Goal: Task Accomplishment & Management: Manage account settings

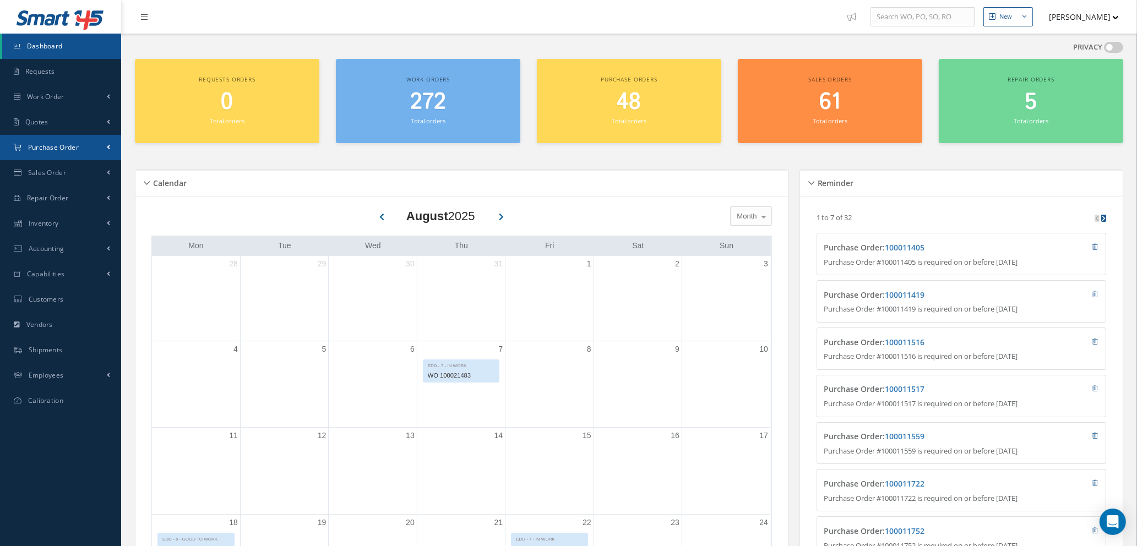
click at [69, 148] on span "Purchase Order" at bounding box center [53, 147] width 51 height 9
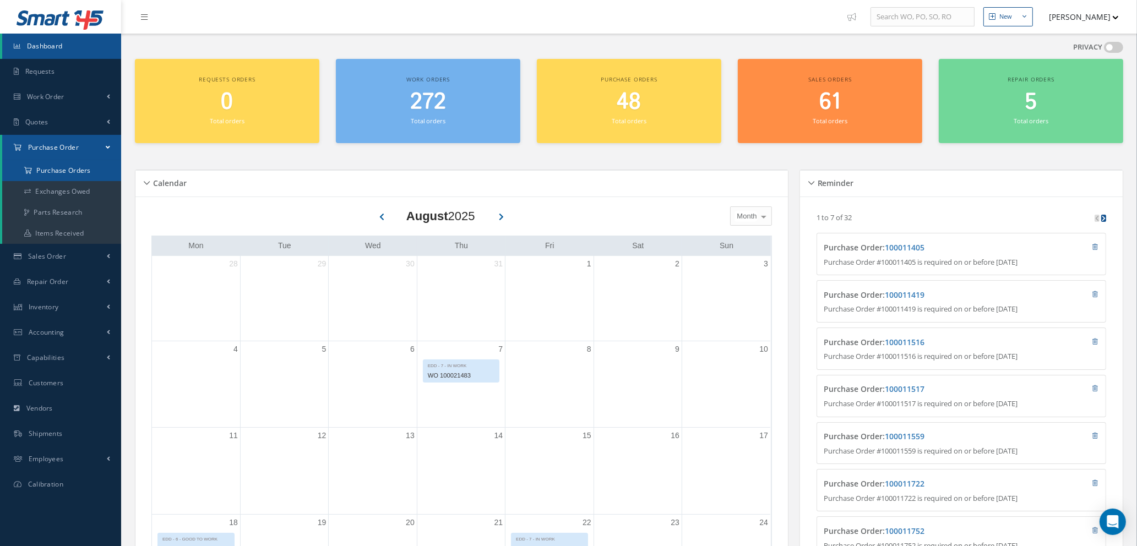
click at [61, 166] on a=1&status_id=2&status_id=3&status_id=5&collapsedFilters"] "Purchase Orders" at bounding box center [61, 170] width 119 height 21
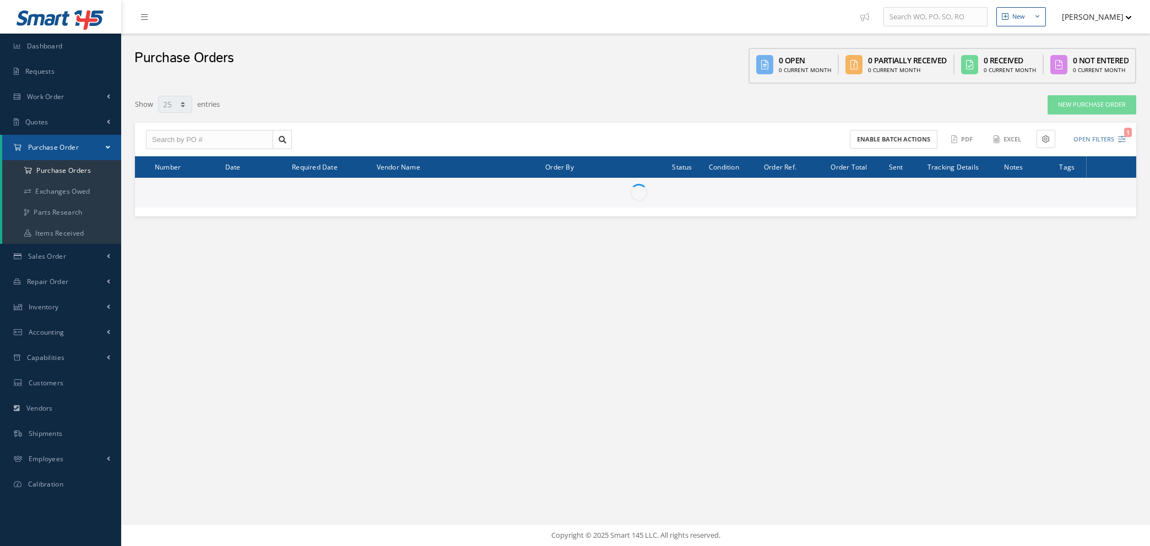
select select "25"
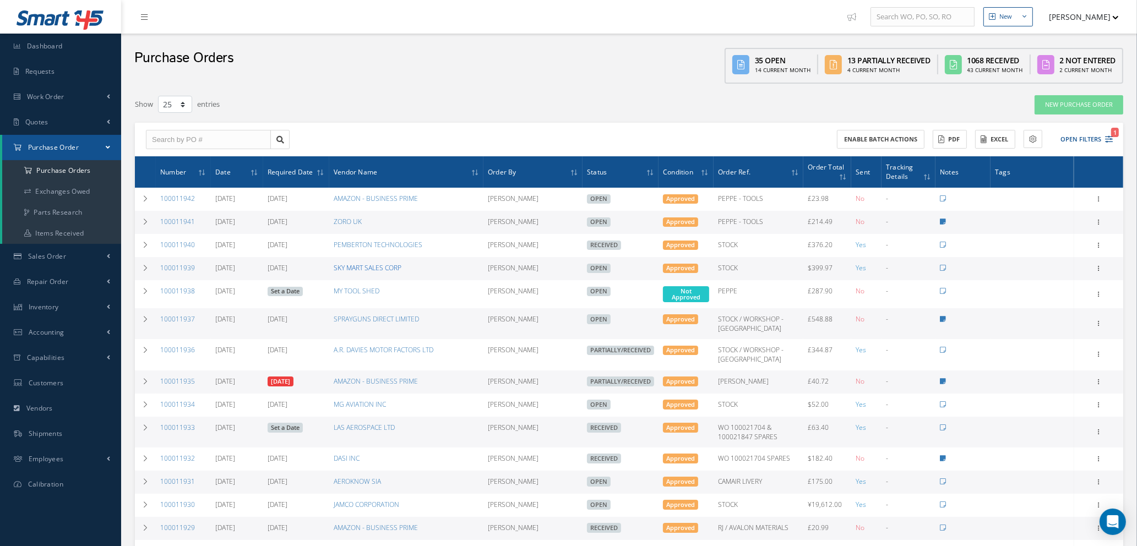
click at [374, 265] on link "SKY MART SALES CORP" at bounding box center [368, 267] width 68 height 9
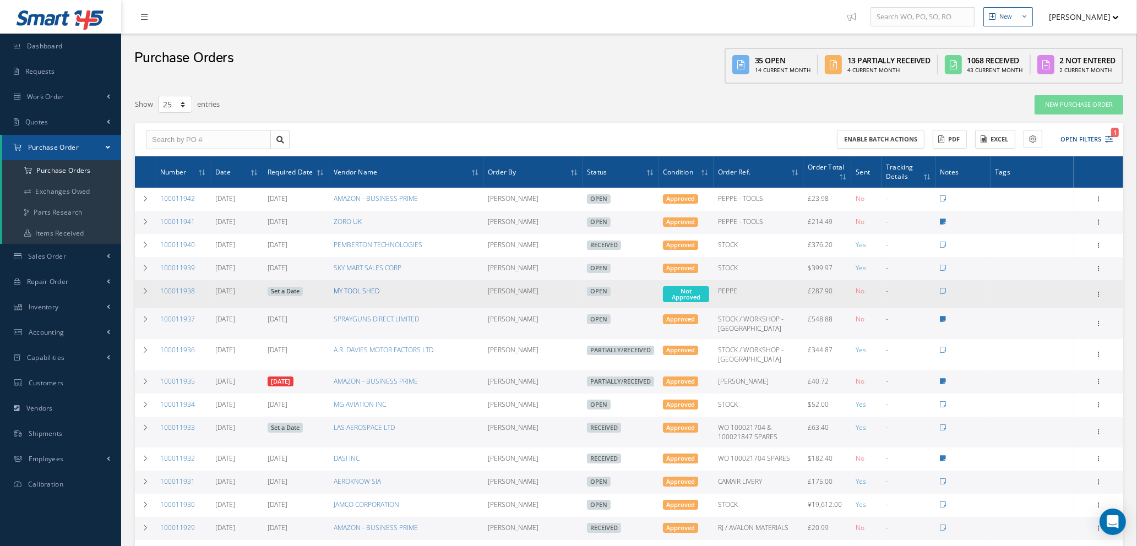
click at [347, 292] on link "MY TOOL SHED" at bounding box center [357, 290] width 46 height 9
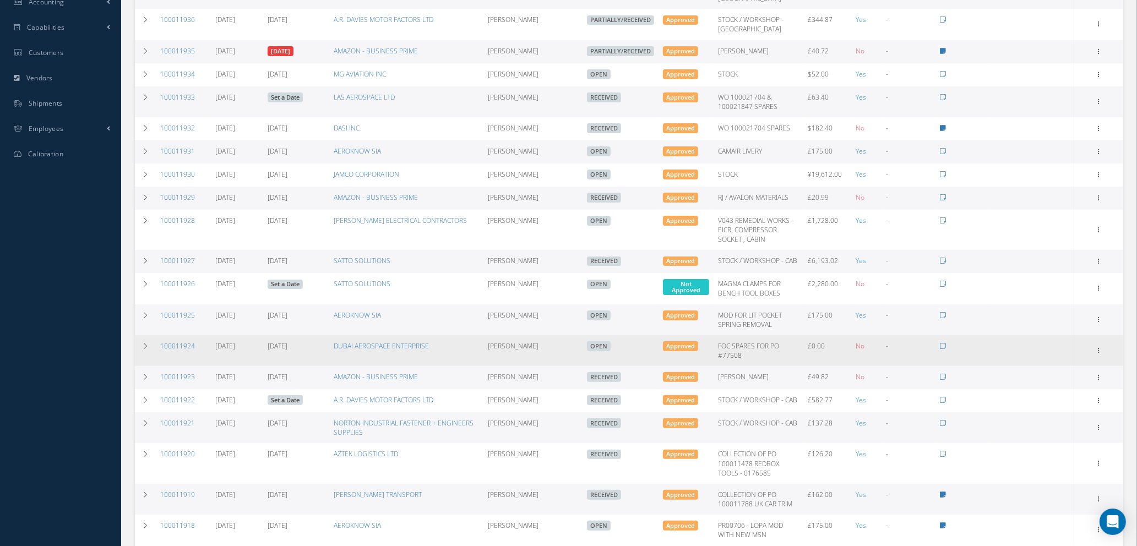
scroll to position [248, 0]
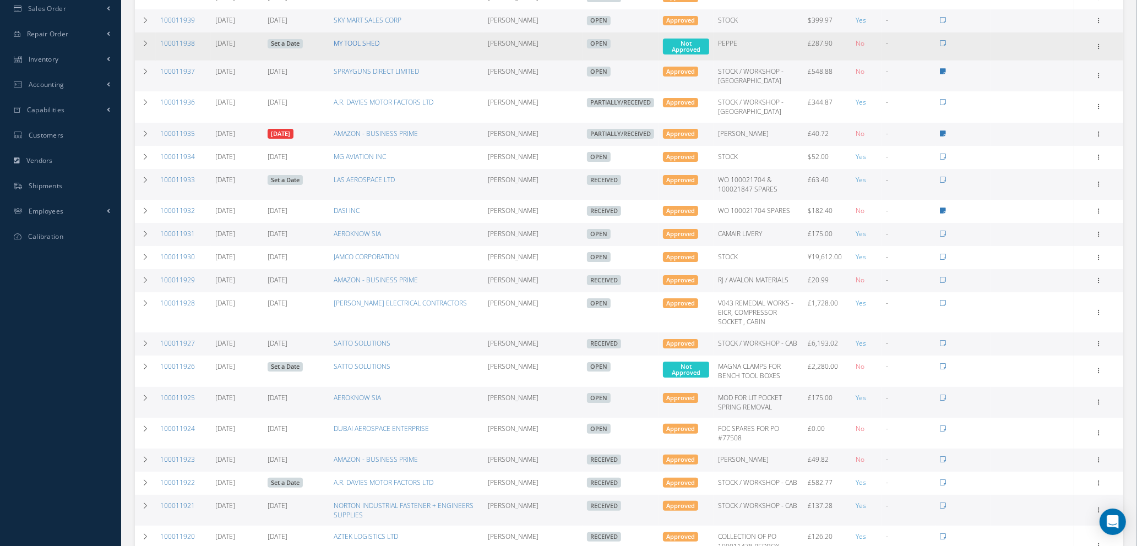
click at [365, 39] on link "MY TOOL SHED" at bounding box center [357, 43] width 46 height 9
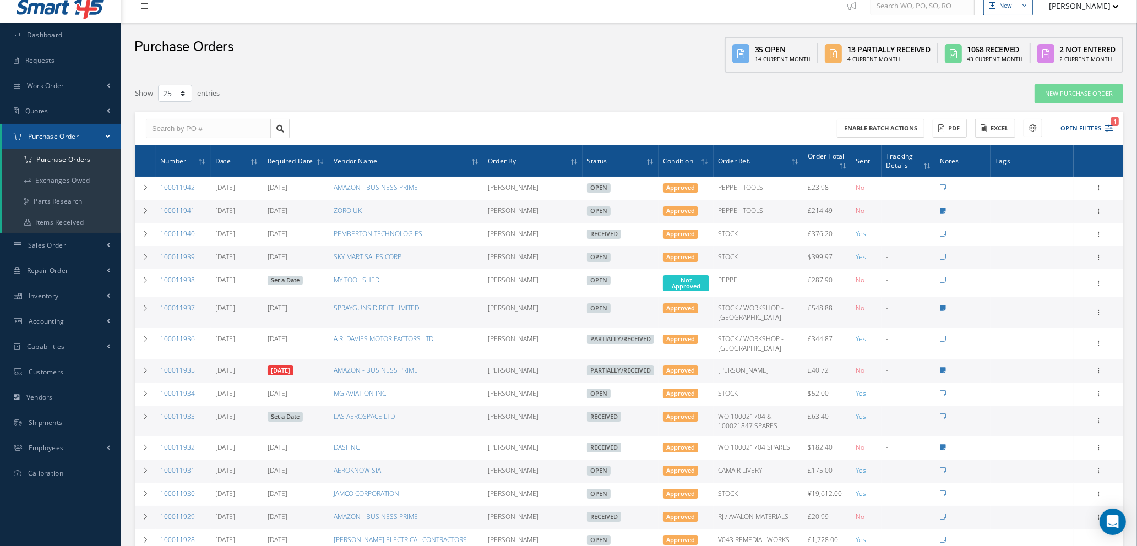
scroll to position [0, 0]
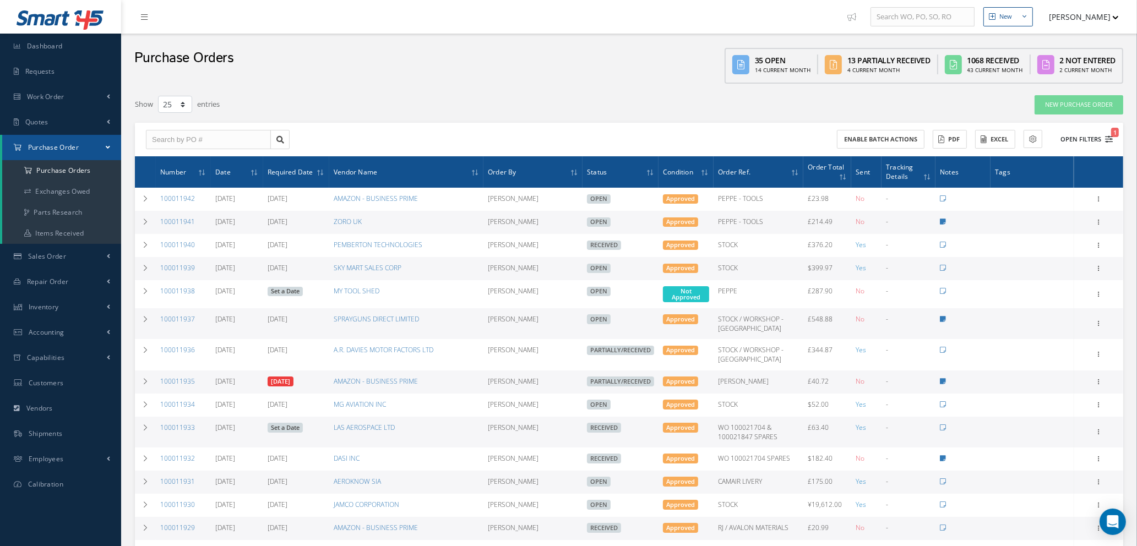
click at [1110, 136] on icon "1" at bounding box center [1109, 140] width 8 height 8
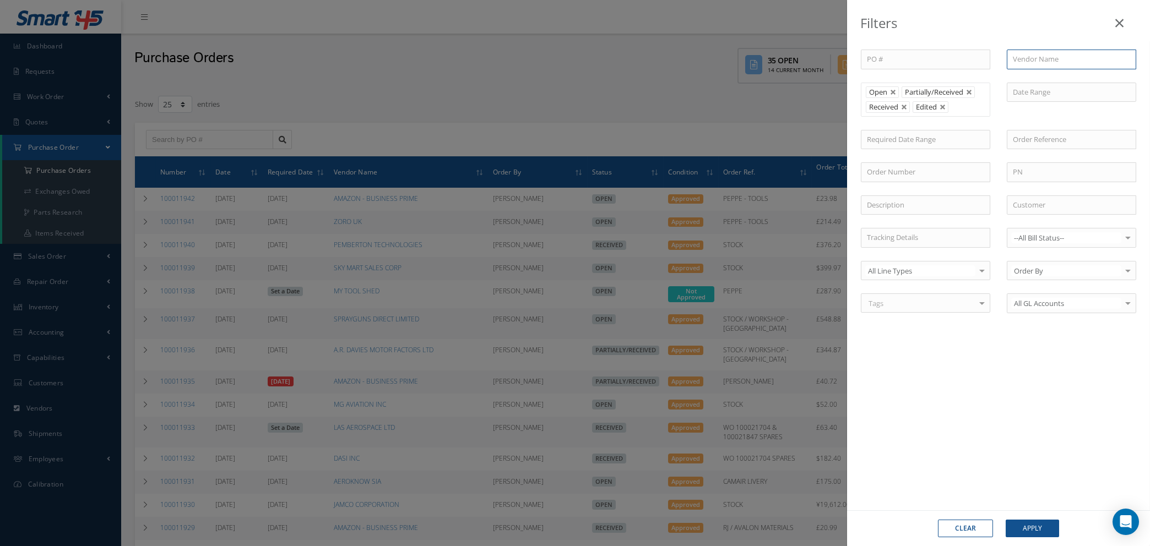
click at [1043, 63] on input "text" at bounding box center [1071, 60] width 129 height 20
click at [1036, 78] on span "MY TOOL SHED" at bounding box center [1038, 79] width 51 height 10
type input "MY TOOL SHED"
click at [1028, 528] on button "Apply" at bounding box center [1032, 529] width 53 height 18
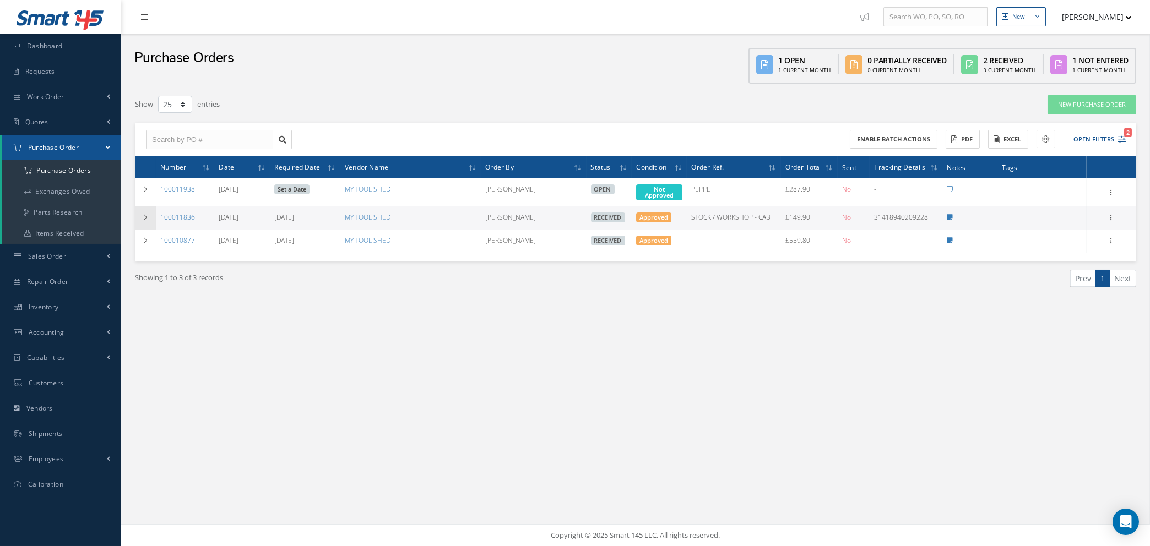
click at [147, 215] on icon at bounding box center [146, 217] width 8 height 7
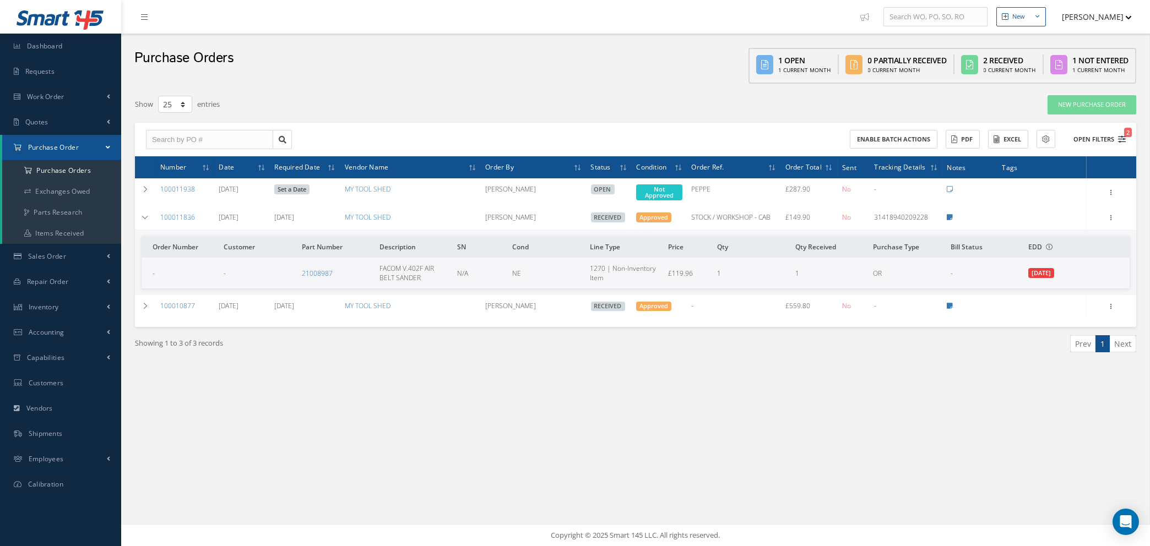
click at [1124, 136] on icon "2" at bounding box center [1122, 140] width 8 height 8
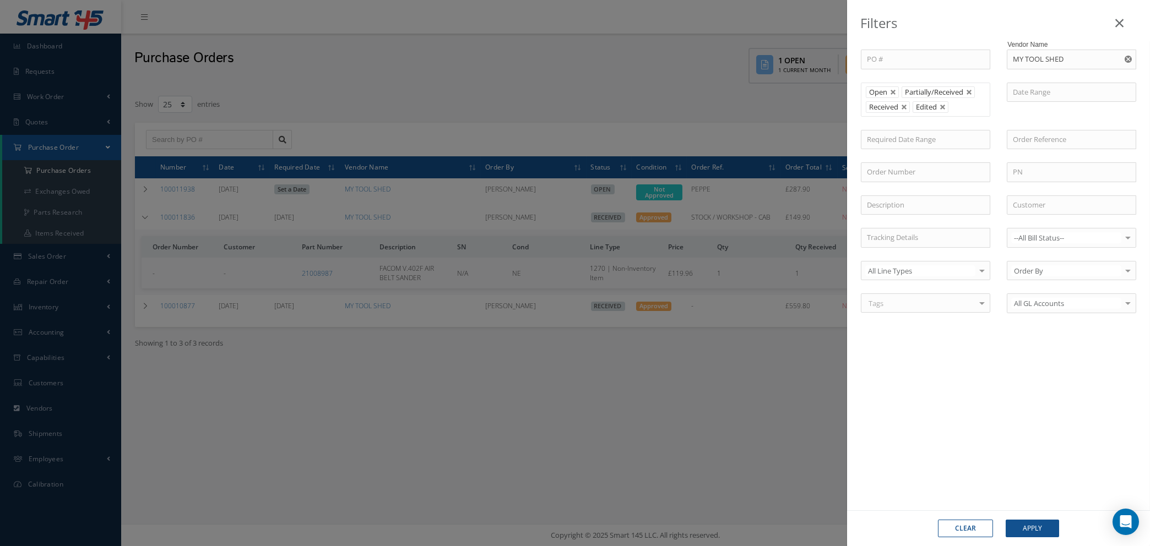
click at [963, 529] on button "Clear" at bounding box center [965, 529] width 55 height 18
type input "All Status"
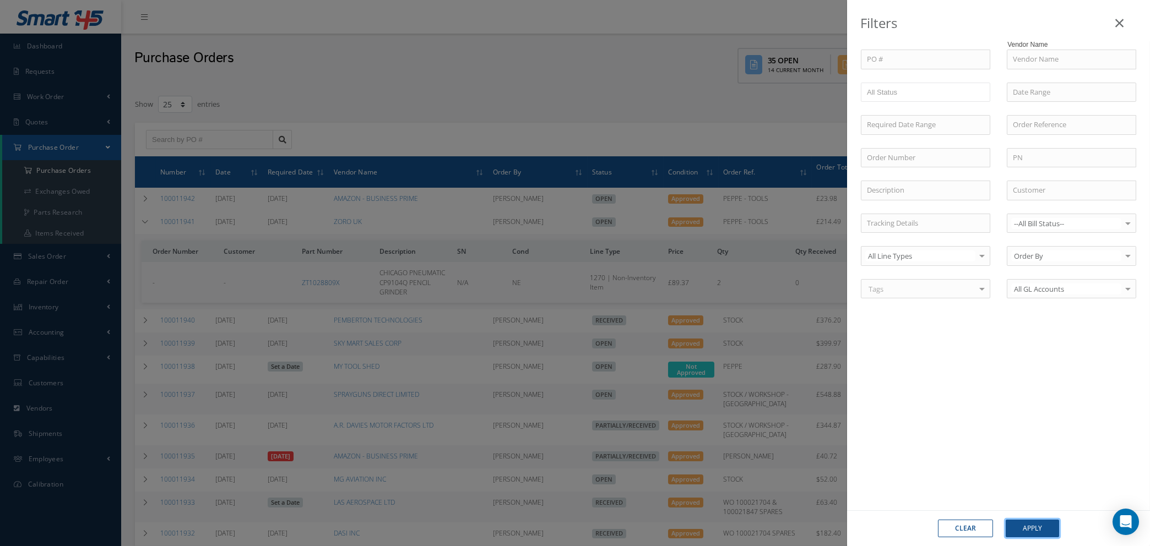
click at [1030, 528] on button "Apply" at bounding box center [1032, 529] width 53 height 18
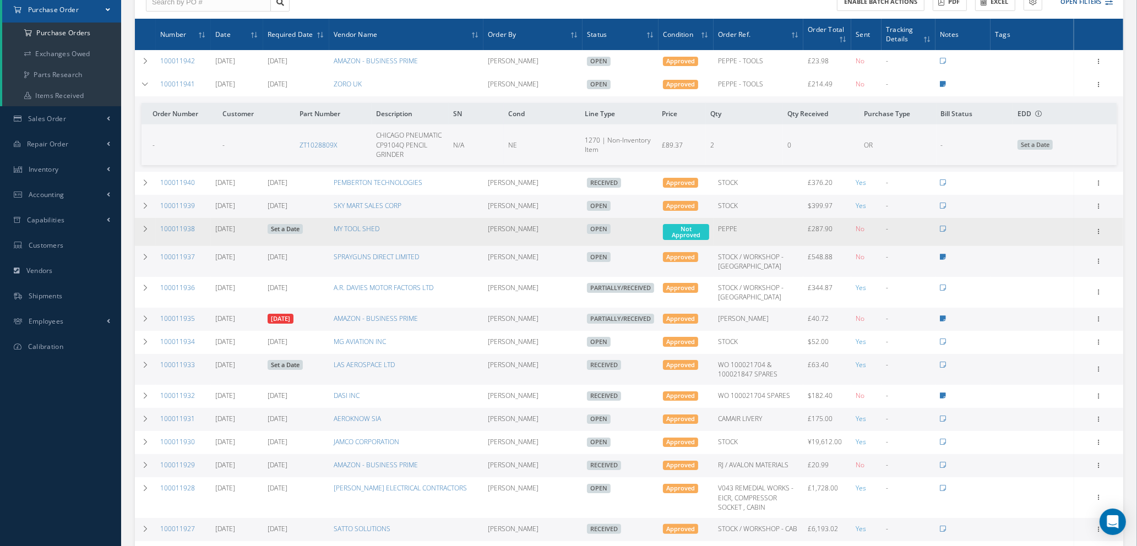
scroll to position [165, 0]
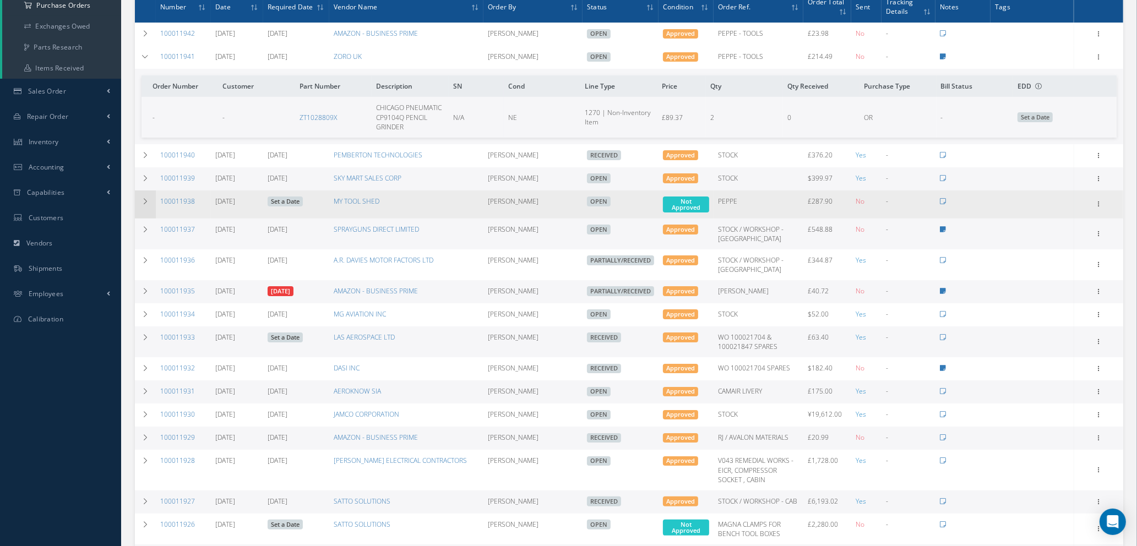
click at [149, 202] on td at bounding box center [145, 205] width 21 height 28
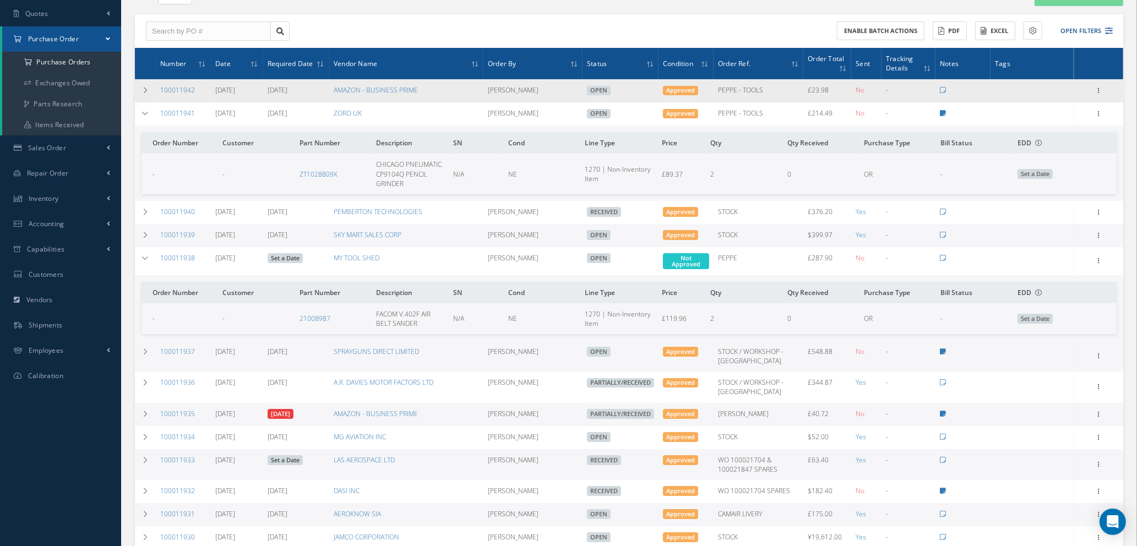
scroll to position [83, 0]
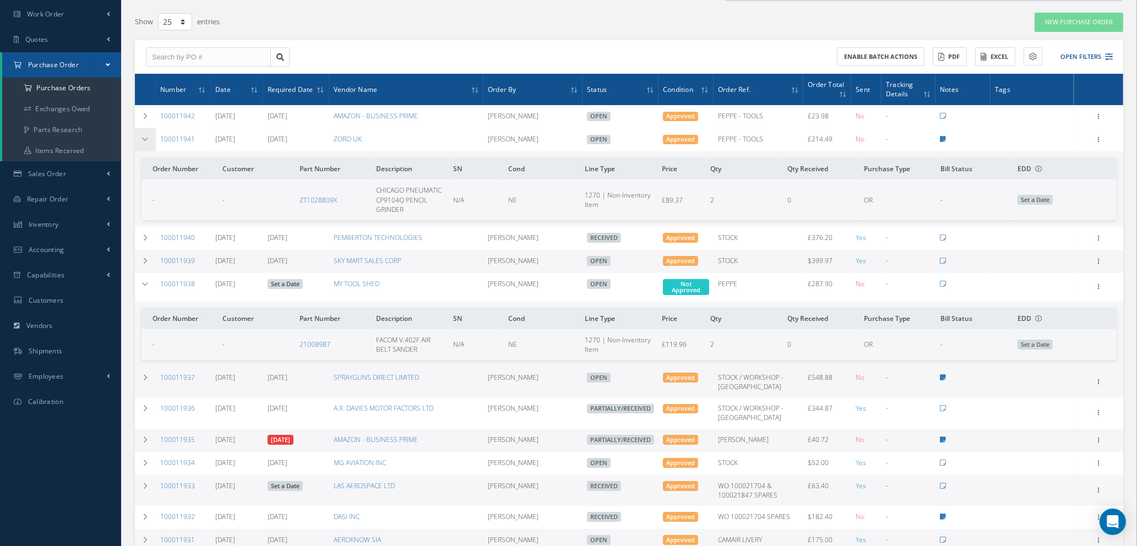
click at [148, 141] on icon at bounding box center [146, 139] width 8 height 7
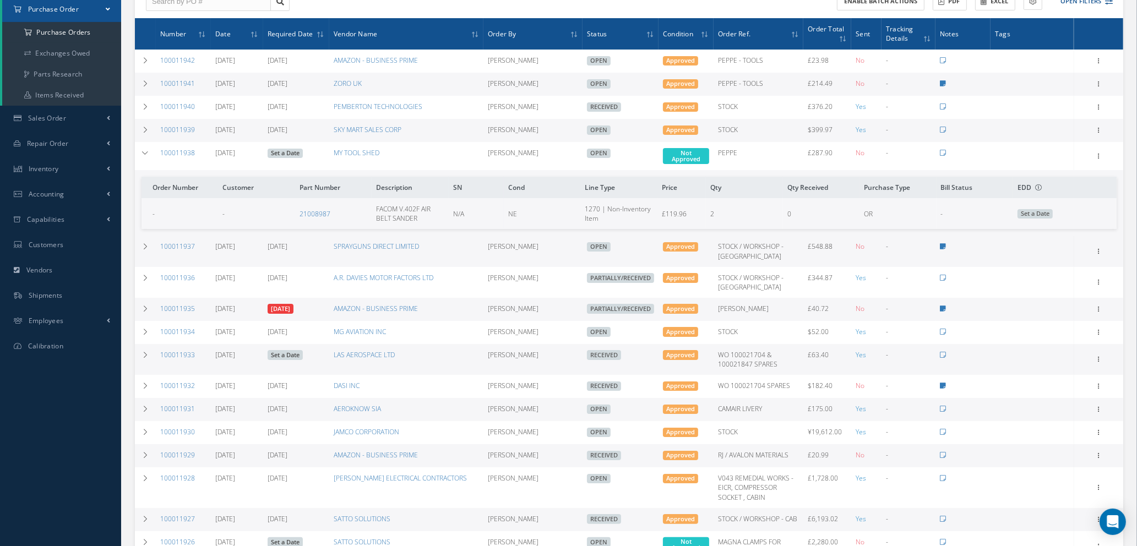
scroll to position [165, 0]
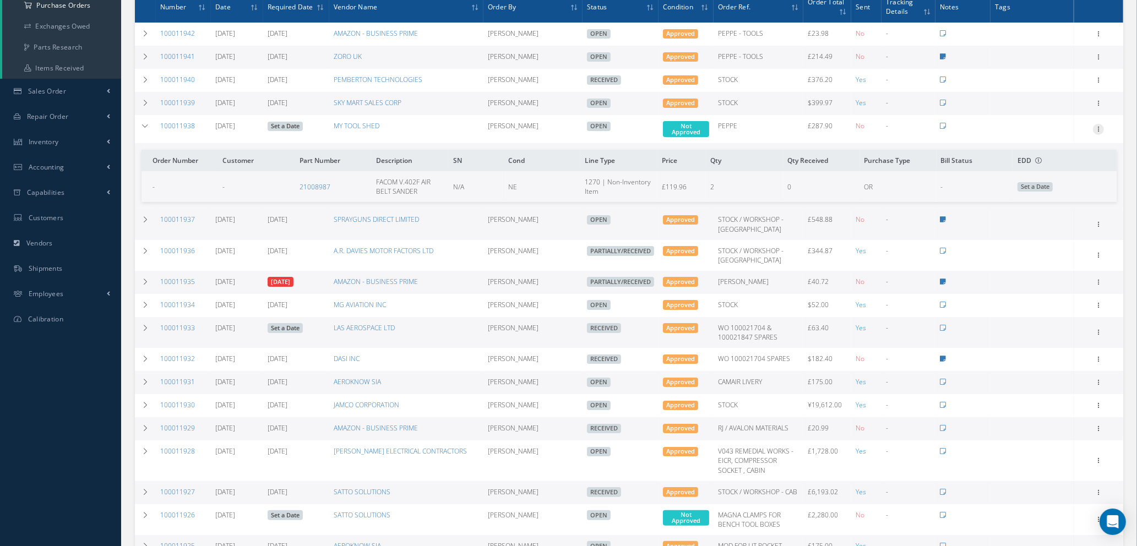
click at [1099, 126] on icon at bounding box center [1098, 128] width 11 height 9
click at [1048, 161] on link "Edit" at bounding box center [1048, 165] width 87 height 14
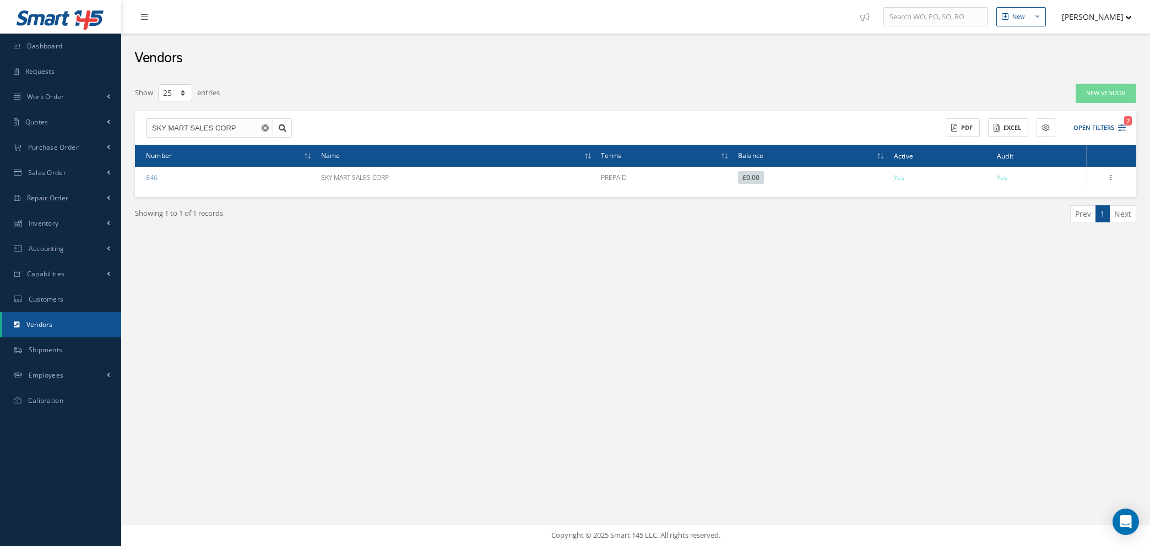
select select "25"
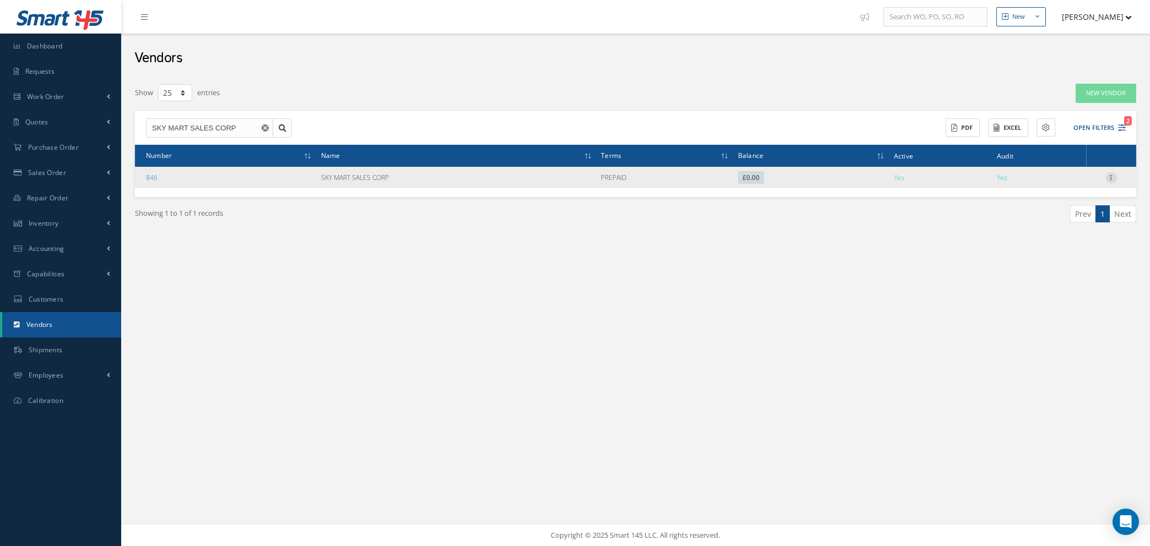
click at [1110, 178] on icon at bounding box center [1111, 176] width 11 height 9
click at [1058, 201] on link "Edit" at bounding box center [1060, 199] width 87 height 14
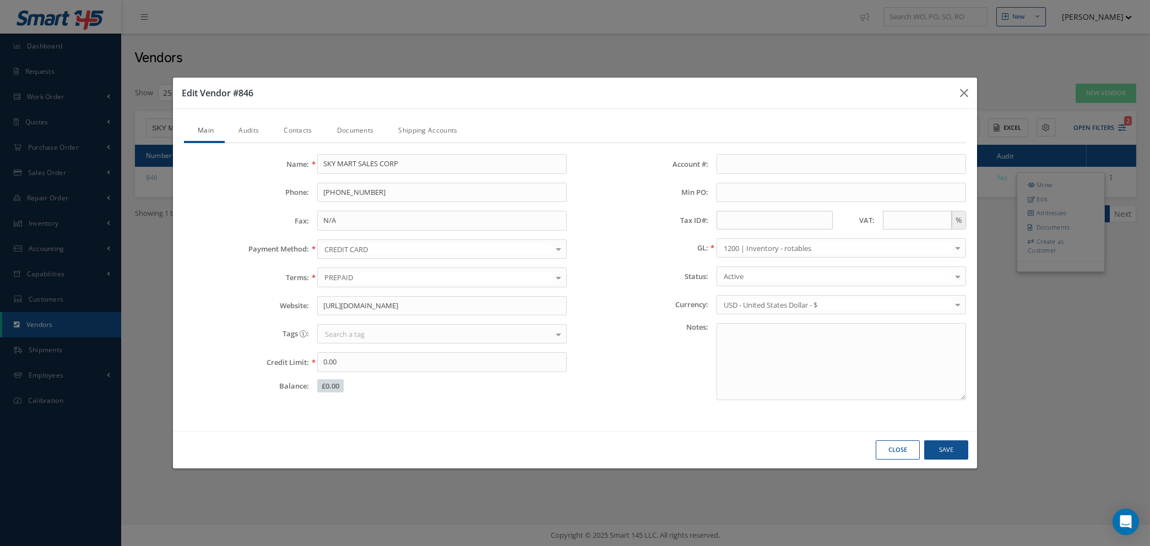
click at [0, 0] on button "Close" at bounding box center [0, 0] width 0 height 0
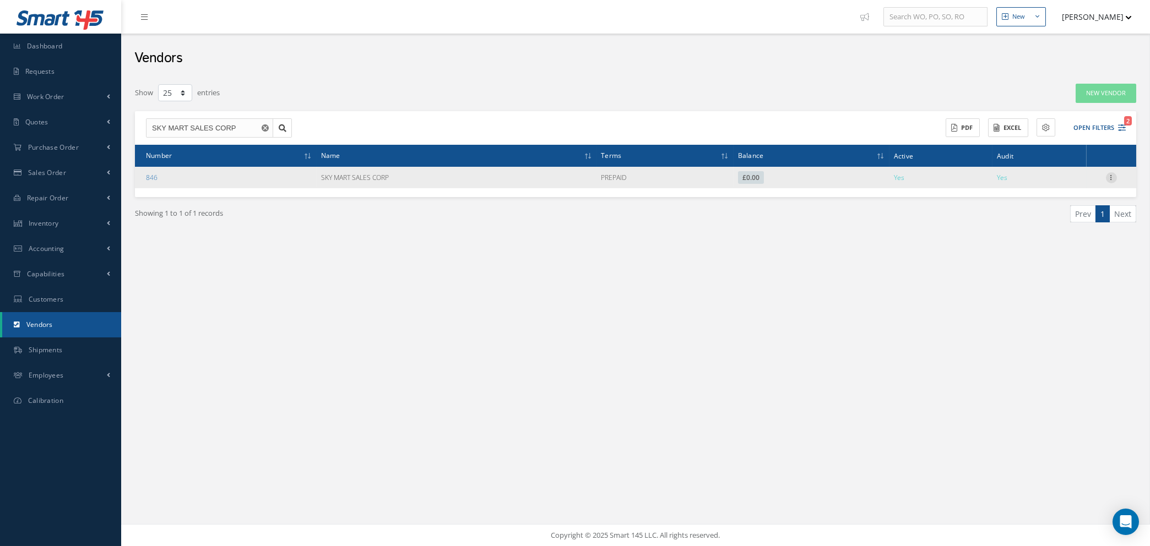
click at [1113, 176] on icon at bounding box center [1111, 176] width 11 height 9
click at [1061, 224] on link "Documents" at bounding box center [1060, 227] width 87 height 14
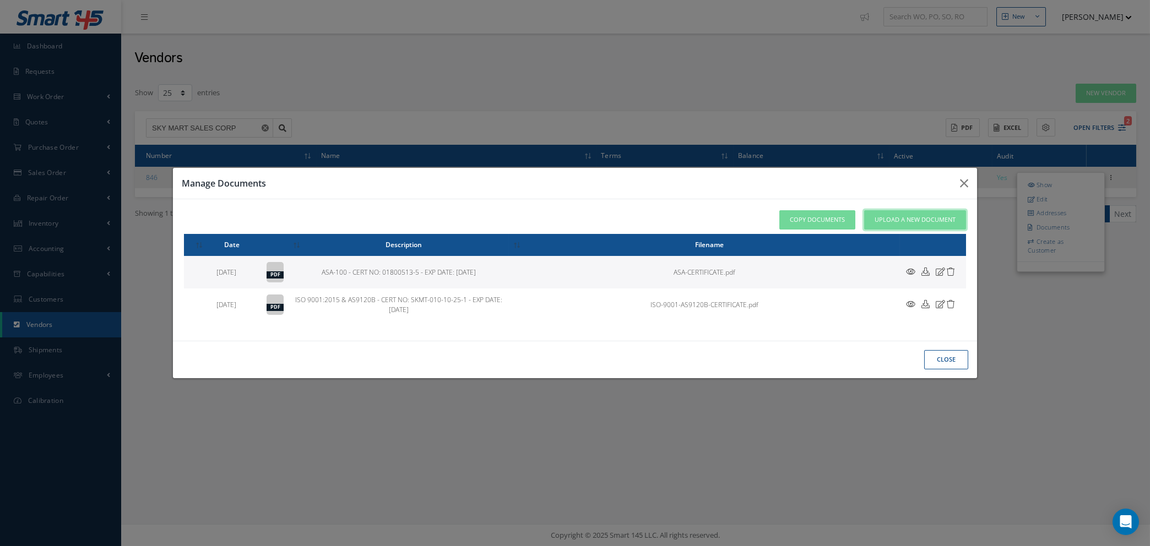
click at [897, 222] on span "Upload a New Document" at bounding box center [915, 219] width 81 height 9
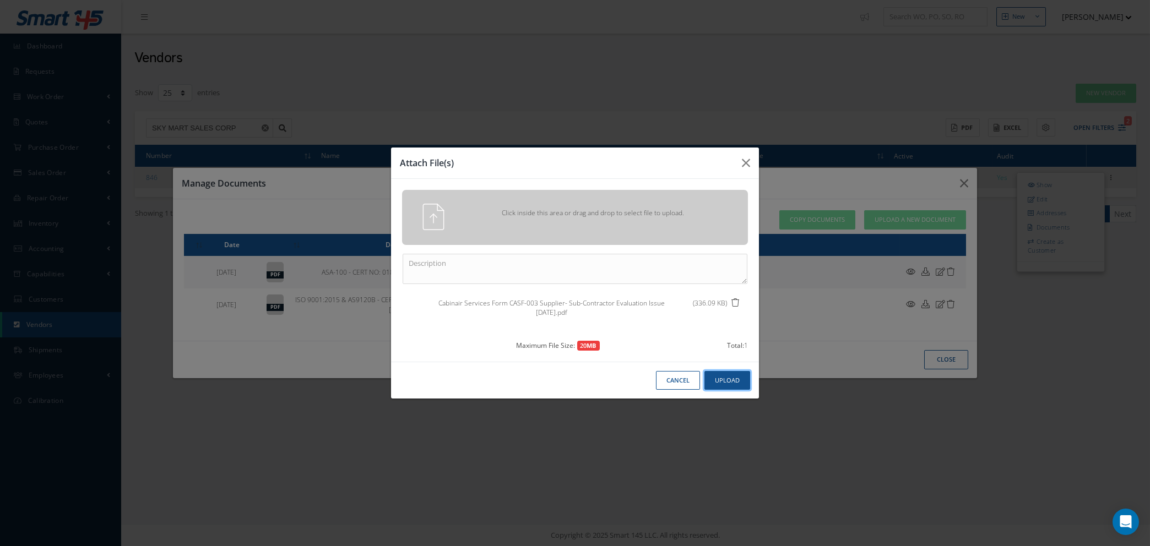
click at [722, 383] on button "Upload" at bounding box center [727, 380] width 46 height 19
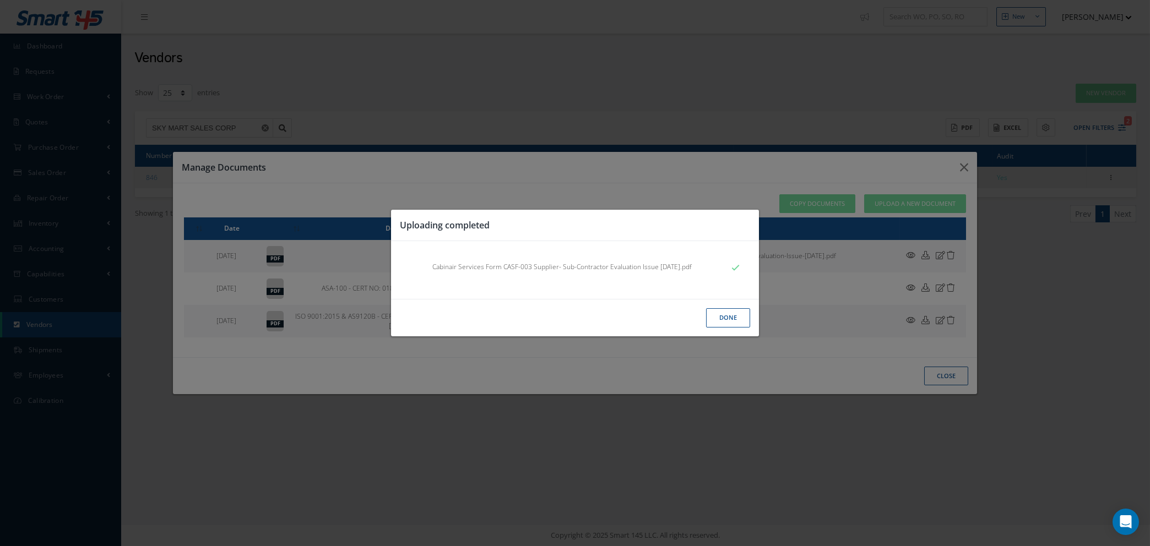
drag, startPoint x: 718, startPoint y: 318, endPoint x: 860, endPoint y: 212, distance: 177.5
click at [718, 317] on button "Done" at bounding box center [728, 317] width 44 height 19
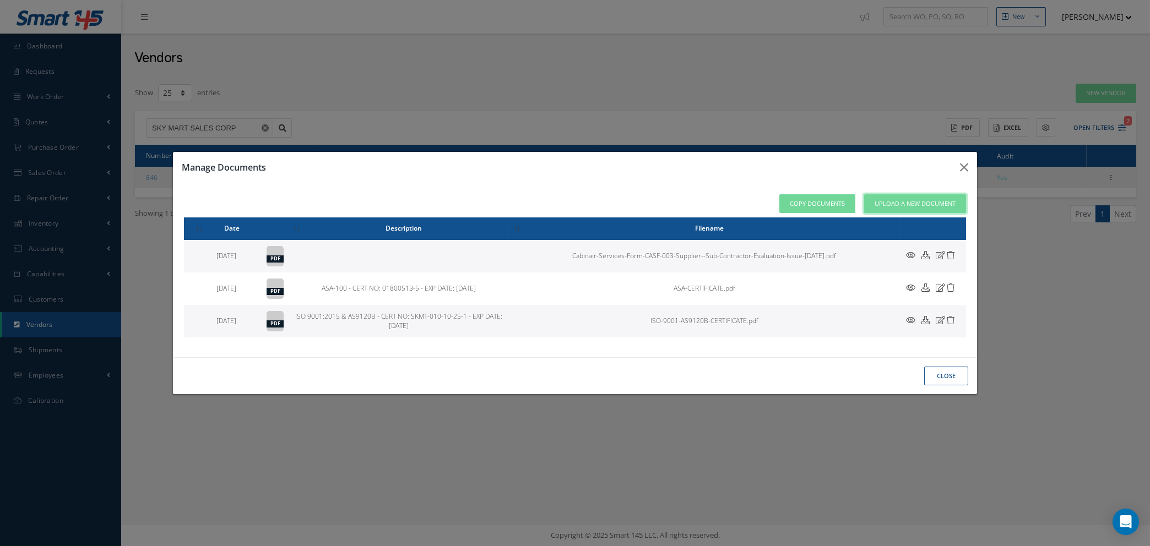
click at [896, 197] on link "Upload a New Document" at bounding box center [915, 203] width 102 height 19
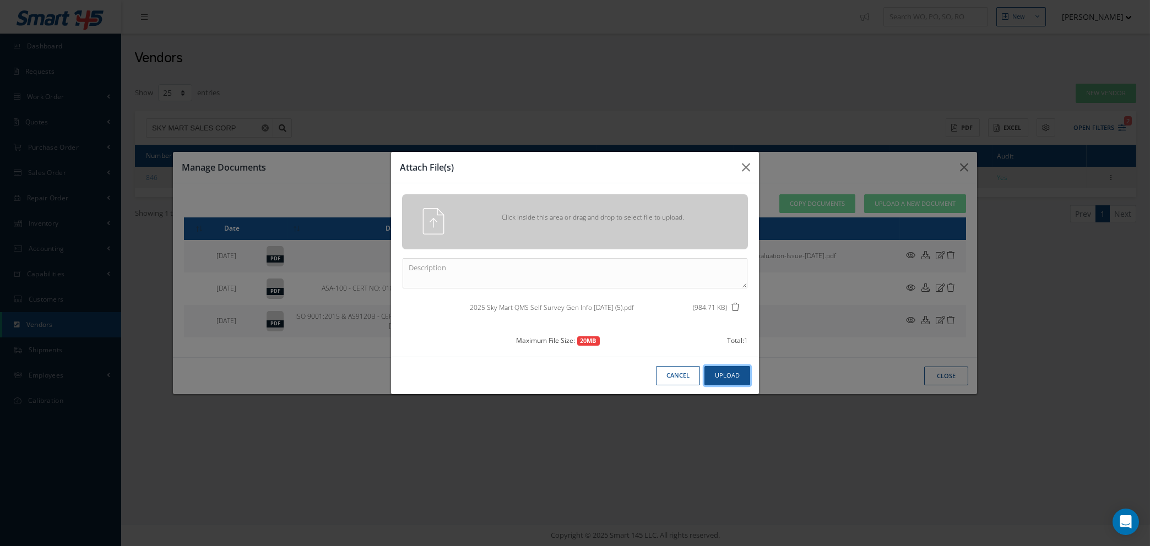
click at [732, 371] on button "Upload" at bounding box center [727, 375] width 46 height 19
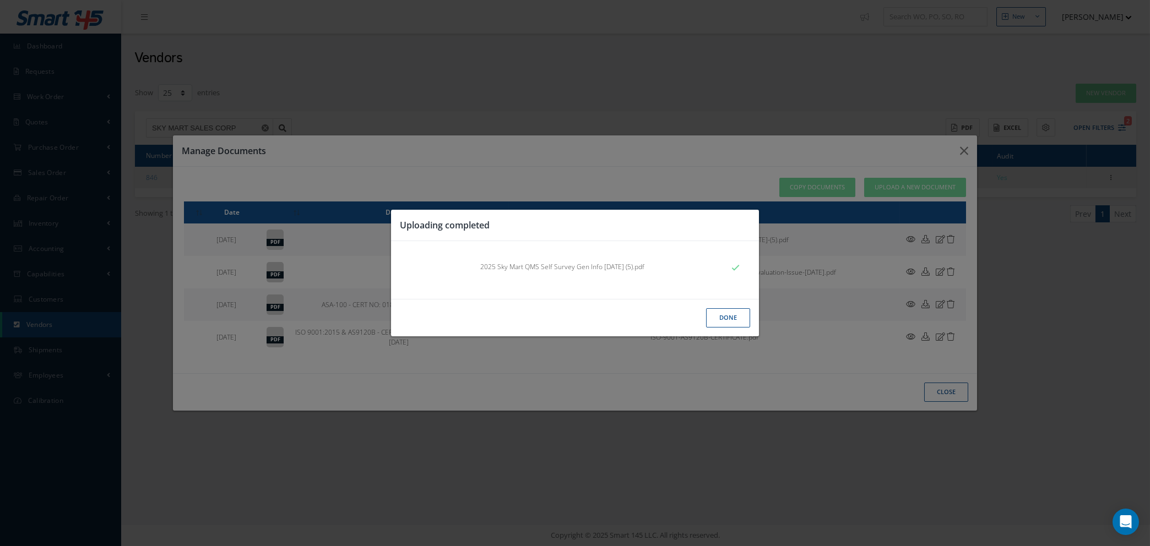
click at [748, 312] on button "Done" at bounding box center [728, 317] width 44 height 19
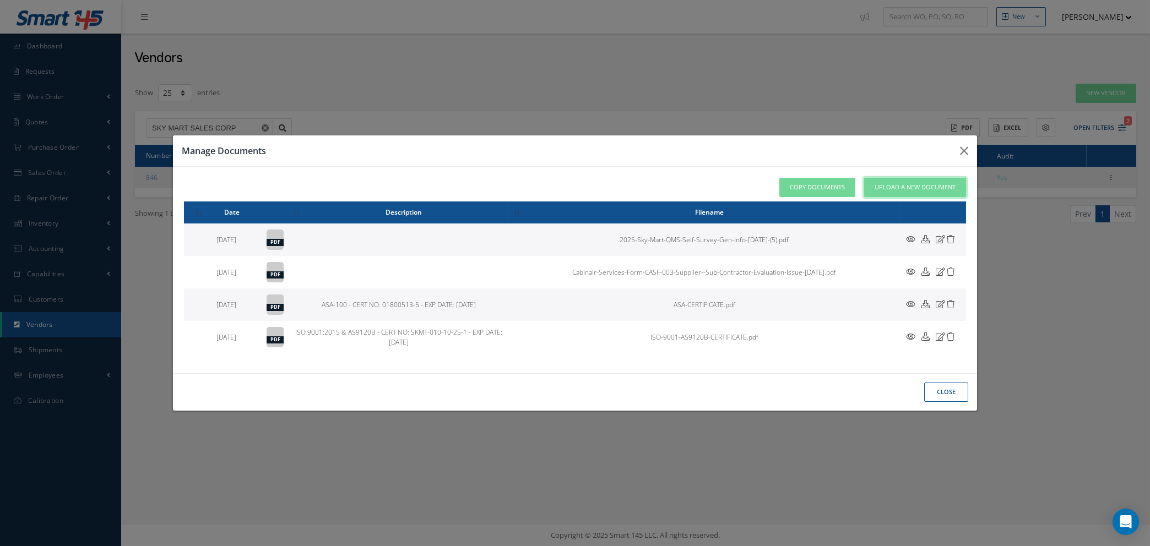
click at [917, 189] on span "Upload a New Document" at bounding box center [915, 187] width 81 height 9
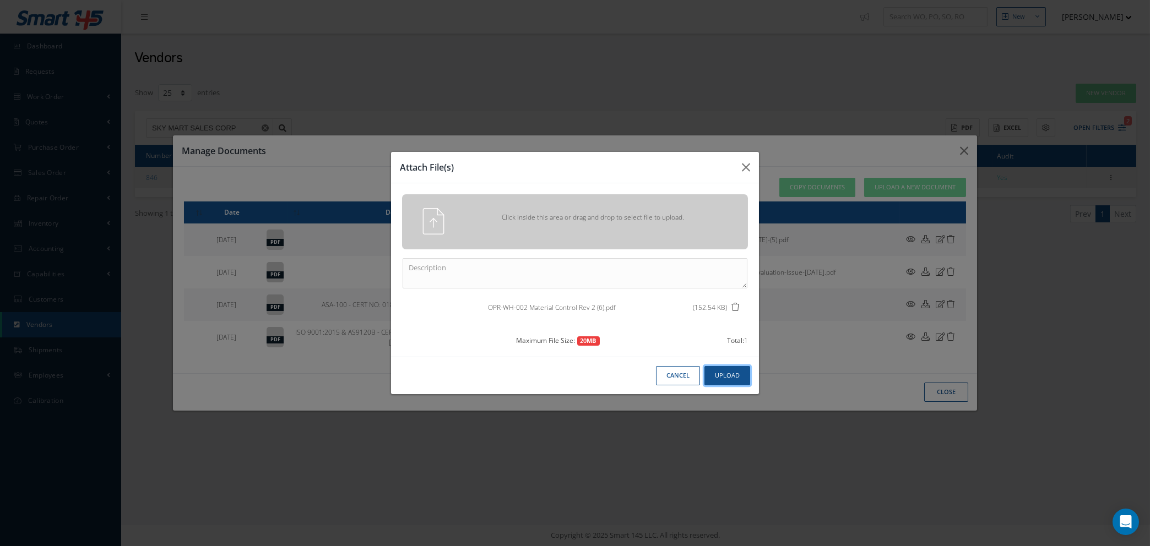
click at [731, 377] on button "Upload" at bounding box center [727, 375] width 46 height 19
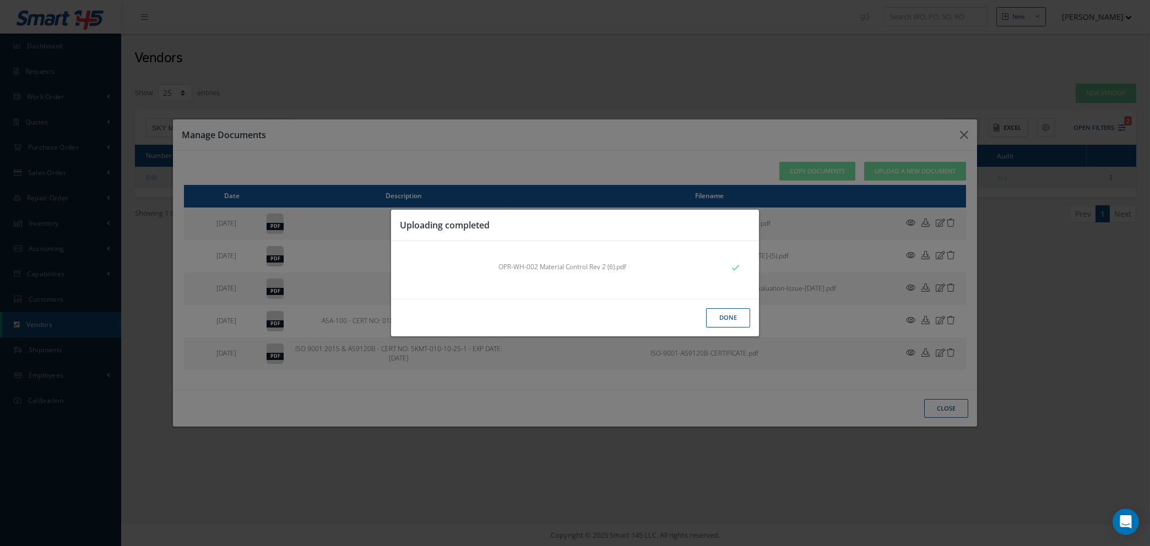
click at [733, 323] on button "Done" at bounding box center [728, 317] width 44 height 19
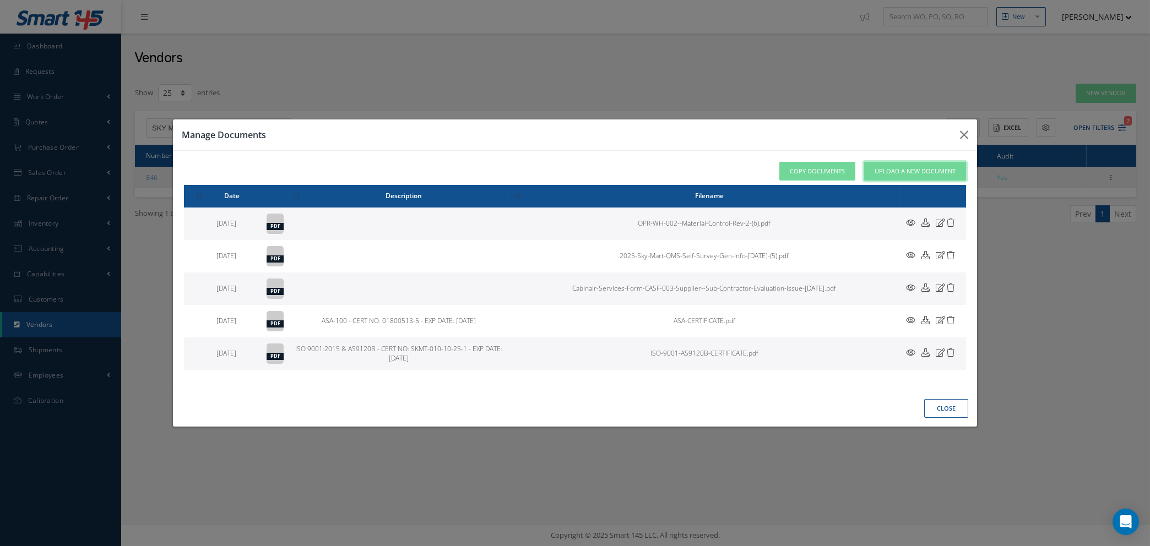
click at [883, 175] on span "Upload a New Document" at bounding box center [915, 171] width 81 height 9
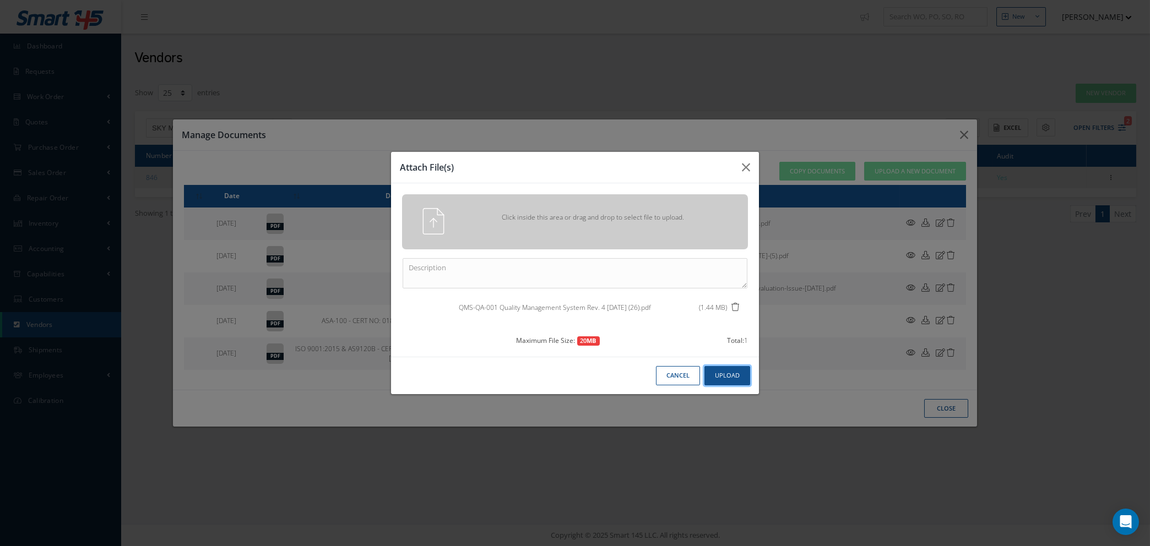
click at [718, 382] on button "Upload" at bounding box center [727, 375] width 46 height 19
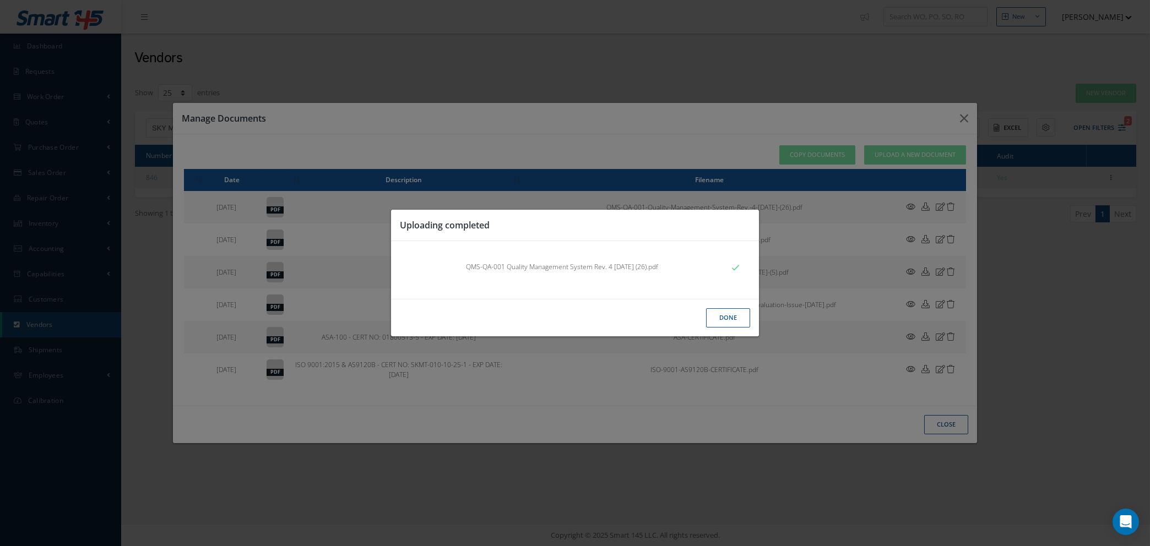
click at [724, 322] on button "Done" at bounding box center [728, 317] width 44 height 19
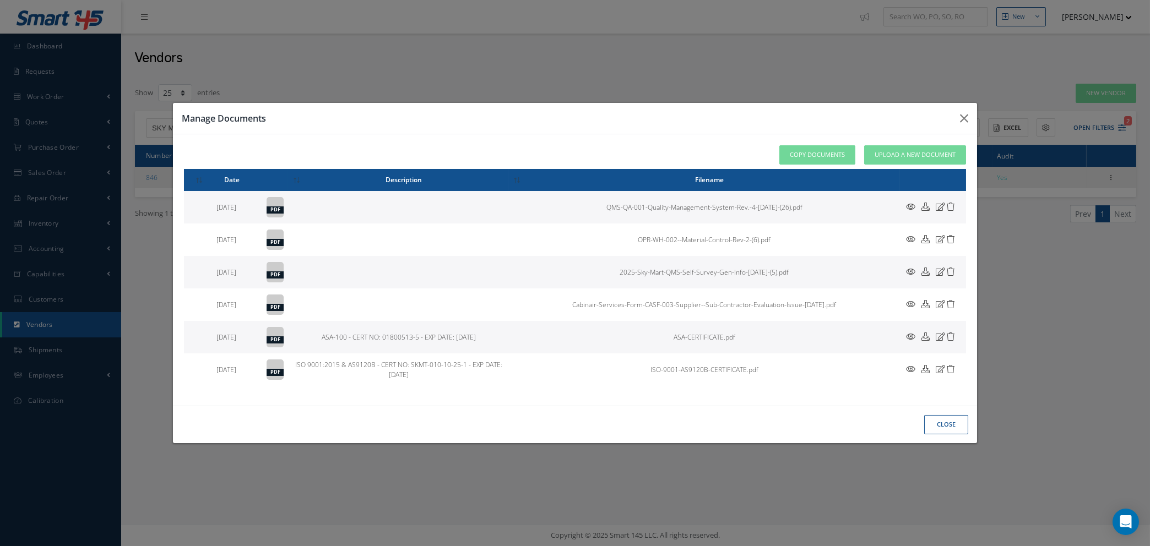
click at [0, 0] on button "close" at bounding box center [0, 0] width 0 height 0
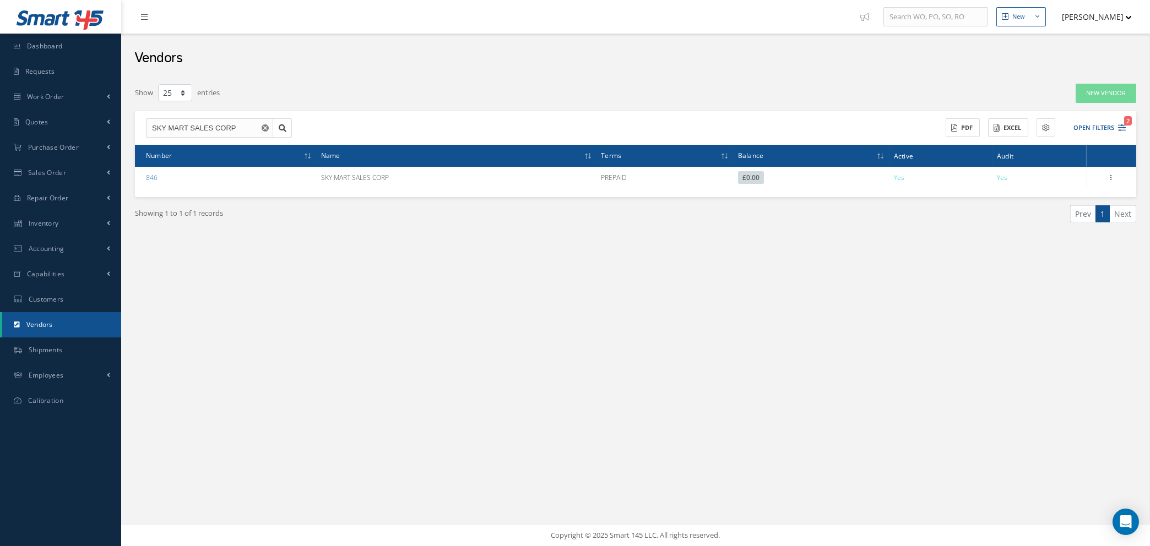
click at [263, 126] on icon "Reset" at bounding box center [265, 127] width 7 height 7
select select "25"
click at [55, 123] on link "Quotes" at bounding box center [60, 122] width 121 height 25
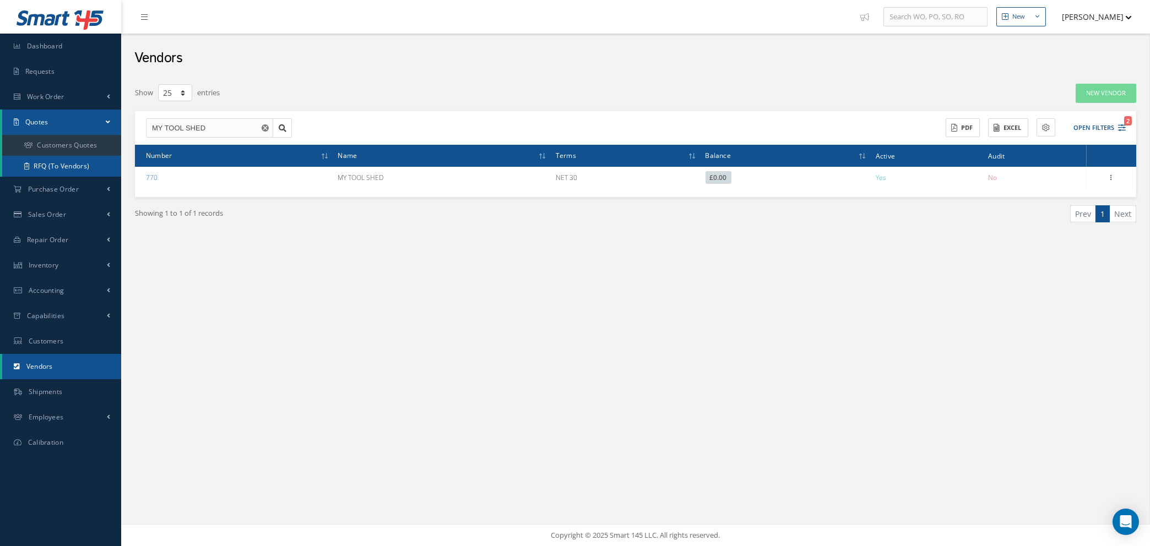
click at [62, 166] on link "RFQ (To Vendors)" at bounding box center [61, 166] width 119 height 21
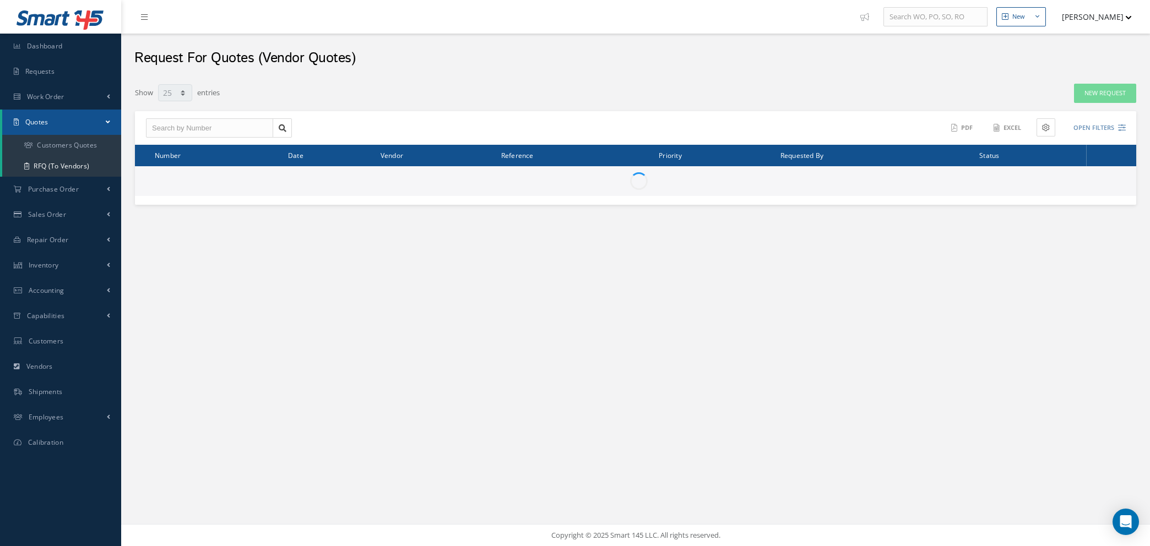
select select "25"
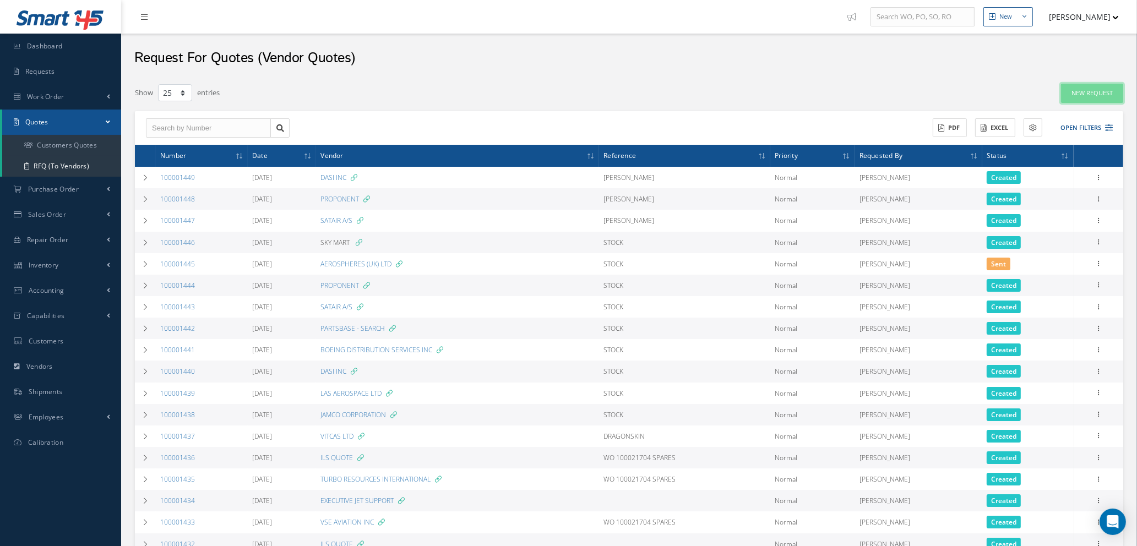
click at [1098, 94] on link "New Request" at bounding box center [1092, 93] width 62 height 19
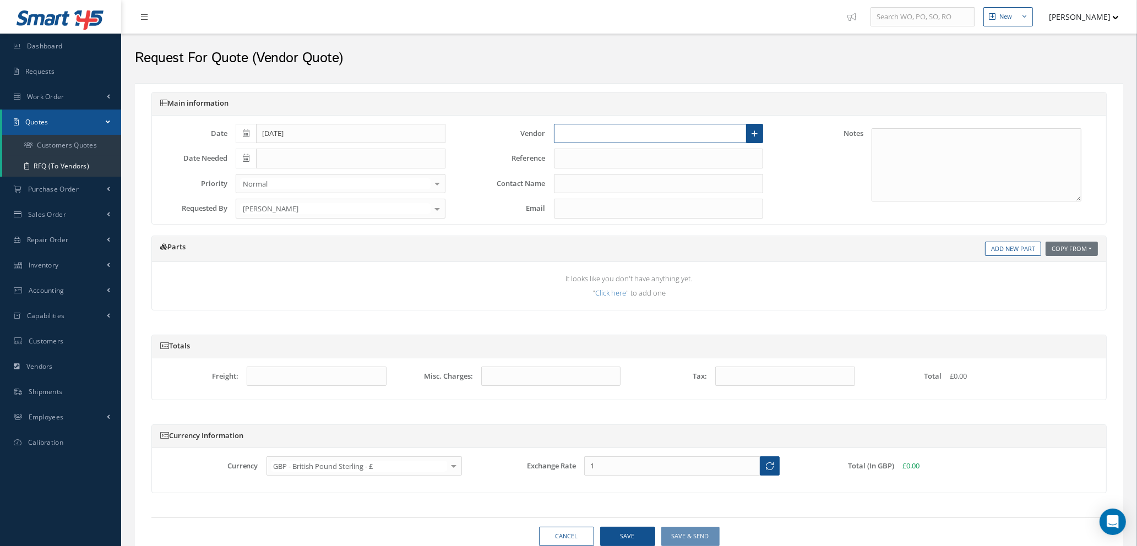
click at [682, 127] on input "text" at bounding box center [650, 134] width 193 height 20
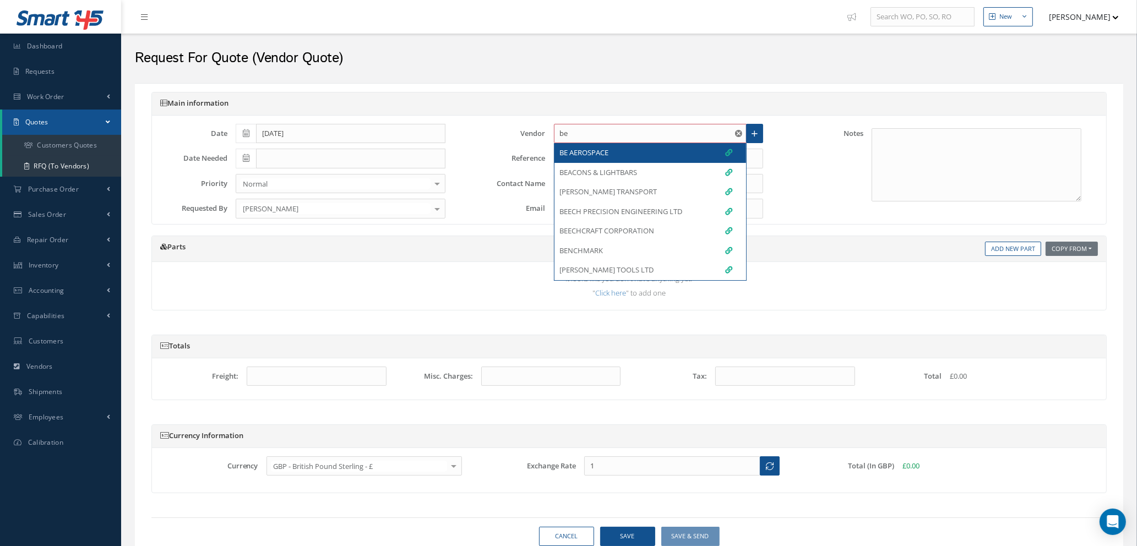
click at [643, 155] on div "BE AEROSPACE" at bounding box center [646, 153] width 173 height 11
type input "BE AEROSPACE"
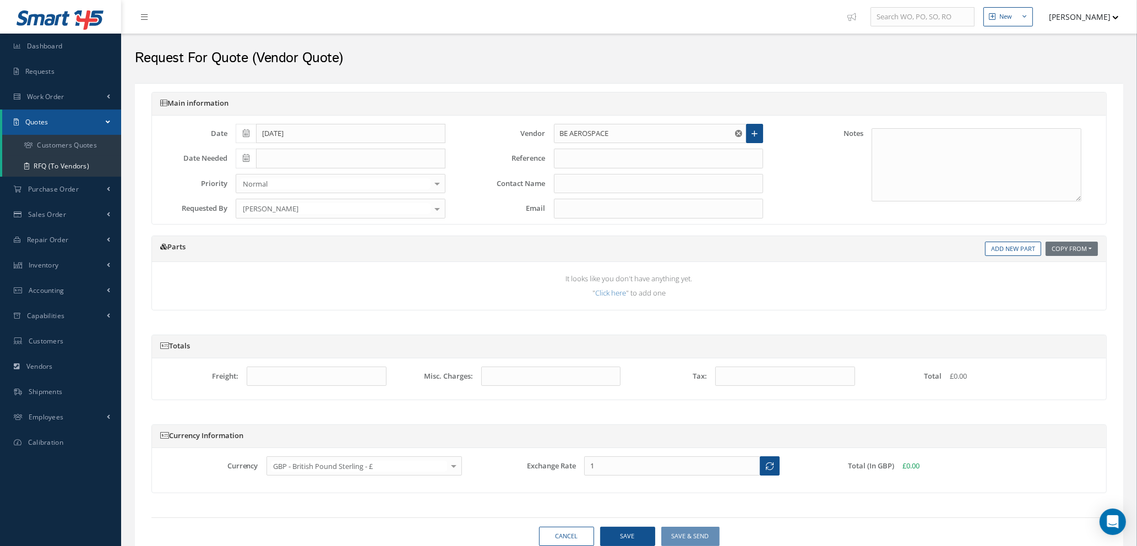
type input "INDIRA LUCE"
type input "Indira.Luce@collins.com"
type input "1.3541"
click at [643, 155] on input "text" at bounding box center [659, 159] width 210 height 20
type input "MIRKO REQ SMARTWINGS"
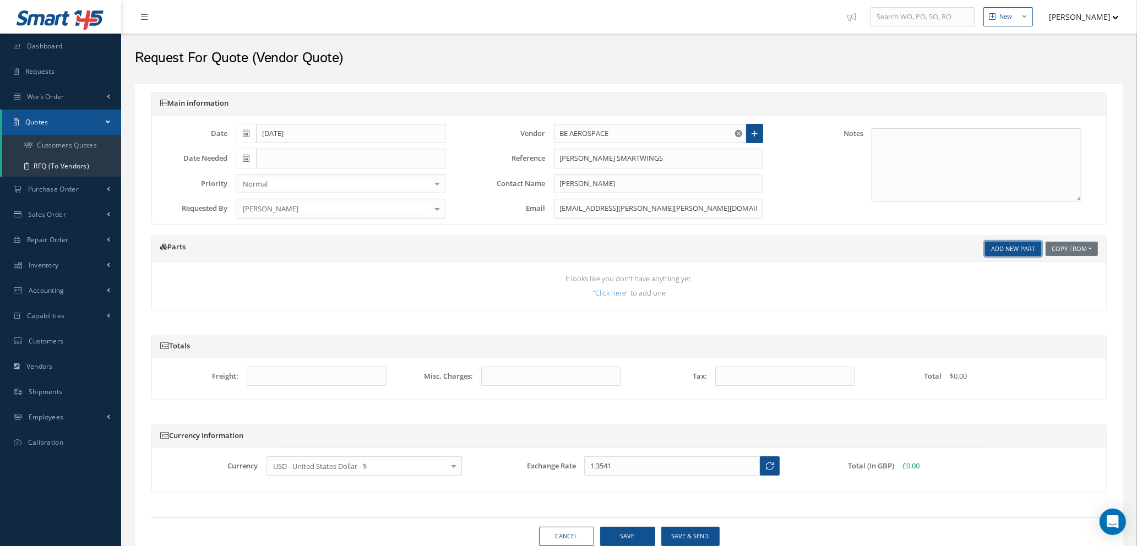
click at [1011, 247] on link "Add New Part" at bounding box center [1013, 249] width 56 height 15
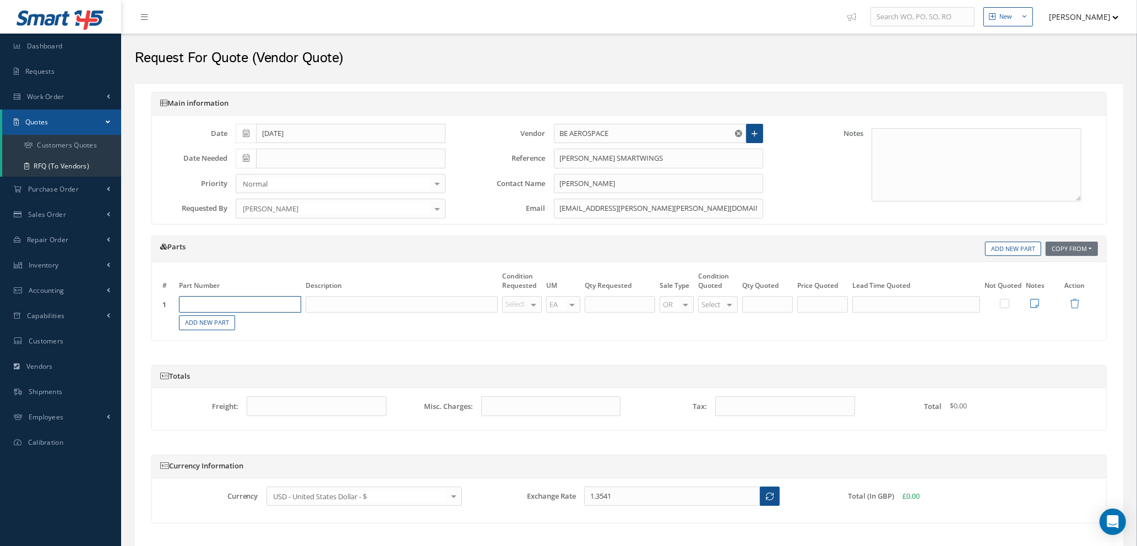
click at [257, 308] on input "text" at bounding box center [240, 304] width 122 height 17
type input "1016667-051ACH"
click at [250, 353] on div "ARMREST" at bounding box center [265, 346] width 59 height 19
type input "ARMREST"
click at [534, 304] on div at bounding box center [533, 305] width 15 height 16
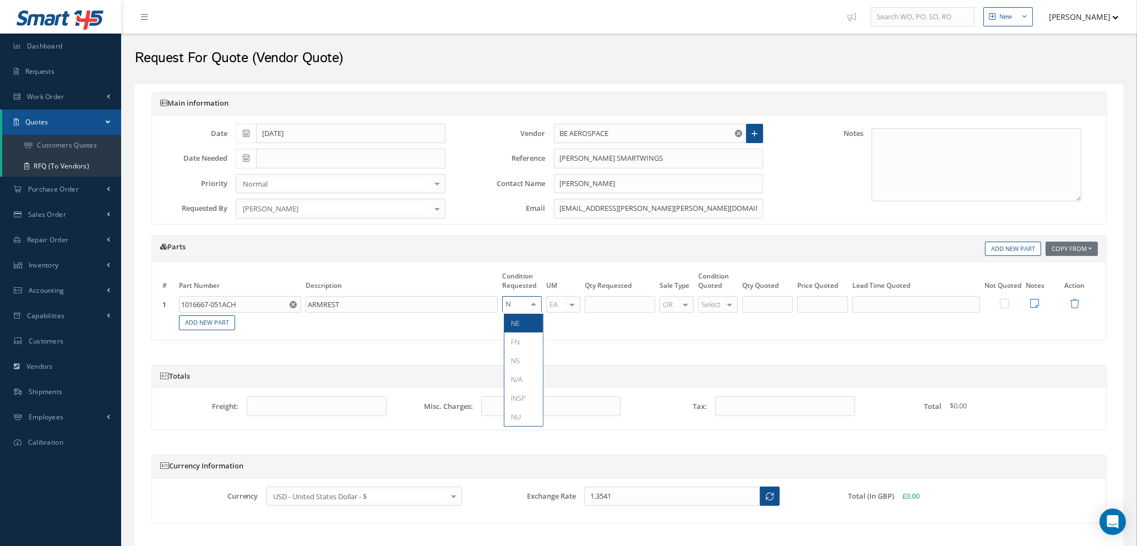
type input "NE"
click at [522, 321] on span "NE" at bounding box center [524, 323] width 39 height 19
click at [620, 310] on input "text" at bounding box center [620, 304] width 71 height 17
type input "50"
click at [730, 302] on div at bounding box center [729, 305] width 15 height 16
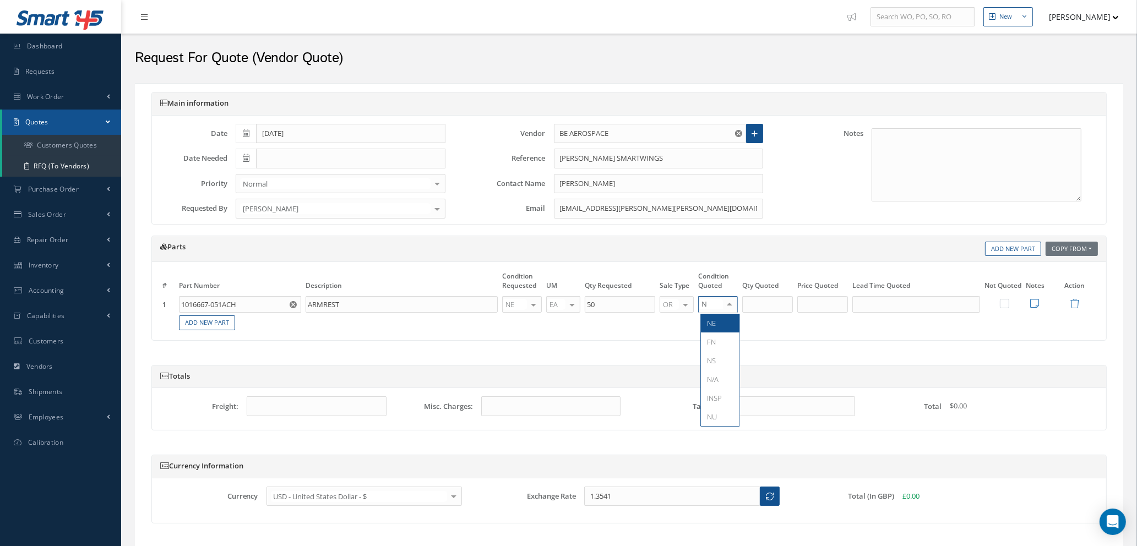
type input "NE"
drag, startPoint x: 724, startPoint y: 321, endPoint x: 724, endPoint y: 328, distance: 6.6
click at [724, 328] on span "NE" at bounding box center [720, 323] width 39 height 19
type input "50"
click at [761, 307] on input "50" at bounding box center [768, 304] width 51 height 17
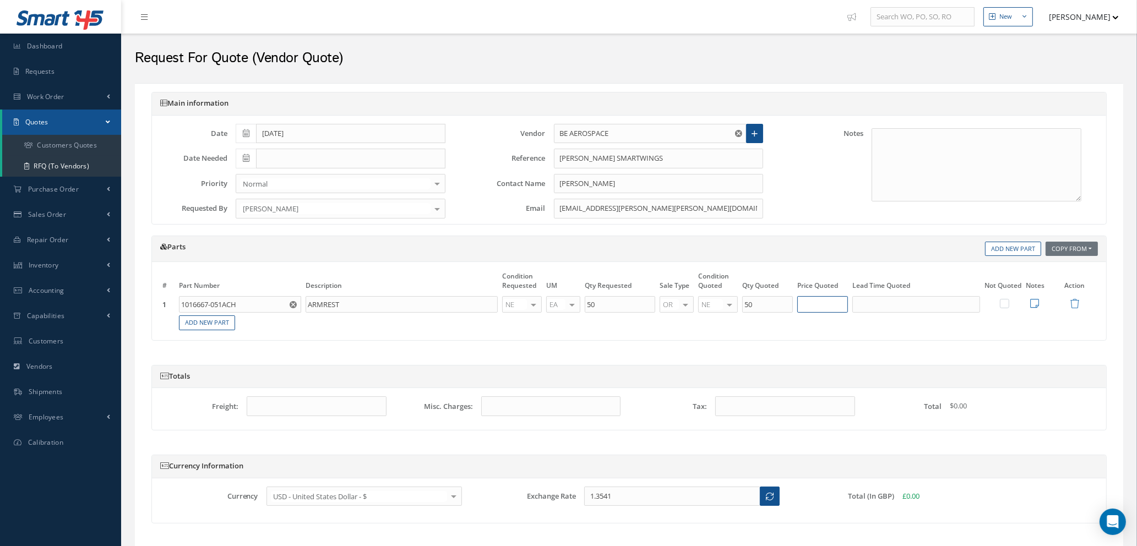
click at [822, 305] on input "text" at bounding box center [823, 304] width 51 height 17
type input "$316.19"
click at [919, 305] on input "text" at bounding box center [917, 304] width 128 height 17
type input "60 DAYS"
click at [1038, 302] on icon at bounding box center [1035, 304] width 9 height 10
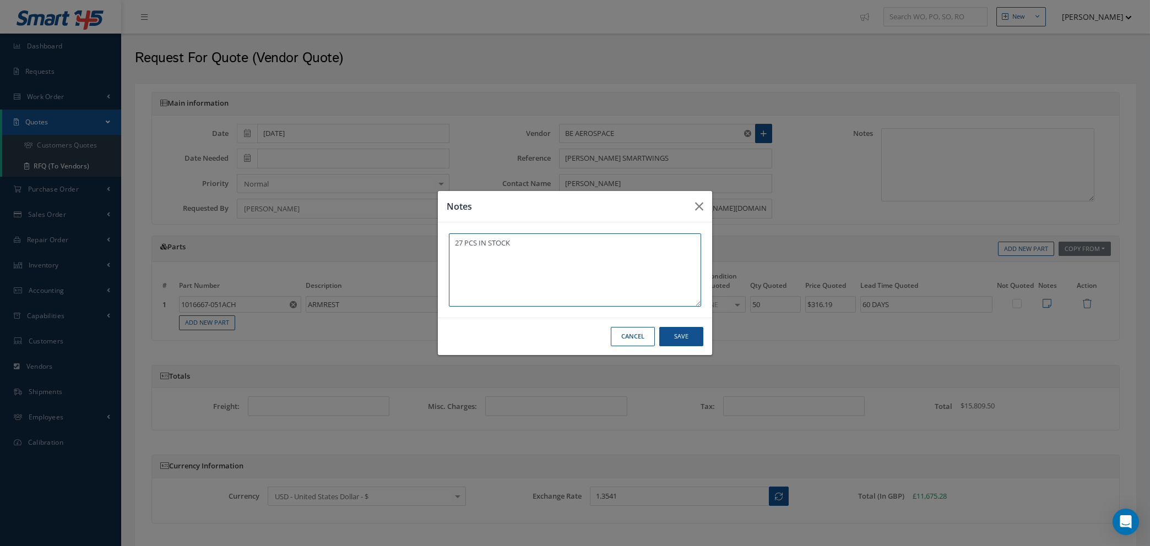
type textarea "27 PCS IN STOCK"
click at [0, 0] on button "Save" at bounding box center [0, 0] width 0 height 0
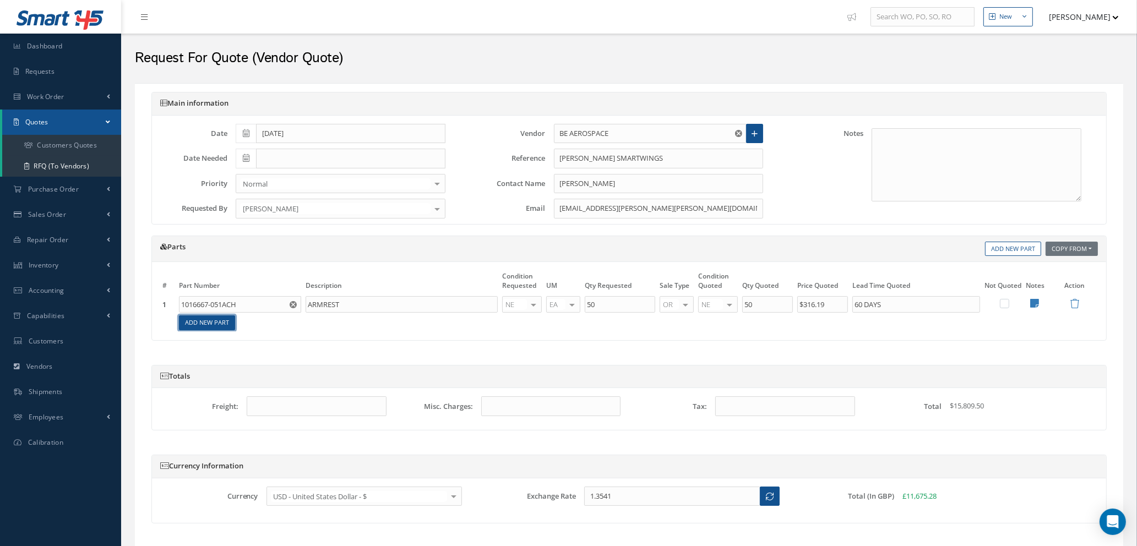
click at [200, 328] on link "Add New Part" at bounding box center [207, 323] width 56 height 15
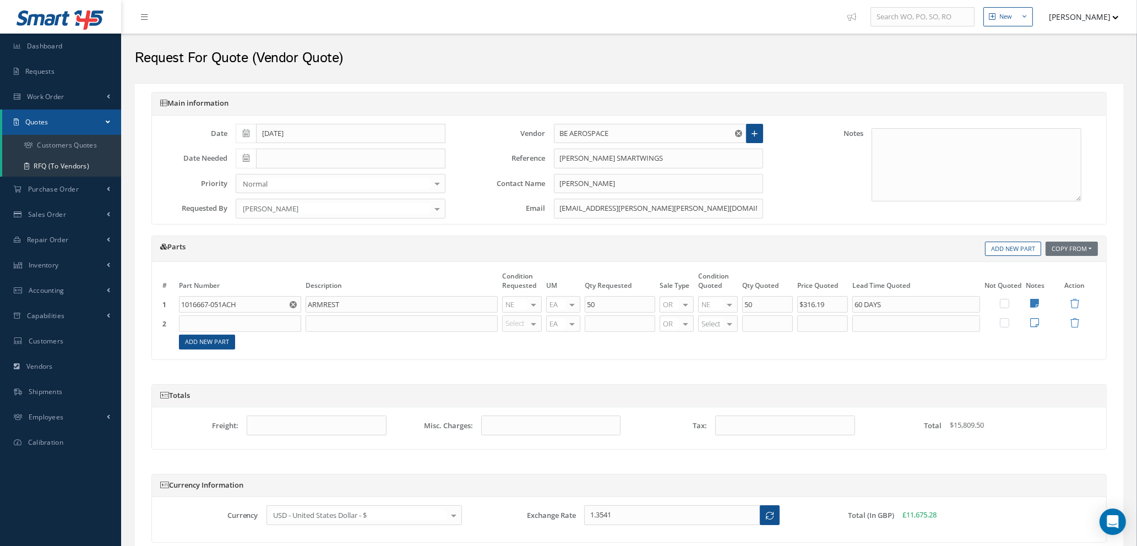
click at [205, 326] on input "text" at bounding box center [240, 324] width 122 height 17
click at [226, 373] on div "1016667-055ACH" at bounding box center [210, 364] width 51 height 19
type input "1016667-055ACH"
type input "ARMREST"
click at [527, 322] on div "Select OH SV RP AR NE FN NS RE FP BER N/A INSP BC AI MD RF SCR TS USE TL SP NU …" at bounding box center [522, 324] width 40 height 17
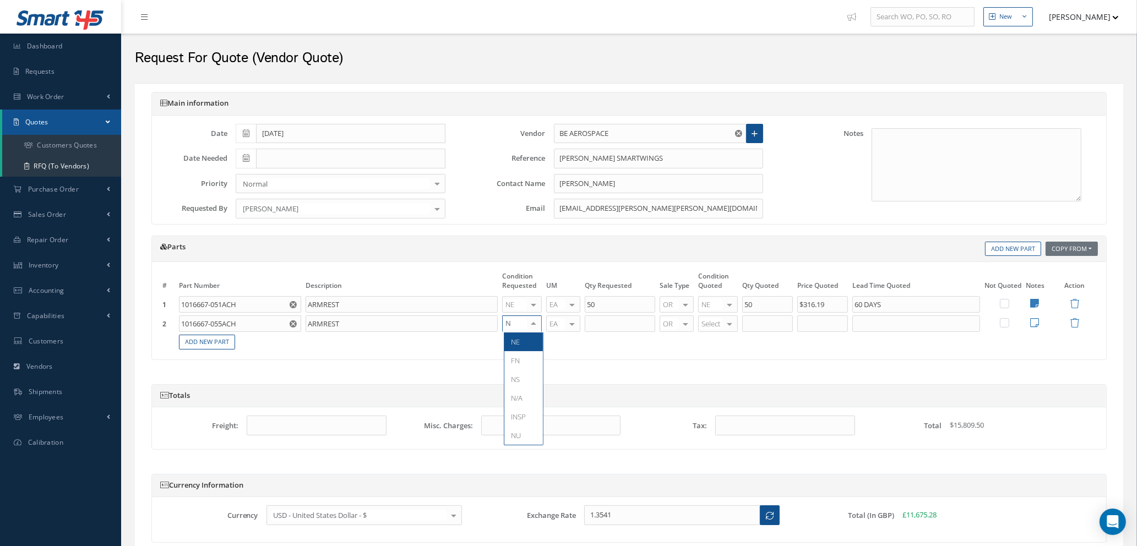
type input "NE"
click at [521, 346] on span "NE" at bounding box center [524, 342] width 39 height 19
click at [609, 321] on input "text" at bounding box center [620, 324] width 71 height 17
type input "50"
click at [727, 327] on div at bounding box center [729, 324] width 15 height 16
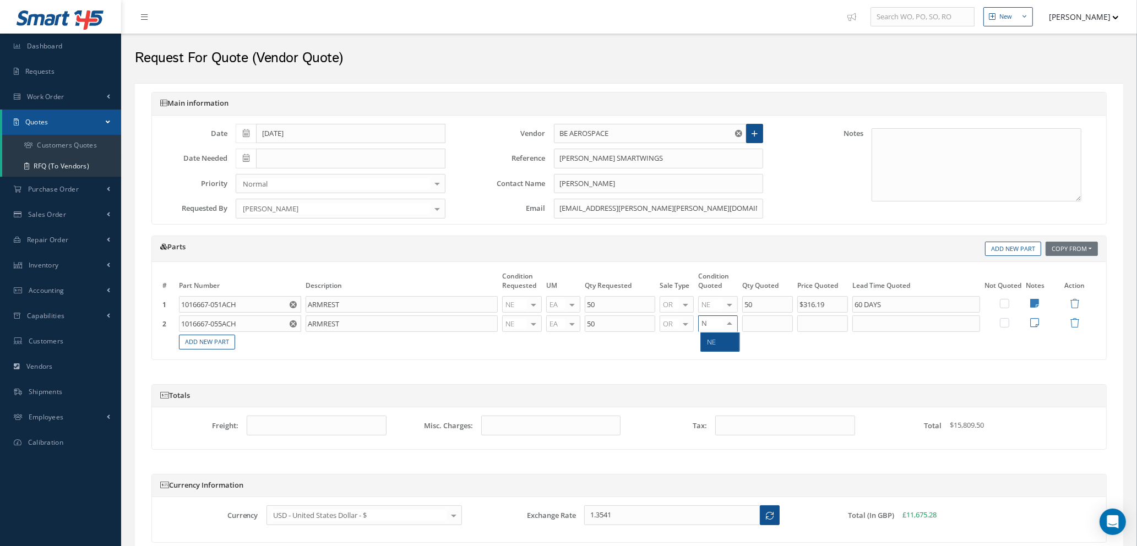
type input "NE"
drag, startPoint x: 719, startPoint y: 347, endPoint x: 756, endPoint y: 322, distance: 44.5
click at [720, 346] on span "NE" at bounding box center [720, 342] width 39 height 19
type input "50"
click at [760, 322] on input "50" at bounding box center [768, 324] width 51 height 17
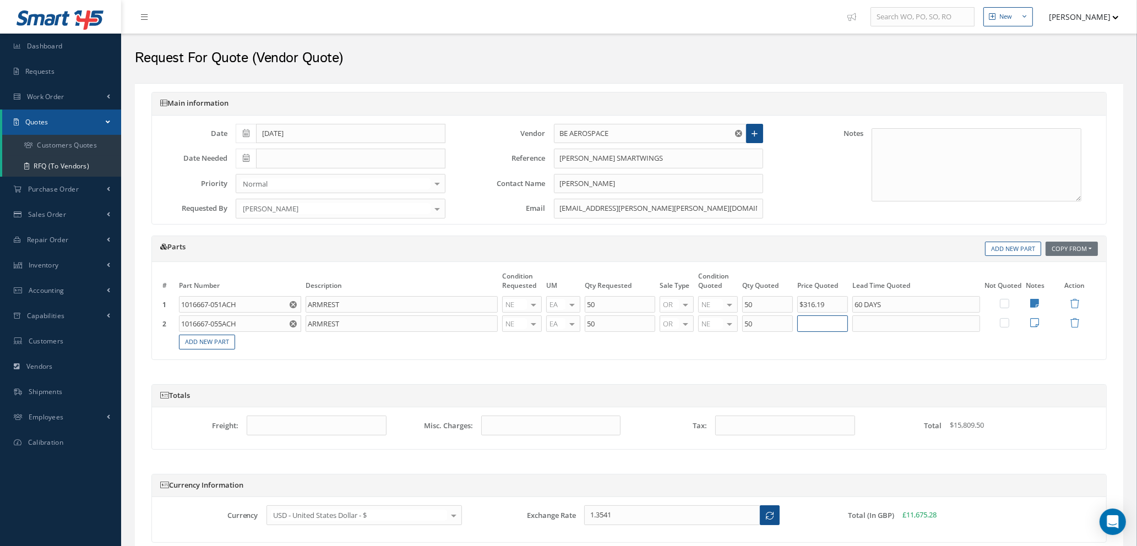
click at [816, 321] on input "text" at bounding box center [823, 324] width 51 height 17
type input "$316.19"
click at [883, 328] on input "text" at bounding box center [917, 324] width 128 height 17
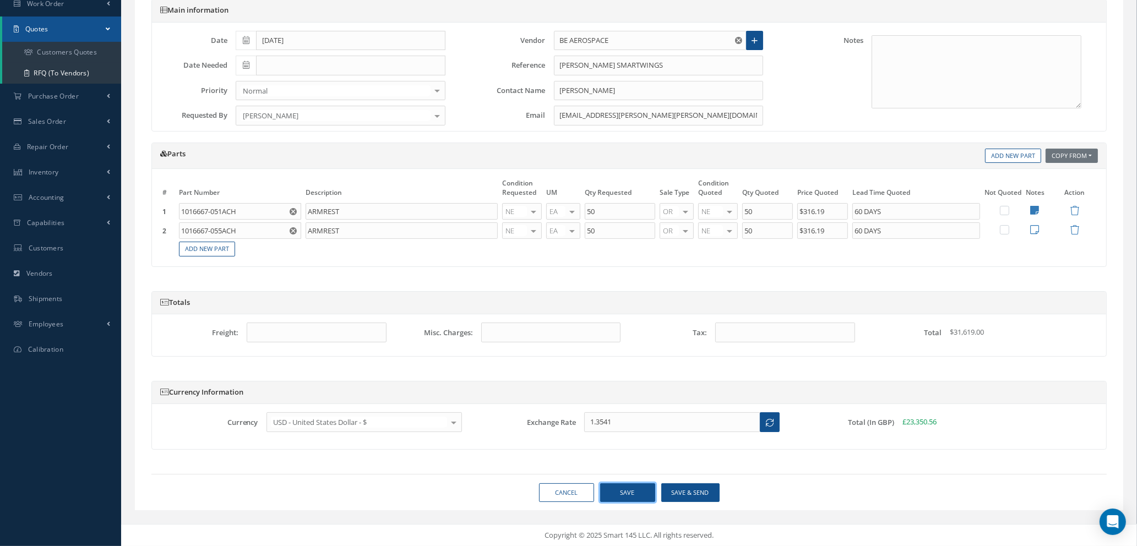
type input "60 DAYS"
click at [617, 493] on button "Save" at bounding box center [627, 493] width 55 height 19
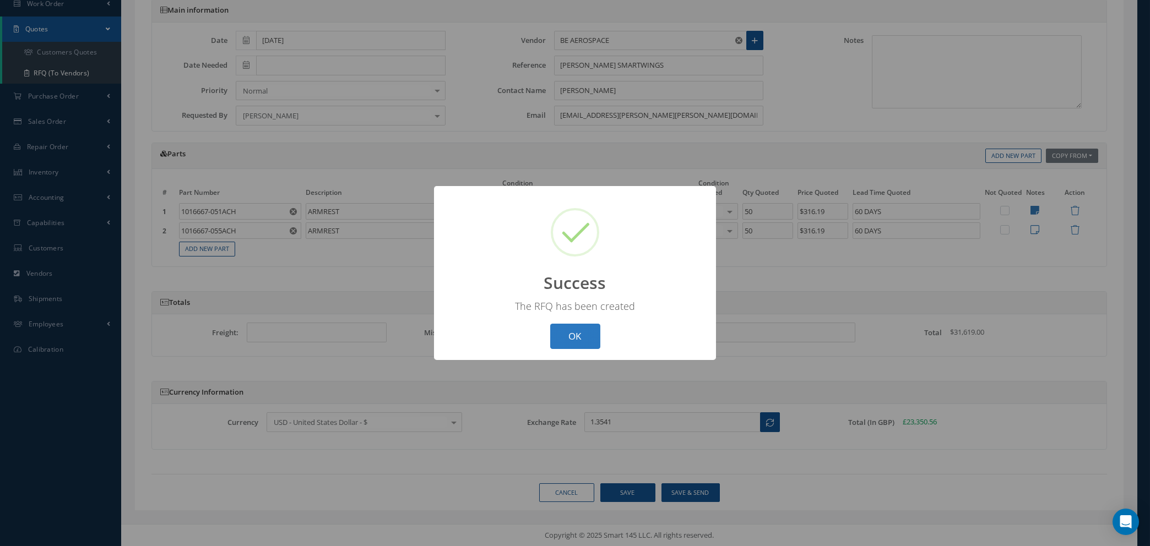
click at [568, 337] on button "OK" at bounding box center [575, 337] width 50 height 26
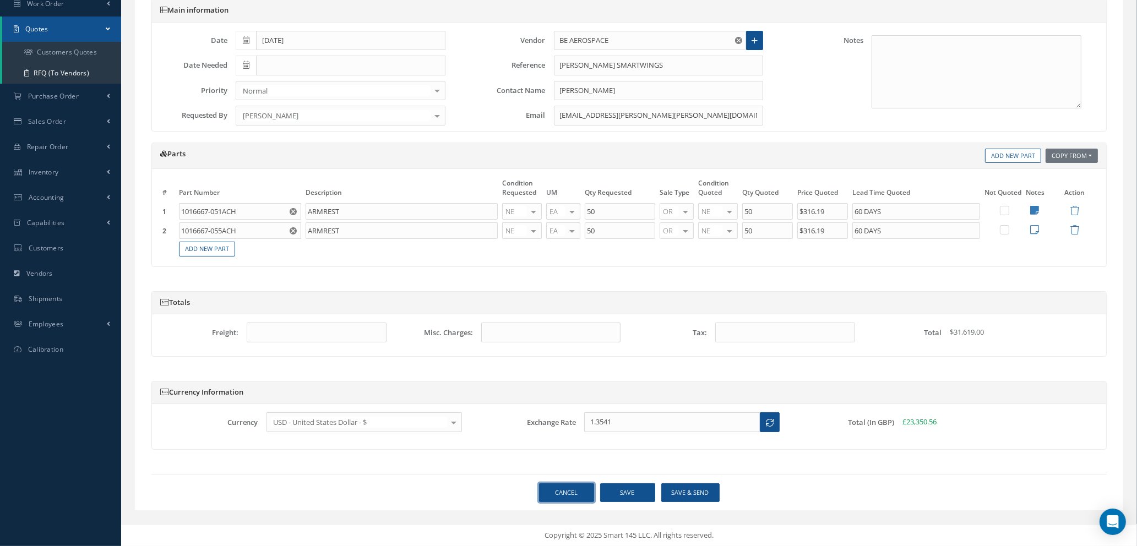
click at [568, 489] on link "Cancel" at bounding box center [566, 493] width 55 height 19
select select "25"
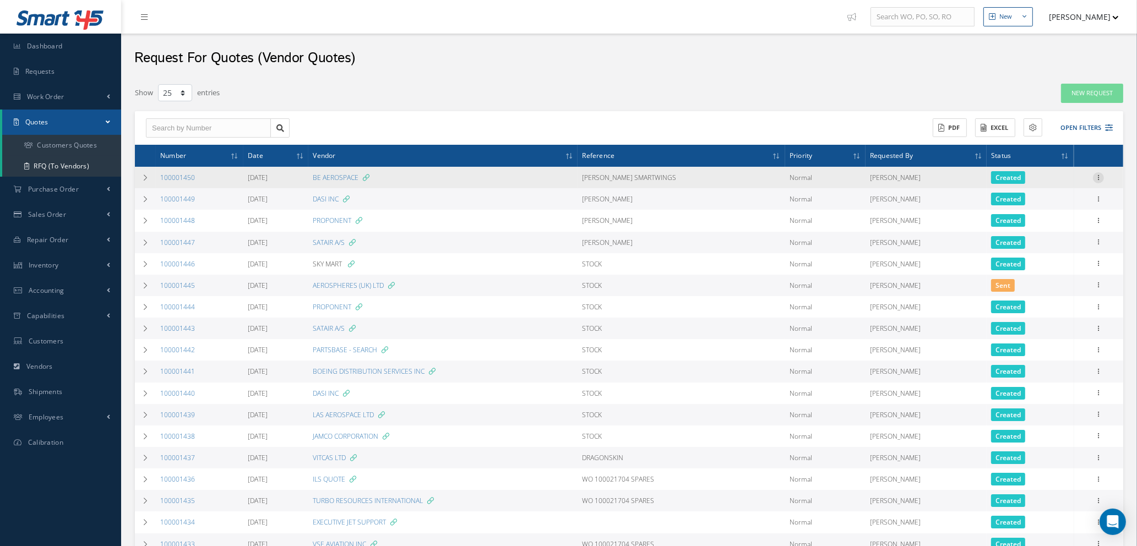
click at [1099, 176] on icon at bounding box center [1098, 176] width 11 height 9
click at [1056, 200] on link "Edit" at bounding box center [1048, 199] width 87 height 14
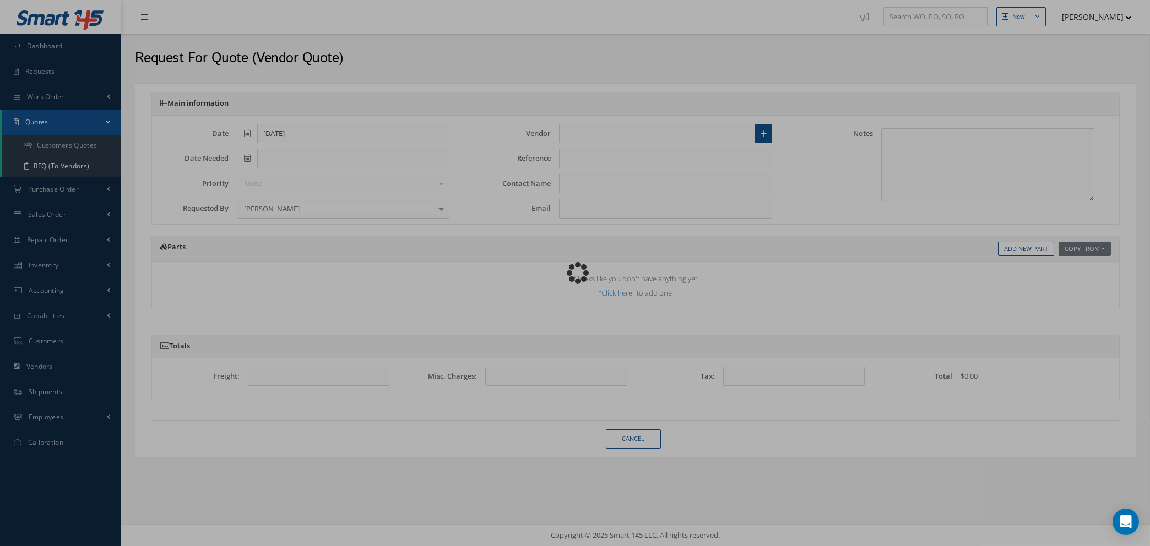
type input "BE AEROSPACE"
type input "MIRKO REQ SMARTWINGS"
type input "INDIRA LUCE"
type input "Indira.Luce@collins.com"
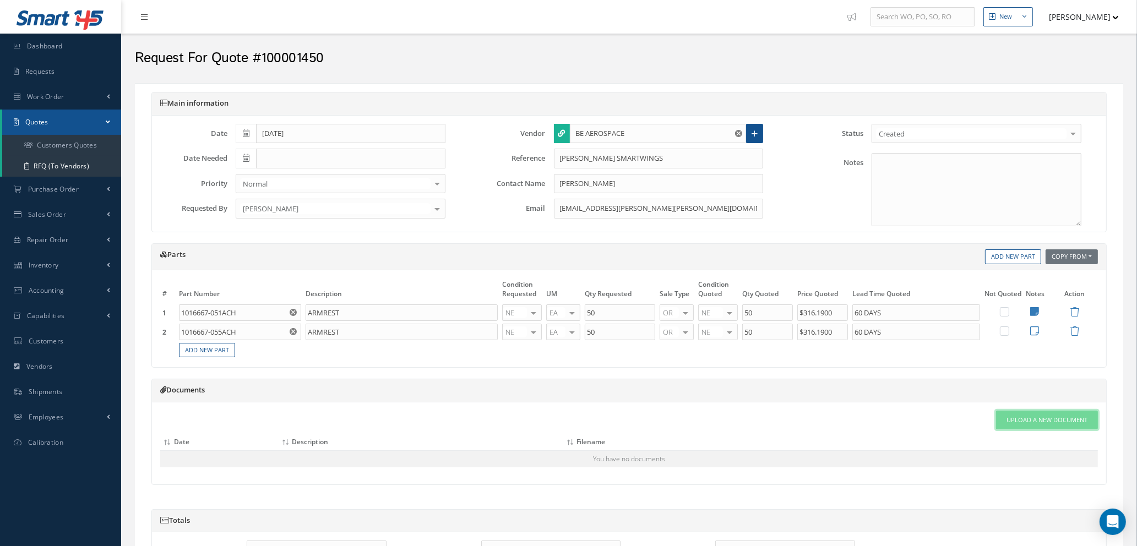
click at [1059, 422] on span "Upload a New Document" at bounding box center [1047, 420] width 81 height 9
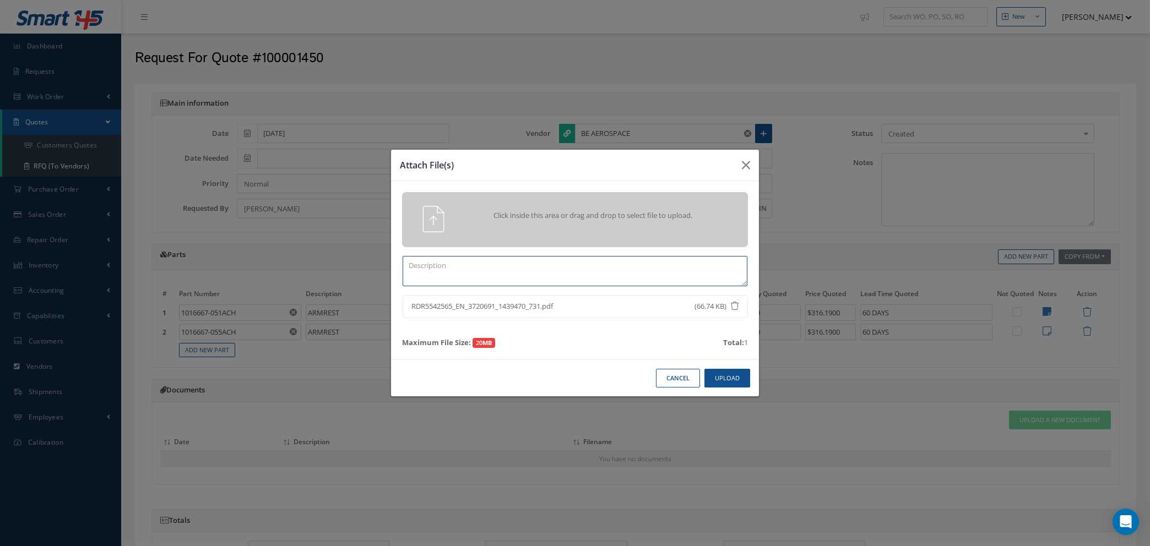
click at [617, 268] on textarea at bounding box center [575, 271] width 345 height 30
type textarea "QUOTE"
click at [725, 382] on button "Upload" at bounding box center [727, 378] width 46 height 19
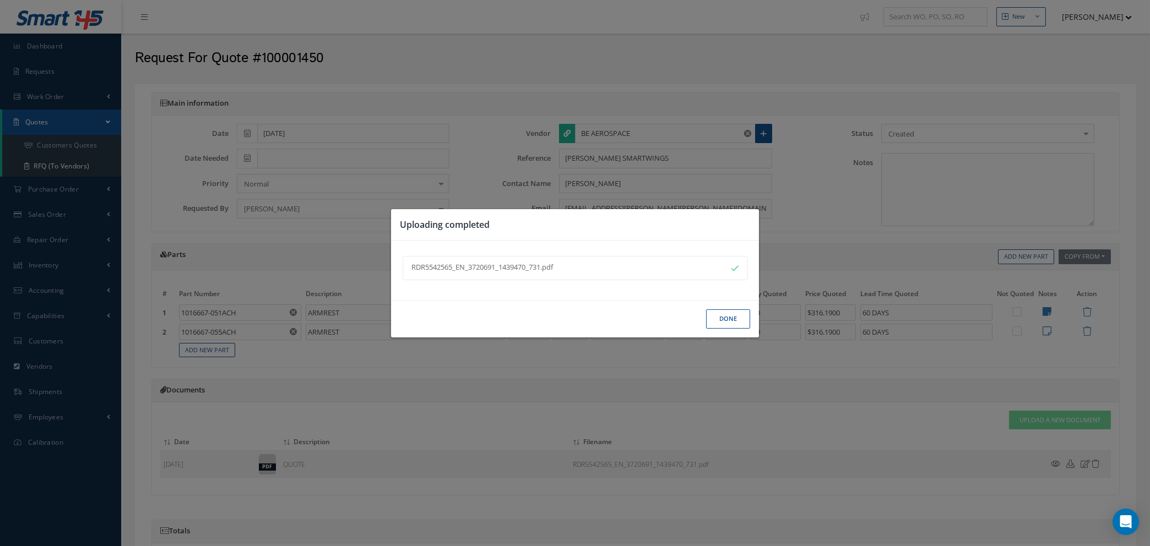
click at [719, 321] on button "Done" at bounding box center [728, 319] width 44 height 19
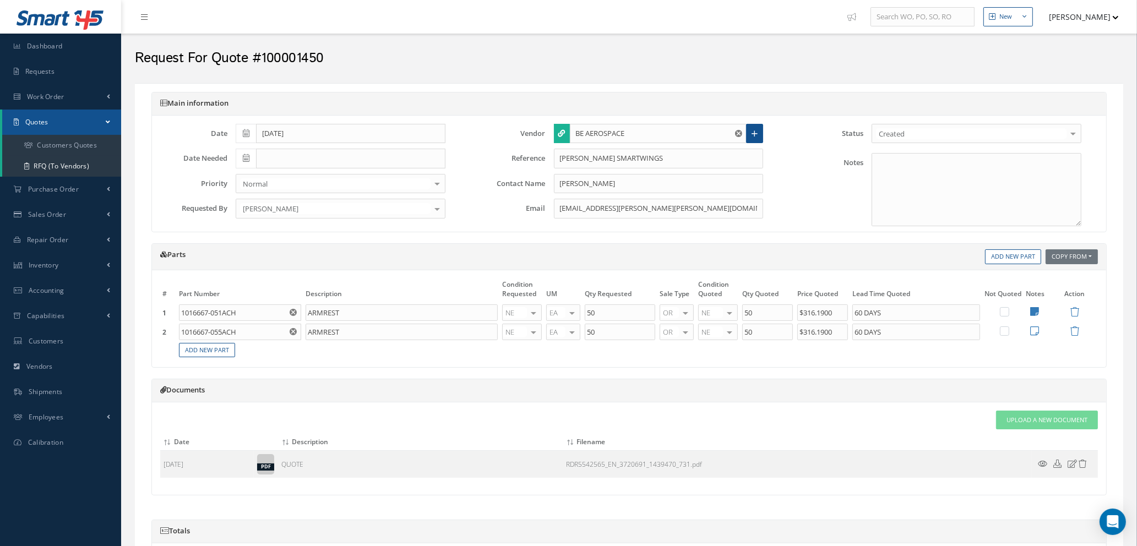
scroll to position [230, 0]
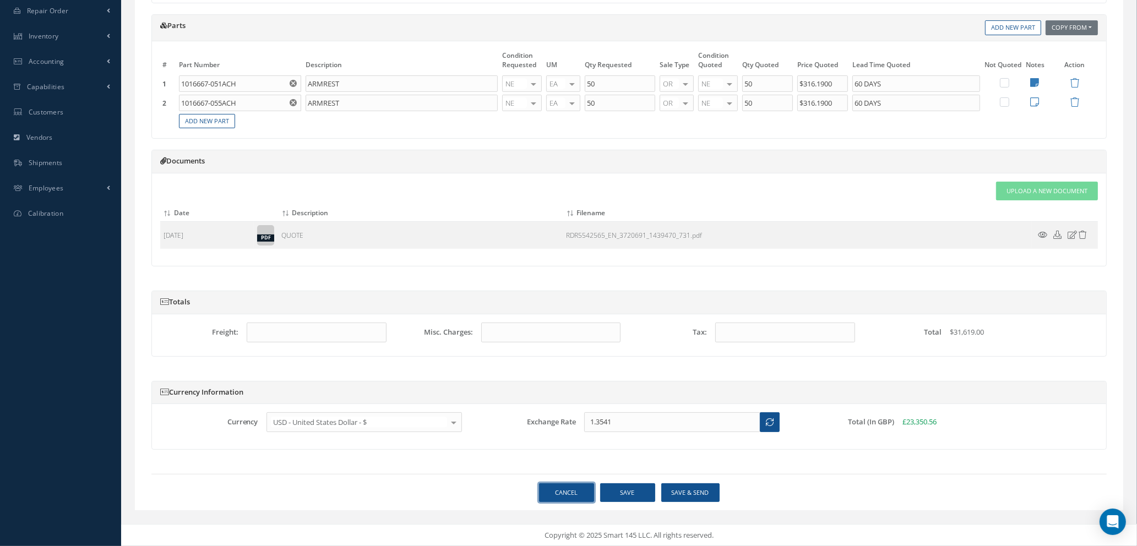
click at [563, 498] on link "Cancel" at bounding box center [566, 493] width 55 height 19
select select "25"
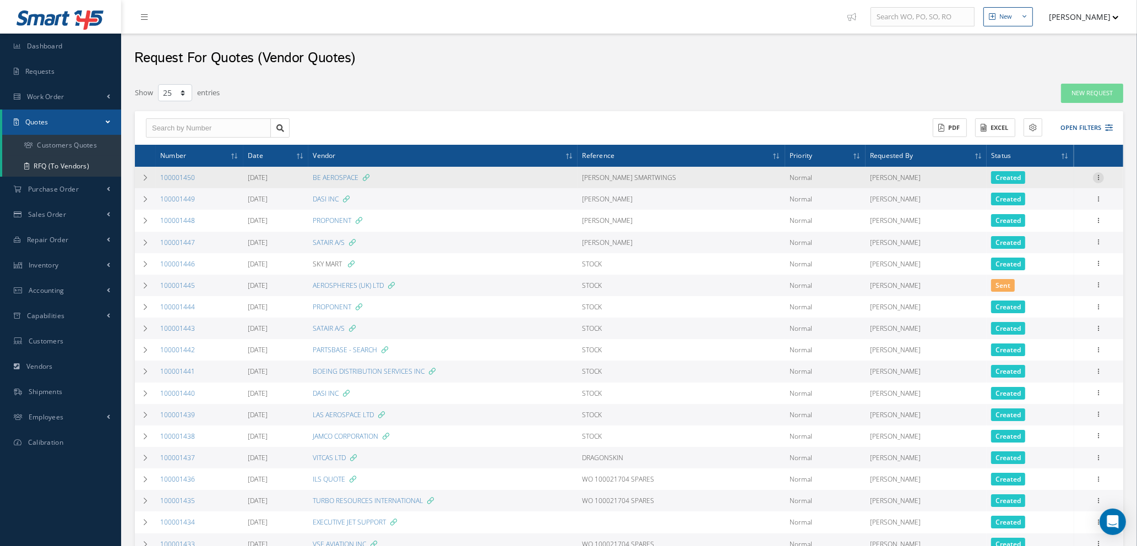
click at [1101, 177] on icon at bounding box center [1098, 176] width 11 height 9
click at [146, 177] on icon at bounding box center [146, 178] width 8 height 7
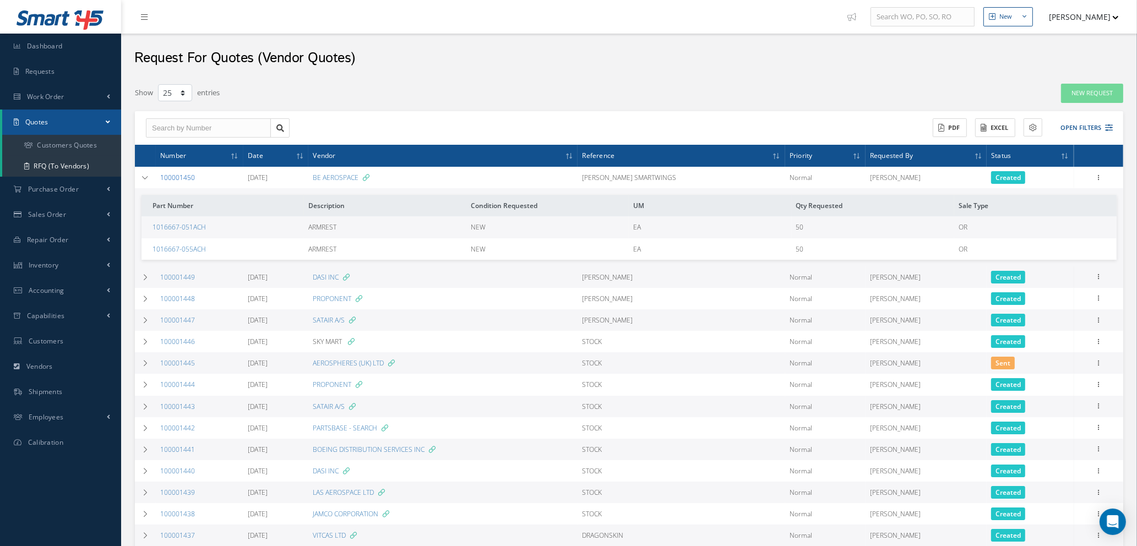
click at [180, 180] on link "100001450" at bounding box center [177, 177] width 35 height 9
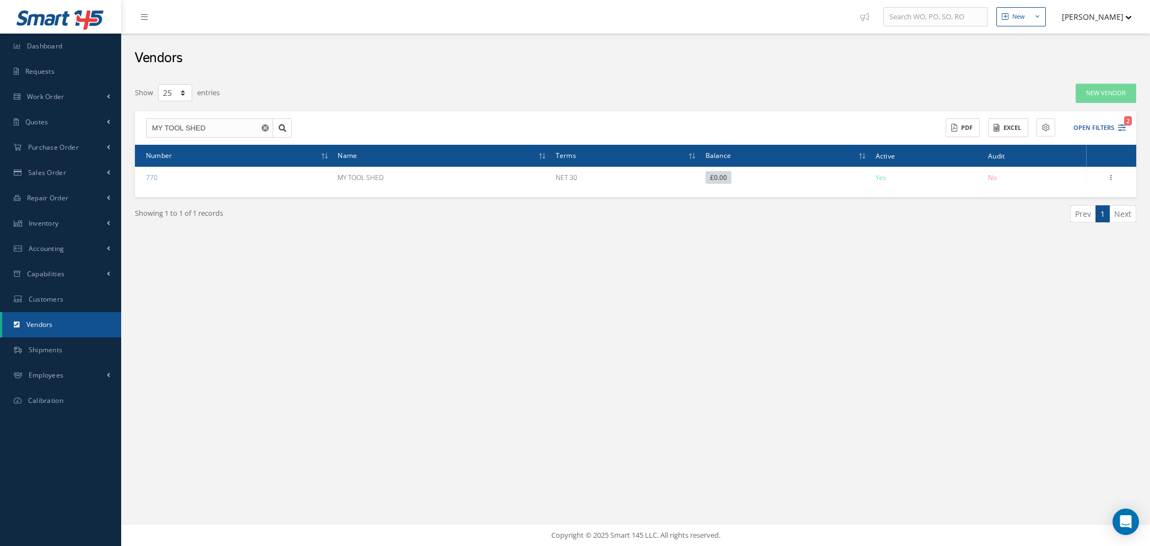
select select "25"
click at [262, 125] on icon "Reset" at bounding box center [265, 127] width 7 height 7
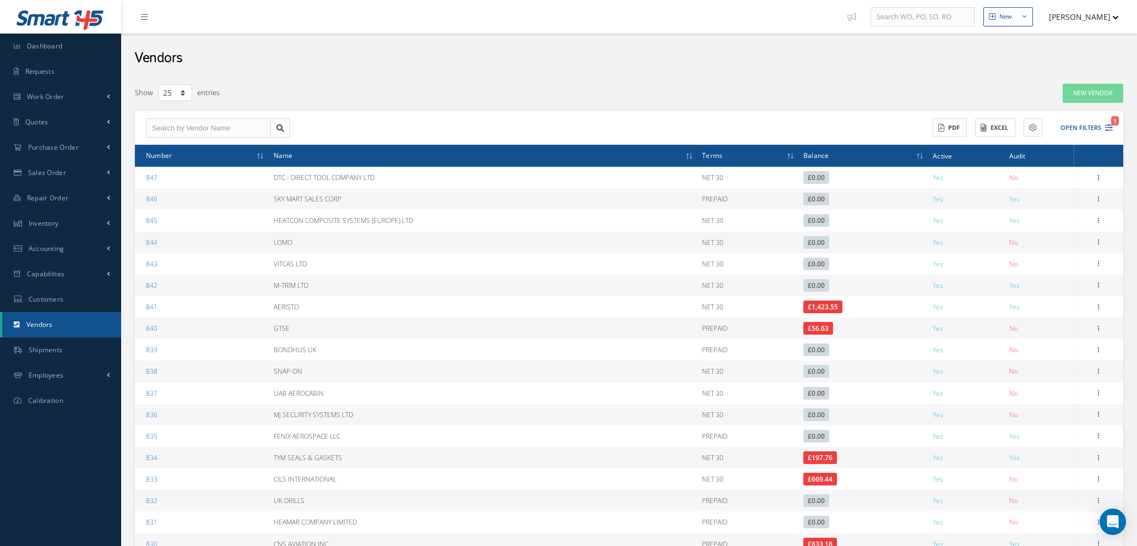
select select "25"
click at [212, 125] on input "text" at bounding box center [208, 128] width 125 height 20
type input "EXP"
click at [1077, 93] on link "New Vendor" at bounding box center [1093, 93] width 61 height 19
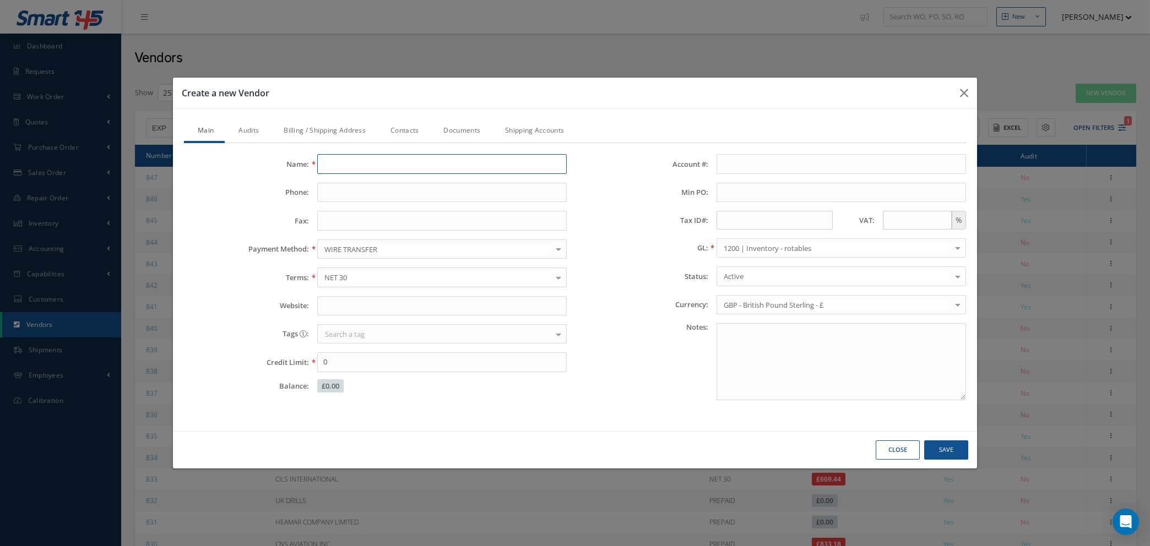
click at [340, 158] on input "Name:" at bounding box center [442, 164] width 250 height 20
type input "EXPERT TOOL STORE"
click at [344, 194] on input "Phone:" at bounding box center [442, 193] width 250 height 20
type input "01637 873 944"
click at [343, 215] on input "Fax:" at bounding box center [442, 221] width 250 height 20
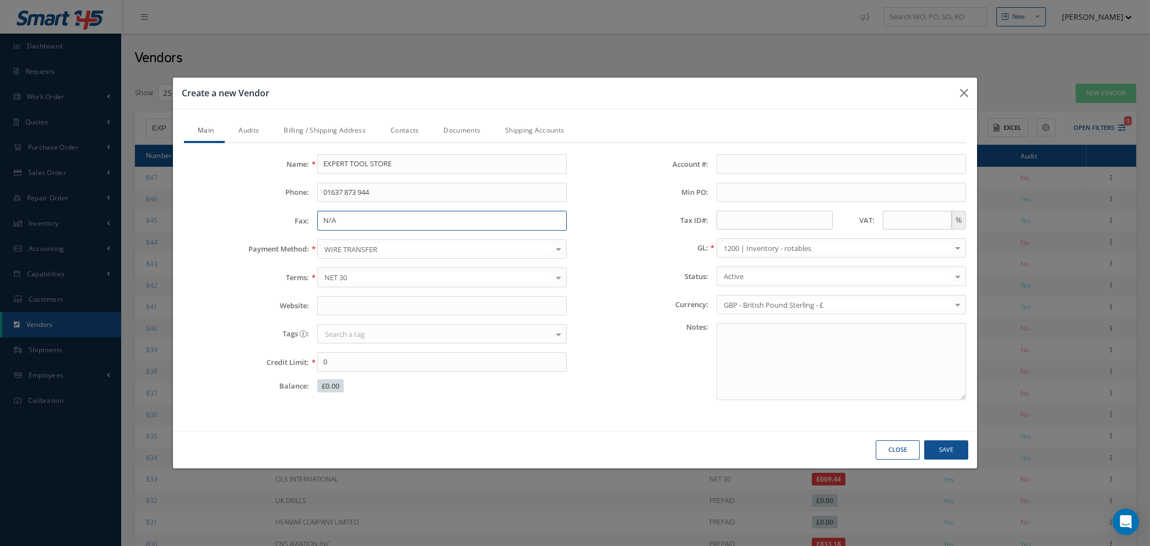
type input "N/A"
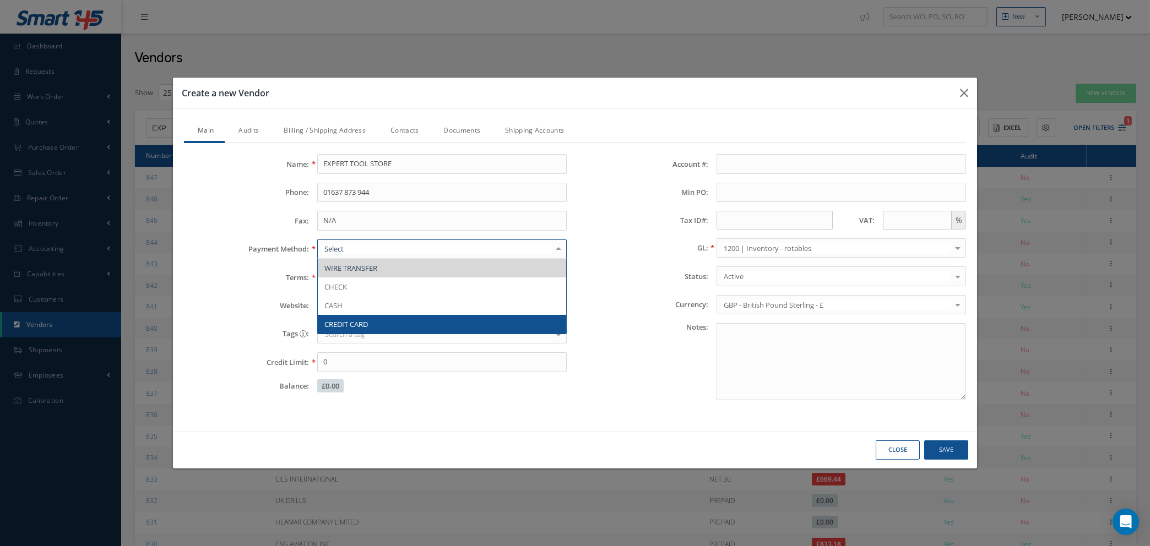
click at [375, 320] on span "CREDIT CARD" at bounding box center [442, 324] width 248 height 19
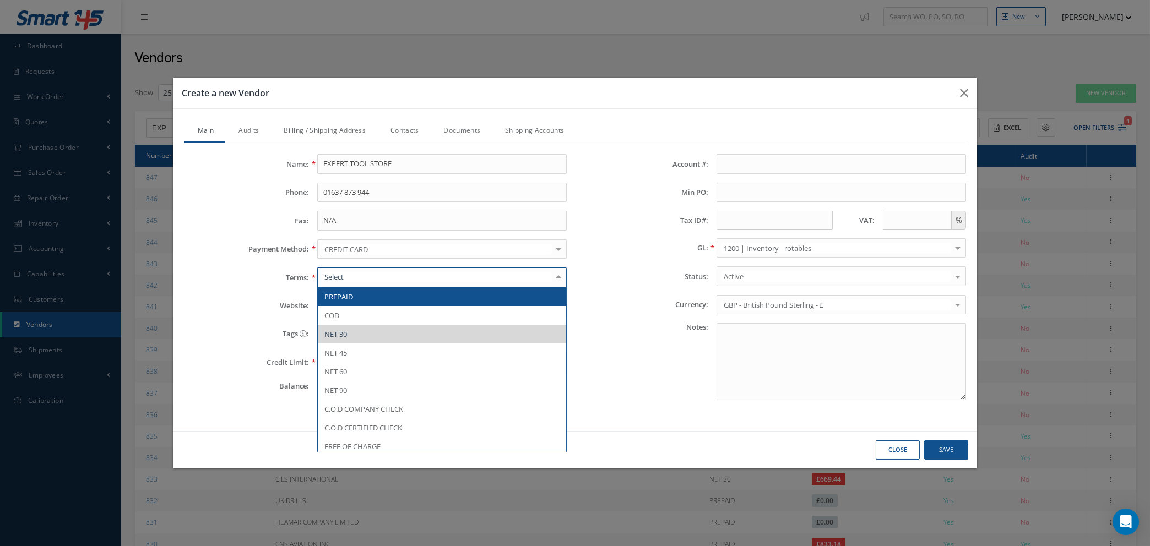
click at [554, 274] on div at bounding box center [558, 277] width 15 height 18
click at [476, 295] on span "PREPAID" at bounding box center [442, 297] width 248 height 19
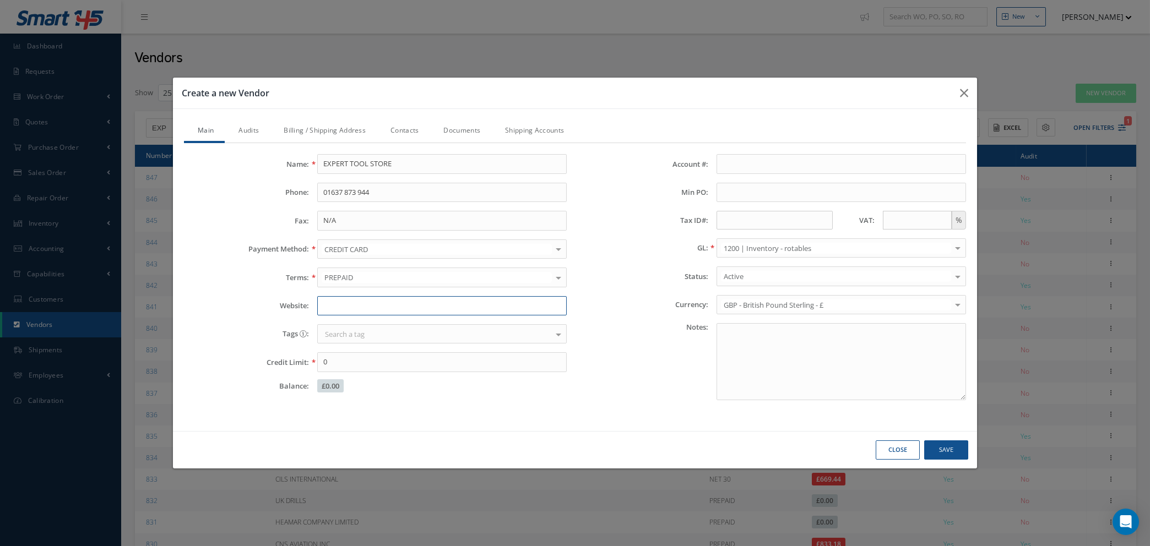
click at [476, 299] on input "Website:" at bounding box center [442, 306] width 250 height 20
type input "www.expert-toolstore.com"
click at [914, 216] on input "text" at bounding box center [917, 220] width 69 height 19
type input "20"
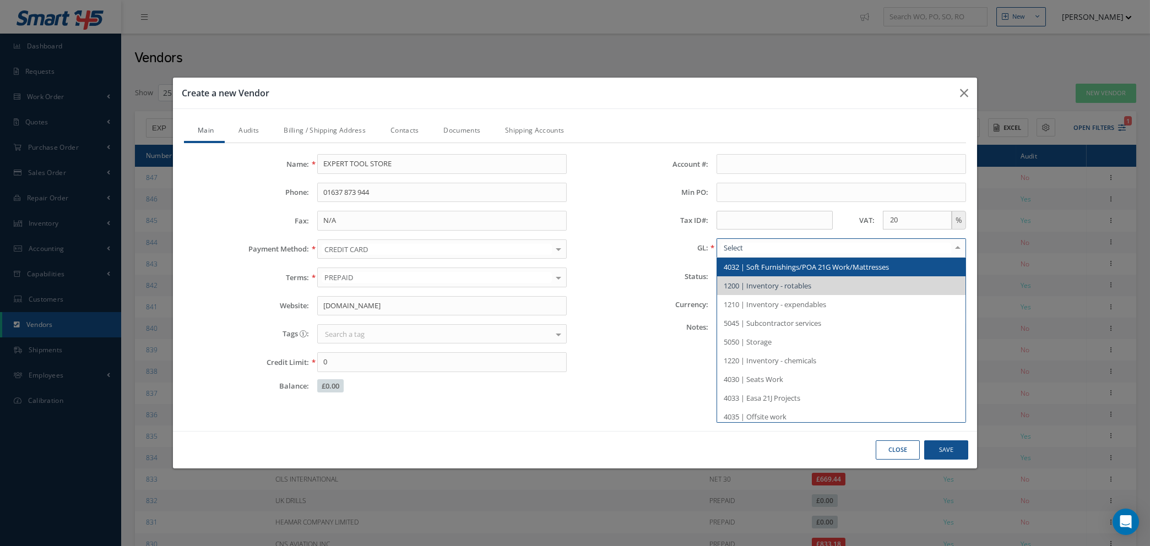
click at [824, 250] on input "text" at bounding box center [836, 248] width 230 height 10
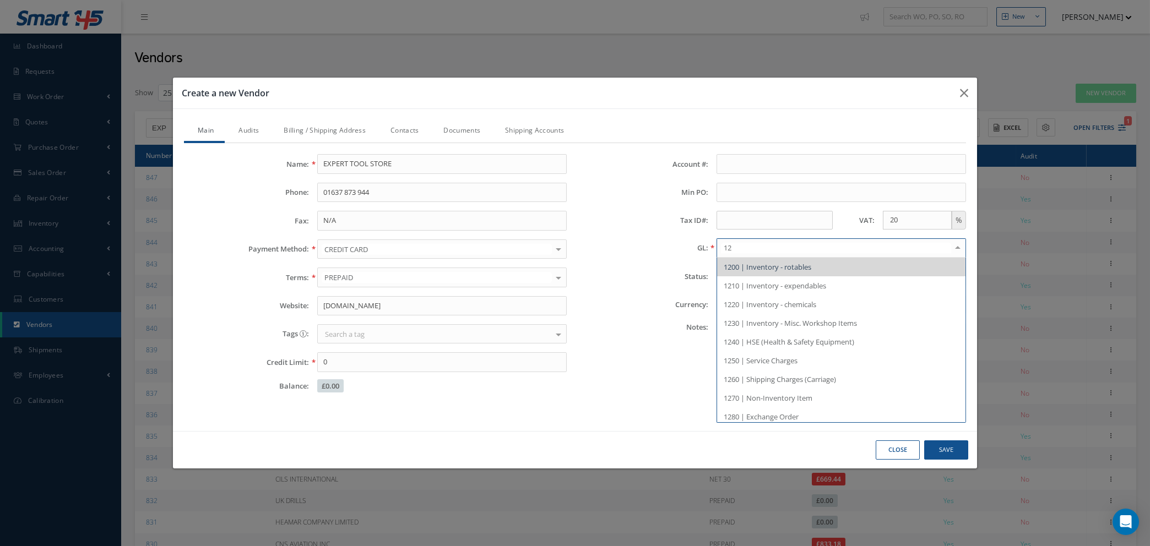
type input "127"
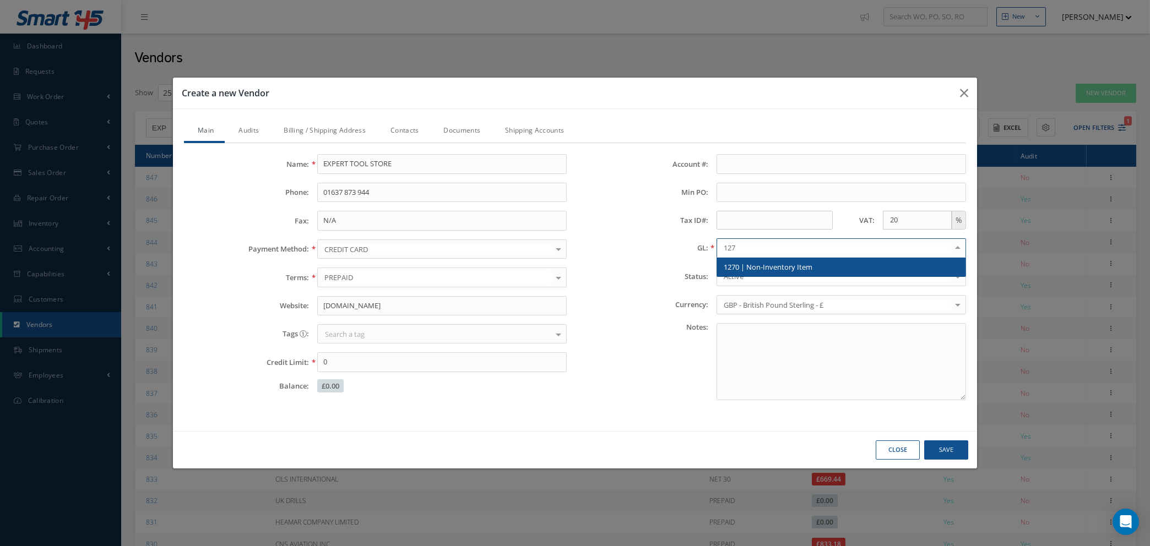
click at [825, 268] on span "1270 | Non-Inventory Item" at bounding box center [841, 267] width 248 height 19
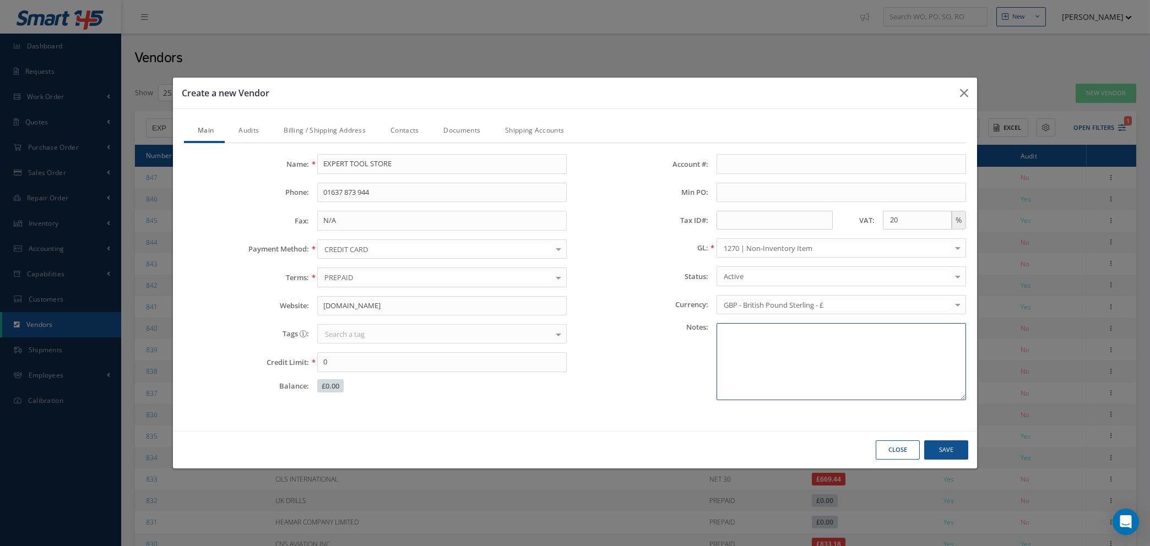
click at [841, 348] on textarea at bounding box center [842, 361] width 250 height 77
type textarea "t"
type textarea "TOOLING"
click at [237, 125] on link "Audits" at bounding box center [247, 131] width 45 height 23
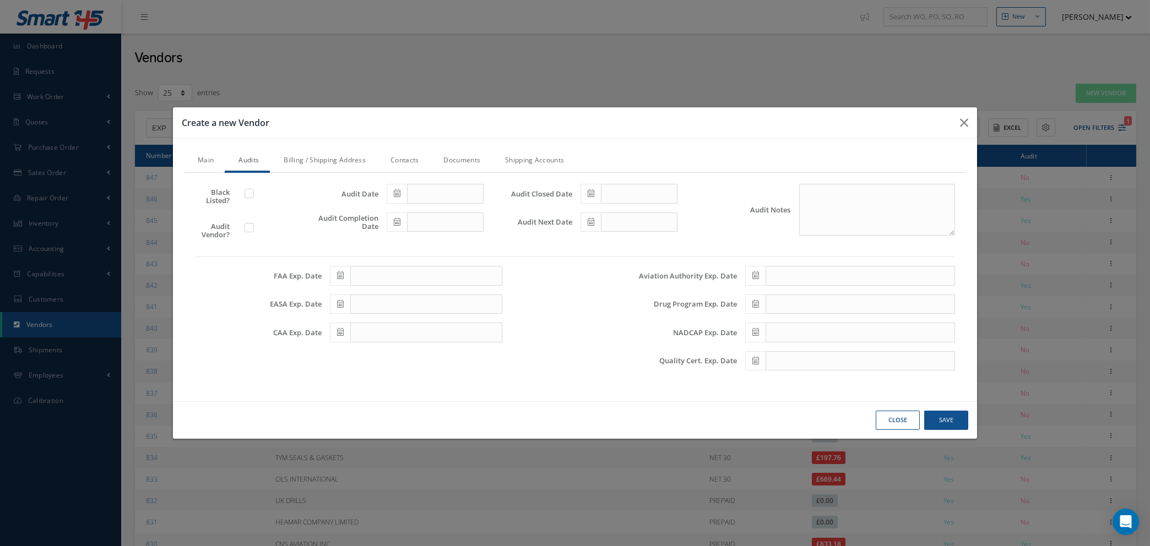
click at [304, 161] on link "Billing / Shipping Address" at bounding box center [323, 161] width 107 height 23
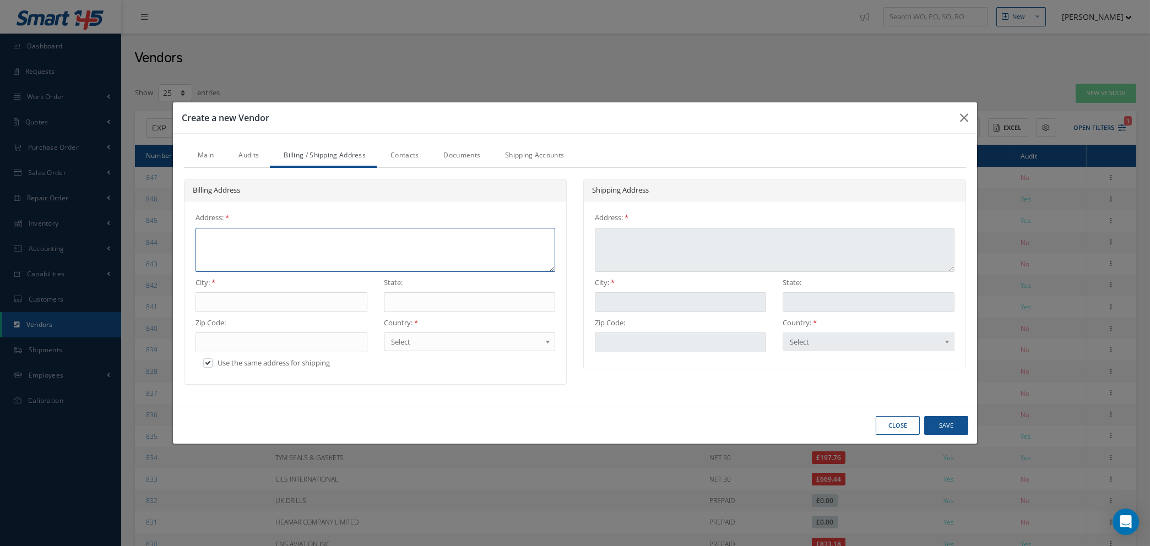
click at [299, 235] on textarea at bounding box center [376, 250] width 360 height 44
type textarea "2"
type textarea "2D"
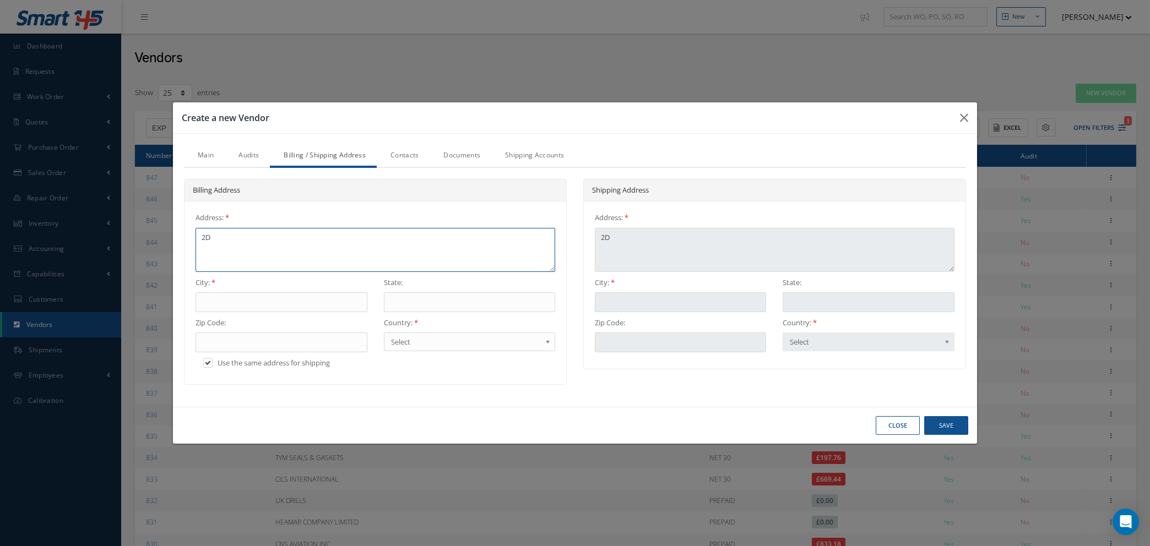
type textarea "2D"
type textarea "2D Q"
type textarea "2D QU"
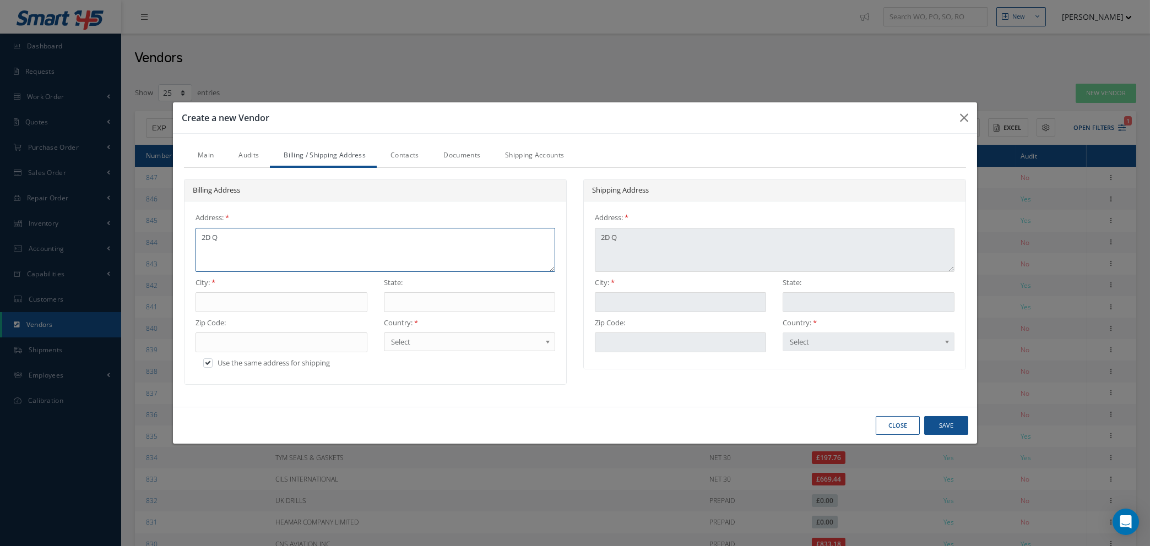
type textarea "2D QU"
type textarea "2D QUI"
type textarea "2D QUIT"
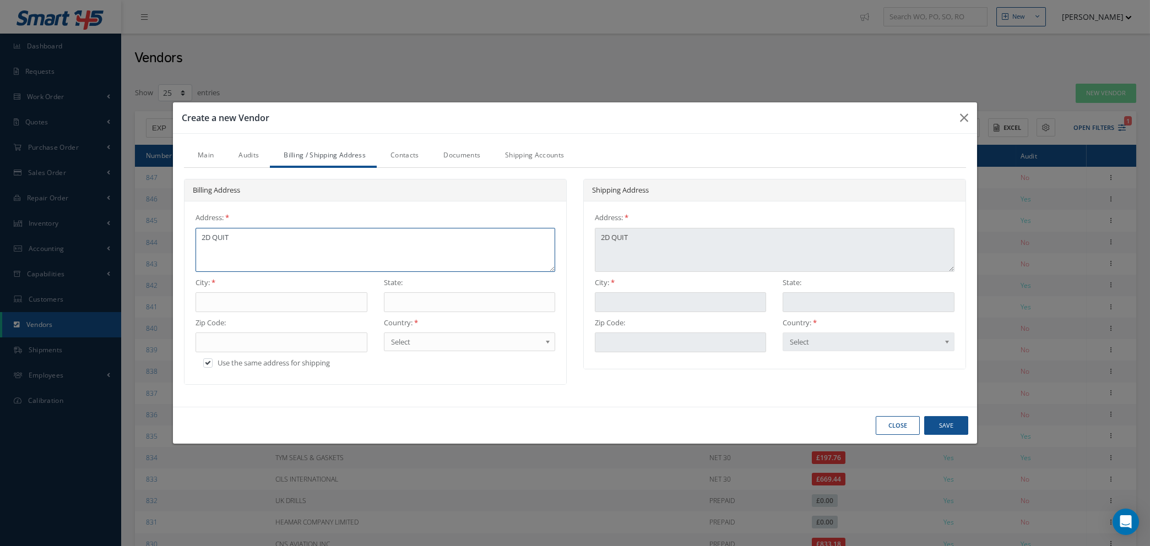
type textarea "2D QUI"
type textarea "2D QUIN"
type textarea "2D QUINT"
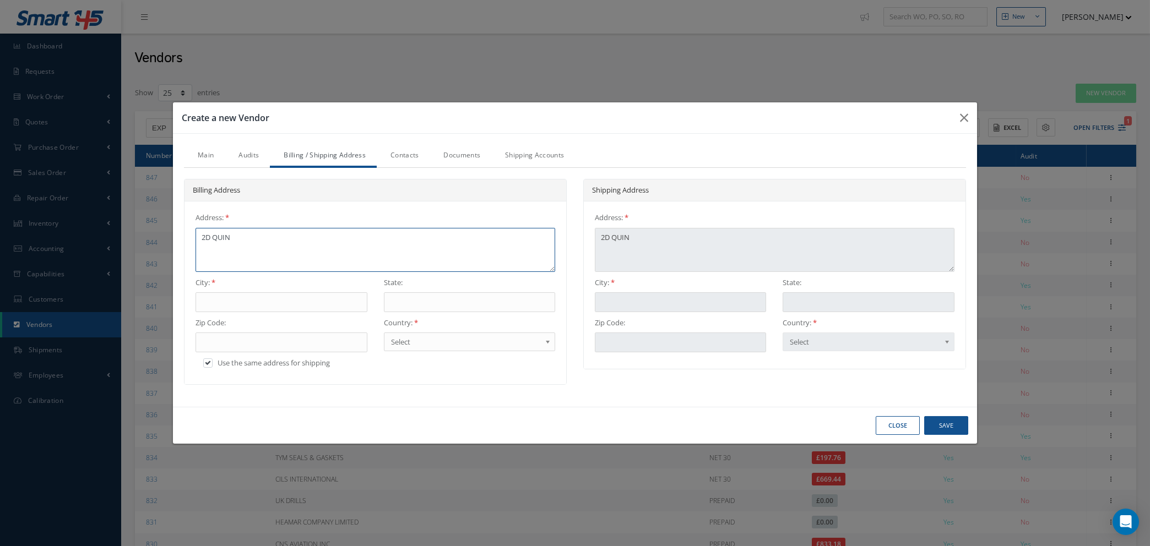
type textarea "2D QUINT"
type textarea "2D QUINTD"
type textarea "2D QUINTDO"
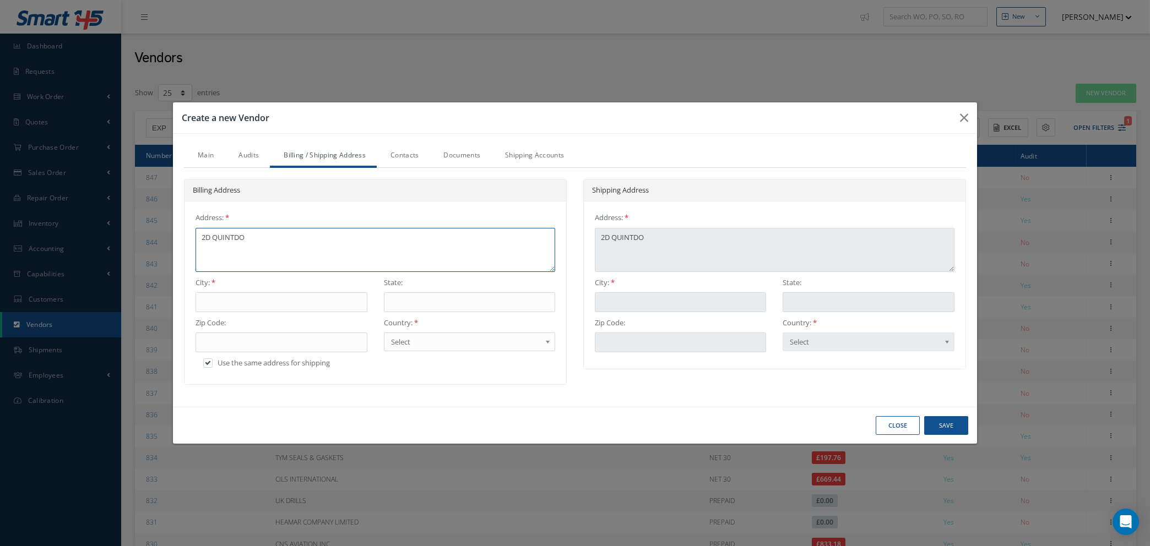
type textarea "2D QUINTDOW"
type textarea "2D QUINTDOWN"
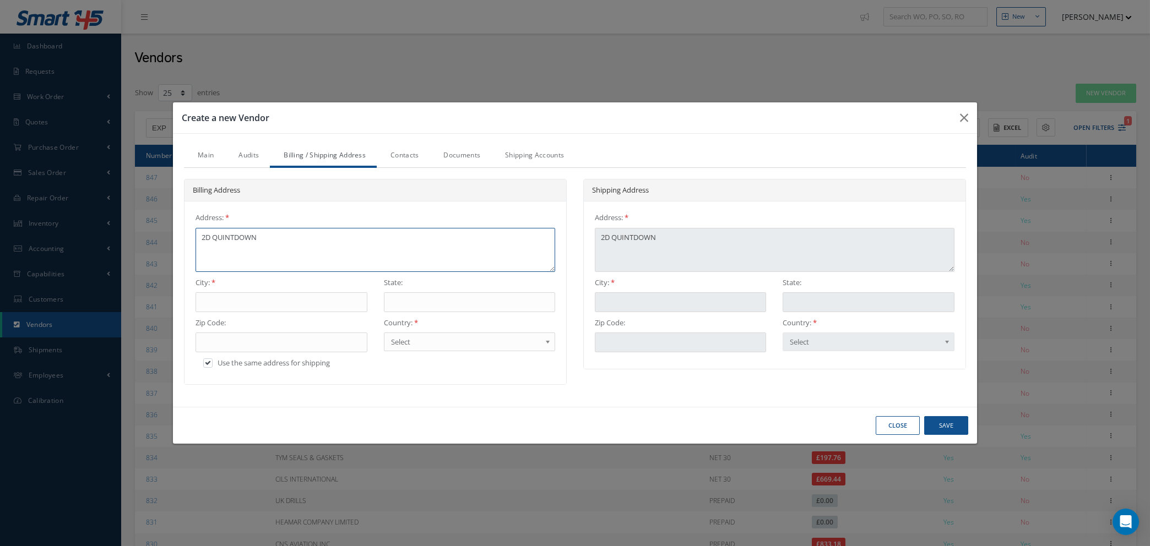
type textarea "2D QUINTDOWN"
type textarea "2D QUINTDOWN B"
type textarea "2D QUINTDOWN BU"
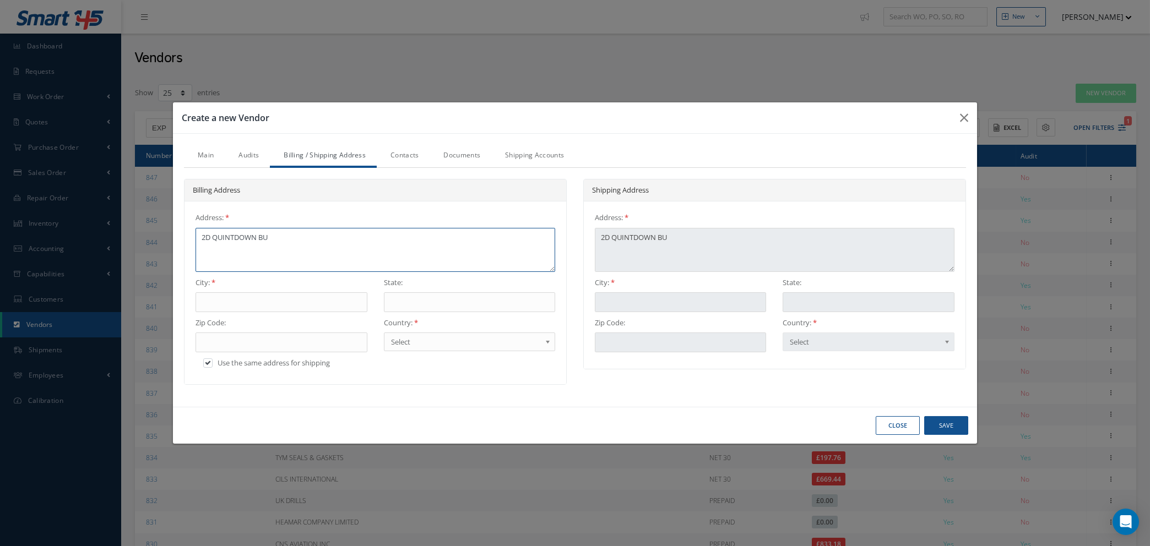
type textarea "2D QUINTDOWN BUS"
type textarea "2D QUINTDOWN BUSI"
type textarea "2D QUINTDOWN BUSIN"
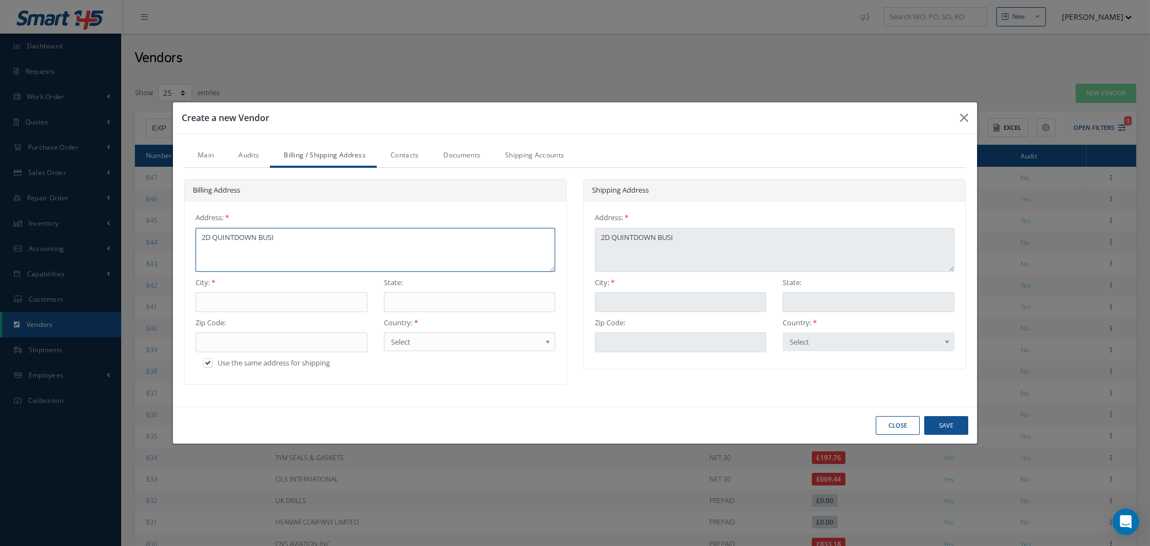
type textarea "2D QUINTDOWN BUSIN"
type textarea "2D QUINTDOWN BUSINE"
type textarea "2D QUINTDOWN BUSINES"
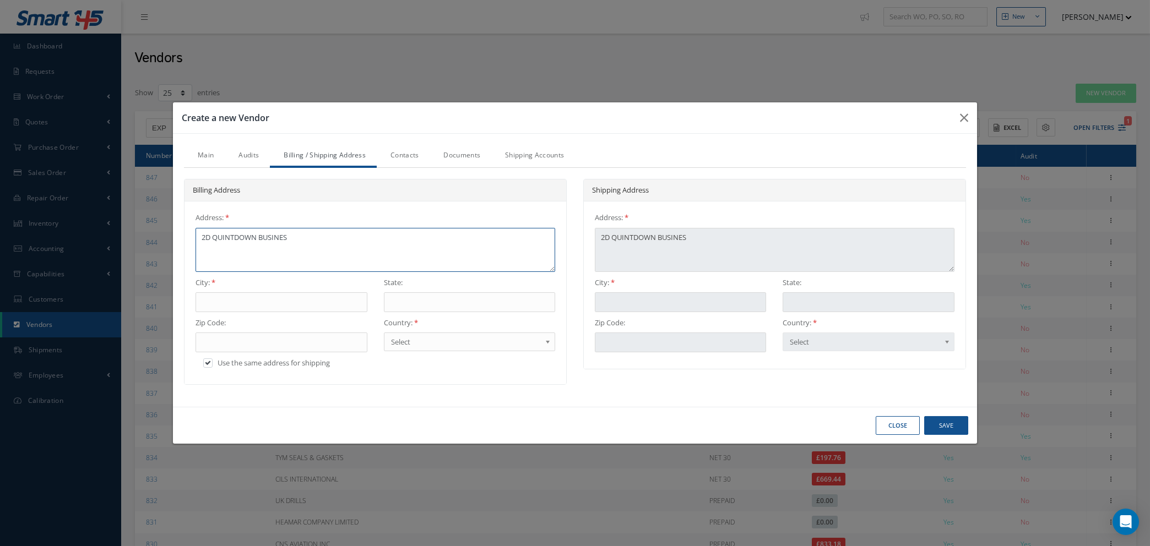
type textarea "2D QUINTDOWN BUSINESS"
type textarea "2D QUINTDOWN BUSINESS P"
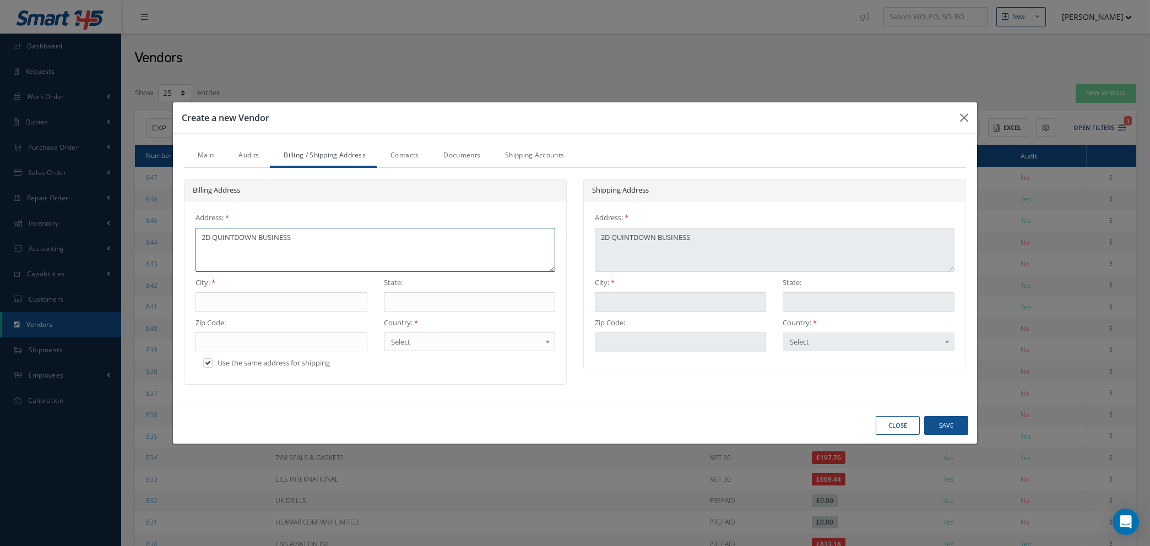
type textarea "2D QUINTDOWN BUSINESS P"
type textarea "2D QUINTDOWN BUSINESS PA"
type textarea "2D QUINTDOWN BUSINESS PAR"
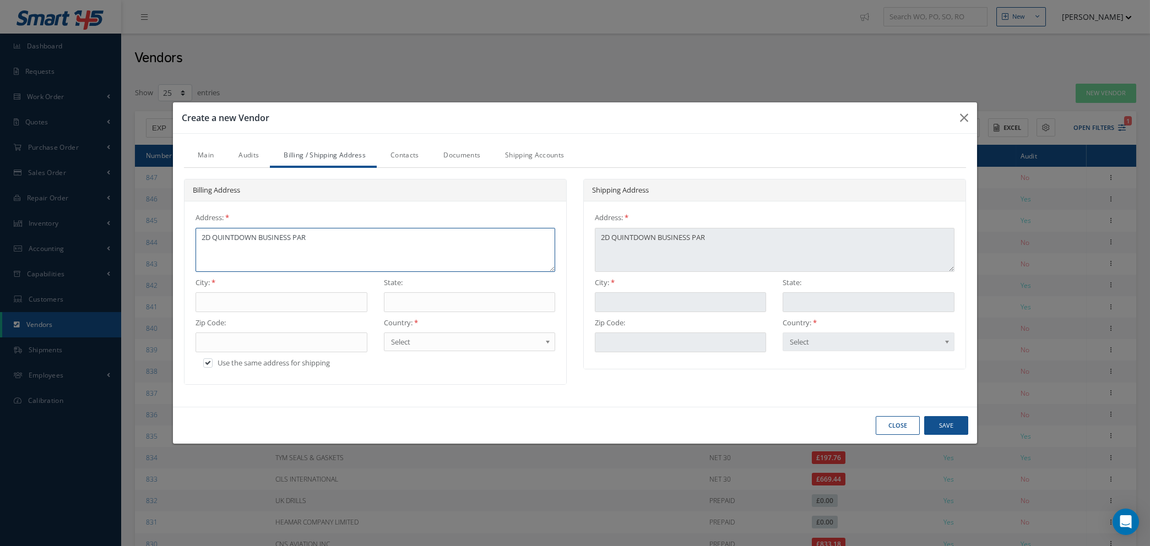
type textarea "2D QUINTDOWN BUSINESS PARK"
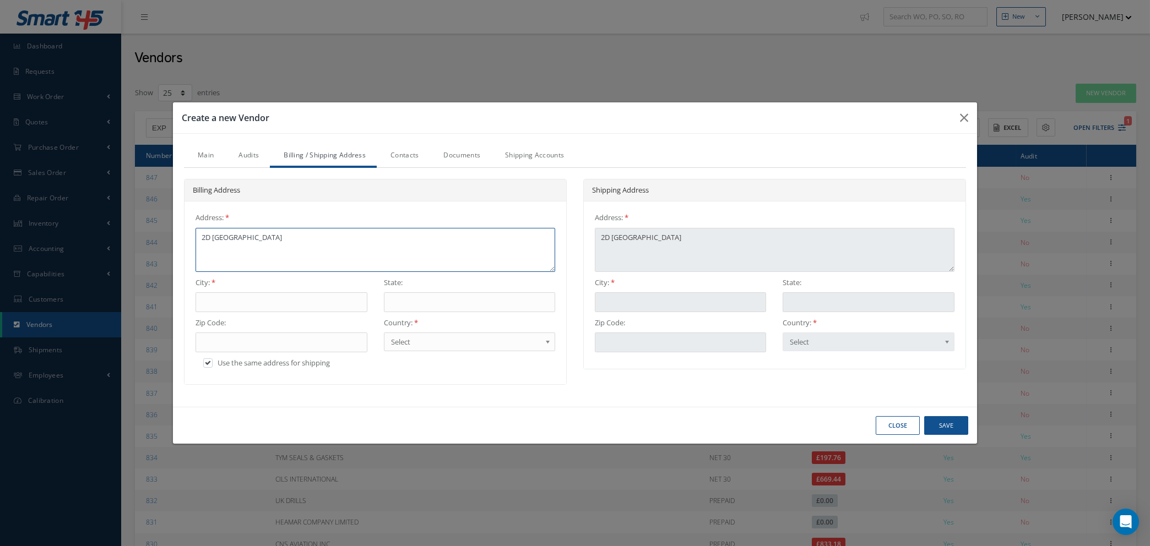
type textarea "2D QUINTDOWN BUSINESS PARK"
type textarea "2D QUINTDOWN BUSINESS PARK W"
type textarea "2D QUINTDOWN BUSINESS PARK WE"
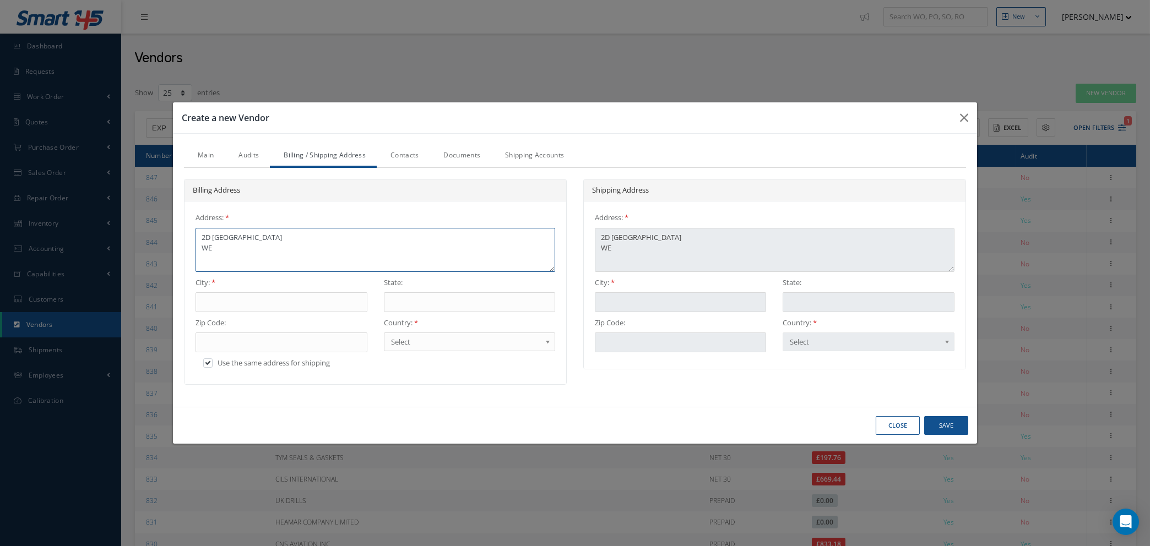
type textarea "2D QUINTDOWN BUSINESS PARK WES"
type textarea "2D QUINTDOWN BUSINESS PARK WEST"
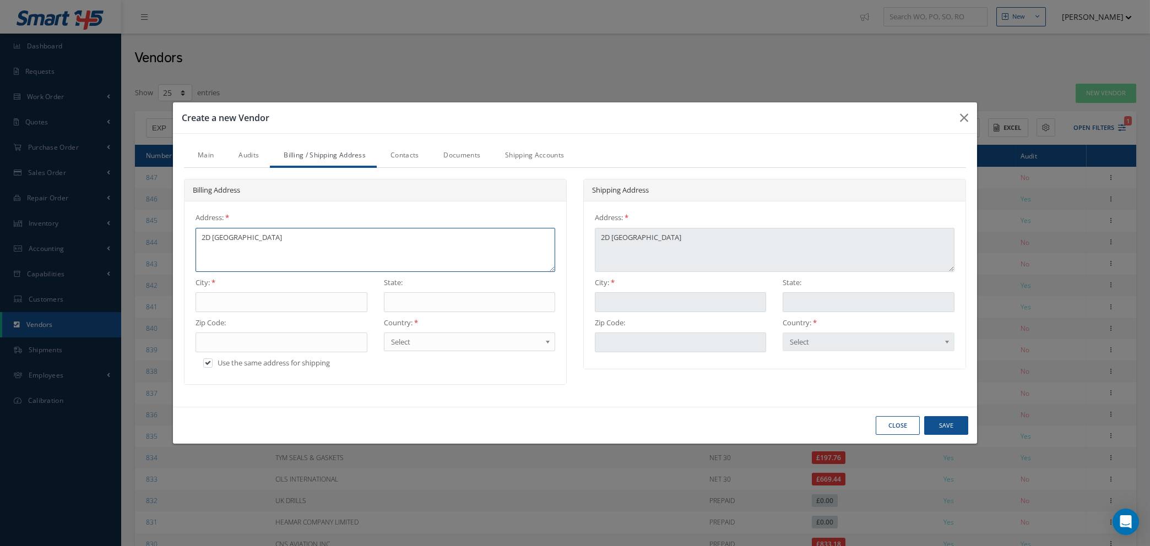
type textarea "2D QUINTDOWN BUSINESS PARK WEST"
type textarea "2D QUINTDOWN BUSINESS PARK WEST R"
type textarea "2D QUINTDOWN BUSINESS PARK WEST RO"
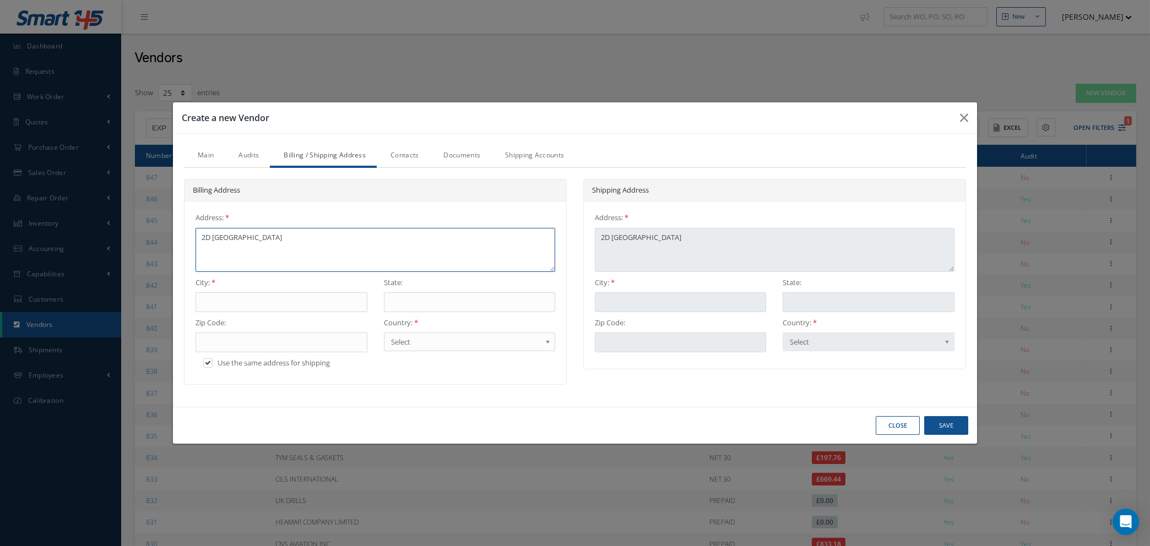
type textarea "2D QUINTDOWN BUSINESS PARK WEST ROA"
type textarea "2D QUINTDOWN BUSINESS PARK WEST ROAD"
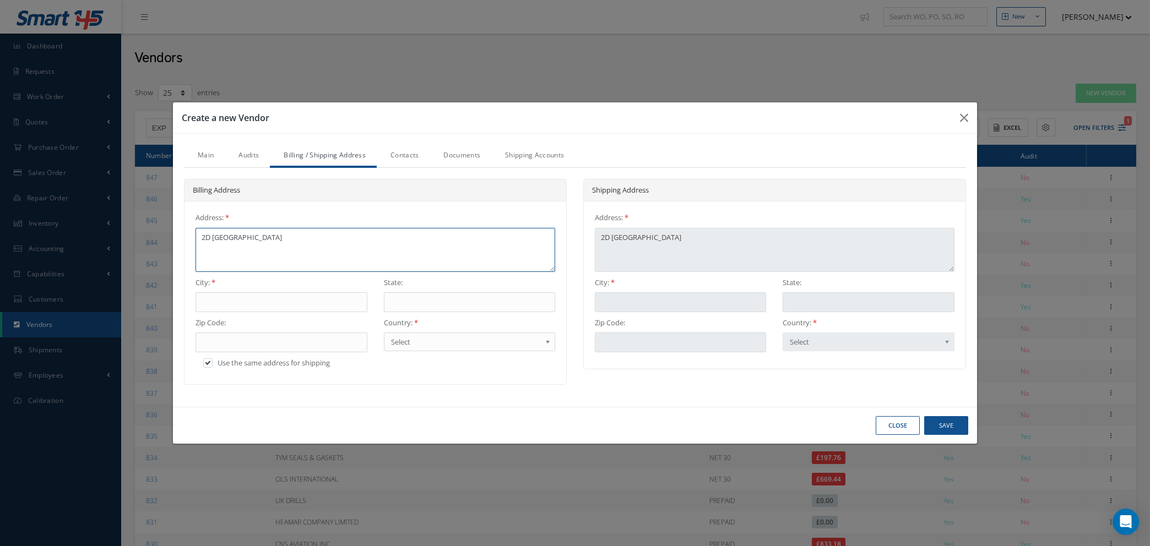
type textarea "2D QUINTDOWN BUSINESS PARK WEST ROAD"
click at [254, 302] on input "text" at bounding box center [281, 302] width 171 height 20
type input "Q"
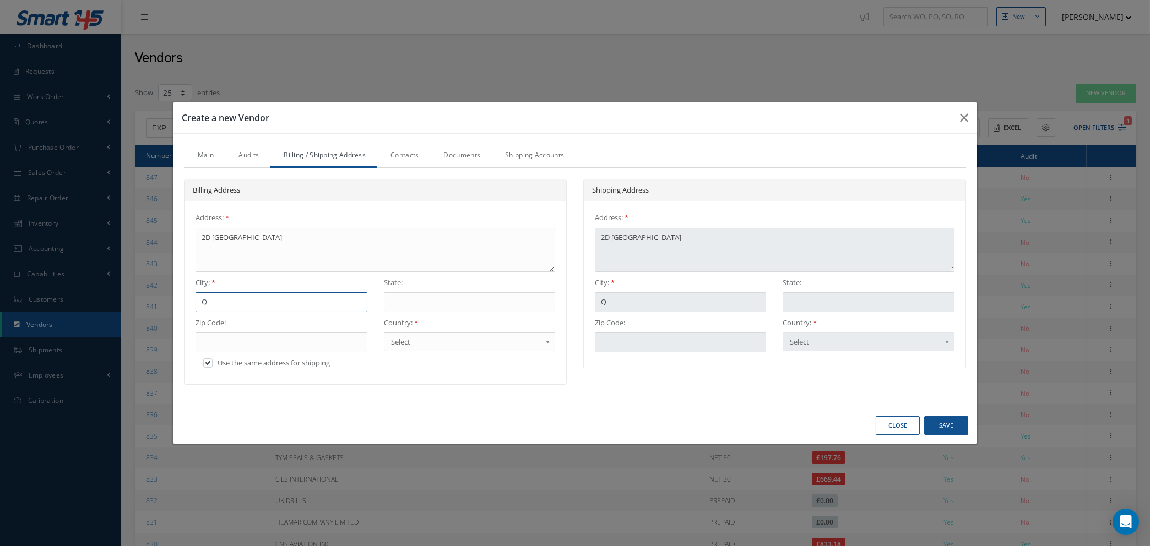
type input "QU"
type input "QUI"
type input "QUIN"
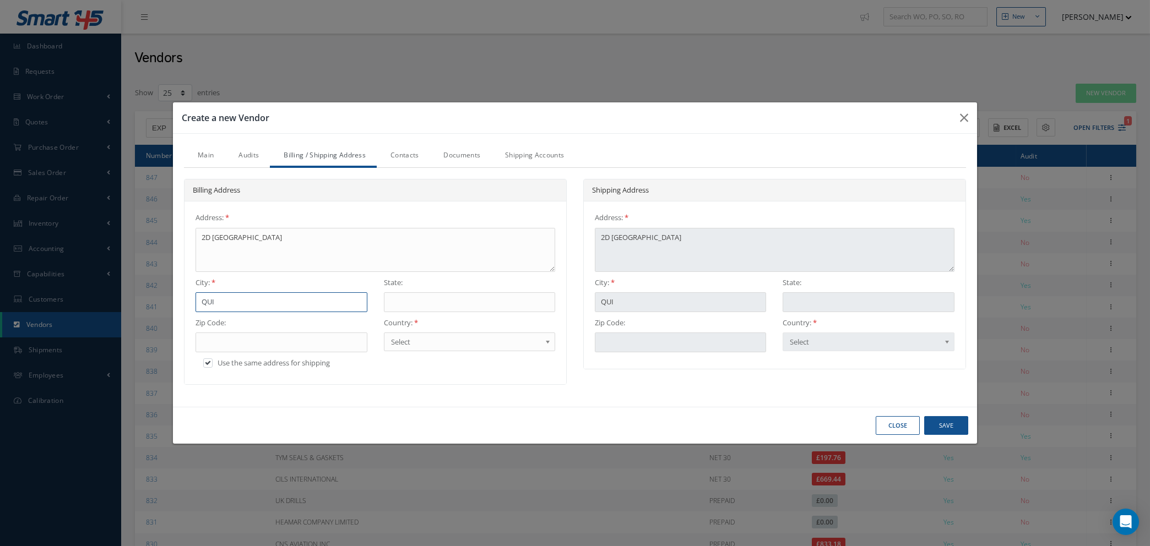
type input "QUIN"
type input "QUINT"
type input "QUINTR"
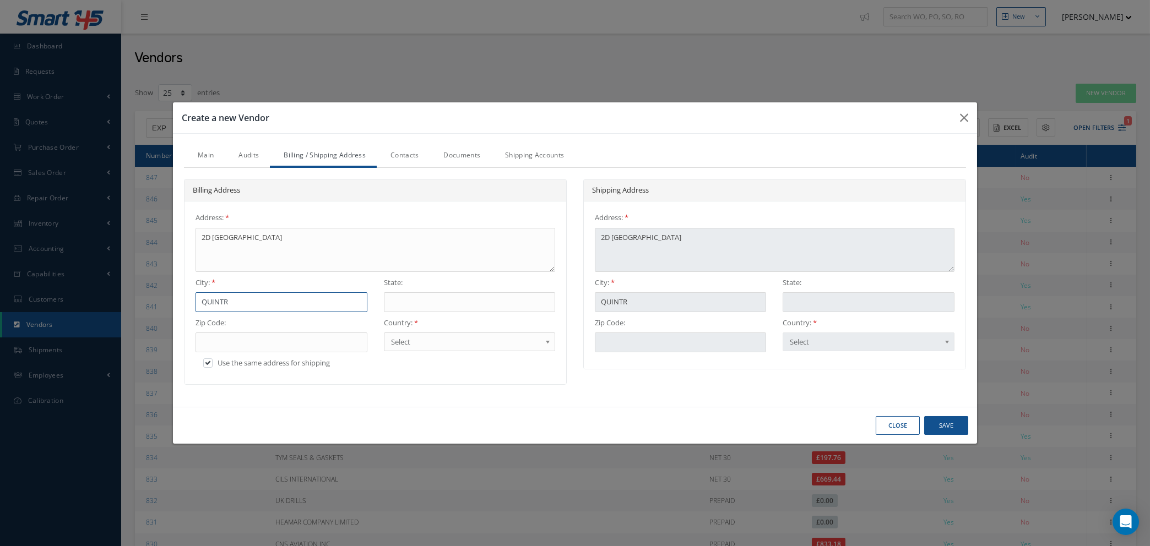
type input "QUINTRE"
type input "QUINTREL"
type input "QUINTRELL"
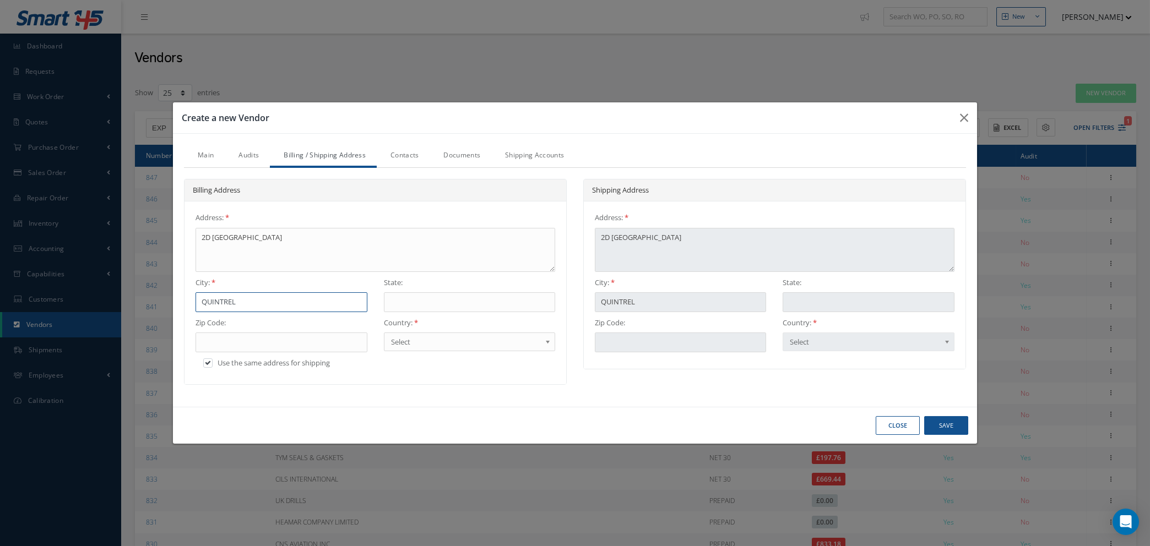
type input "QUINTRELL"
type input "QUINTRELL D"
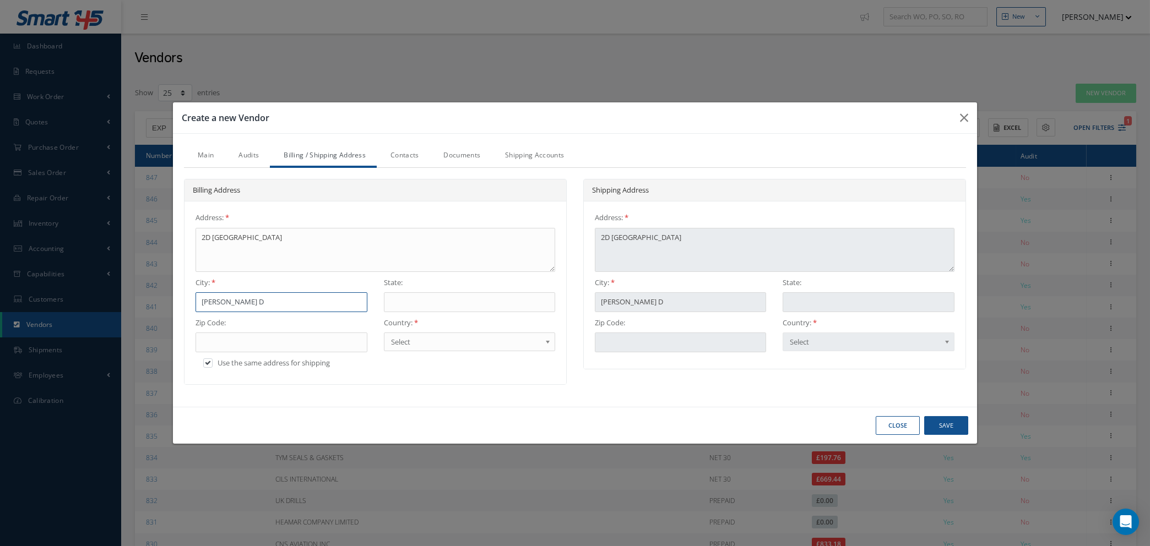
type input "QUINTRELL DO"
type input "QUINTRELL DOW"
type input "QUINTRELL DOWN"
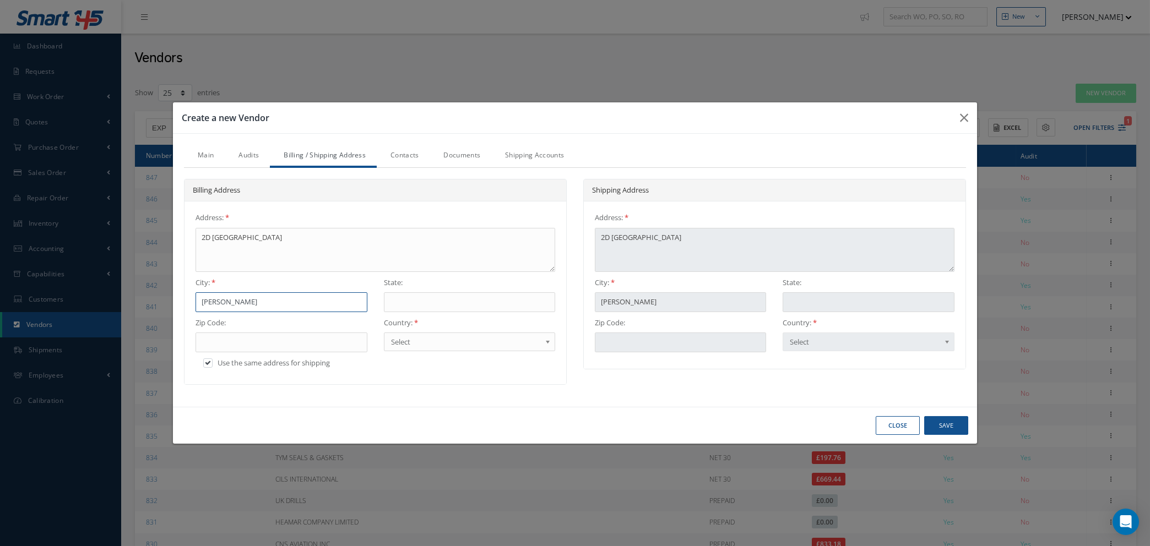
type input "QUINTRELL DOWN"
type input "QUINTRELL DOWNS"
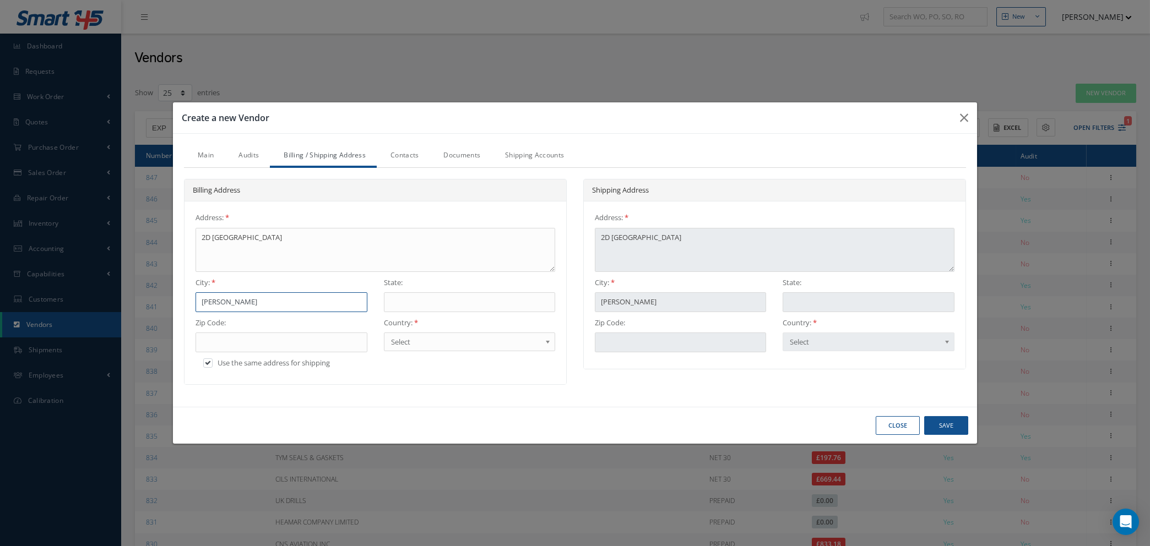
type input "QUINTRELL DOWNS"
click at [414, 299] on input "text" at bounding box center [469, 302] width 171 height 20
type input "C"
type input "CO"
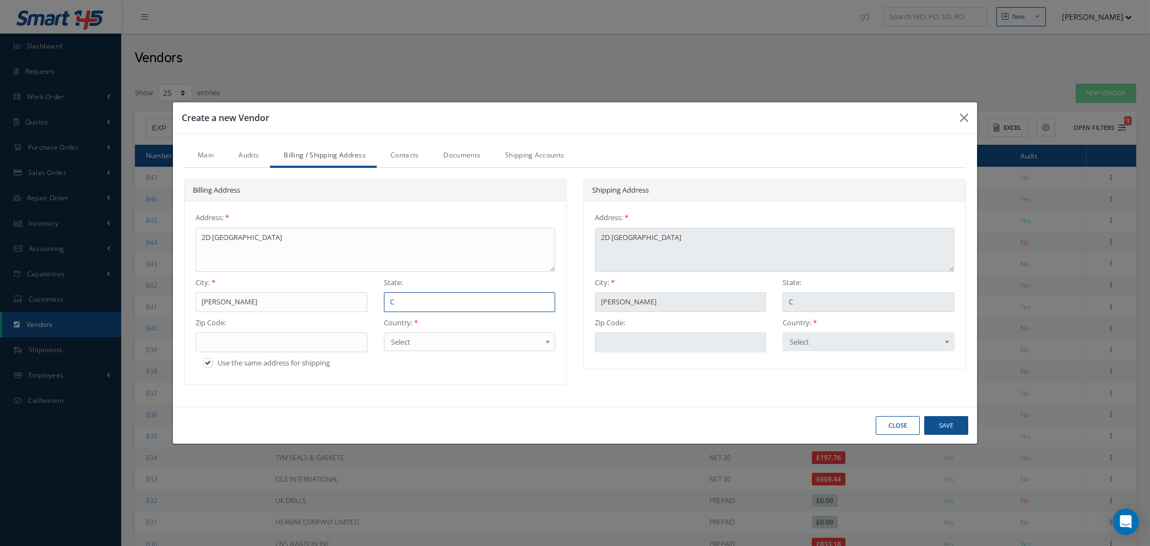
type input "CO"
type input "COR"
type input "CORN"
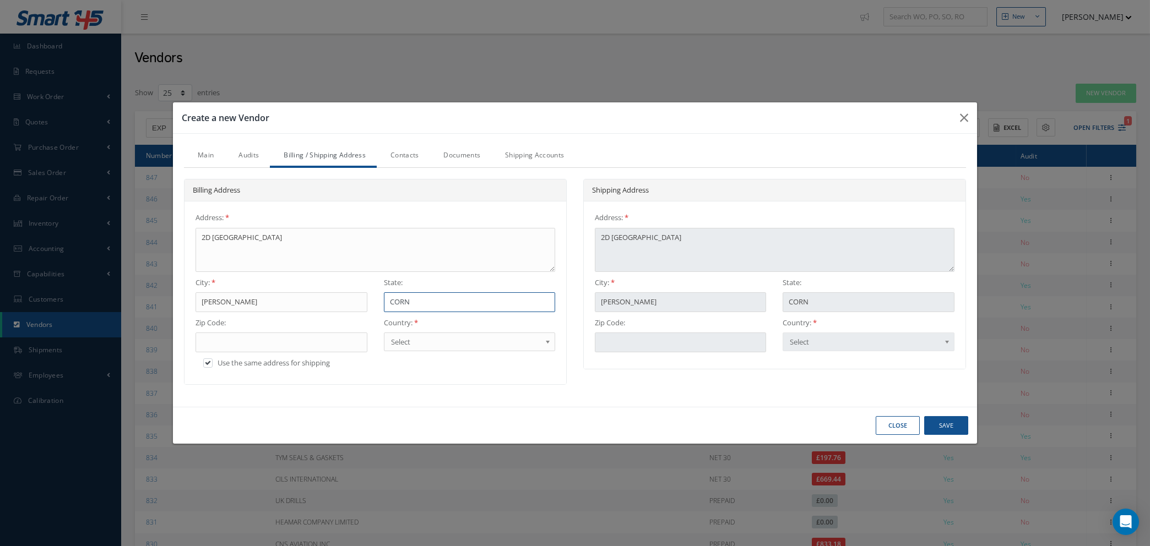
type input "CORNW"
type input "CORNWA"
type input "CORNWAL"
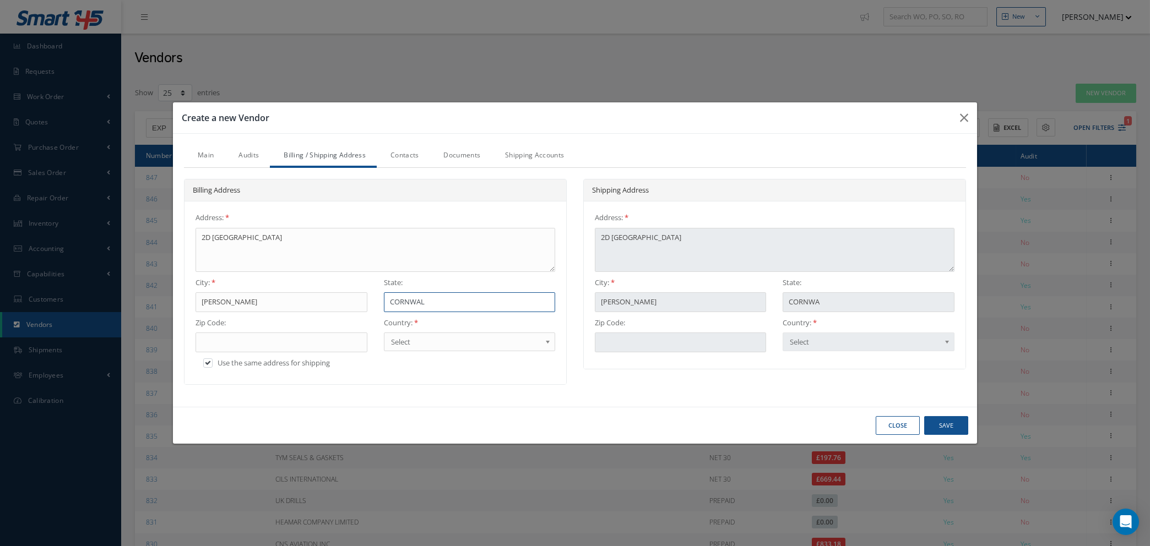
type input "CORNWAL"
type input "CORNWALL"
click at [329, 348] on input "text" at bounding box center [281, 343] width 171 height 20
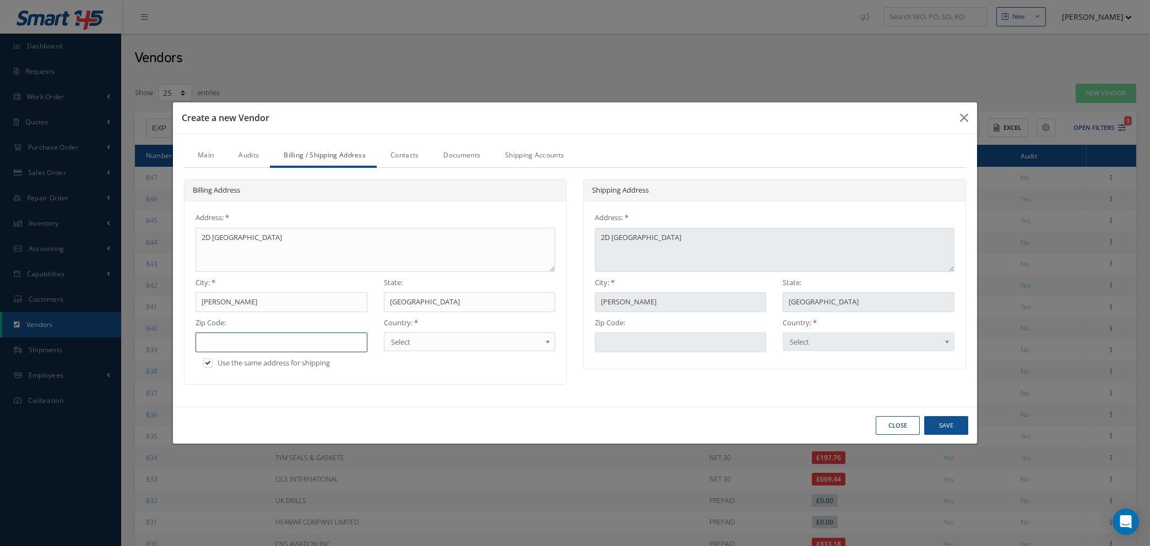
type input "T"
type input "TR"
type input "TR8"
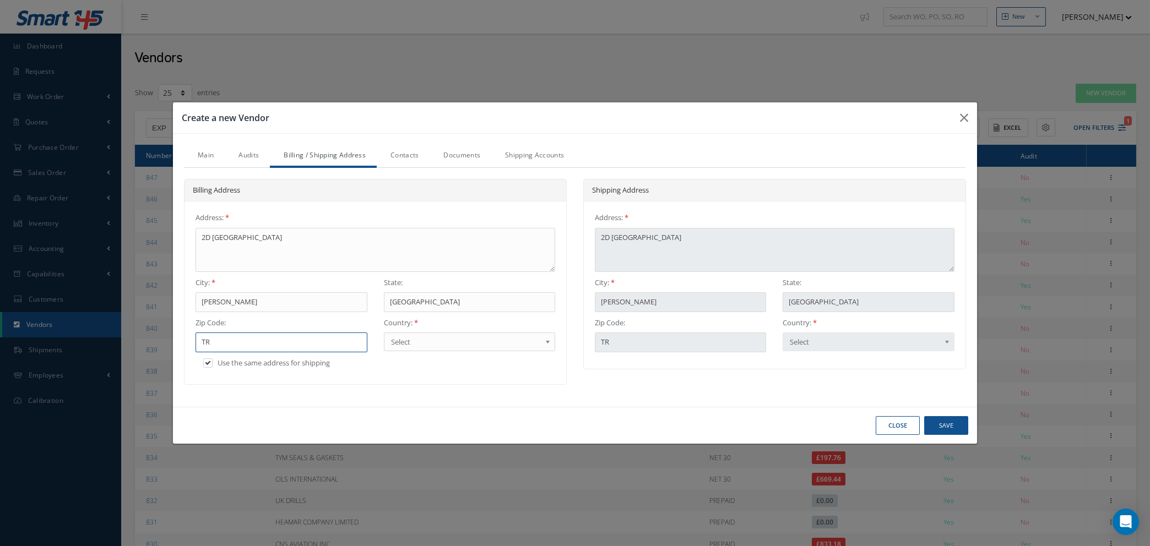
type input "TR8"
type input "TR8 4"
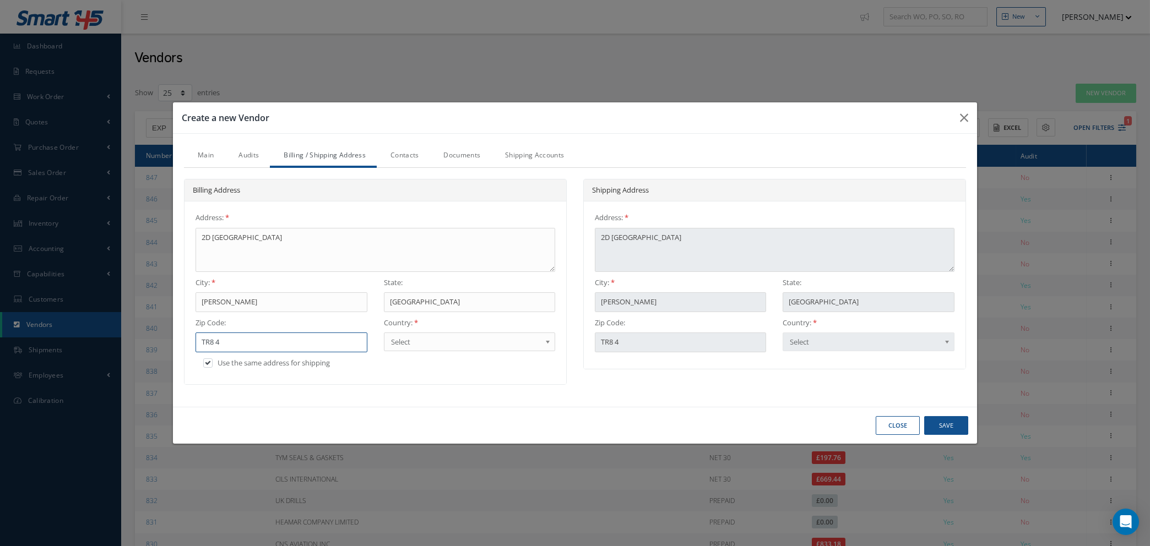
type input "TR8 4D"
type input "TR8 4DS"
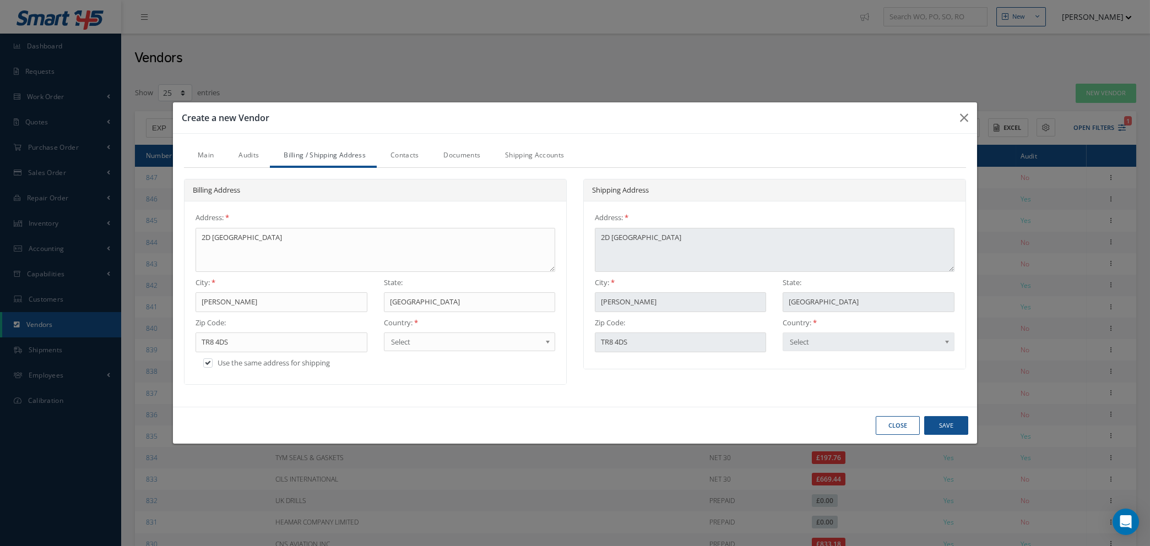
click at [465, 339] on span "Select" at bounding box center [466, 341] width 150 height 13
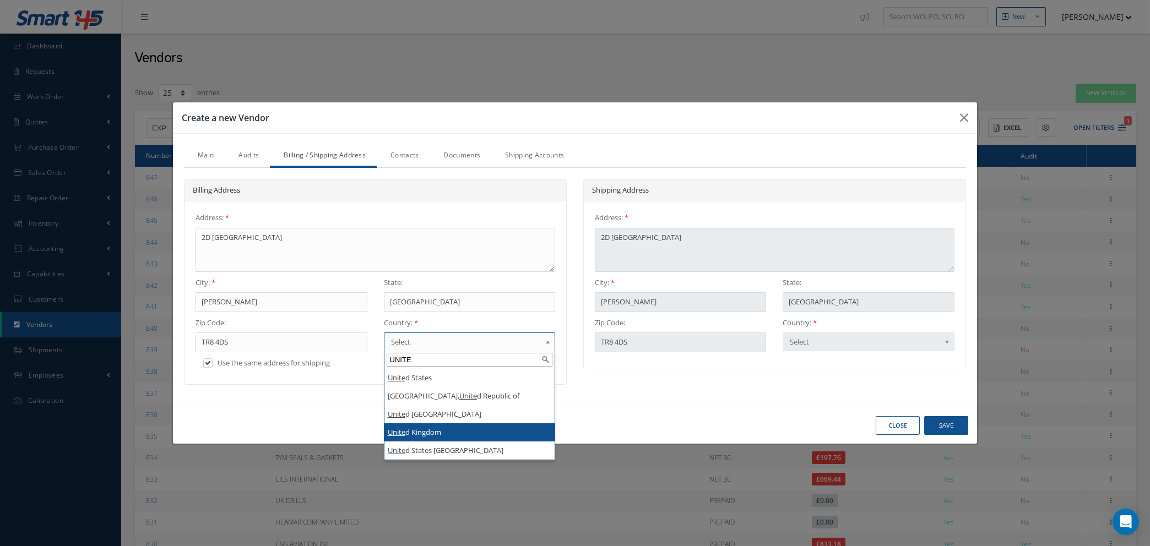
type input "UNITE"
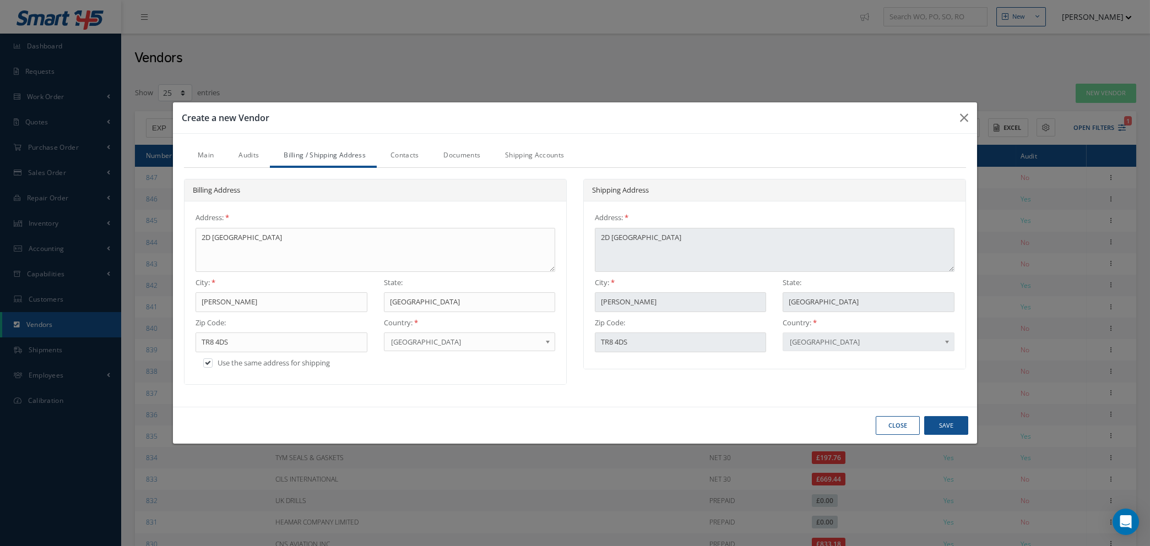
click at [403, 153] on link "Contacts" at bounding box center [403, 156] width 53 height 23
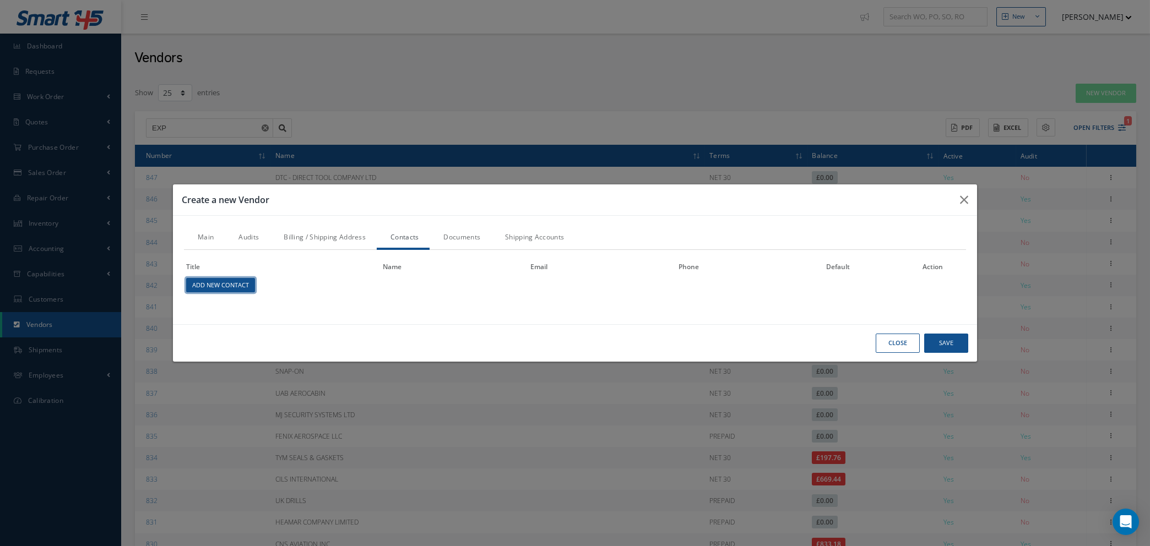
click at [234, 286] on link "Add New Contact" at bounding box center [220, 285] width 69 height 15
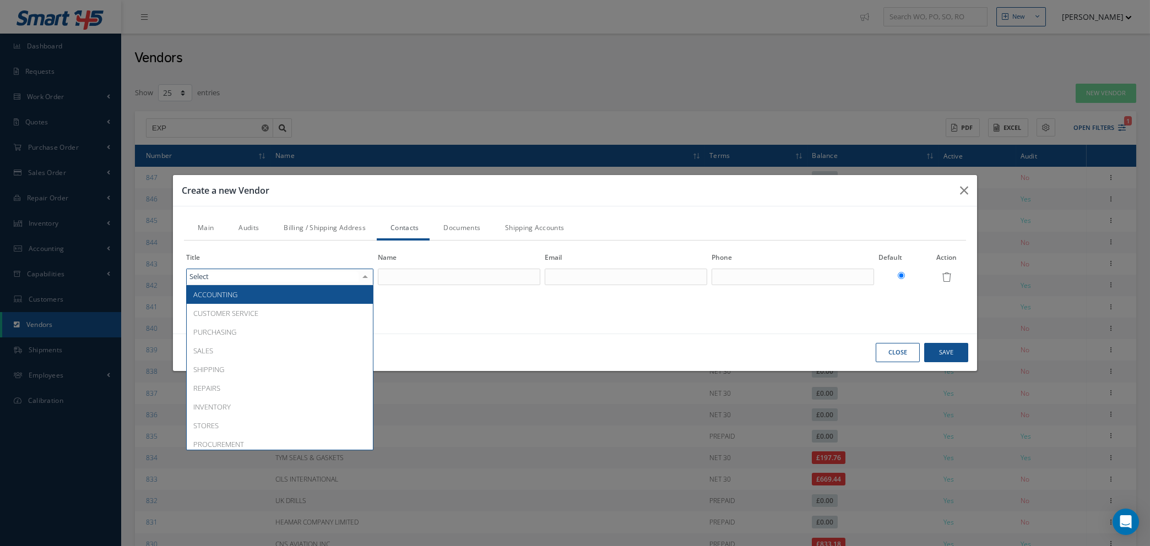
click at [322, 279] on div "ACCOUNTING CUSTOMER SERVICE PURCHASING SALES SHIPPING REPAIRS INVENTORY STORES …" at bounding box center [279, 277] width 187 height 17
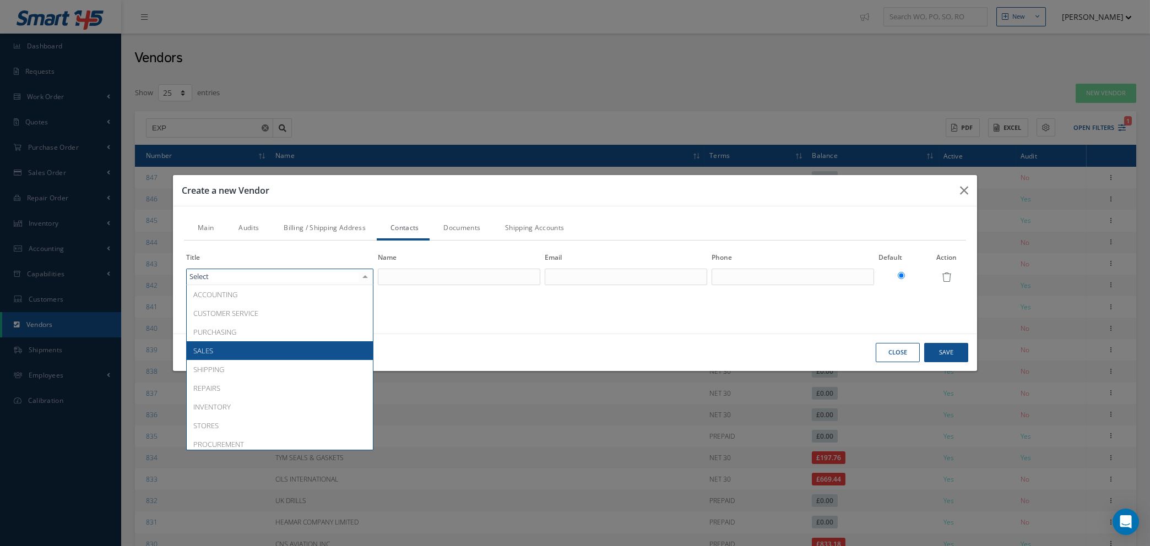
click at [246, 349] on span "SALES" at bounding box center [280, 351] width 186 height 19
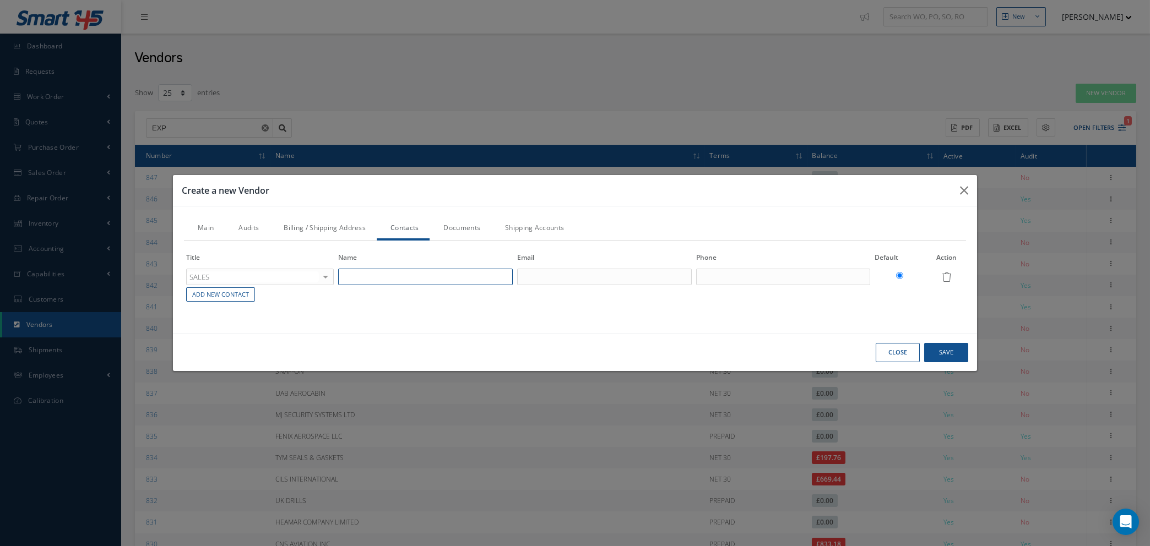
click at [376, 274] on input "text" at bounding box center [425, 277] width 175 height 17
type input "S"
type input "ONLINE SALES"
click at [538, 277] on input "text" at bounding box center [604, 277] width 175 height 17
paste input "RE: 787 mattresses."
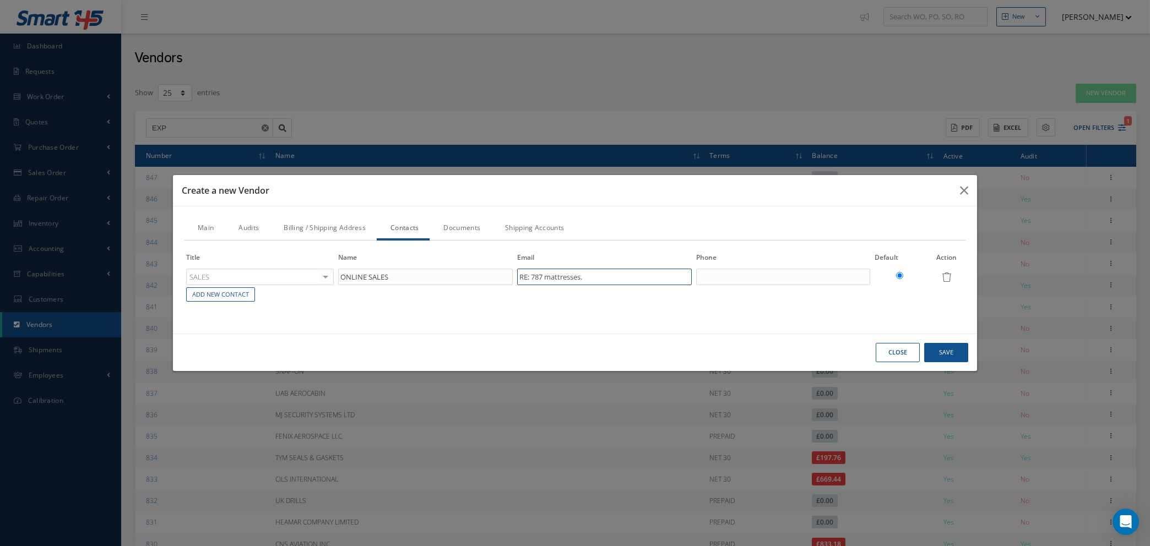
type input "RE: 787 mattresses."
click at [746, 273] on input "text" at bounding box center [783, 277] width 175 height 17
type input "01637 873 944"
click at [0, 0] on button "Save" at bounding box center [0, 0] width 0 height 0
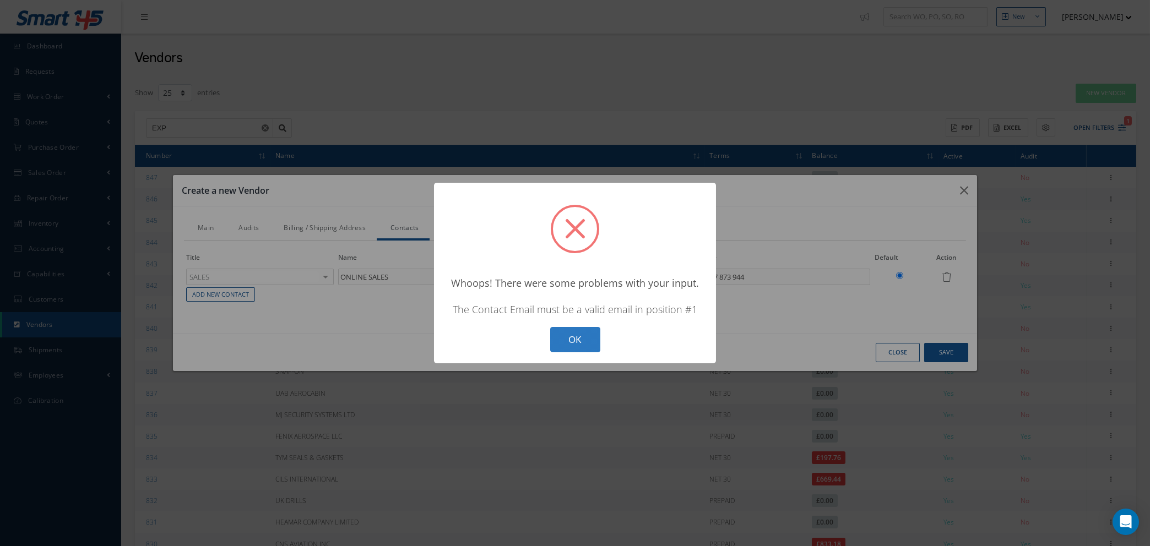
click at [584, 337] on button "OK" at bounding box center [575, 340] width 50 height 26
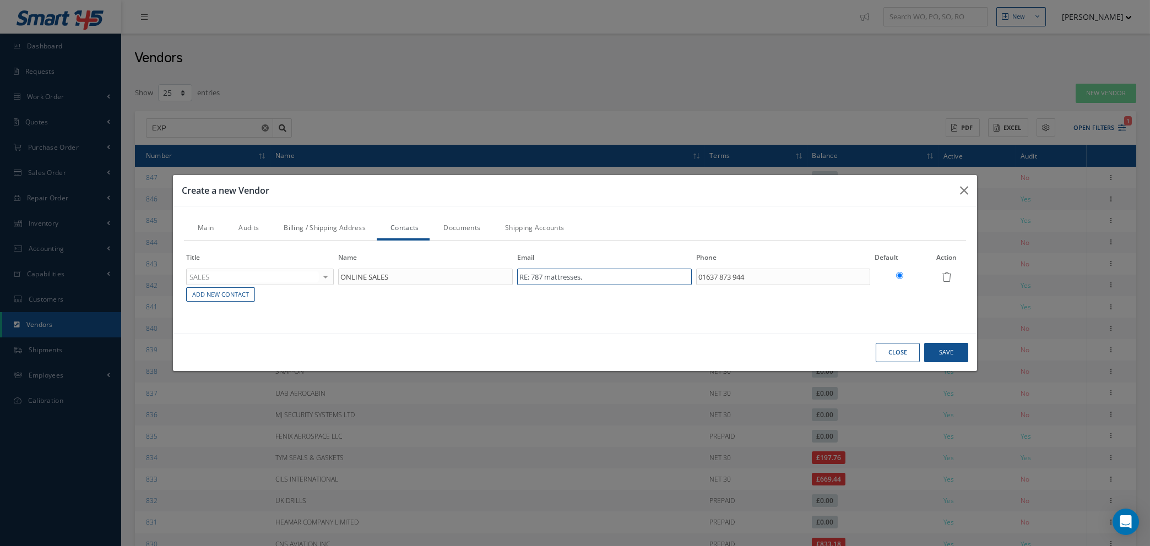
drag, startPoint x: 599, startPoint y: 275, endPoint x: 446, endPoint y: 273, distance: 153.7
click at [446, 273] on tr "SALES ACCOUNTING CUSTOMER SERVICE PURCHASING SALES SHIPPING REPAIRS INVENTORY S…" at bounding box center [575, 277] width 782 height 19
click at [543, 278] on input "text" at bounding box center [604, 277] width 175 height 17
paste input "sales@expert-toolstore.com"
type input "sales@expert-toolstore.com"
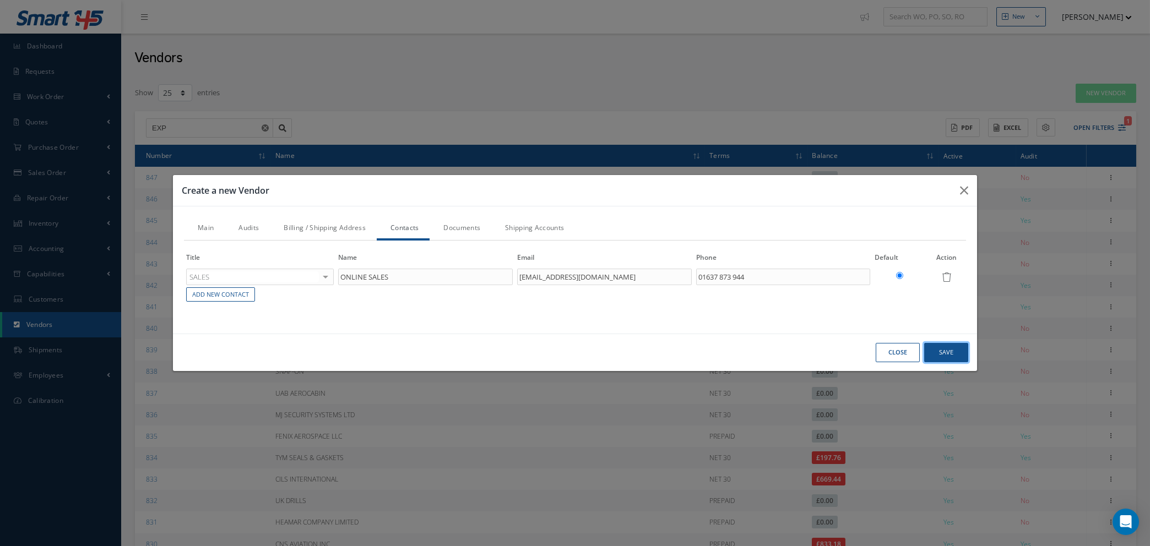
click at [0, 0] on button "Save" at bounding box center [0, 0] width 0 height 0
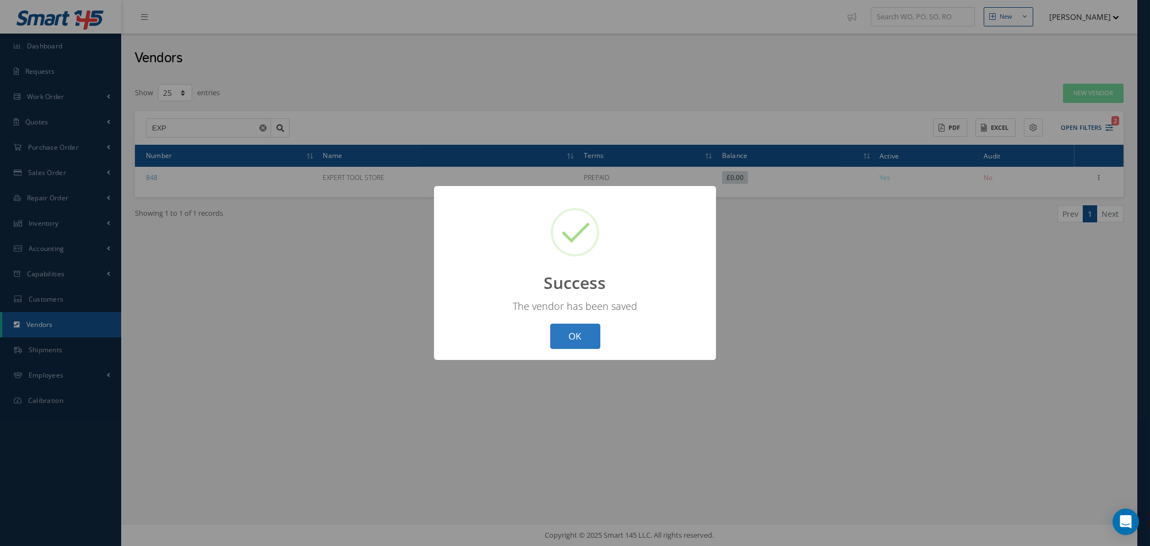
click at [558, 339] on button "OK" at bounding box center [575, 337] width 50 height 26
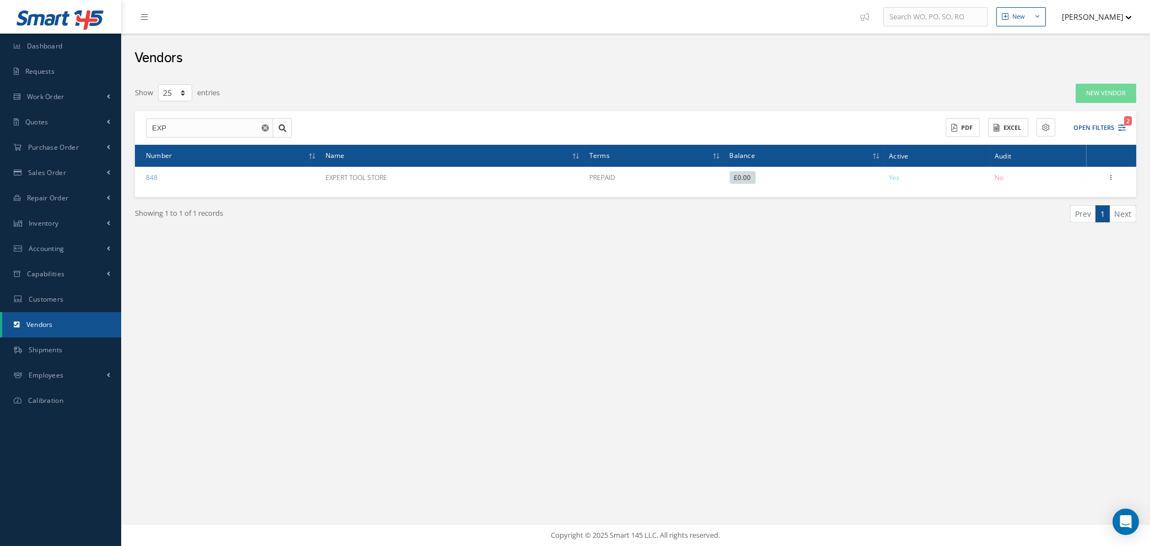
click at [264, 128] on icon "Reset" at bounding box center [265, 127] width 7 height 7
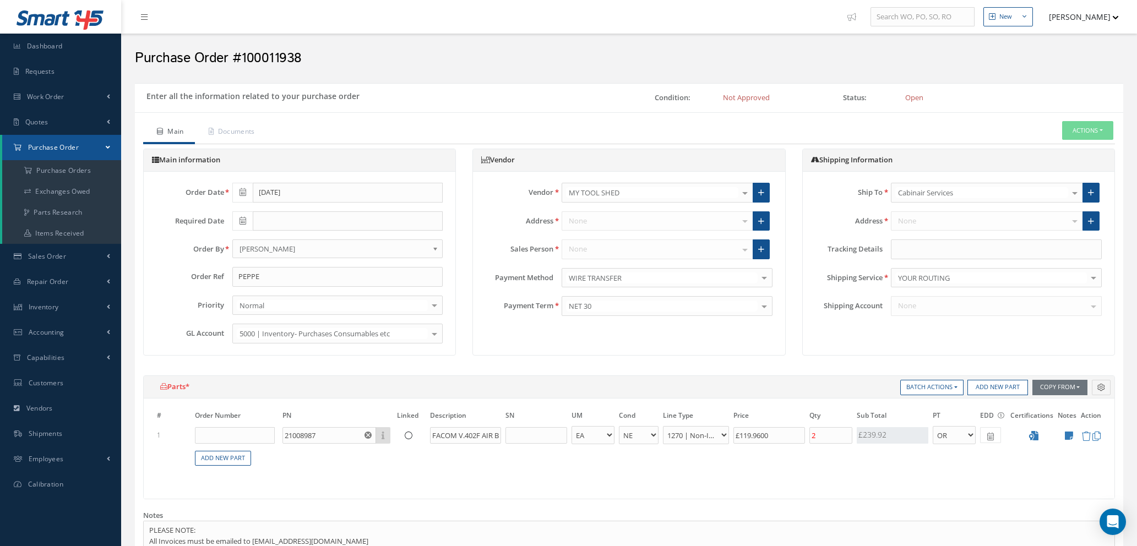
select select "1"
select select "5"
select select "114"
select select "1"
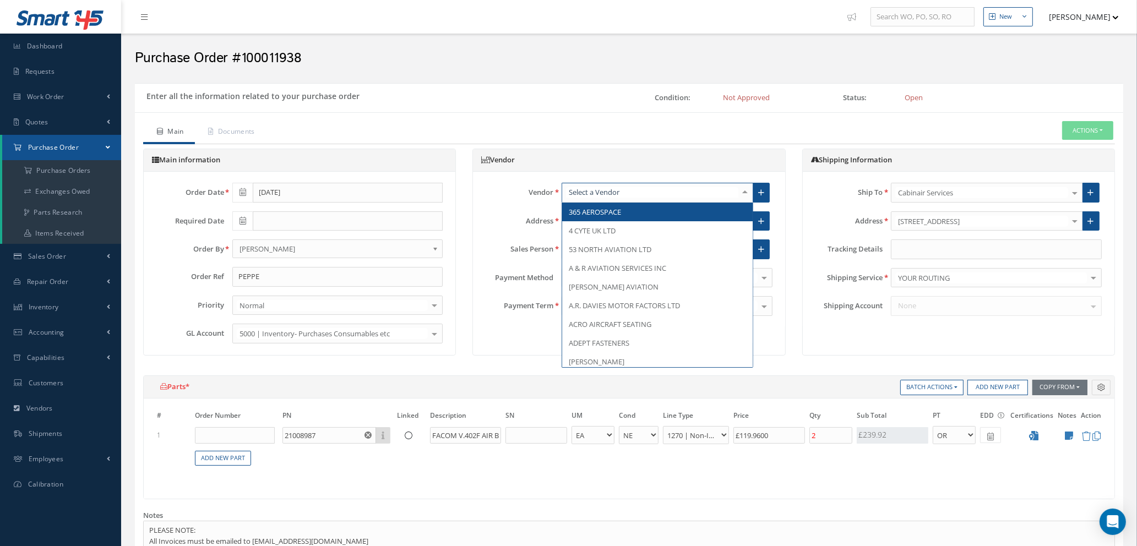
click at [744, 193] on div at bounding box center [745, 192] width 15 height 18
click at [701, 189] on input "text" at bounding box center [652, 192] width 172 height 10
type input "EXPER"
click at [605, 210] on span "EXPERT TOOL STORE" at bounding box center [603, 212] width 68 height 10
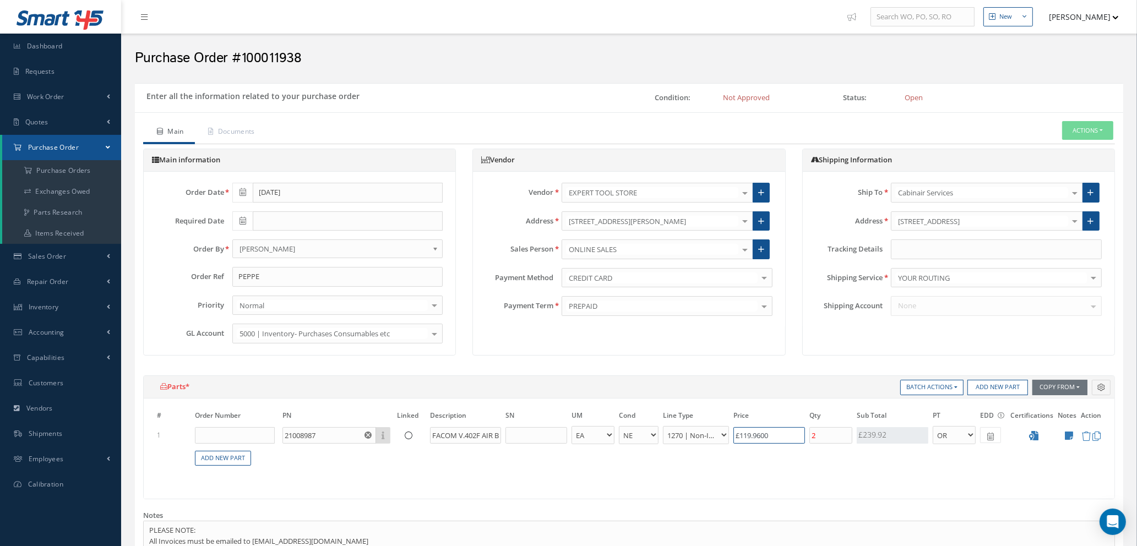
drag, startPoint x: 753, startPoint y: 436, endPoint x: 608, endPoint y: 424, distance: 145.9
click at [605, 427] on tr "1 21008987 Part Number Description FACOM V.402F AIR BELT SANDER - BAG BX CA RL …" at bounding box center [629, 435] width 949 height 20
type input "£1"
type input "£0.4"
type input "£11"
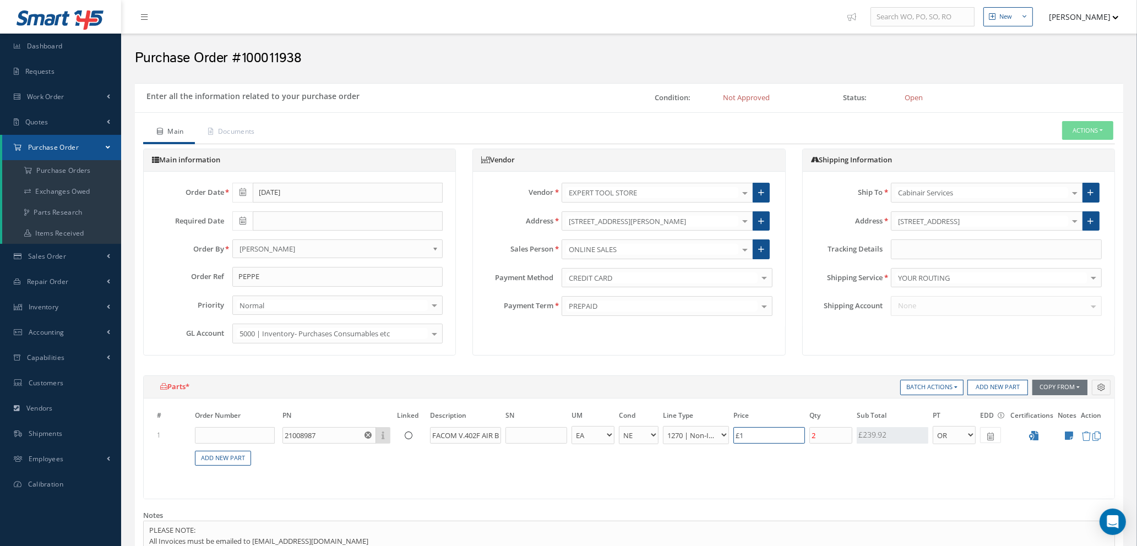
type input "£4.4"
type input "£117"
type input "£46.8"
type input "£117.2"
type input "£46.88"
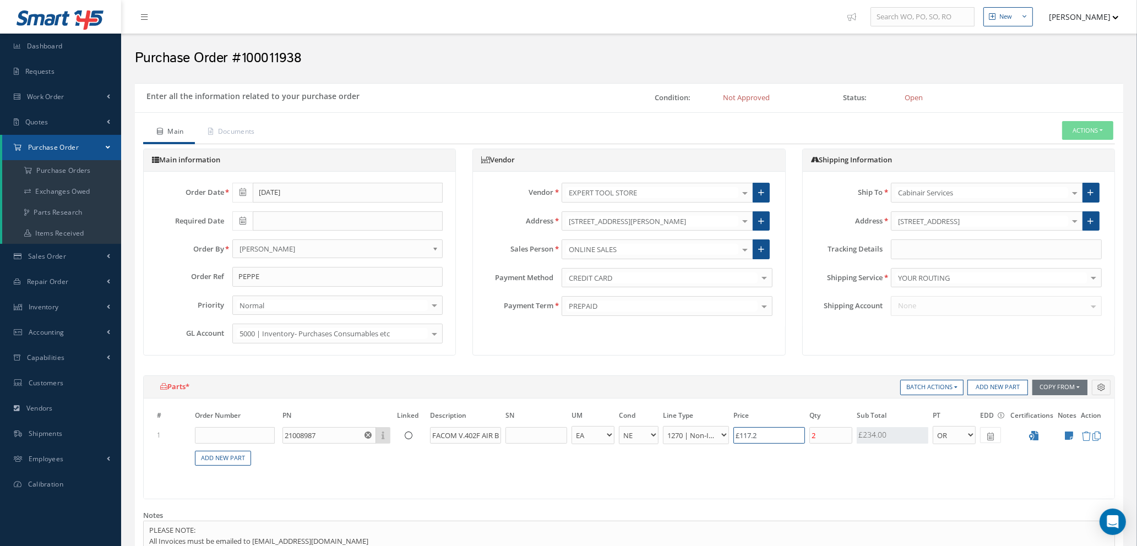
type input "£117.27"
type input "£46.91"
type input "£117.27"
click at [817, 466] on table "# Order Number PN Linked Description SN UM Cond Line Type Price Qty Qty Receive…" at bounding box center [629, 444] width 949 height 69
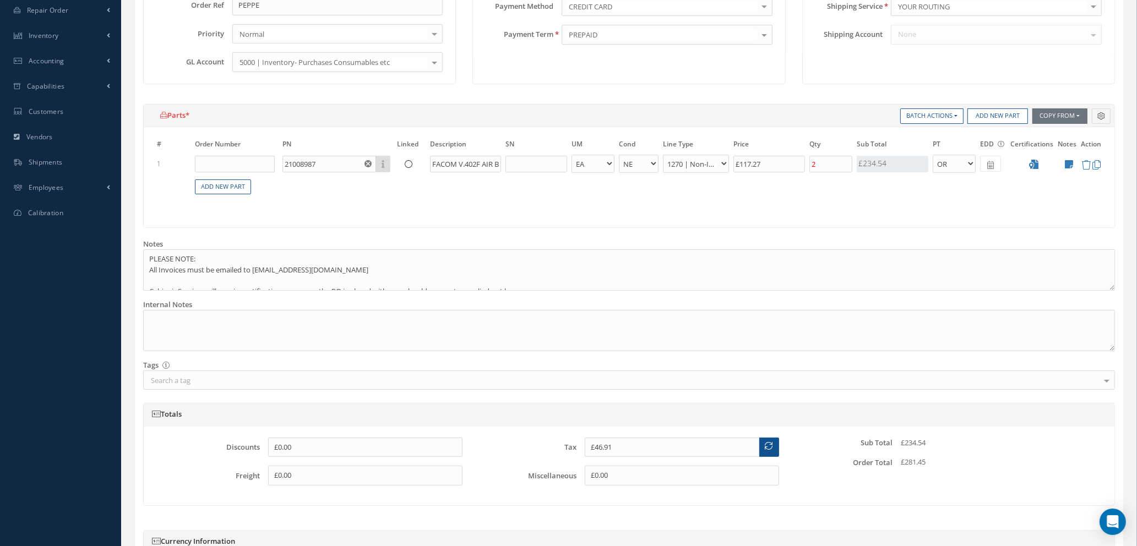
scroll to position [330, 0]
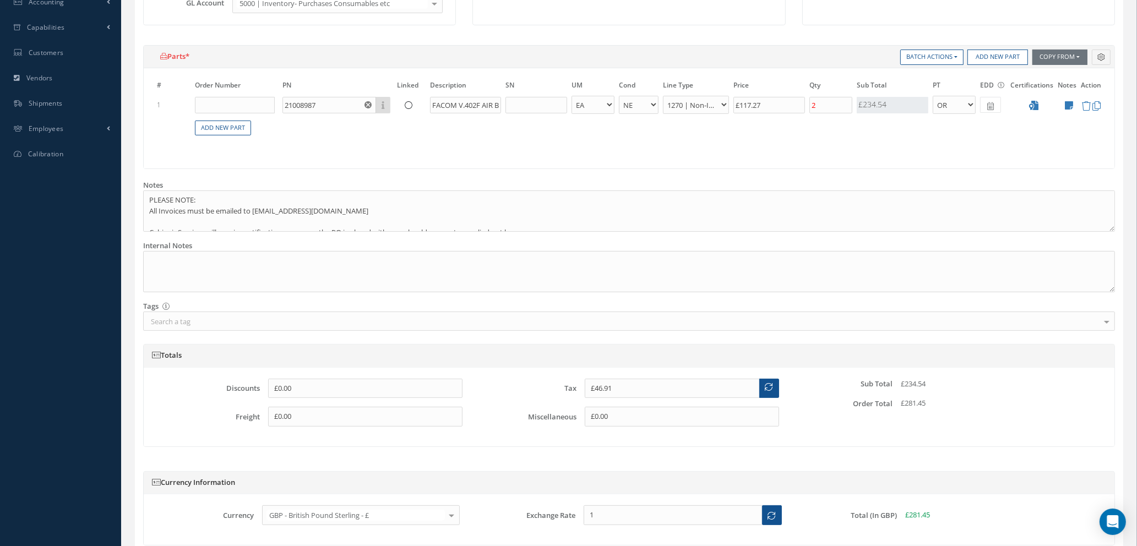
click at [772, 385] on icon at bounding box center [770, 387] width 8 height 8
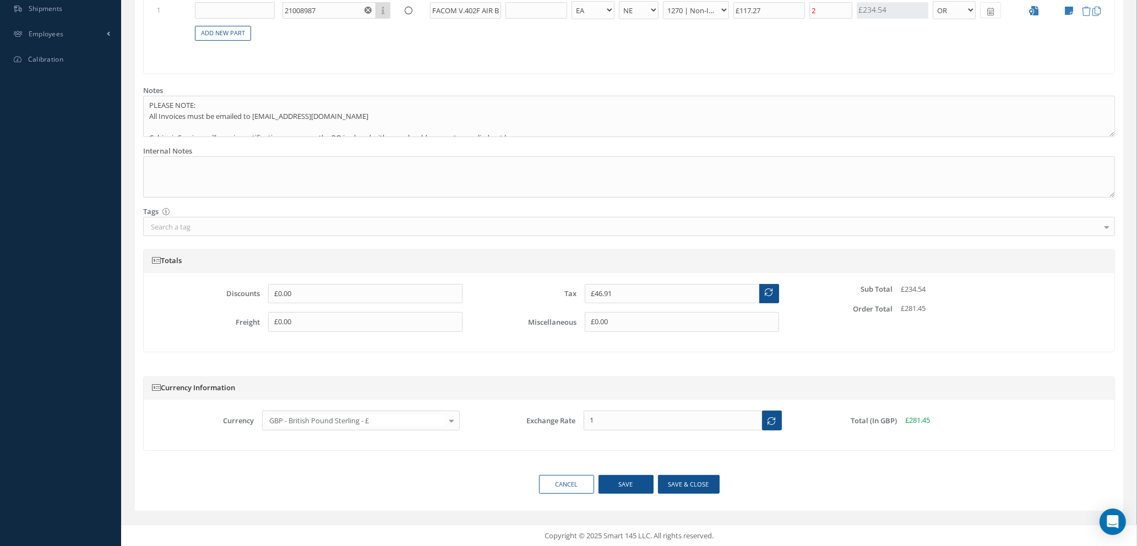
scroll to position [426, 0]
click at [666, 486] on button "Save & close" at bounding box center [689, 484] width 62 height 19
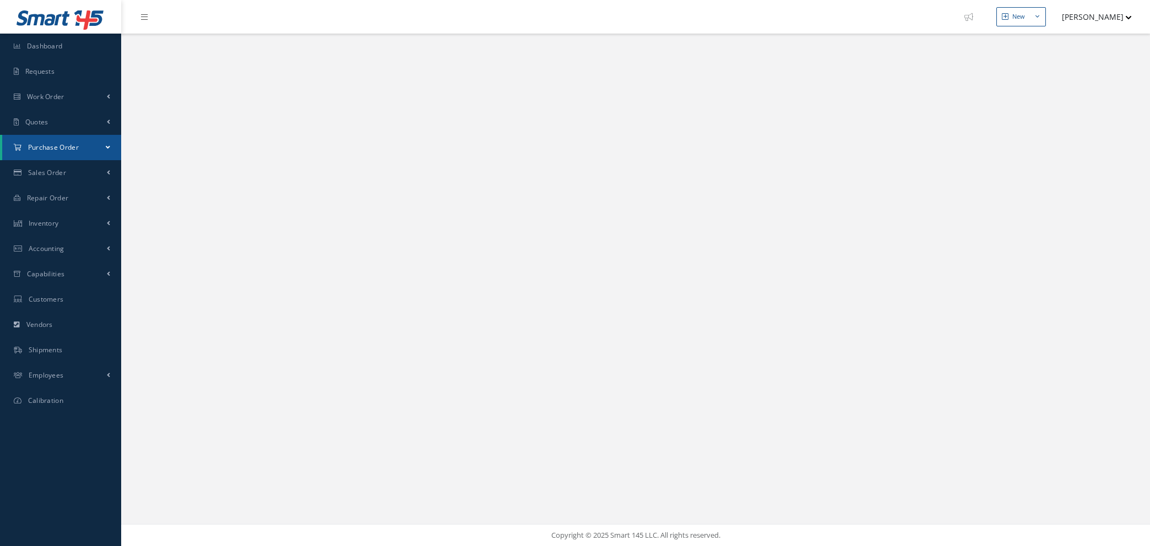
select select "25"
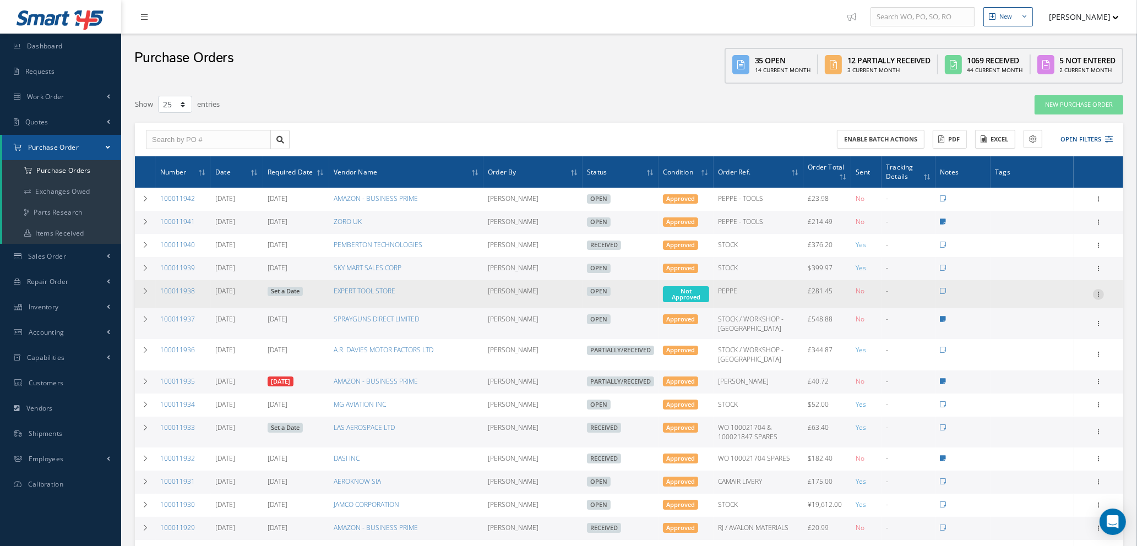
click at [1098, 291] on icon at bounding box center [1098, 293] width 11 height 9
click at [301, 290] on link "Set a Date" at bounding box center [285, 292] width 35 height 10
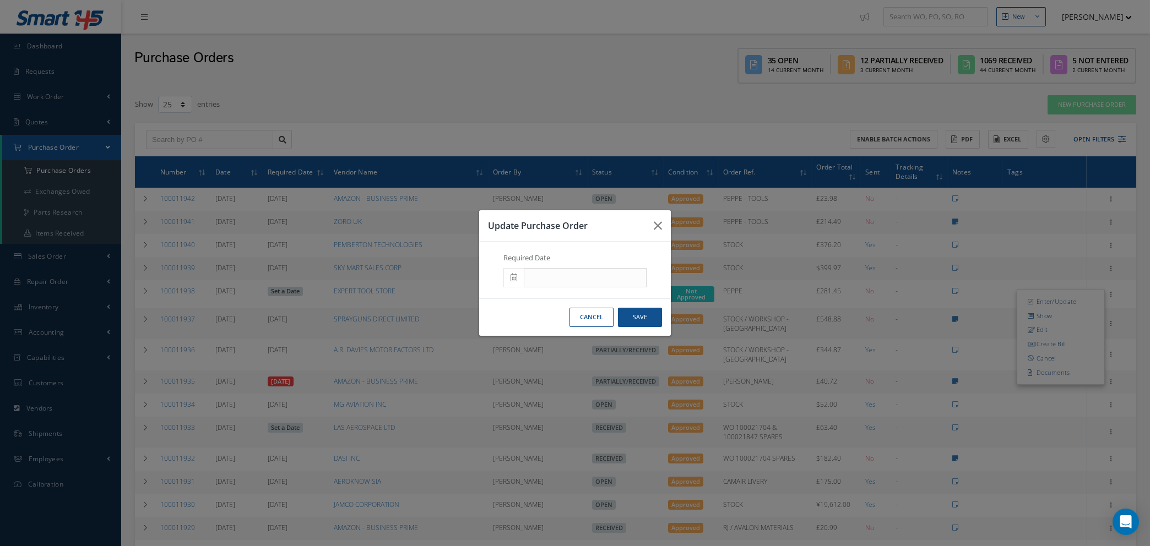
click at [514, 276] on icon at bounding box center [514, 278] width 7 height 8
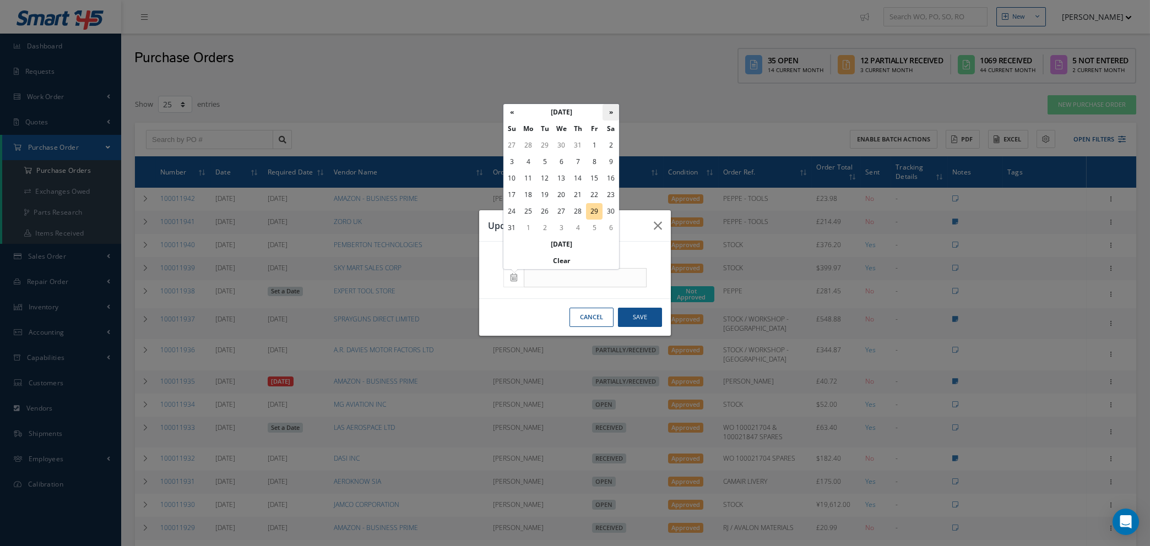
click at [611, 108] on th "»" at bounding box center [611, 112] width 17 height 17
click at [598, 162] on td "12" at bounding box center [594, 162] width 17 height 17
type input "09/12/2025"
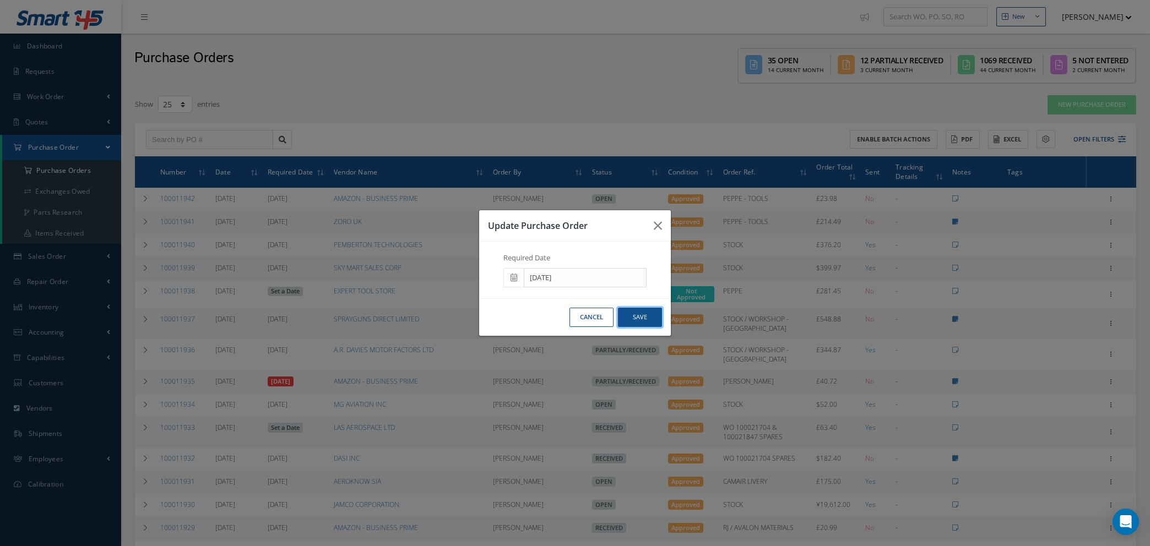
click at [648, 322] on button "Save" at bounding box center [640, 317] width 44 height 19
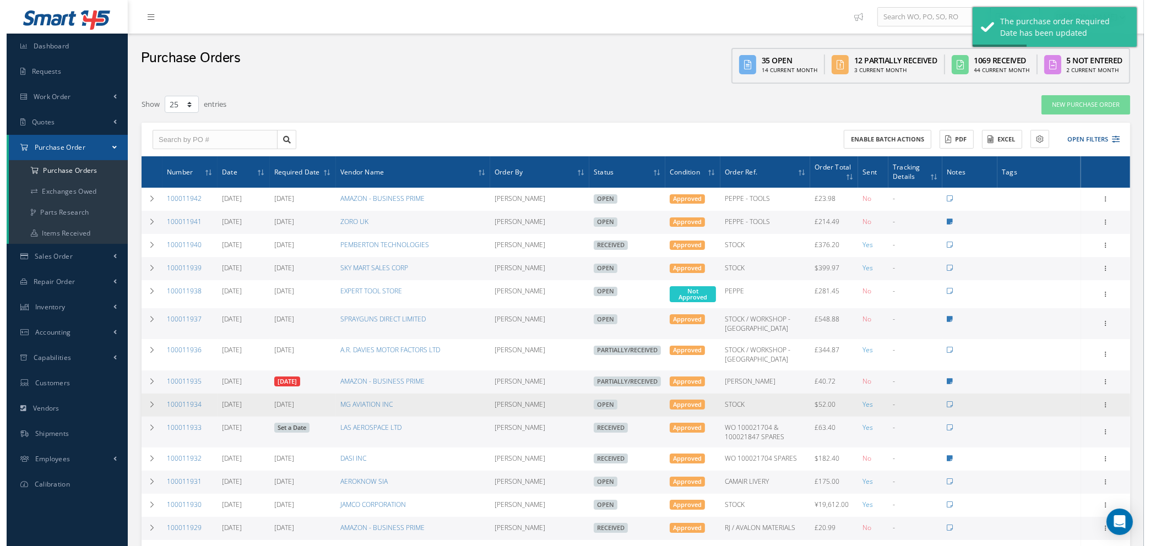
scroll to position [83, 0]
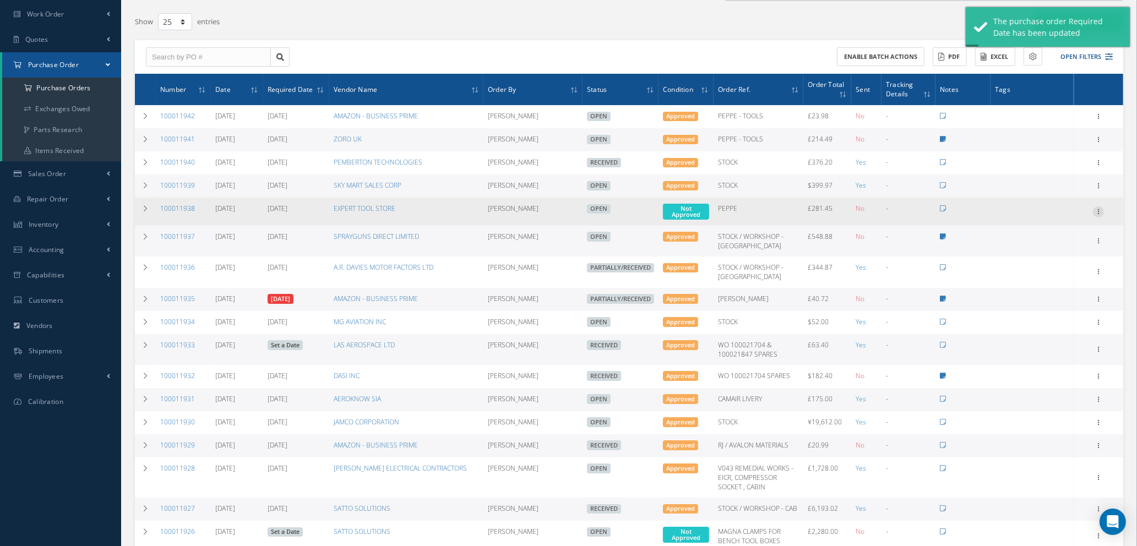
click at [1099, 209] on icon at bounding box center [1098, 211] width 11 height 9
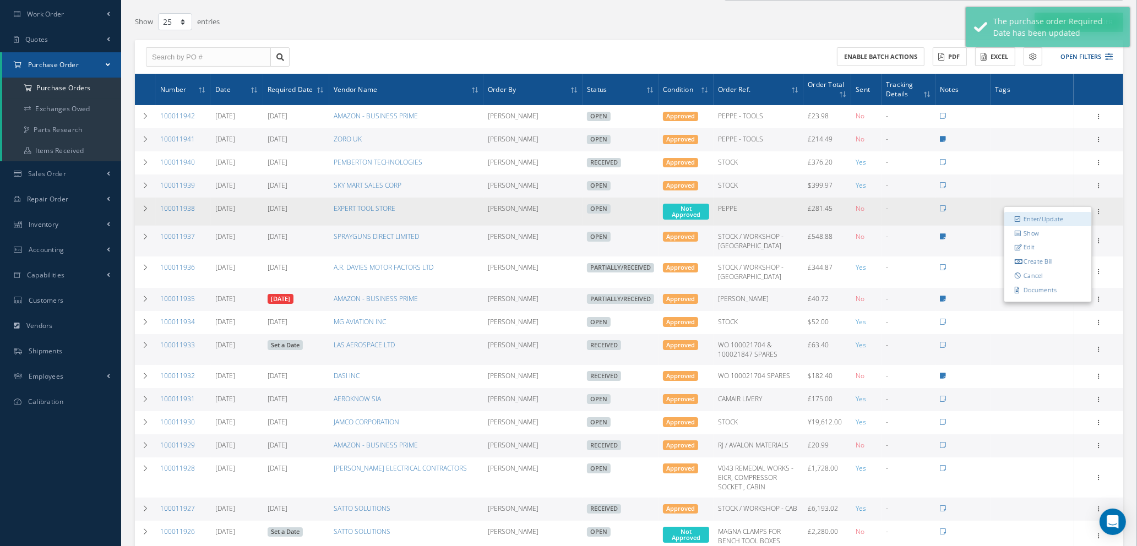
click at [1045, 220] on link "Enter/Update" at bounding box center [1048, 219] width 87 height 14
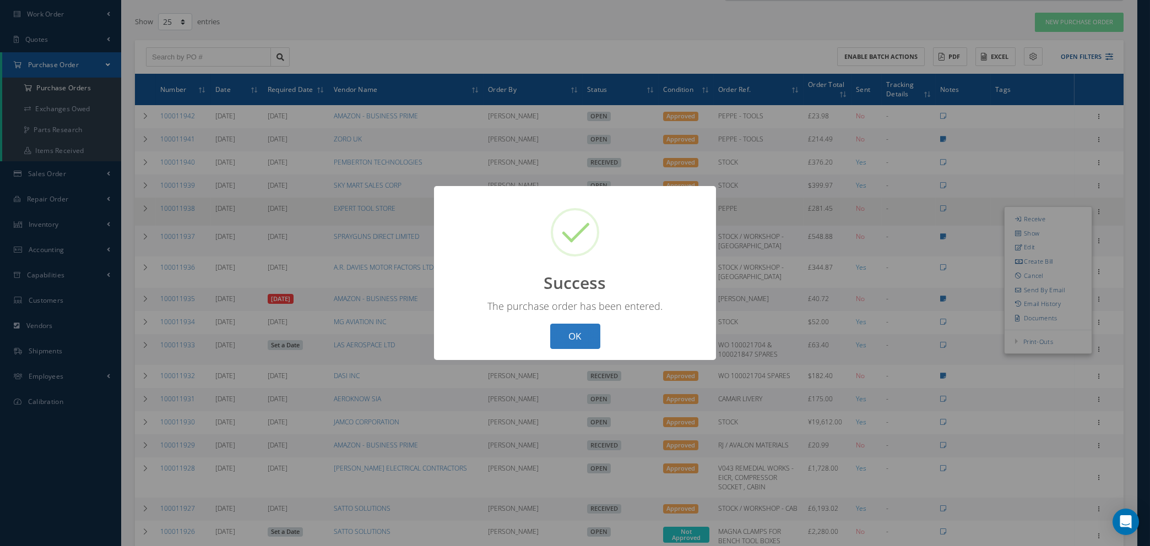
click at [567, 340] on button "OK" at bounding box center [575, 337] width 50 height 26
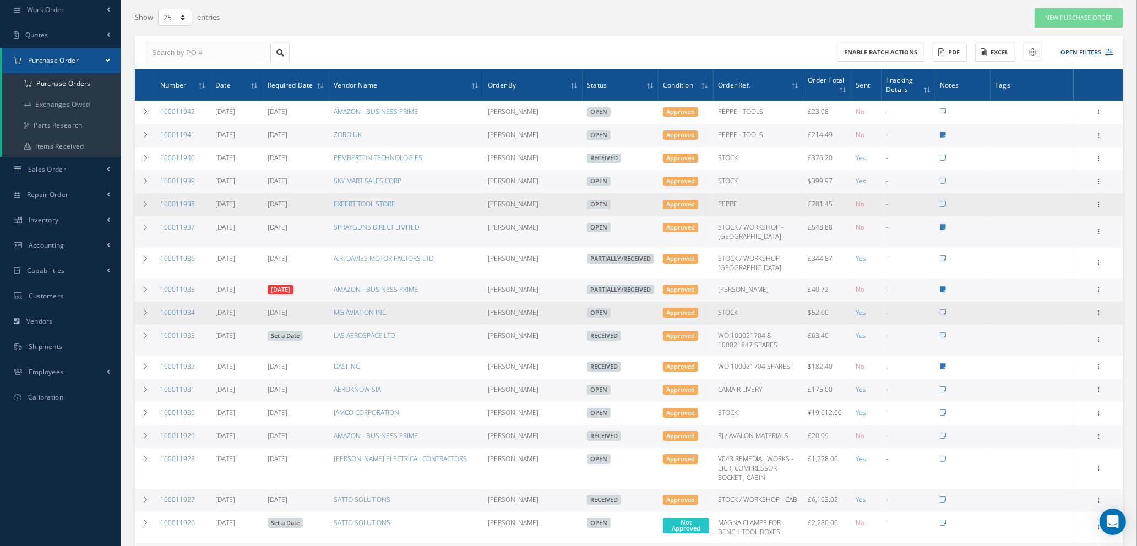
scroll to position [165, 0]
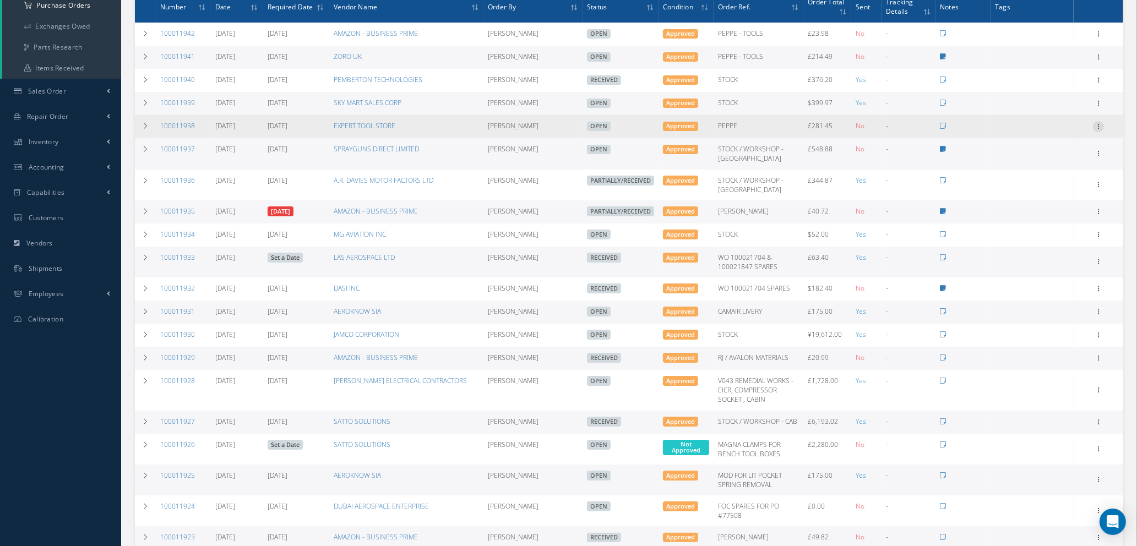
click at [1101, 122] on icon at bounding box center [1098, 125] width 11 height 9
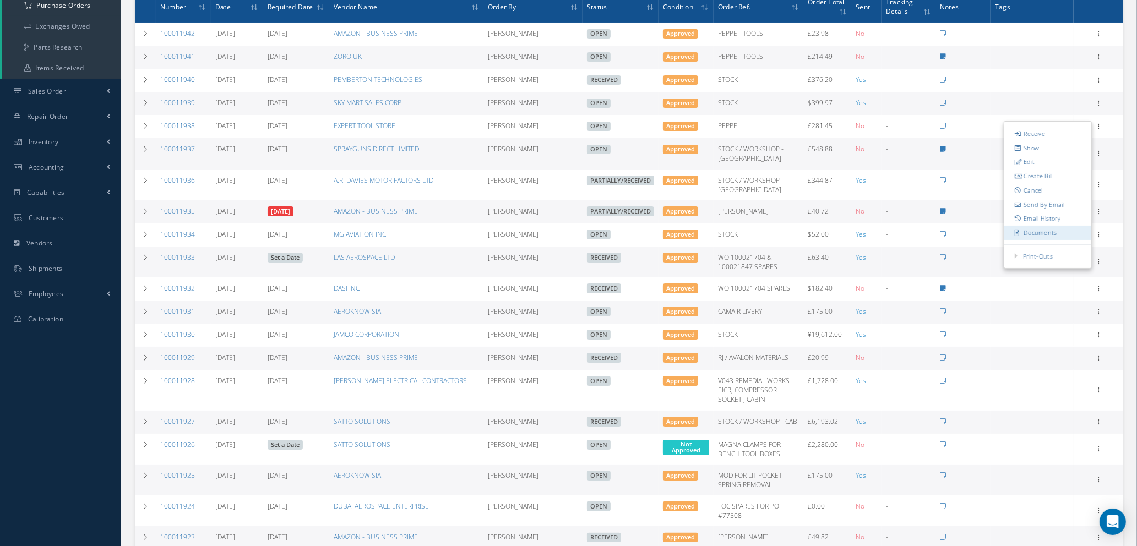
click at [1042, 230] on link "Documents" at bounding box center [1048, 233] width 87 height 14
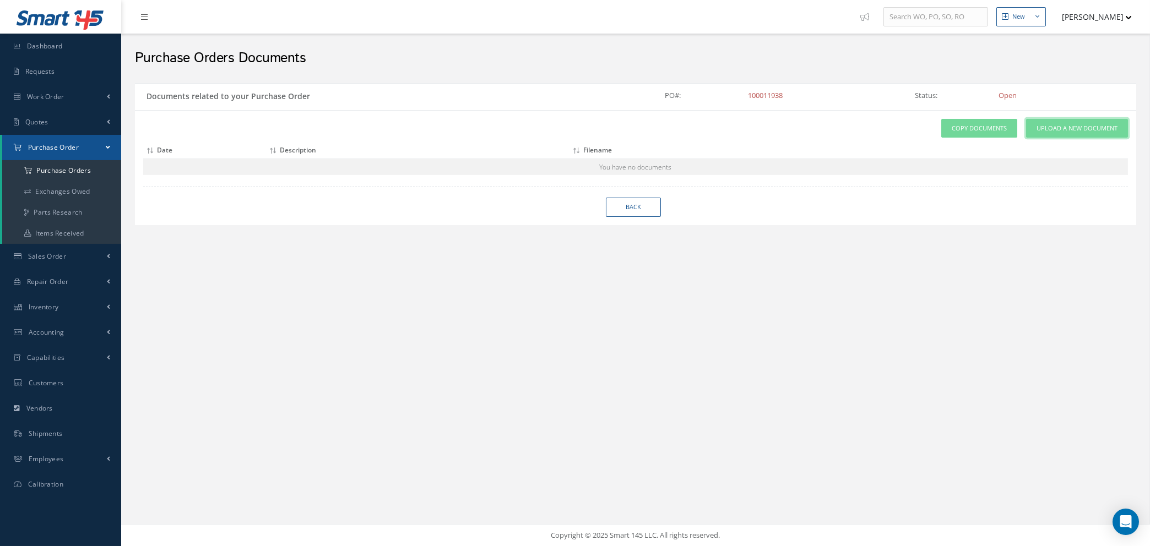
click at [1060, 128] on span "Upload a New Document" at bounding box center [1077, 128] width 81 height 9
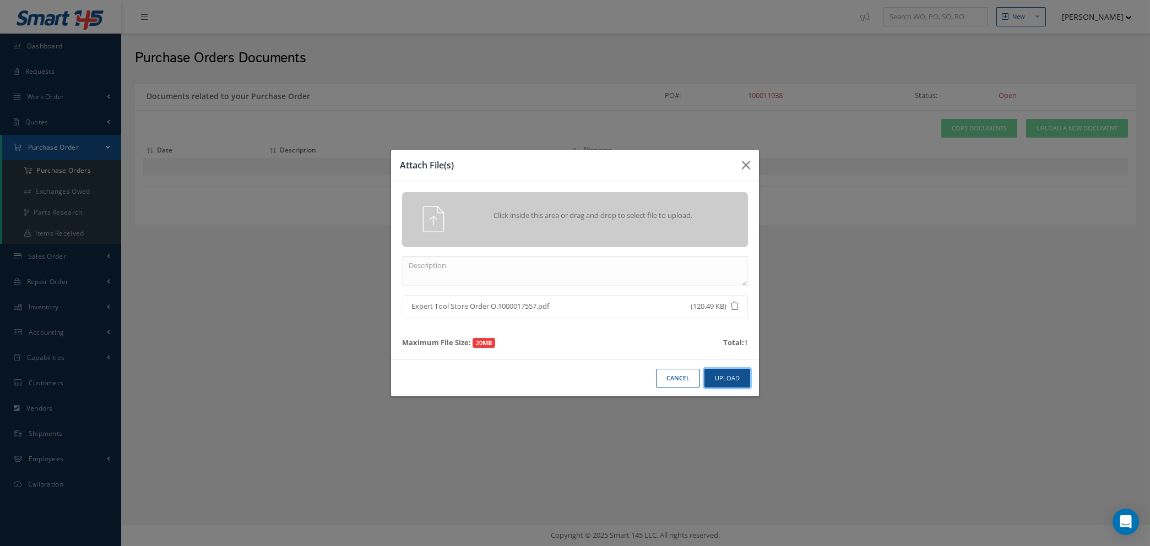
click at [733, 376] on button "Upload" at bounding box center [727, 378] width 46 height 19
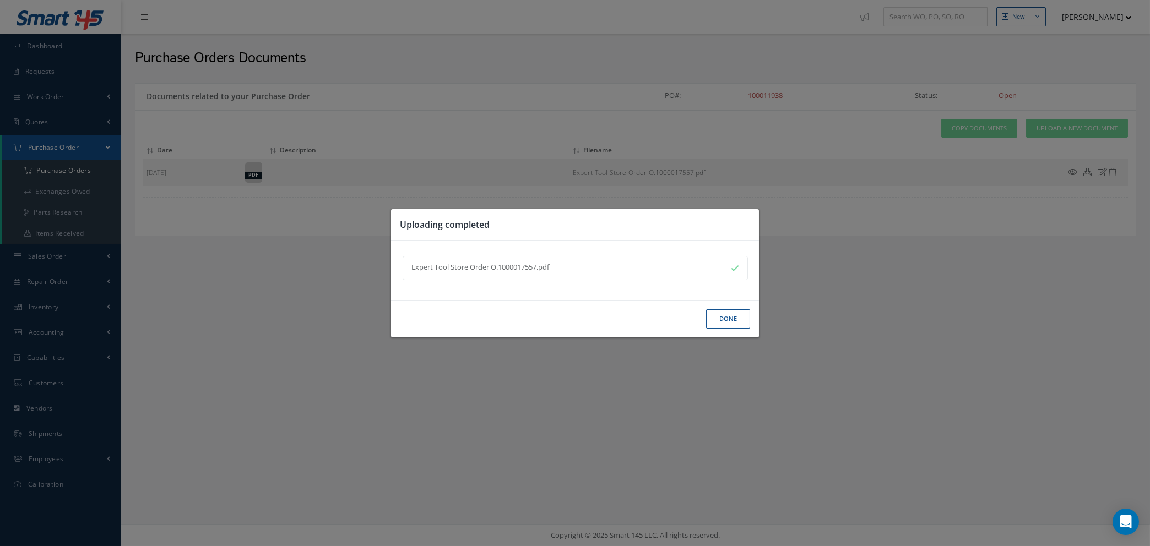
click at [731, 314] on button "Done" at bounding box center [728, 319] width 44 height 19
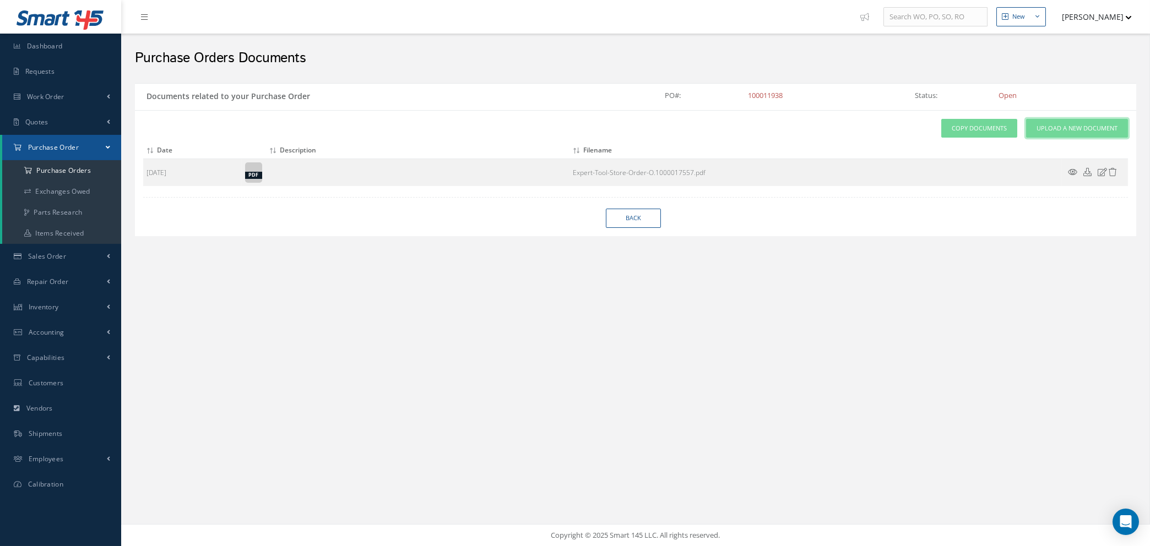
click at [1072, 131] on span "Upload a New Document" at bounding box center [1077, 128] width 81 height 9
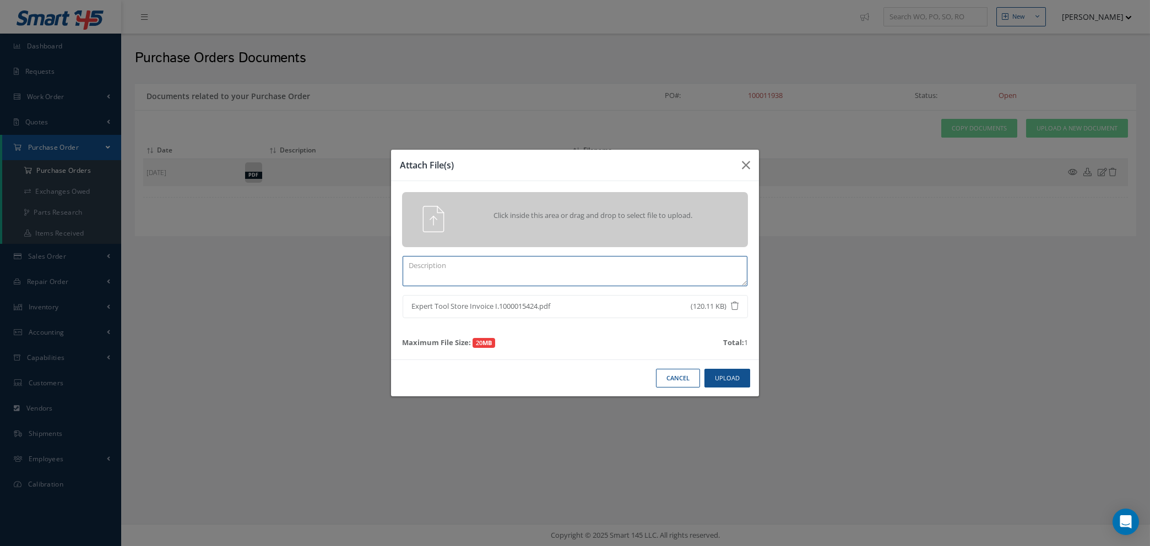
click at [632, 269] on textarea at bounding box center [575, 271] width 345 height 30
type textarea "i"
type textarea "INVOICE"
click at [719, 375] on button "Upload" at bounding box center [727, 378] width 46 height 19
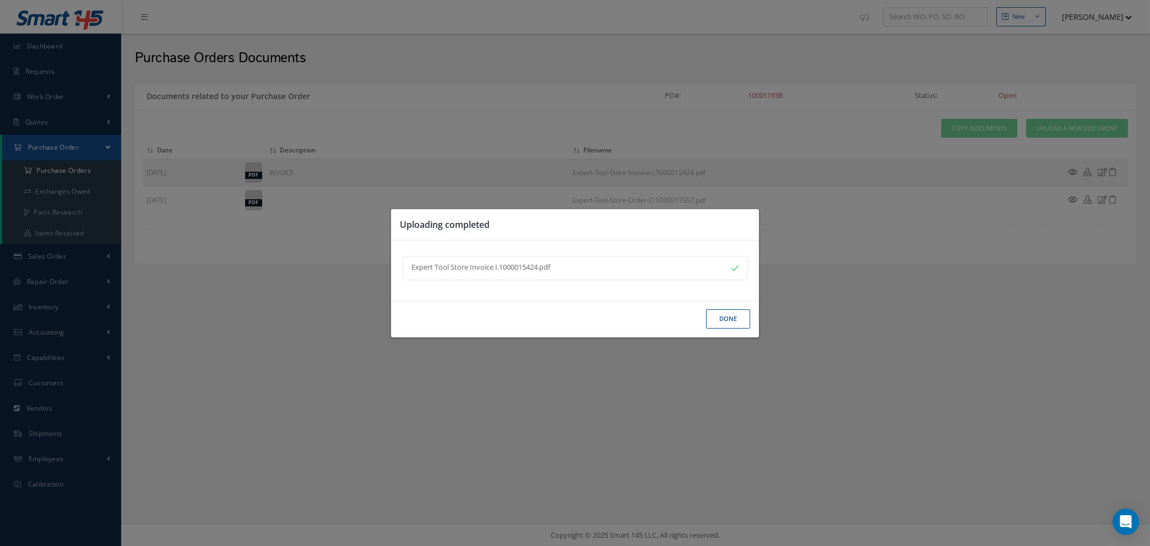
click at [718, 318] on button "Done" at bounding box center [728, 319] width 44 height 19
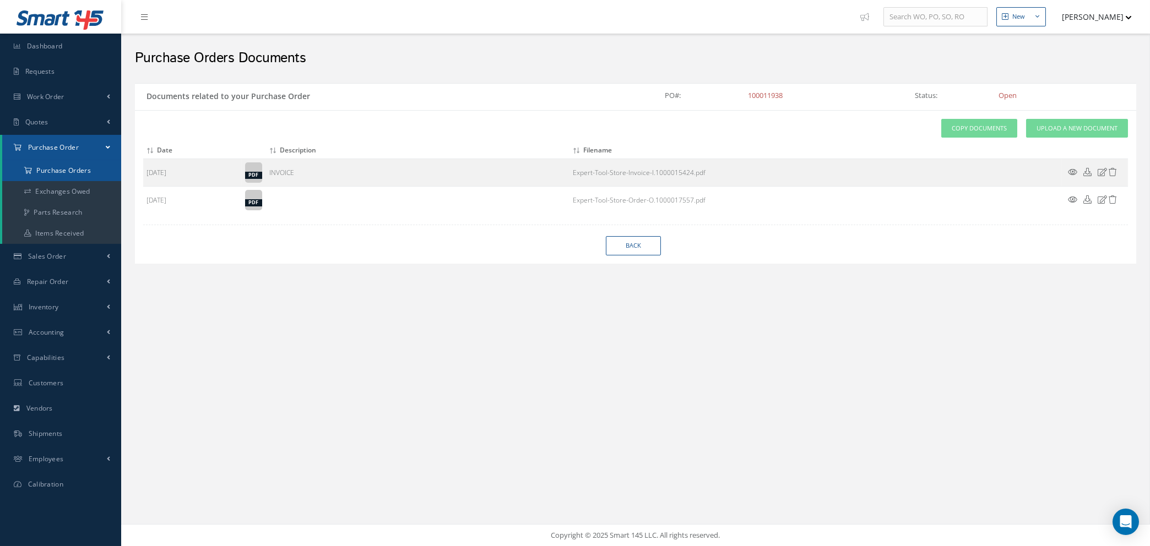
click at [51, 169] on a=1&status_id=2&status_id=3&status_id=5&collapsedFilters"] "Purchase Orders" at bounding box center [61, 170] width 119 height 21
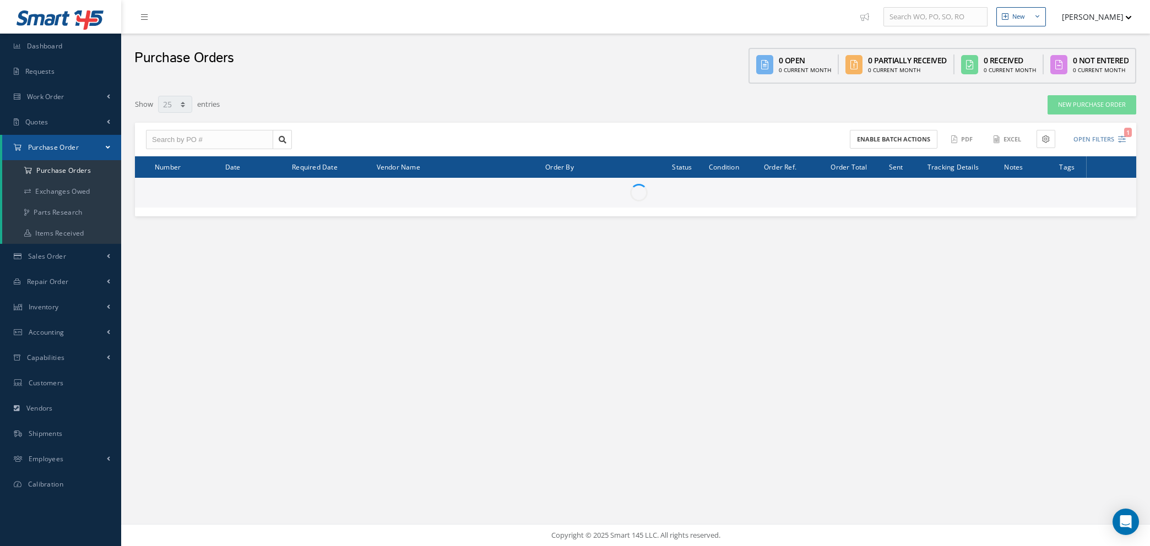
select select "25"
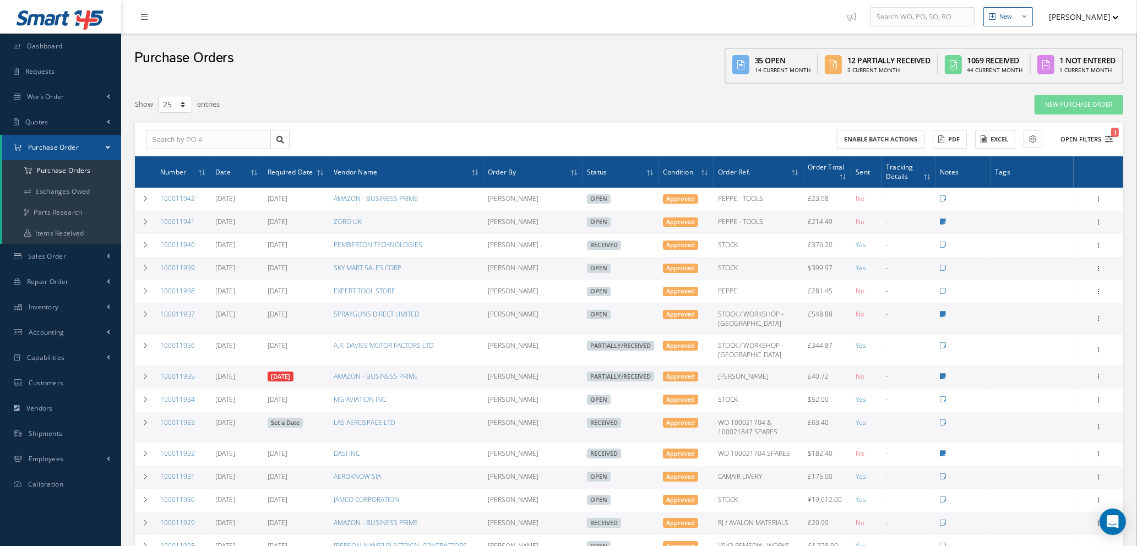
click at [1109, 136] on icon "1" at bounding box center [1109, 140] width 8 height 8
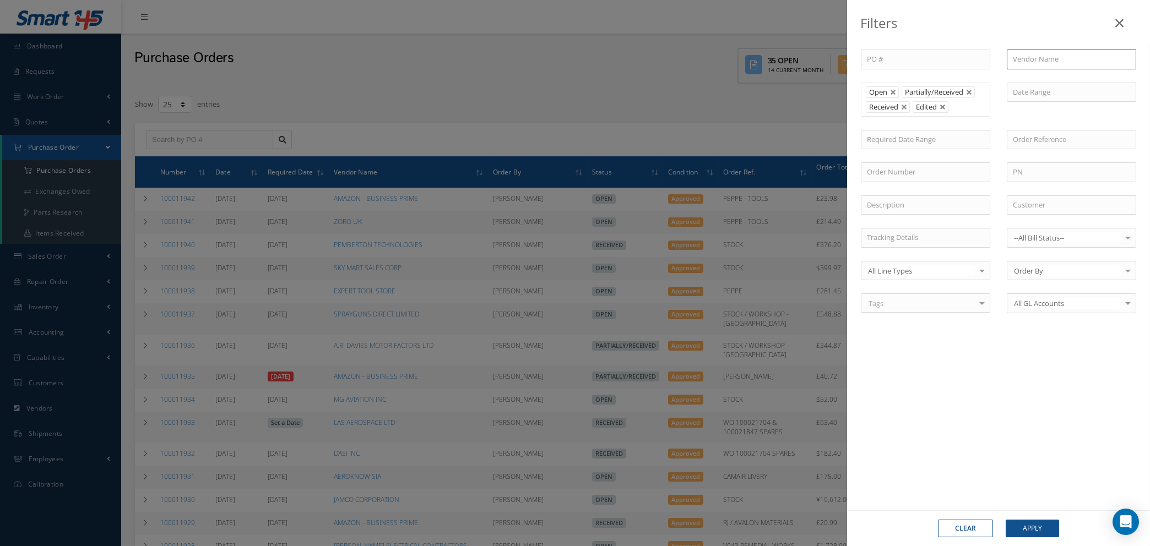
click at [1049, 58] on input "text" at bounding box center [1071, 60] width 129 height 20
click at [1043, 82] on span "[PERSON_NAME]" at bounding box center [1041, 79] width 56 height 10
type input "[PERSON_NAME]"
click at [1028, 531] on button "Apply" at bounding box center [1032, 529] width 53 height 18
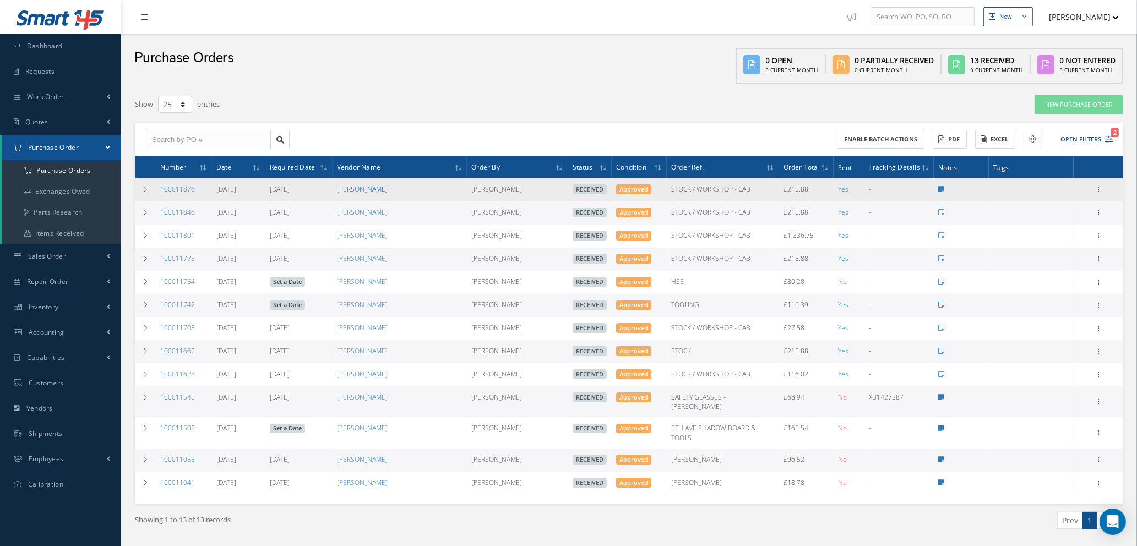
click at [355, 186] on link "[PERSON_NAME]" at bounding box center [362, 189] width 51 height 9
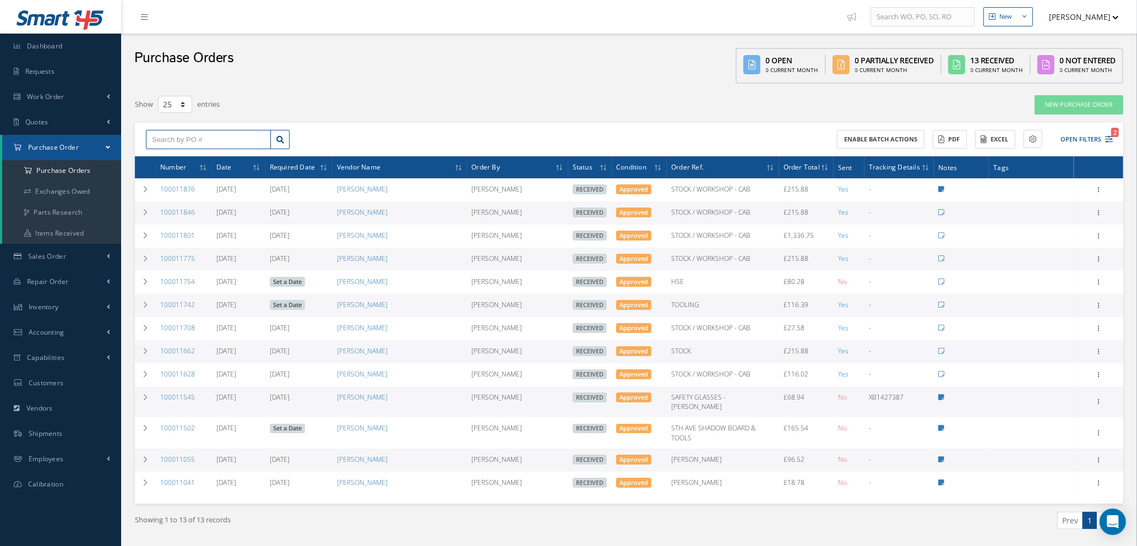
click at [181, 141] on input "text" at bounding box center [208, 140] width 125 height 20
type input "100011895"
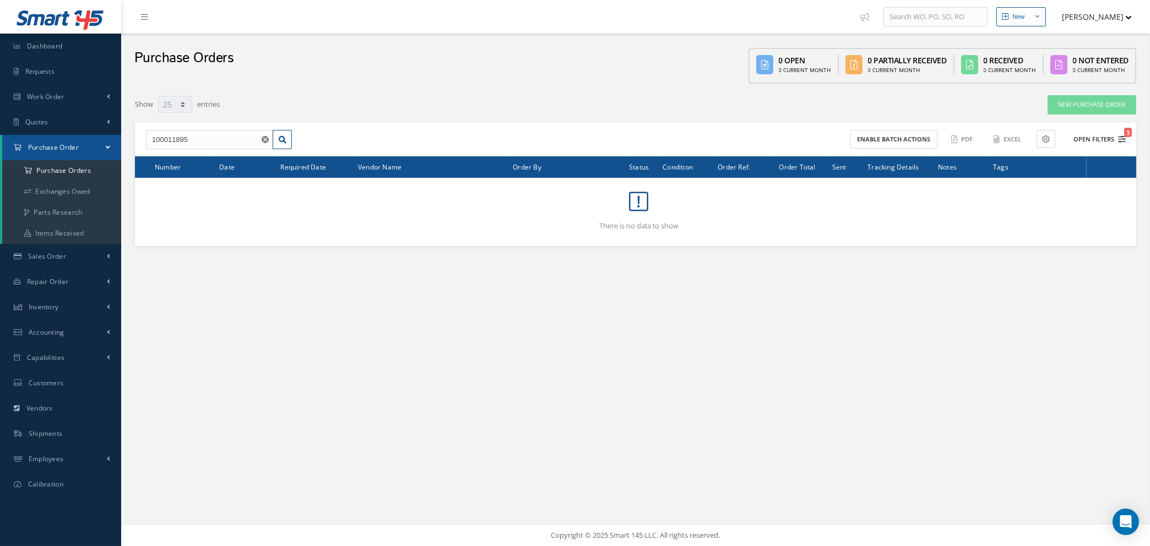
click at [1121, 140] on icon "3" at bounding box center [1122, 140] width 8 height 8
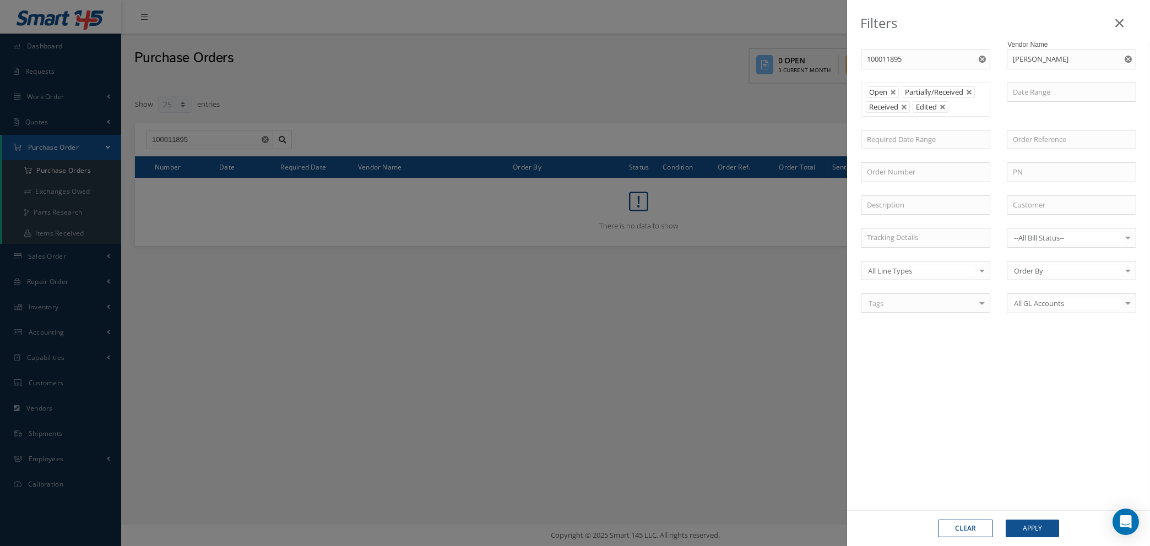
click at [977, 531] on button "Clear" at bounding box center [965, 529] width 55 height 18
type input "All Status"
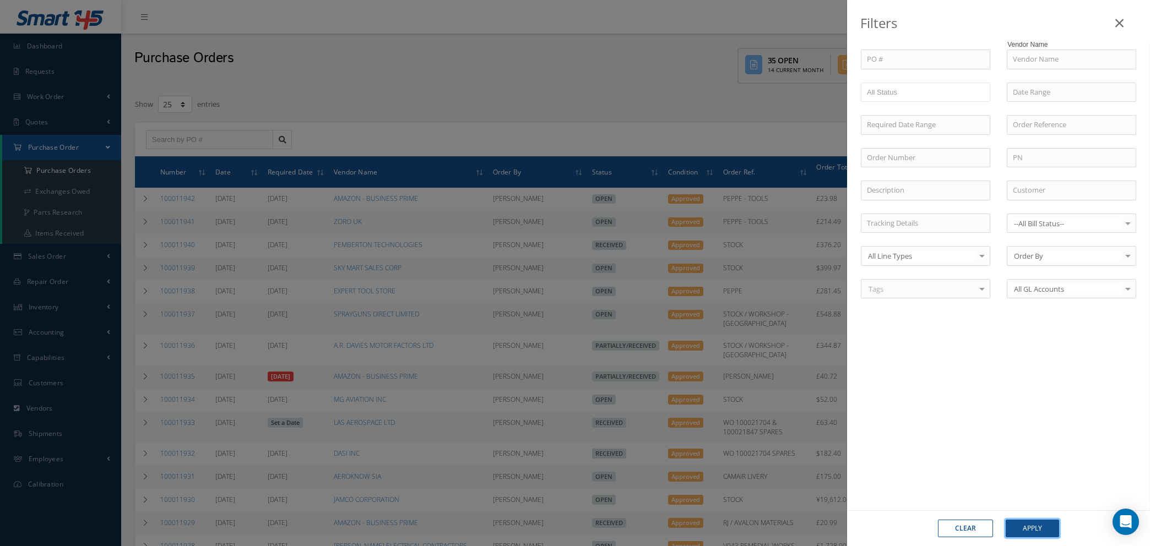
click at [1030, 531] on button "Apply" at bounding box center [1032, 529] width 53 height 18
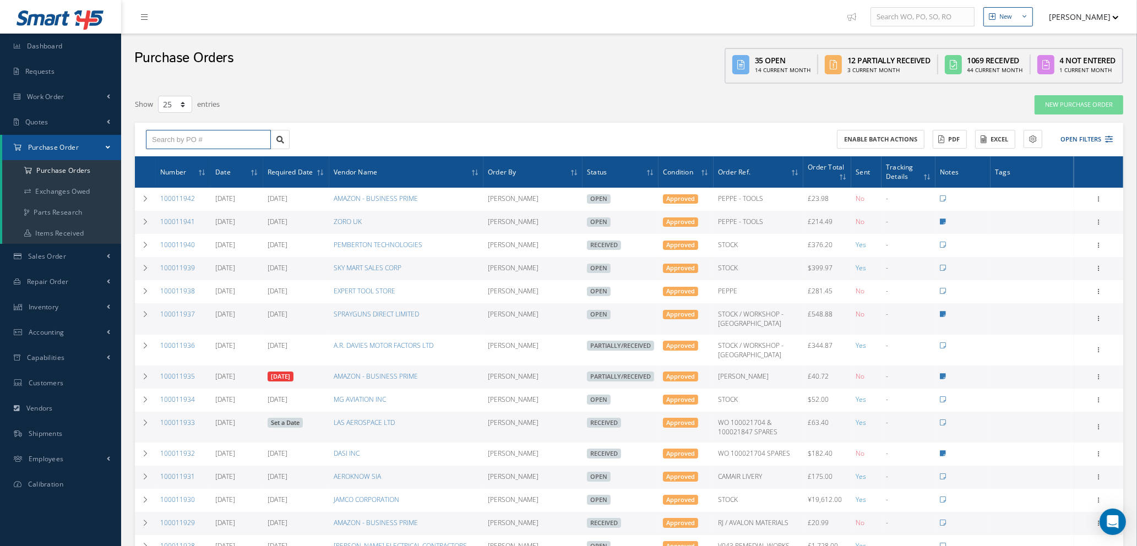
click at [188, 133] on input "text" at bounding box center [208, 140] width 125 height 20
type input "100011895"
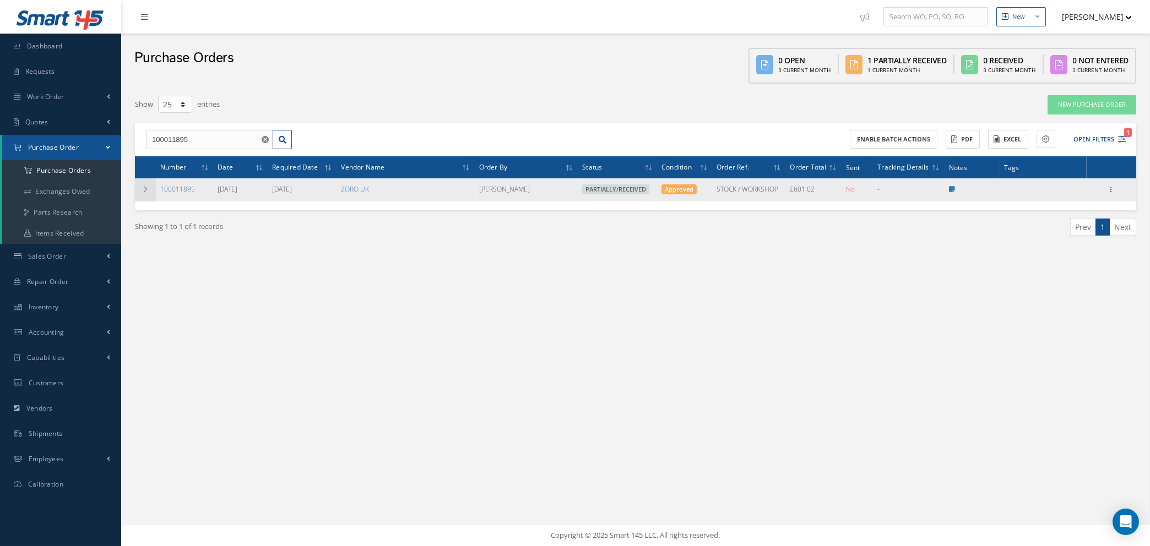
click at [146, 189] on icon at bounding box center [146, 189] width 8 height 7
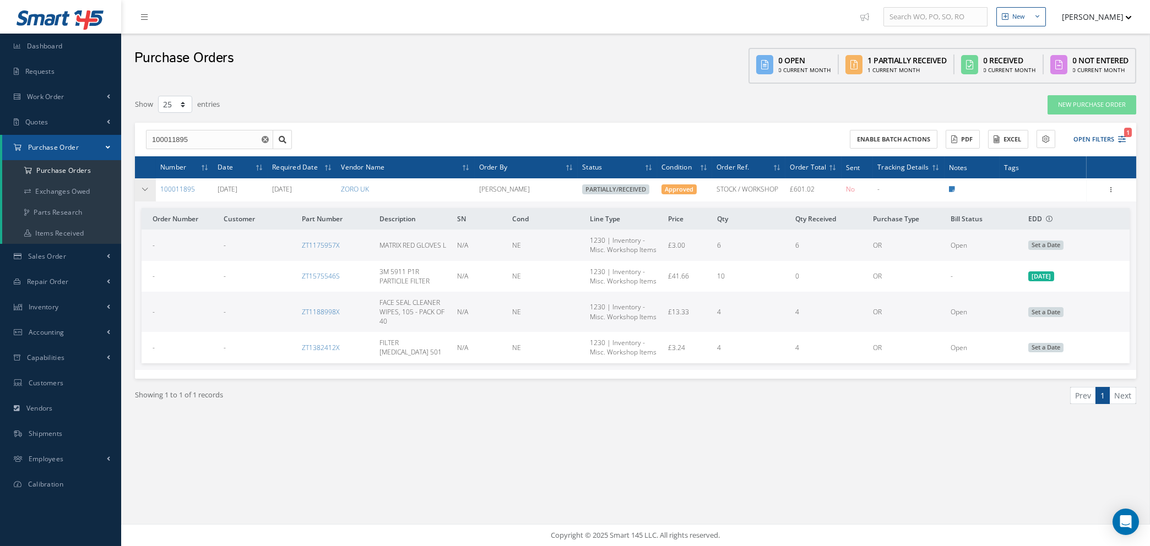
click at [144, 182] on td at bounding box center [145, 189] width 21 height 23
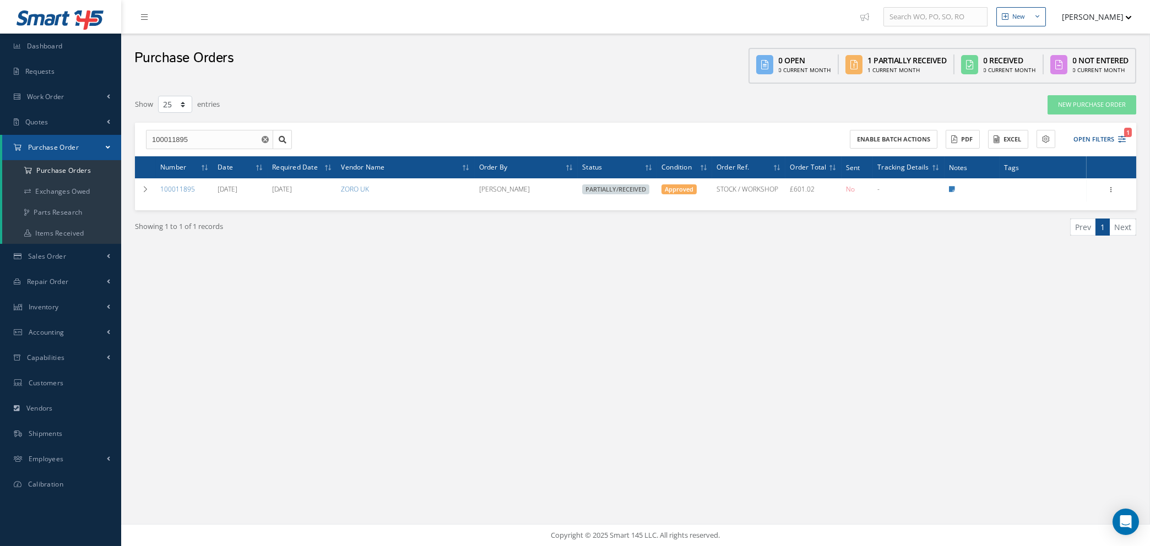
click at [264, 140] on use "Reset" at bounding box center [265, 139] width 7 height 7
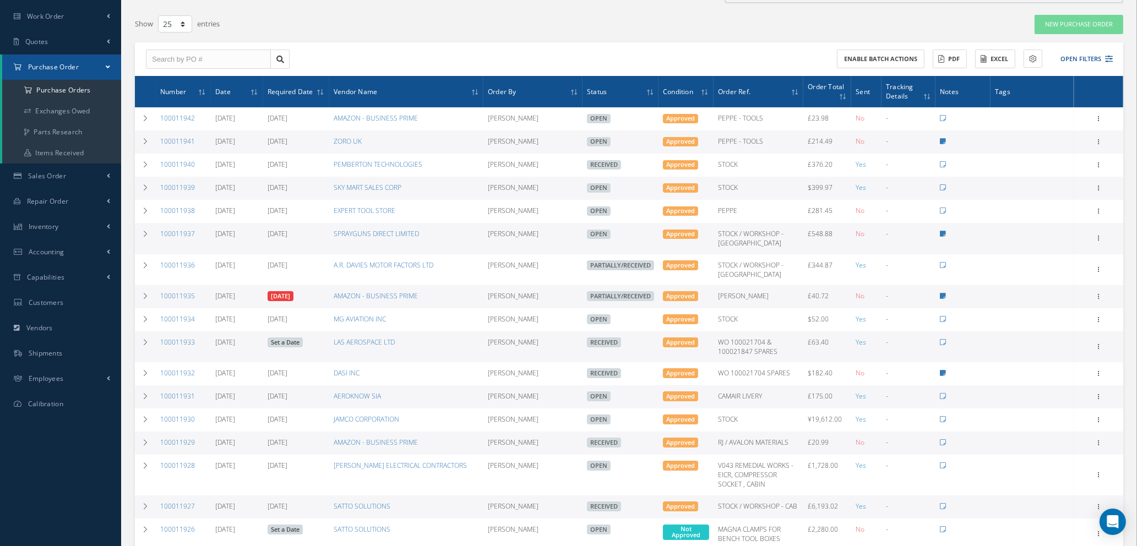
scroll to position [165, 0]
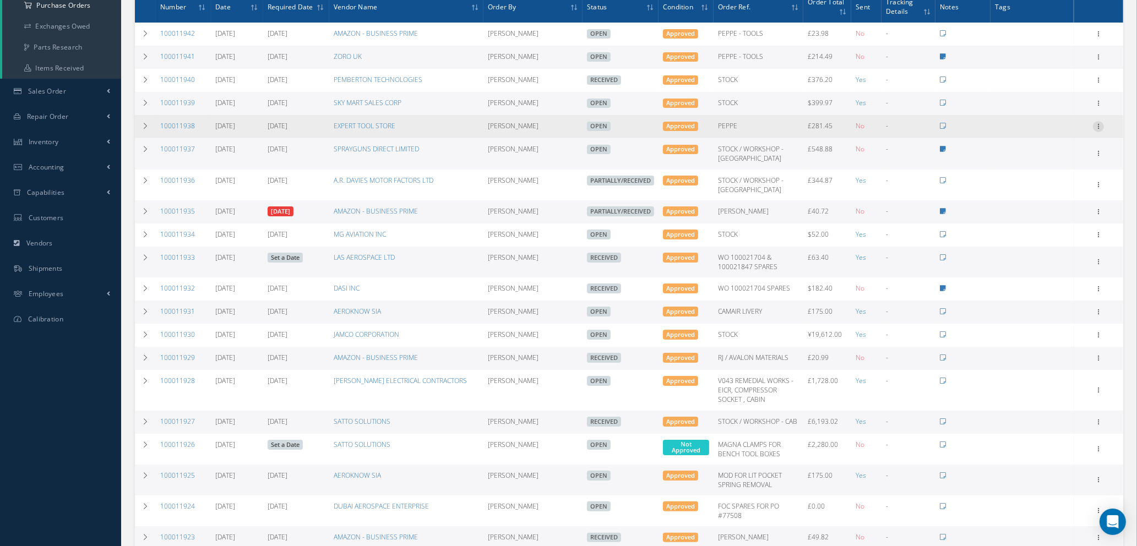
click at [1098, 122] on icon at bounding box center [1098, 125] width 11 height 9
click at [1046, 158] on link "Edit" at bounding box center [1048, 162] width 87 height 14
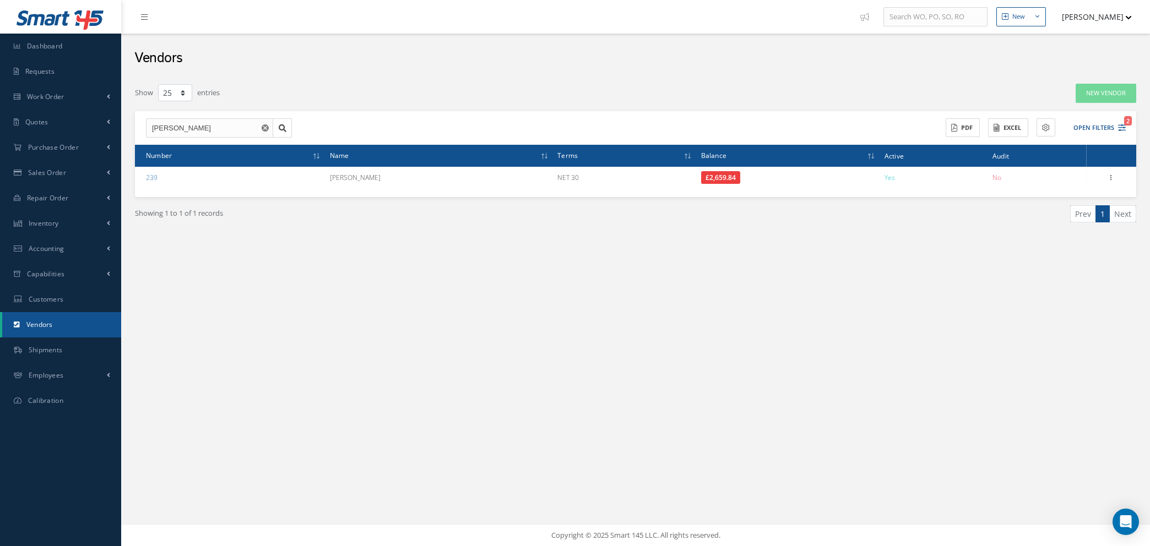
select select "25"
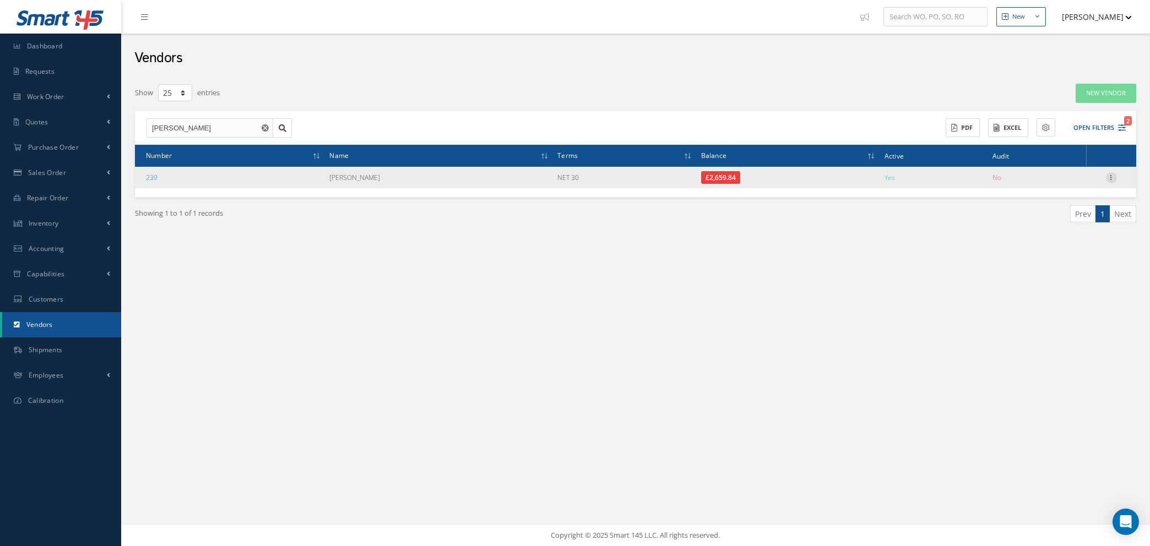
click at [1112, 175] on icon at bounding box center [1111, 176] width 11 height 9
click at [1066, 216] on link "Addresses" at bounding box center [1060, 213] width 87 height 14
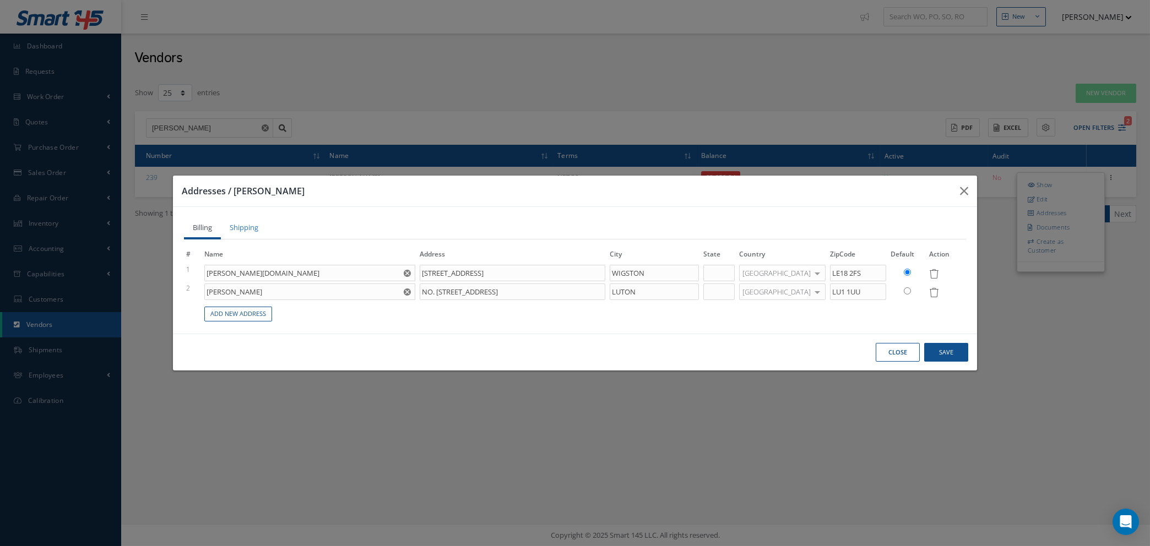
click at [891, 355] on button "Close" at bounding box center [898, 352] width 44 height 19
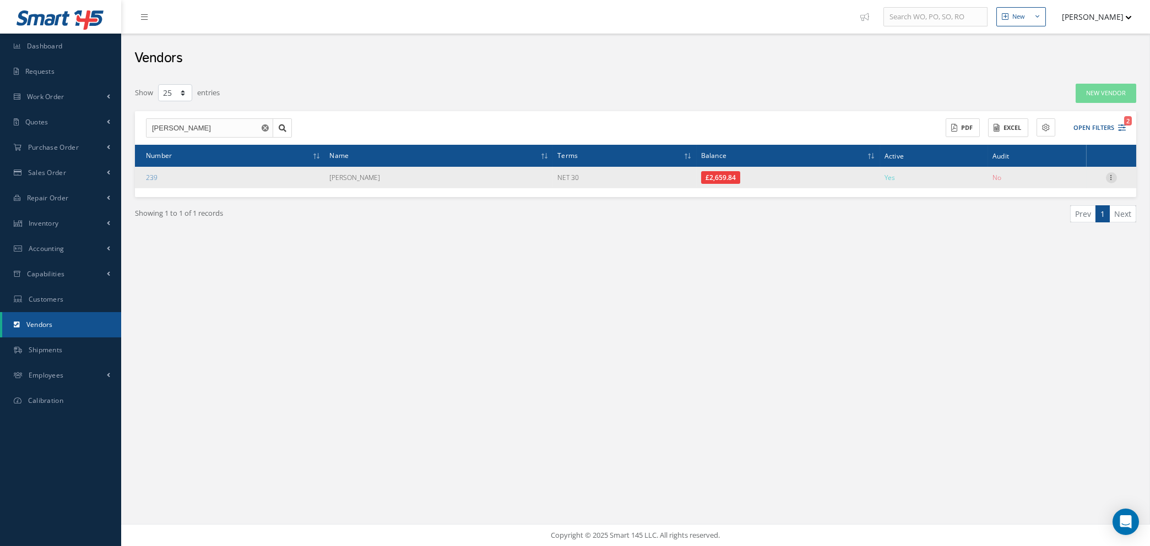
click at [1112, 176] on icon at bounding box center [1111, 176] width 11 height 9
click at [1065, 185] on link "Show" at bounding box center [1060, 185] width 87 height 14
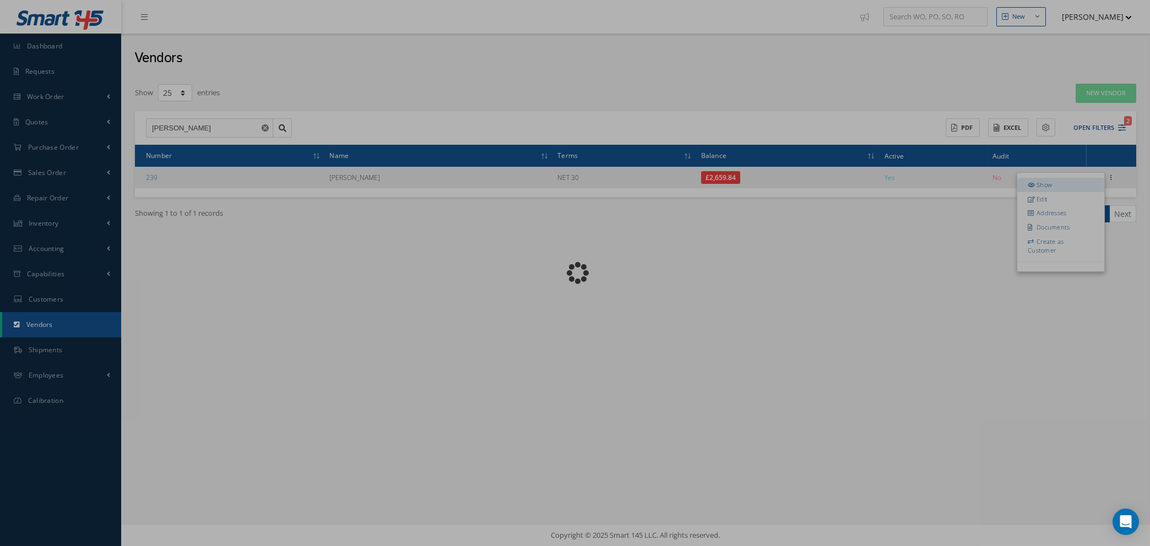
radio input "false"
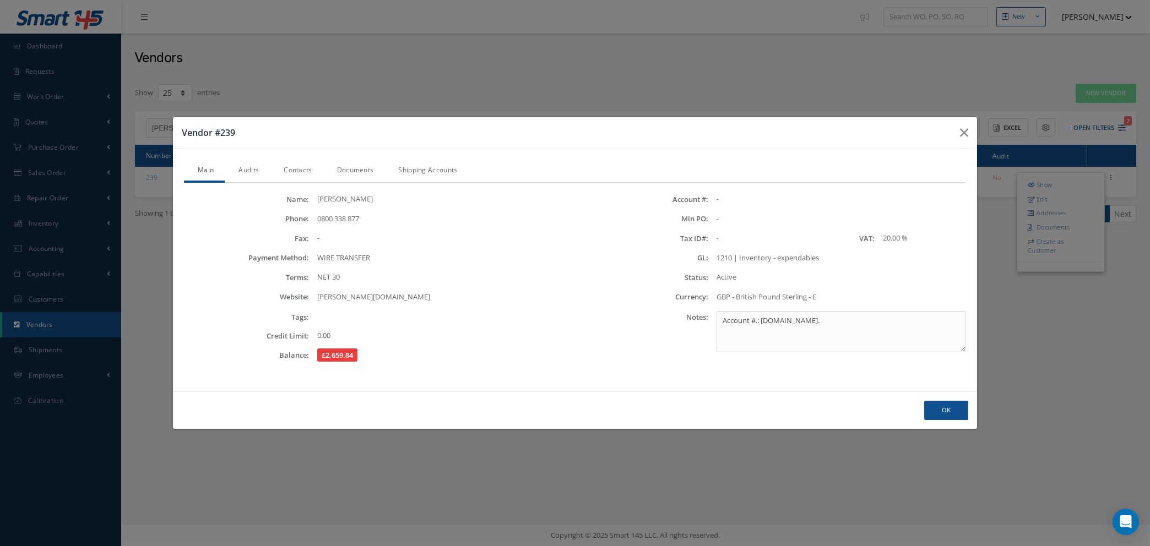
click at [292, 167] on link "Contacts" at bounding box center [296, 171] width 53 height 23
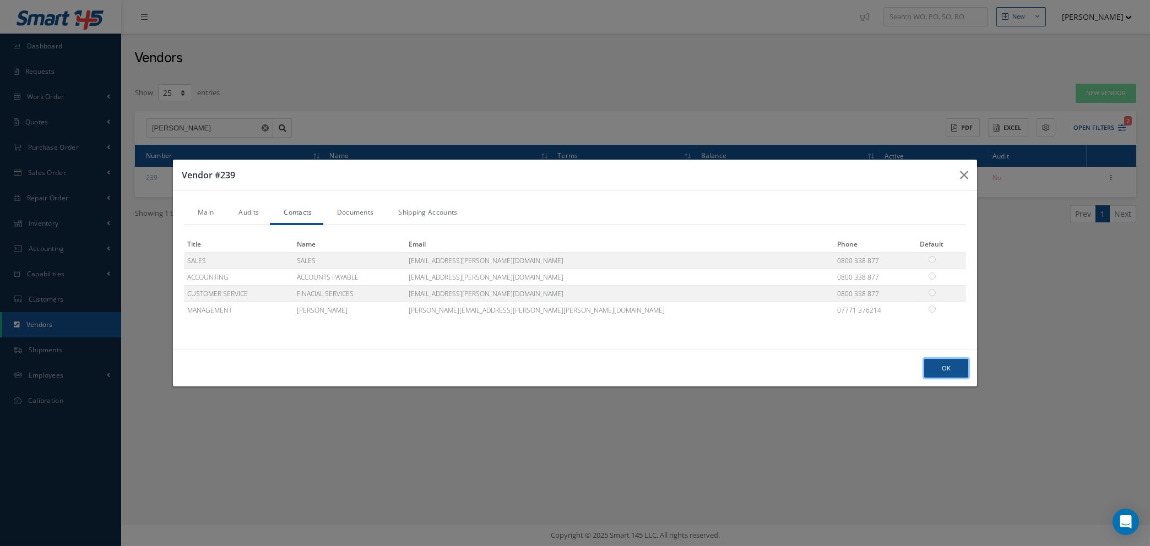
click at [934, 370] on button "Ok" at bounding box center [946, 368] width 44 height 19
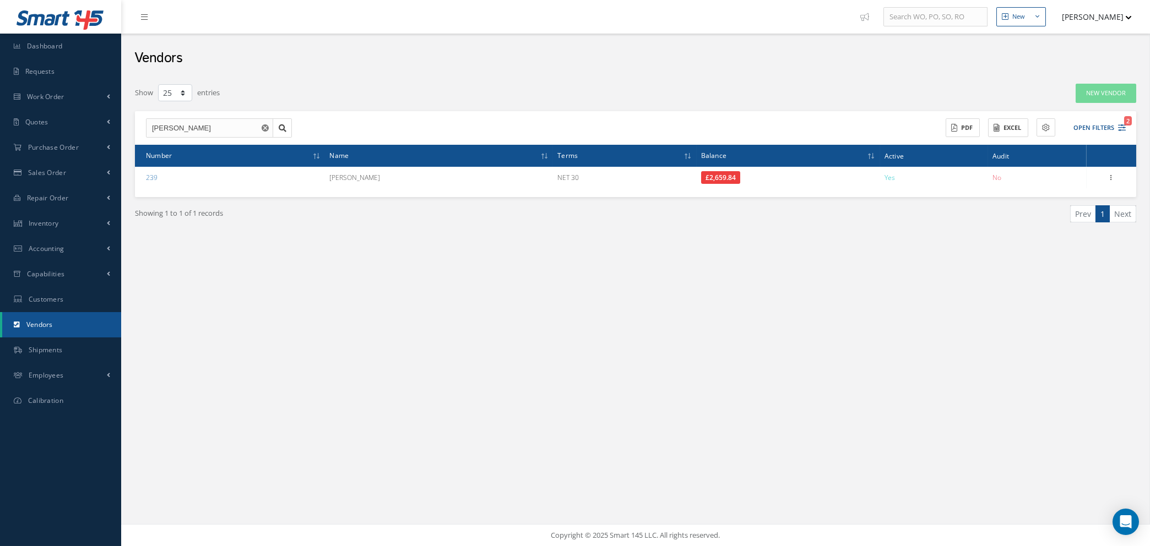
click at [265, 127] on icon "Reset" at bounding box center [265, 127] width 7 height 7
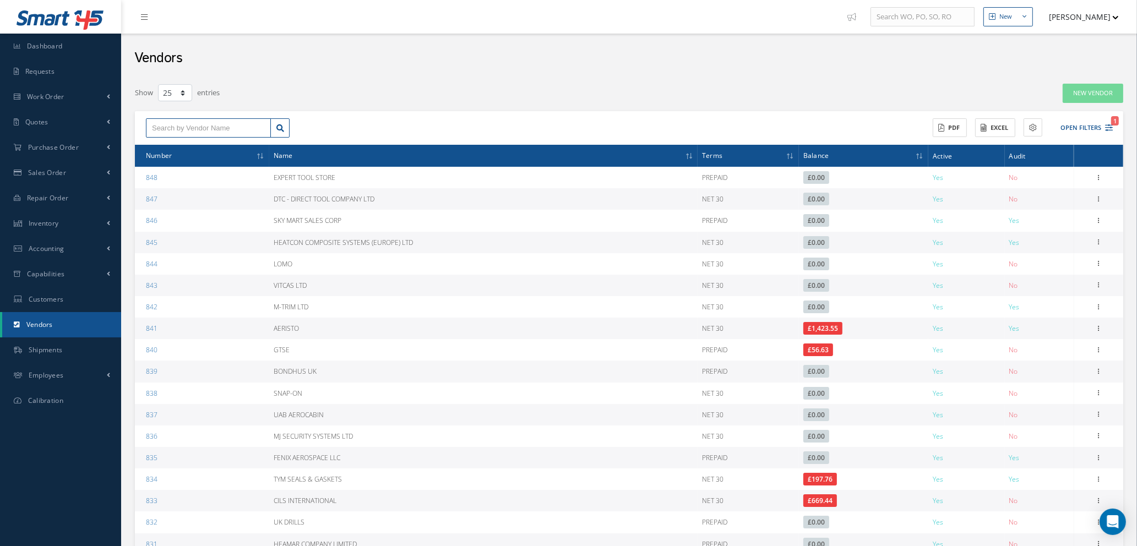
click at [246, 128] on input "text" at bounding box center [208, 128] width 125 height 20
type input "z"
click at [180, 153] on div "ZORO UK" at bounding box center [208, 147] width 113 height 11
type input "ZORO UK"
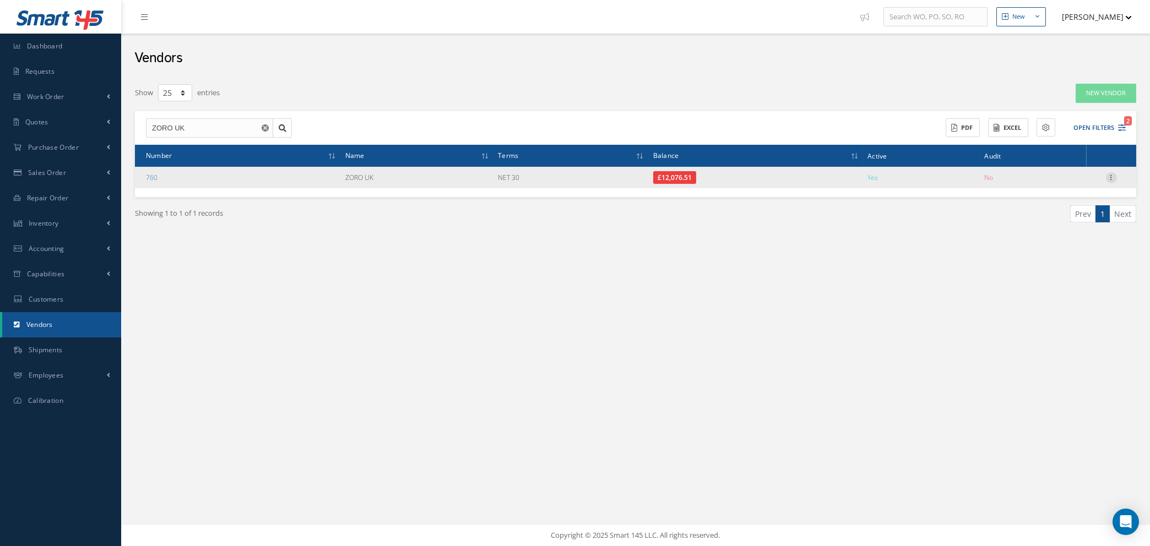
click at [1110, 177] on icon at bounding box center [1111, 176] width 11 height 9
click at [1054, 197] on link "Edit" at bounding box center [1060, 199] width 87 height 14
type input "ZORO UK"
type input "0800 009 6761"
type input "[DOMAIN_NAME]"
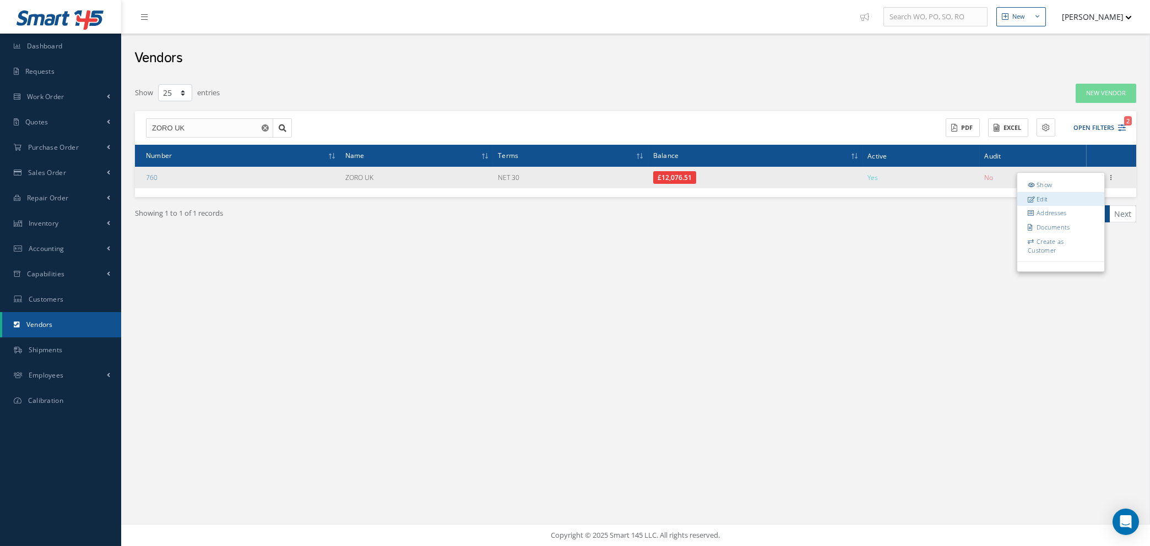
type input "0.00"
type input "20.00"
type textarea "Account #.: ZORO UK"
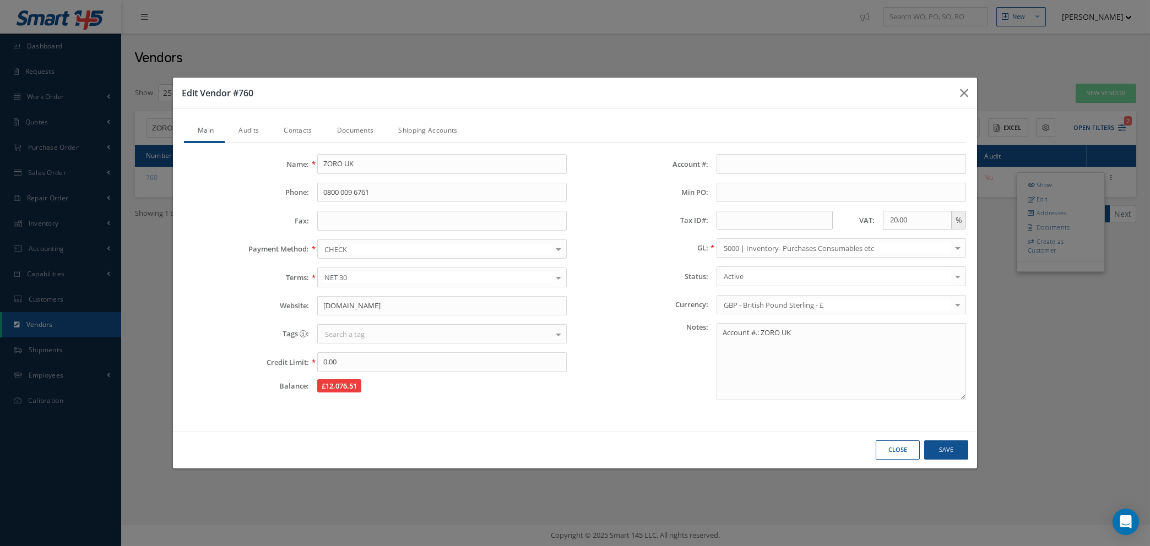
click at [304, 131] on link "Contacts" at bounding box center [296, 131] width 53 height 23
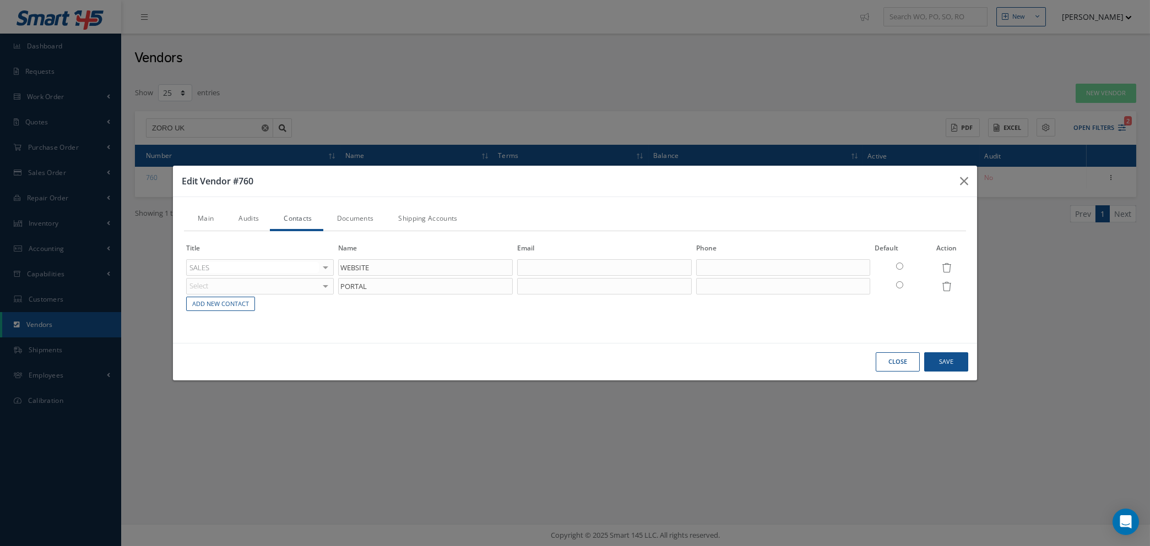
click at [0, 0] on button "Close" at bounding box center [0, 0] width 0 height 0
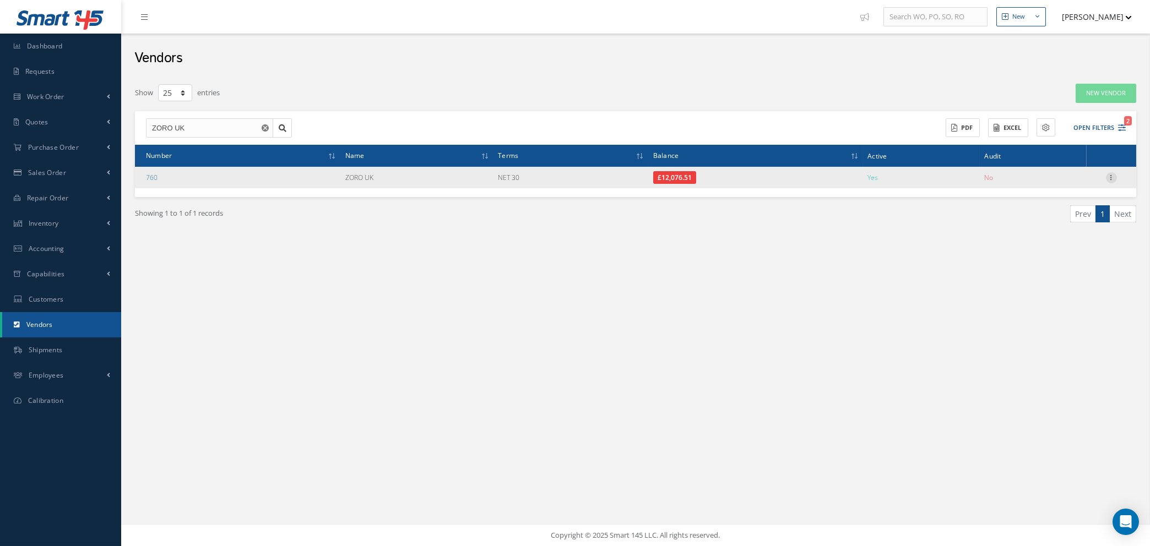
click at [1110, 175] on icon at bounding box center [1111, 176] width 11 height 9
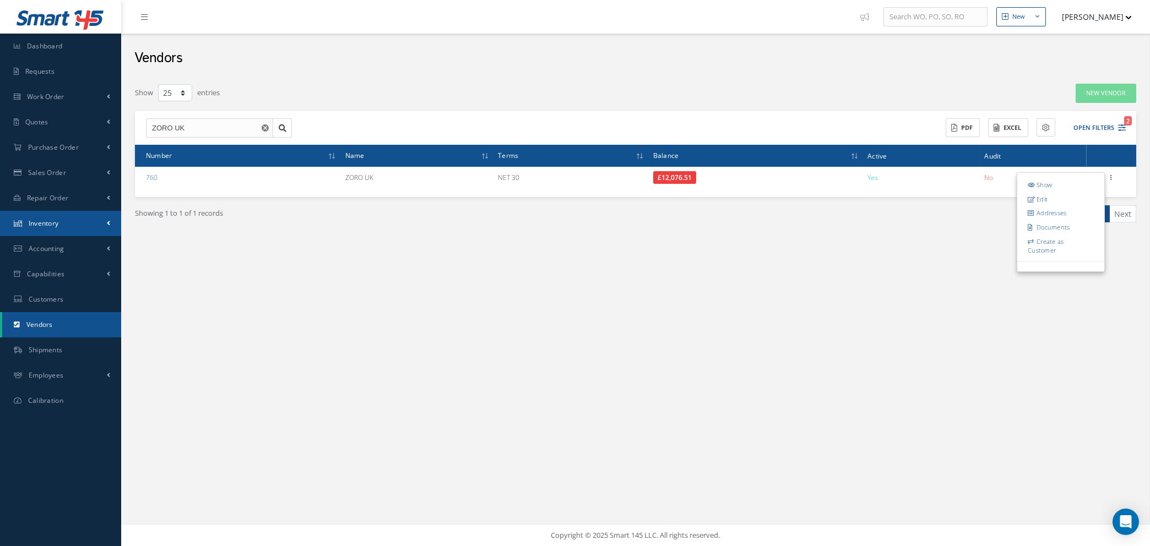
click at [47, 220] on span "Inventory" at bounding box center [44, 223] width 30 height 9
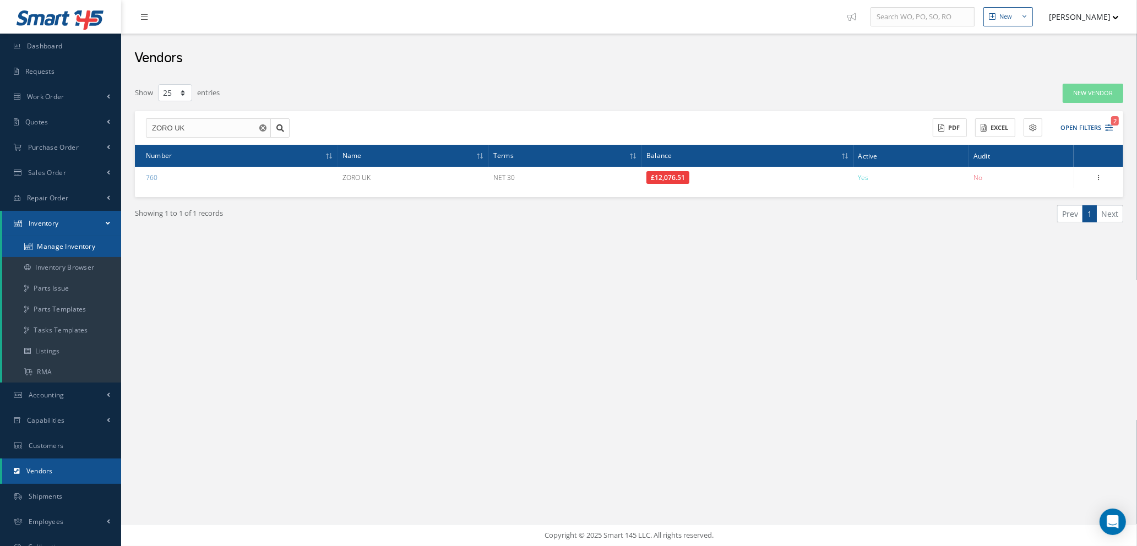
click at [75, 248] on link "Manage Inventory" at bounding box center [61, 246] width 119 height 21
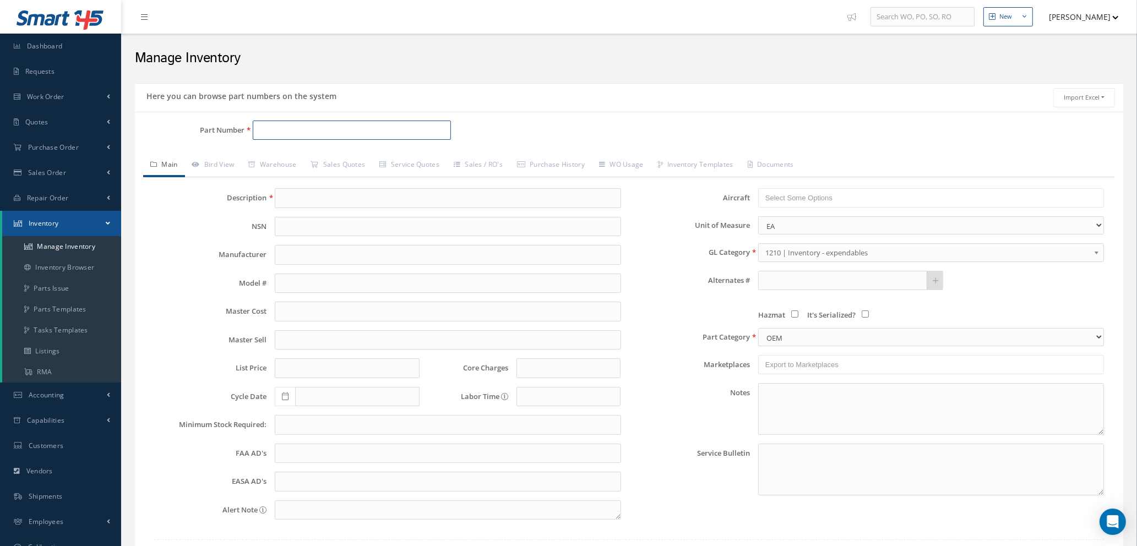
click at [308, 132] on input "Part Number" at bounding box center [352, 131] width 198 height 20
click at [329, 161] on span "NAS1921M04-03W" at bounding box center [306, 160] width 99 height 12
type input "NAS1921M04-03W"
type input "RIVET"
type input "4.07"
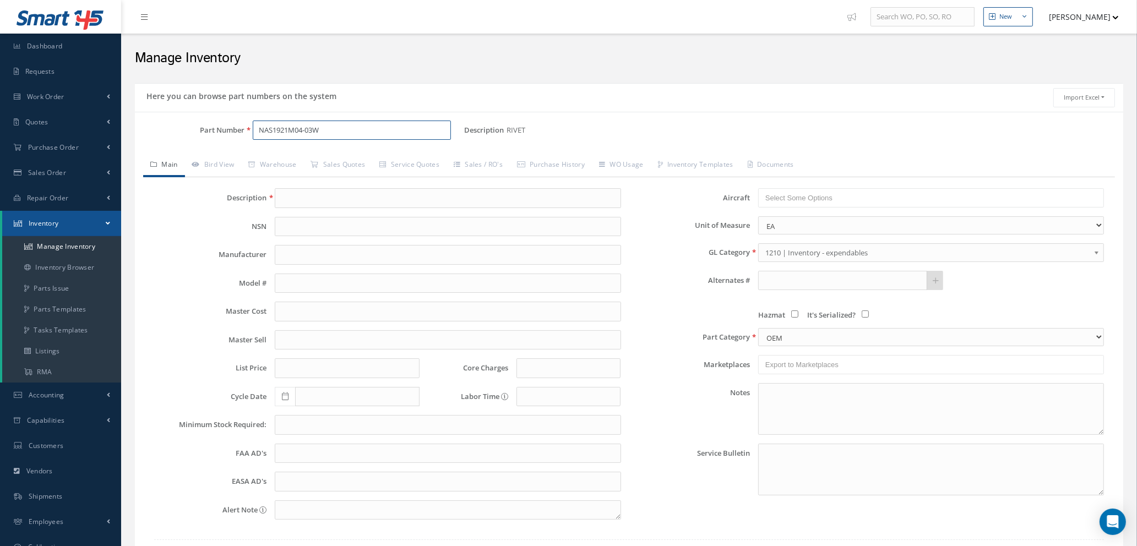
type input "0.00"
type input "10"
type input "NAS1921M04-03W"
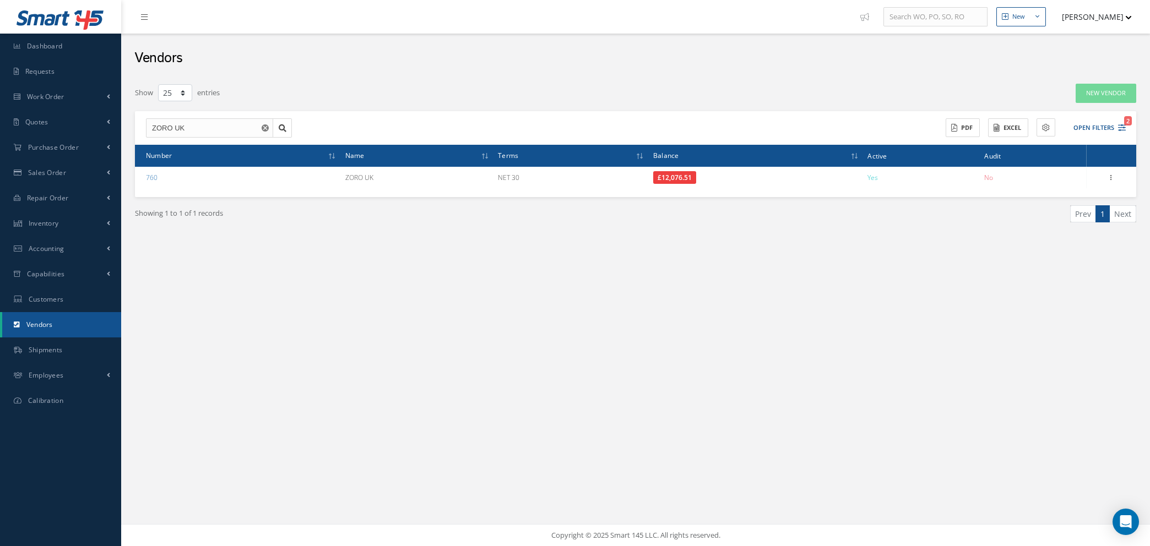
select select "25"
click at [52, 223] on span "Inventory" at bounding box center [44, 223] width 30 height 9
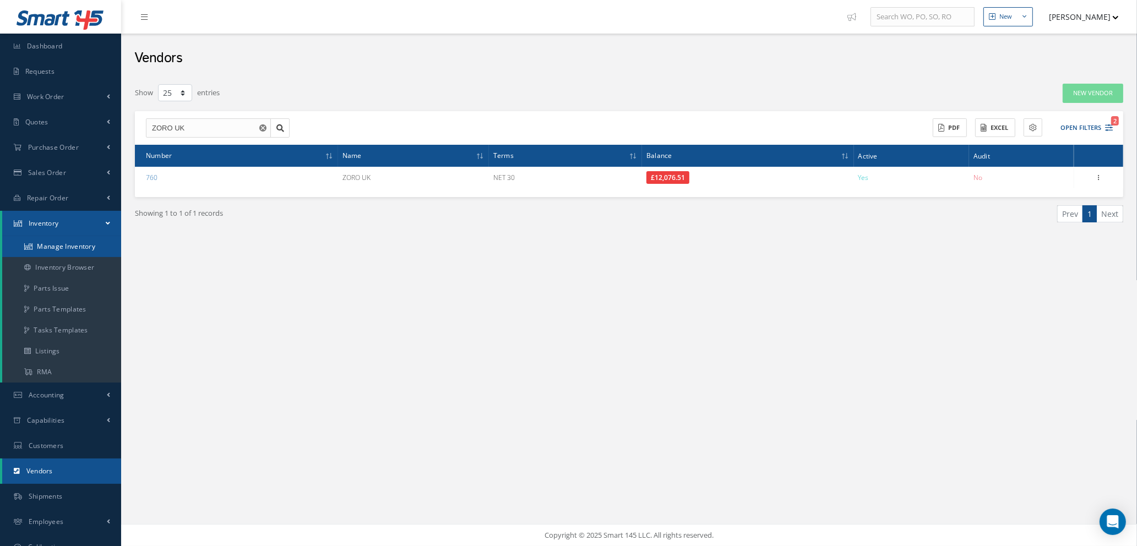
click at [53, 243] on link "Manage Inventory" at bounding box center [61, 246] width 119 height 21
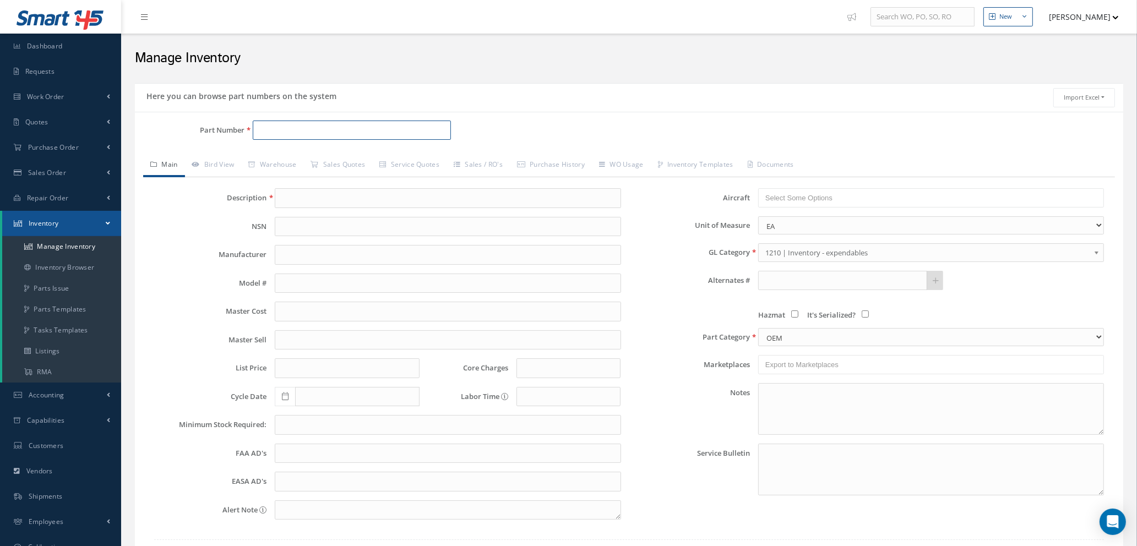
click at [288, 131] on input "Part Number" at bounding box center [352, 131] width 198 height 20
click at [305, 129] on input "NAS1921" at bounding box center [352, 131] width 198 height 20
click at [308, 176] on span "NAS1921M04S03" at bounding box center [306, 177] width 99 height 12
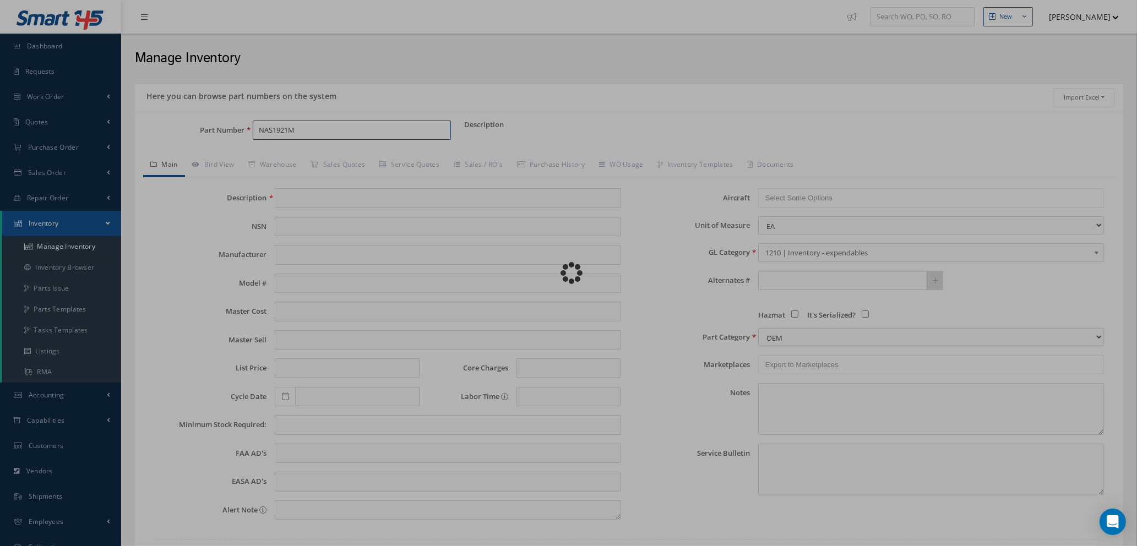
type input "NAS1921M04S03"
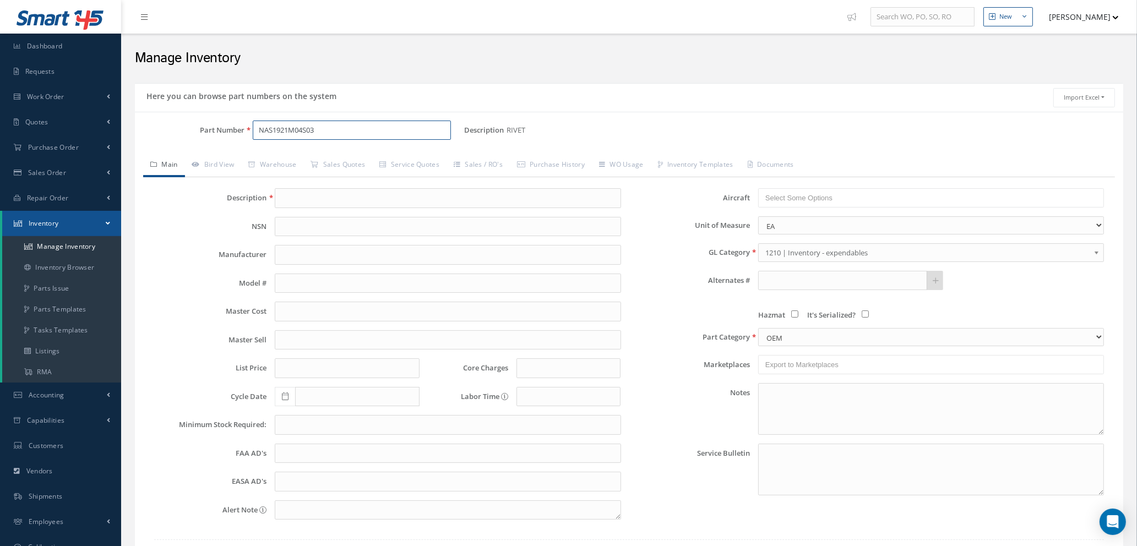
type input "RIVET"
type input "1.91"
type input "0.00"
click at [320, 128] on input "NAS1921M04S03" at bounding box center [352, 131] width 198 height 20
click at [324, 180] on span "NAS1921M04S03W" at bounding box center [306, 177] width 99 height 12
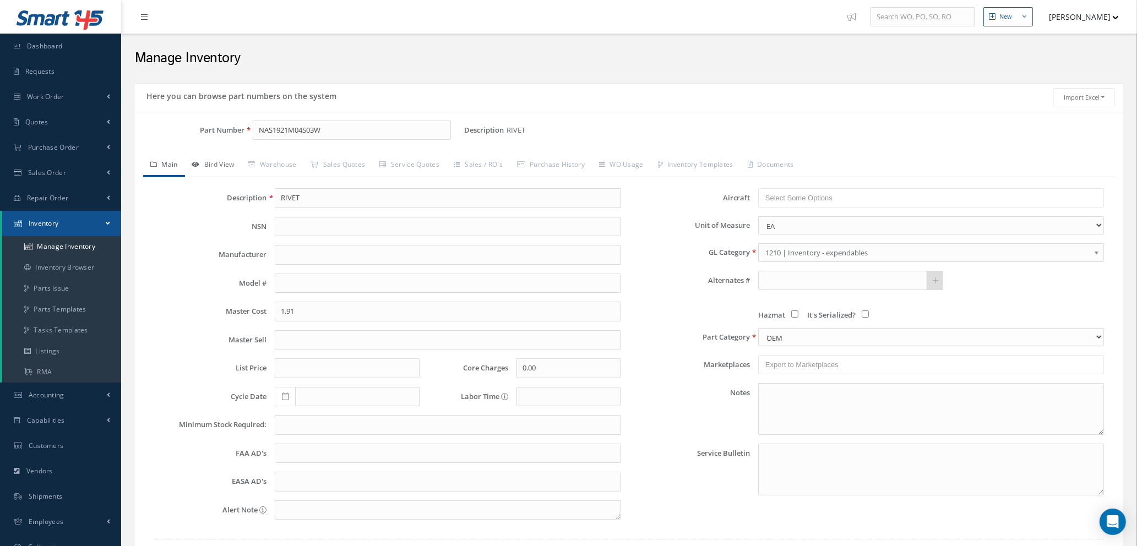
click at [214, 162] on link "Bird View" at bounding box center [213, 165] width 57 height 23
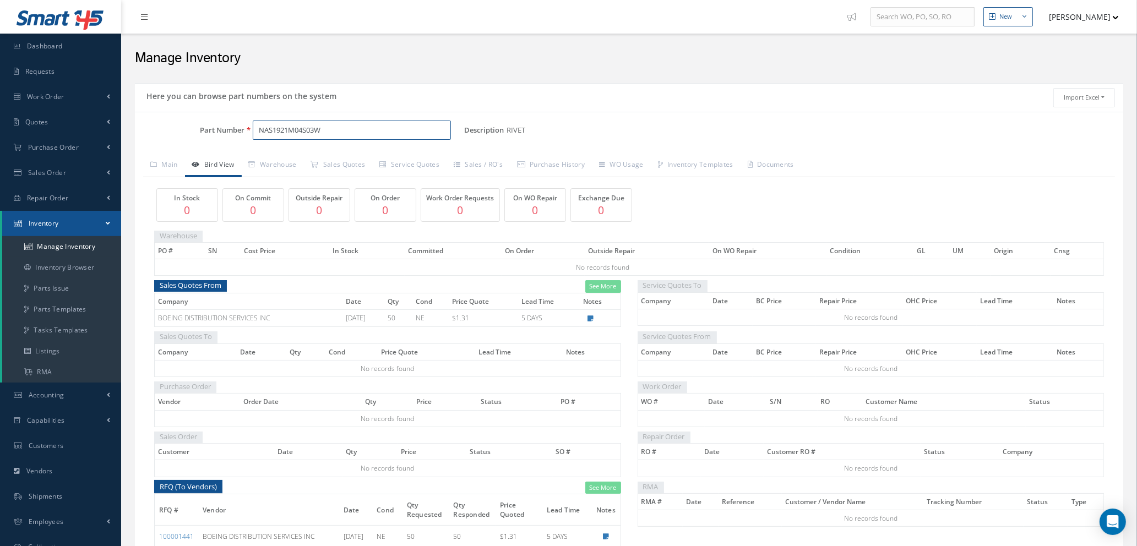
click at [338, 130] on input "NAS1921M04S03W" at bounding box center [352, 131] width 198 height 20
click at [330, 163] on span "NAS1921M04S03" at bounding box center [306, 160] width 99 height 12
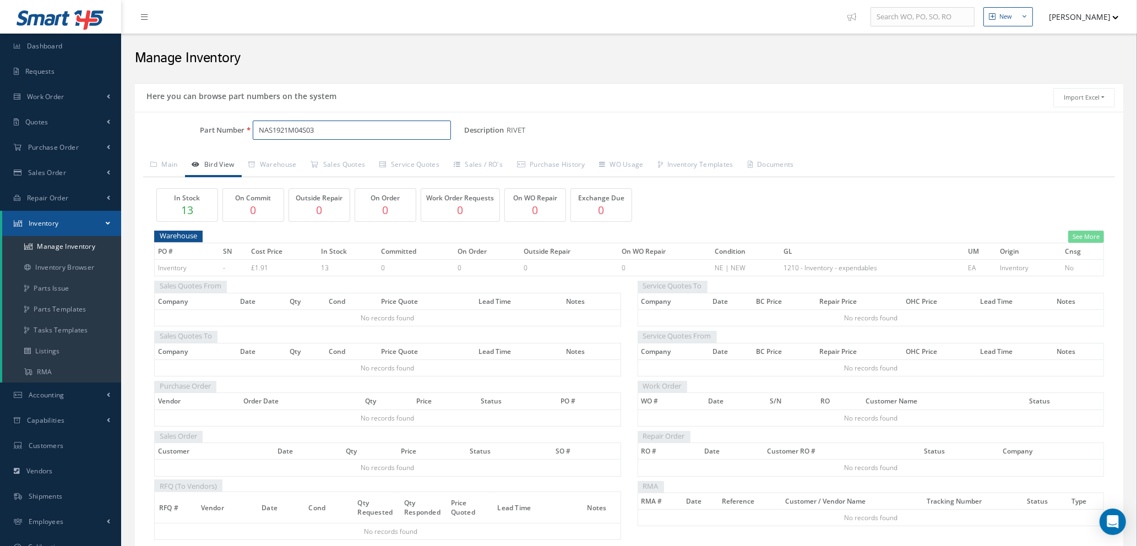
click at [322, 126] on input "NAS1921M04S03" at bounding box center [352, 131] width 198 height 20
click at [315, 161] on span "NAS1921M04-03W" at bounding box center [306, 160] width 99 height 12
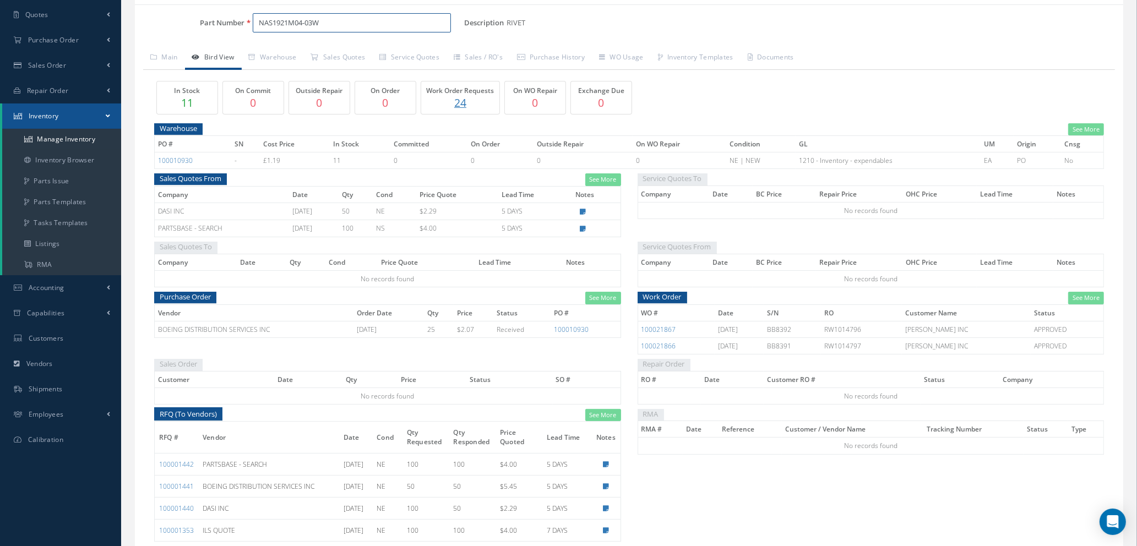
scroll to position [80, 0]
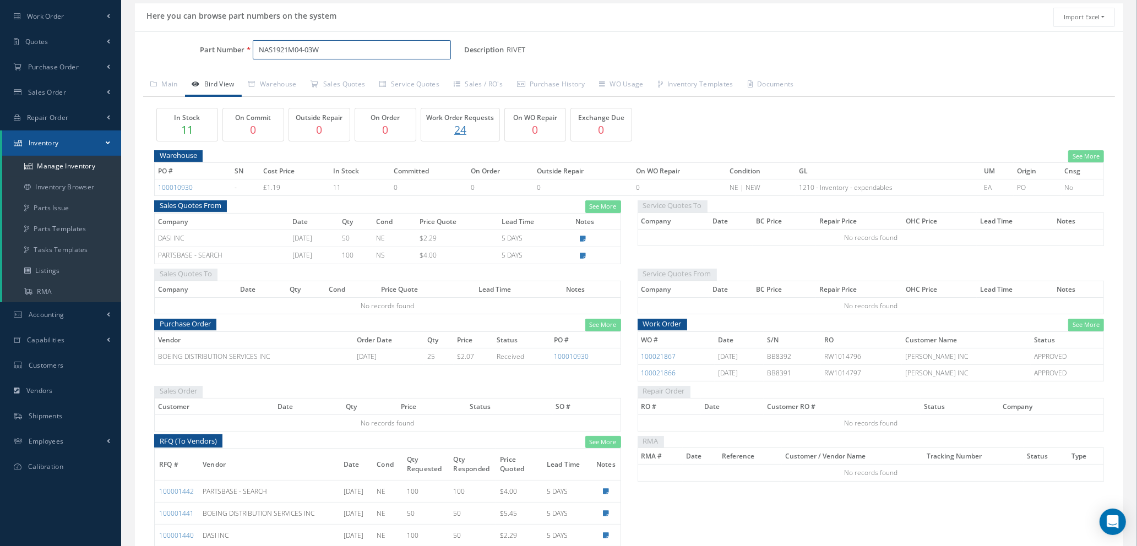
type input "NAS1921M04-03W"
click at [166, 84] on link "Main" at bounding box center [164, 85] width 42 height 23
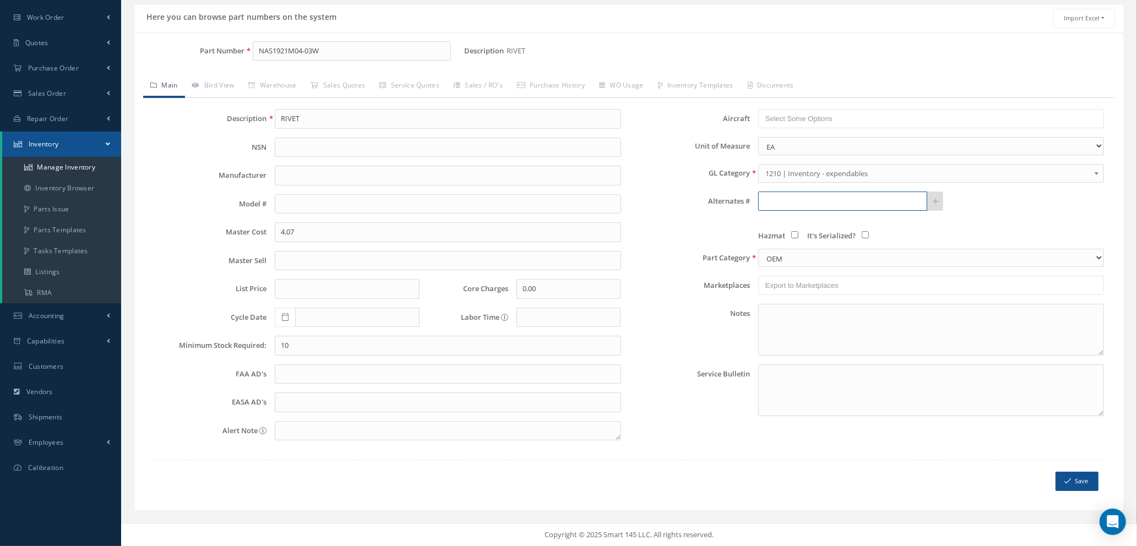
click at [795, 197] on input "text" at bounding box center [842, 202] width 169 height 20
type input "NAS1921M04"
click at [224, 88] on link "Bird View" at bounding box center [213, 86] width 57 height 23
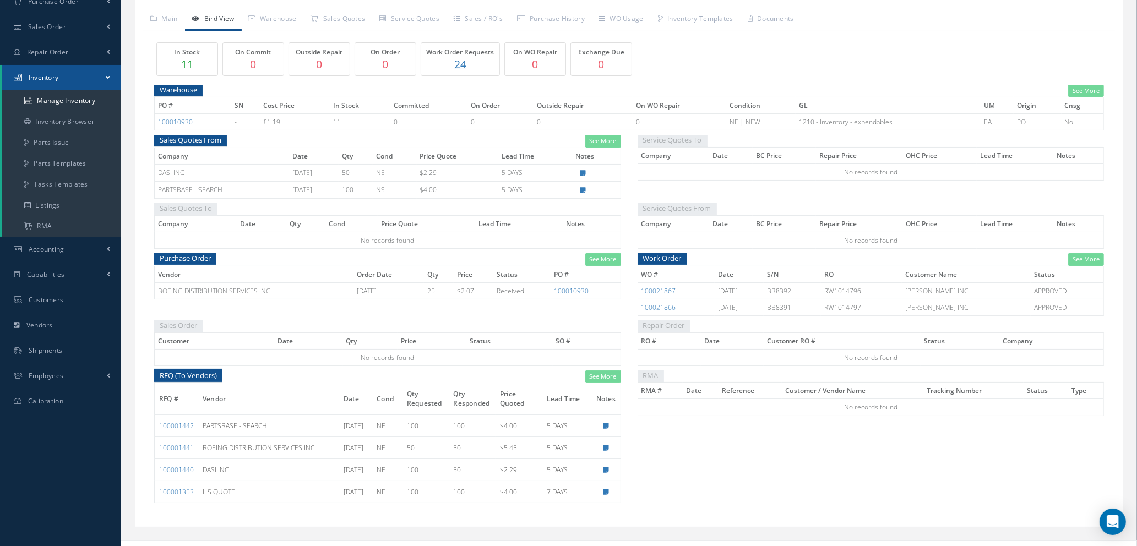
scroll to position [162, 0]
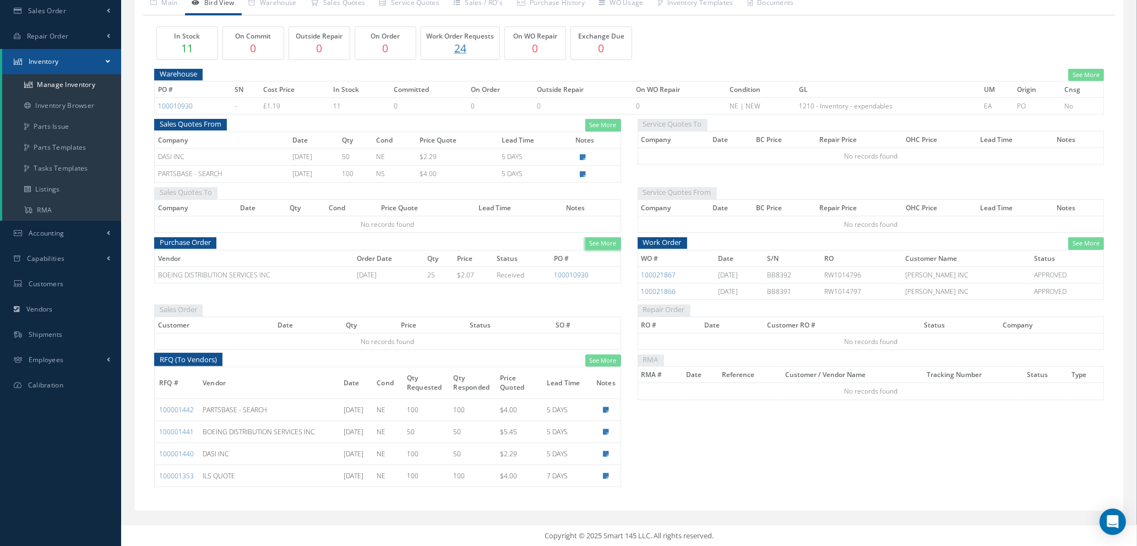
click at [598, 243] on link "See More" at bounding box center [604, 243] width 36 height 13
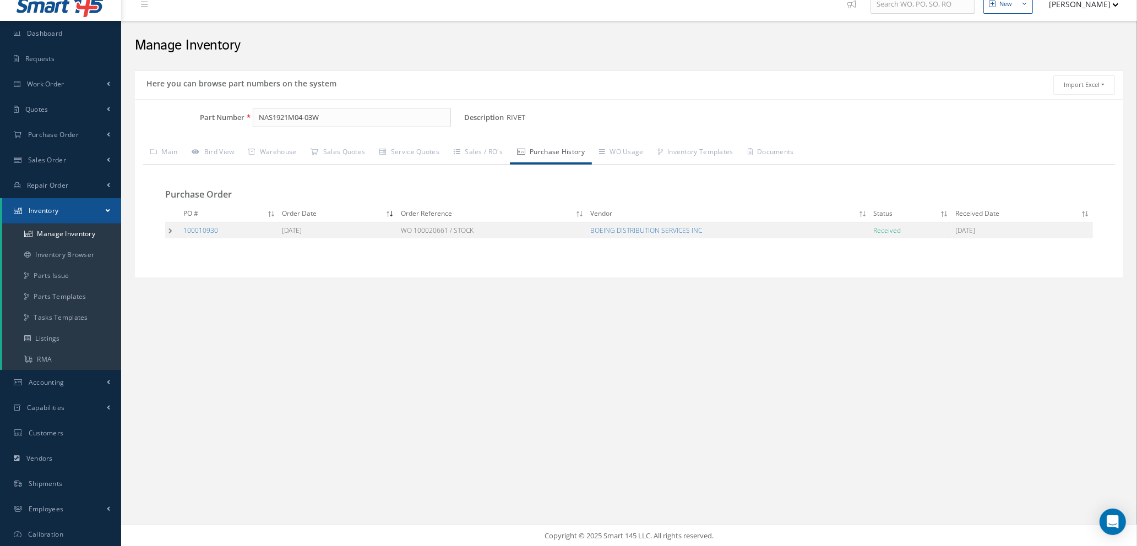
click at [169, 227] on td at bounding box center [172, 230] width 15 height 17
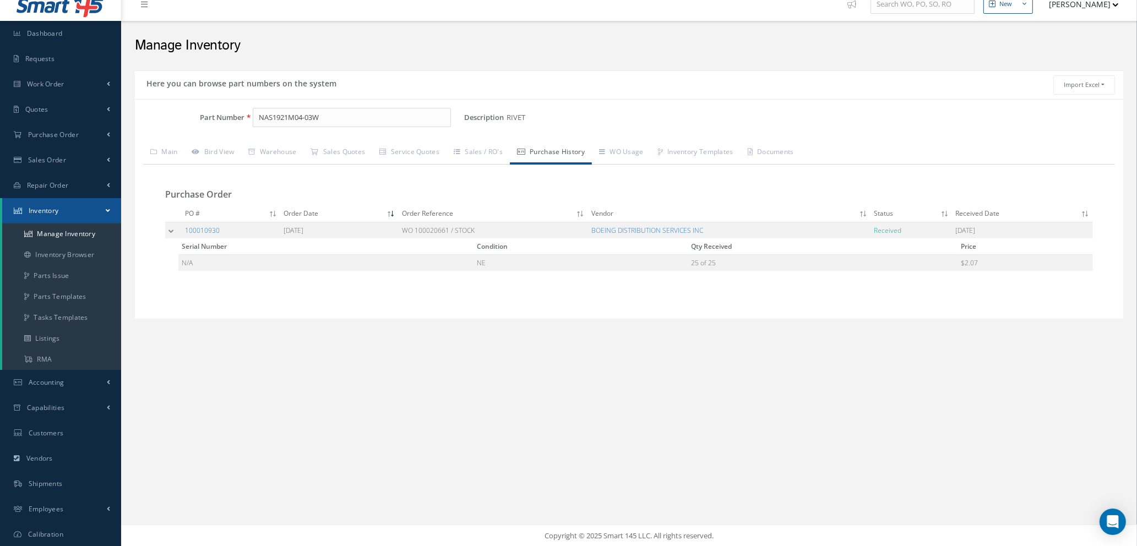
click at [169, 227] on td at bounding box center [173, 230] width 17 height 17
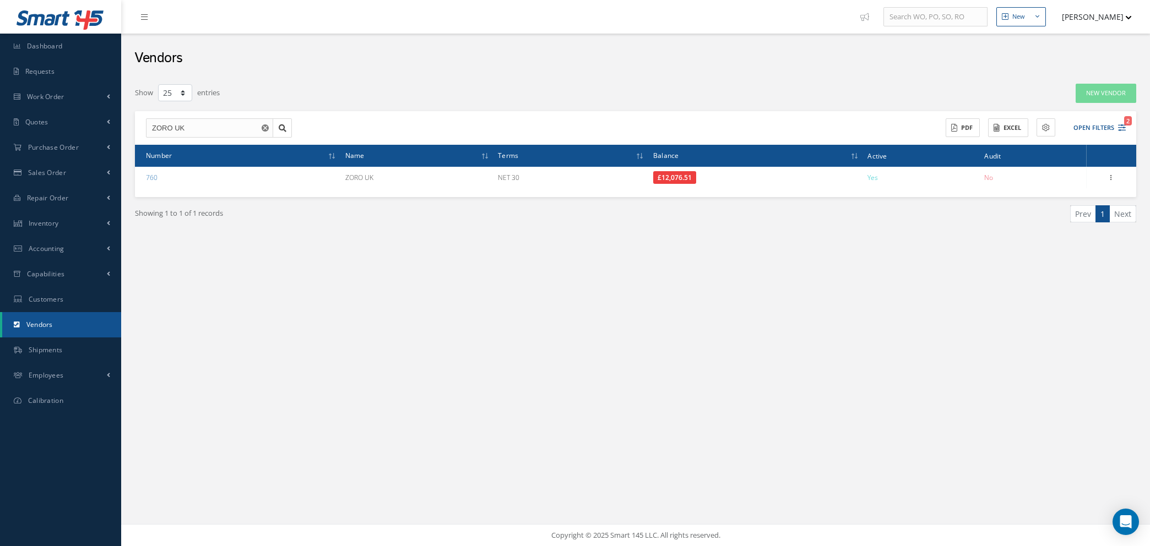
select select "25"
click at [267, 128] on use "Reset" at bounding box center [265, 127] width 7 height 7
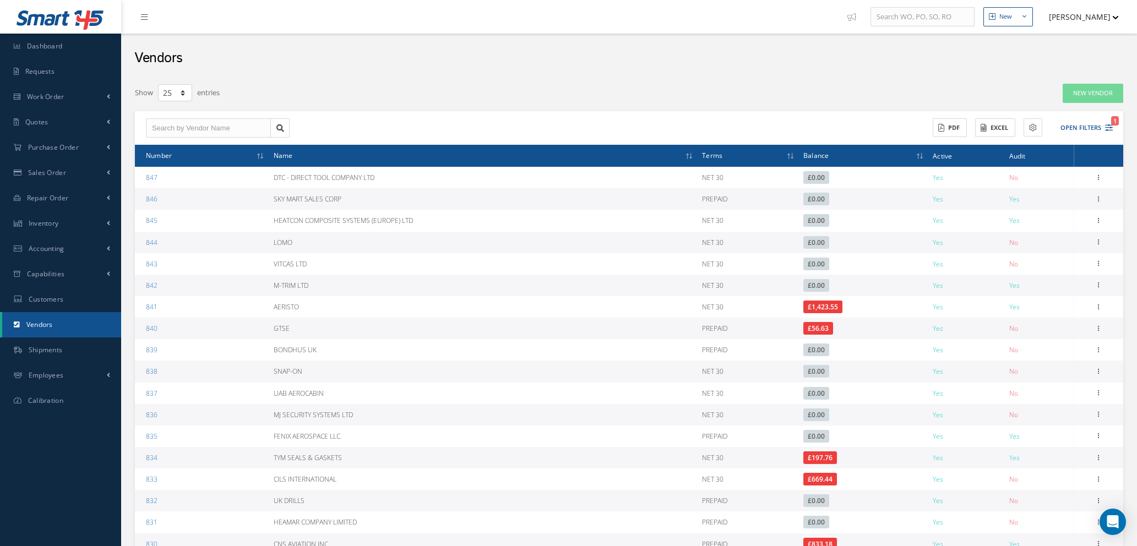
select select "25"
click at [63, 218] on link "Inventory" at bounding box center [60, 223] width 121 height 25
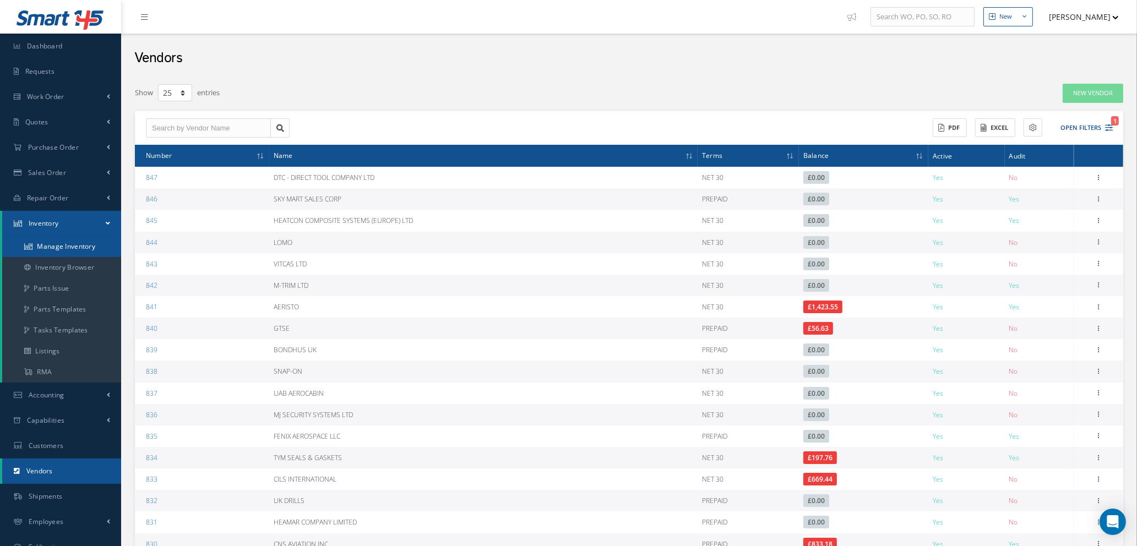
click at [63, 245] on link "Manage Inventory" at bounding box center [61, 246] width 119 height 21
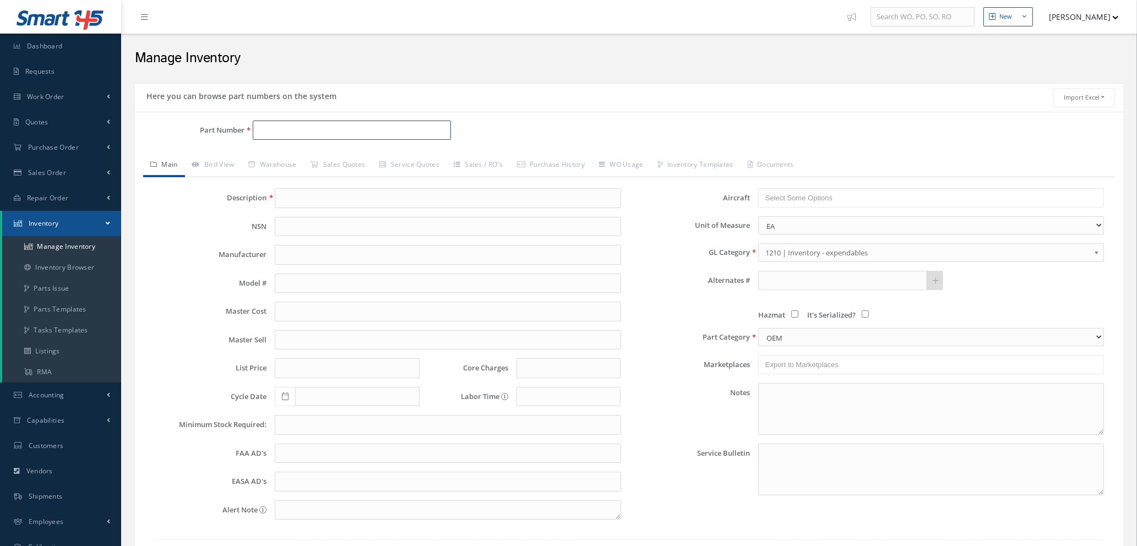
click at [306, 126] on input "Part Number" at bounding box center [352, 131] width 198 height 20
click at [334, 159] on span "NAS1921M04-03W" at bounding box center [306, 160] width 99 height 12
type input "NAS1921M04-03W"
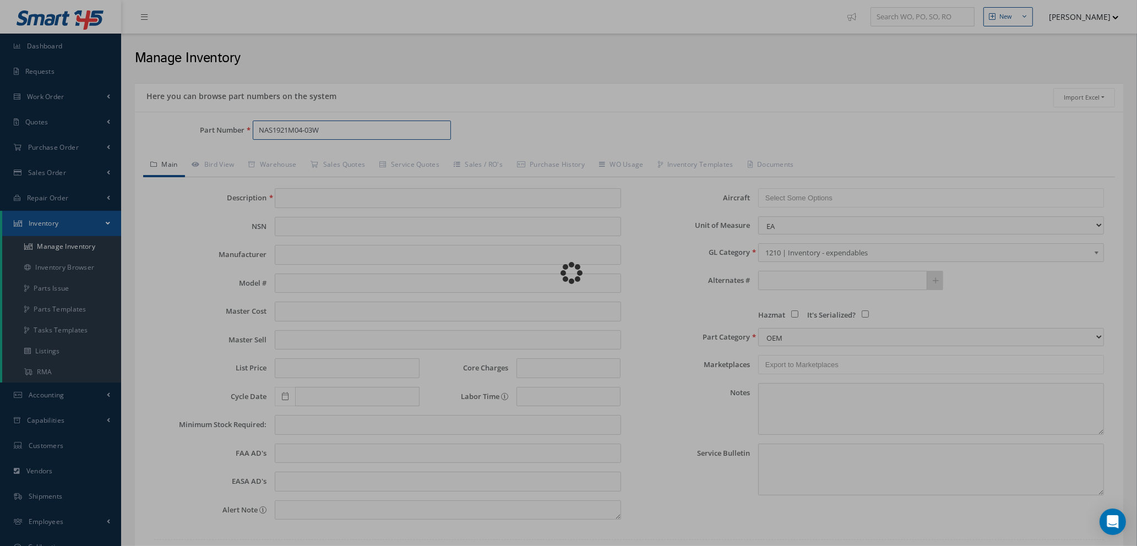
type input "RIVET"
type input "4.07"
type input "0.00"
type input "10"
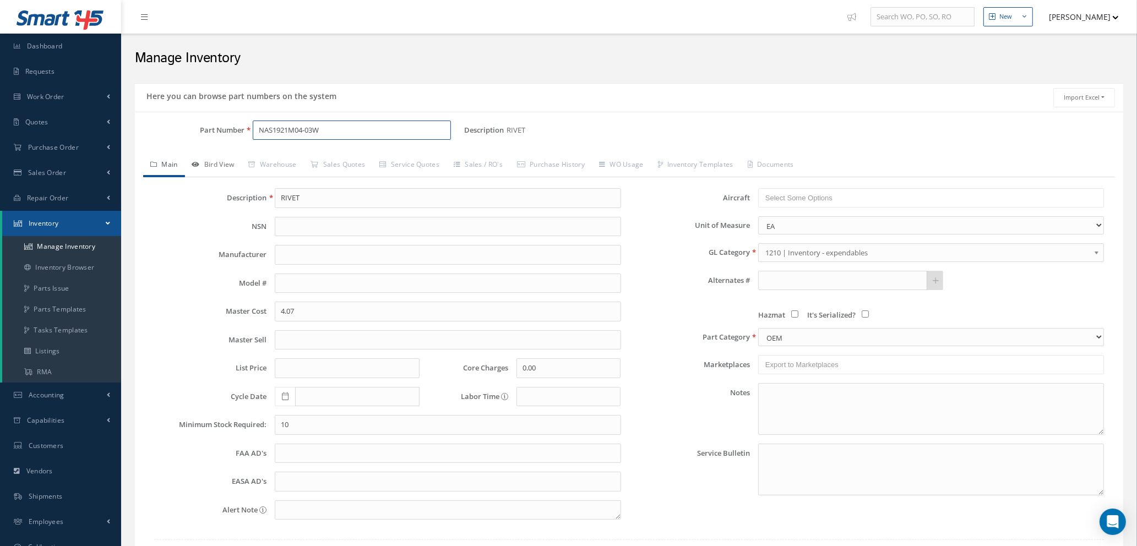
type input "NAS1921M04-03W"
click at [216, 166] on link "Bird View" at bounding box center [213, 165] width 57 height 23
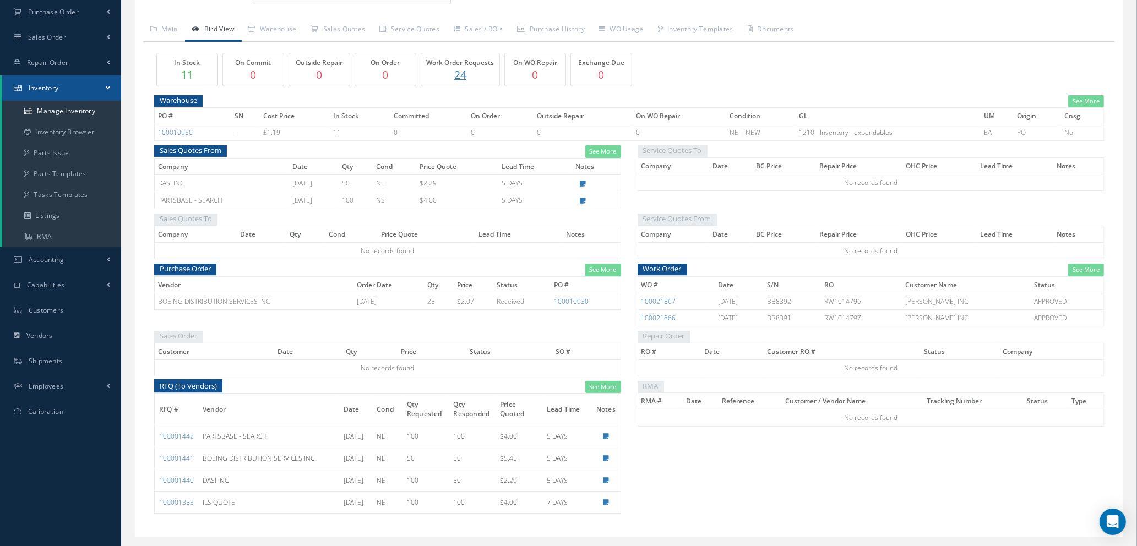
scroll to position [163, 0]
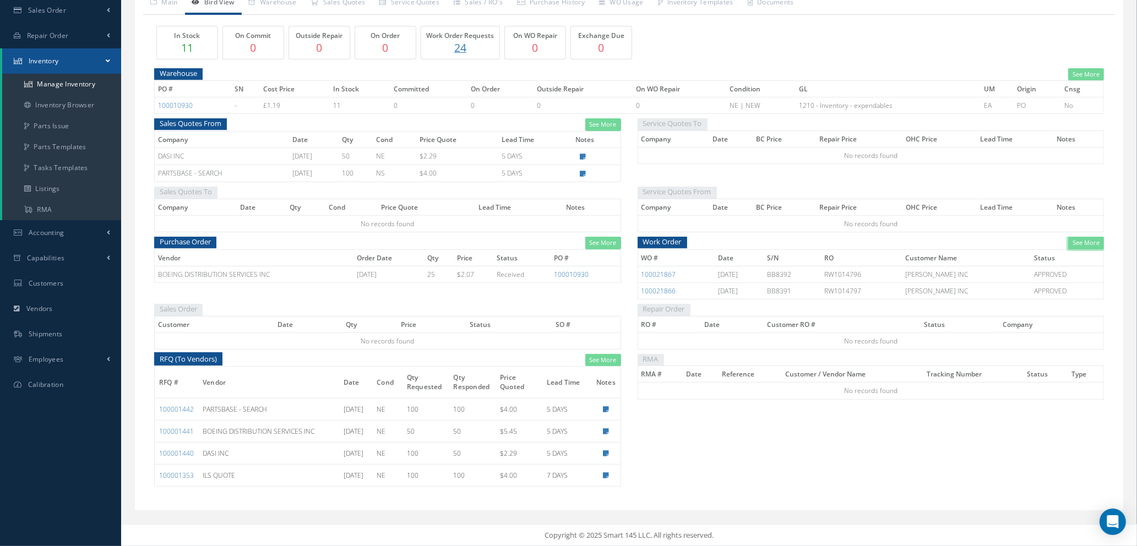
click at [1077, 245] on link "See More" at bounding box center [1087, 243] width 36 height 13
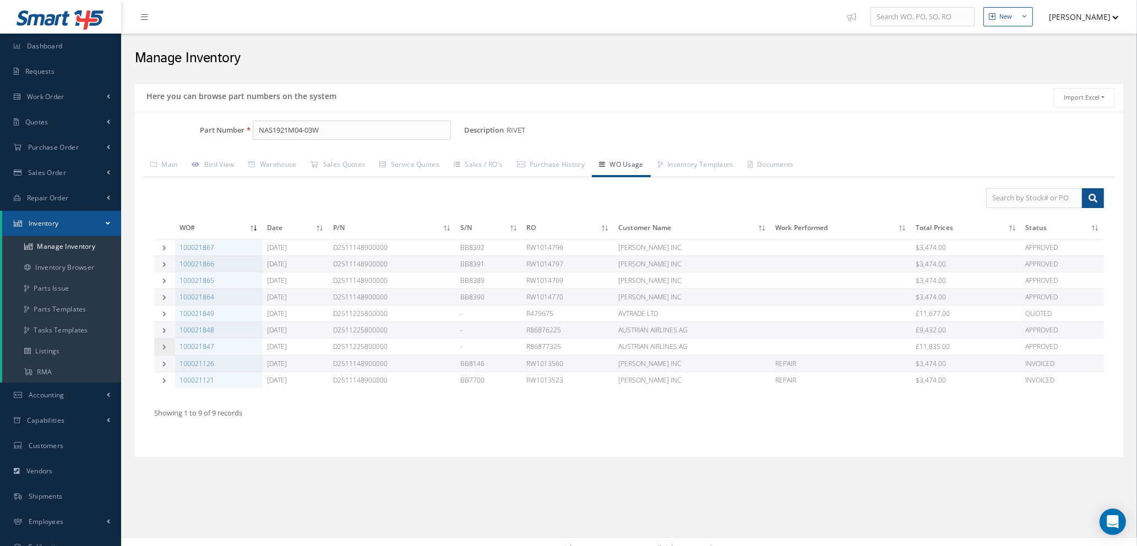
click at [162, 349] on icon at bounding box center [165, 347] width 8 height 6
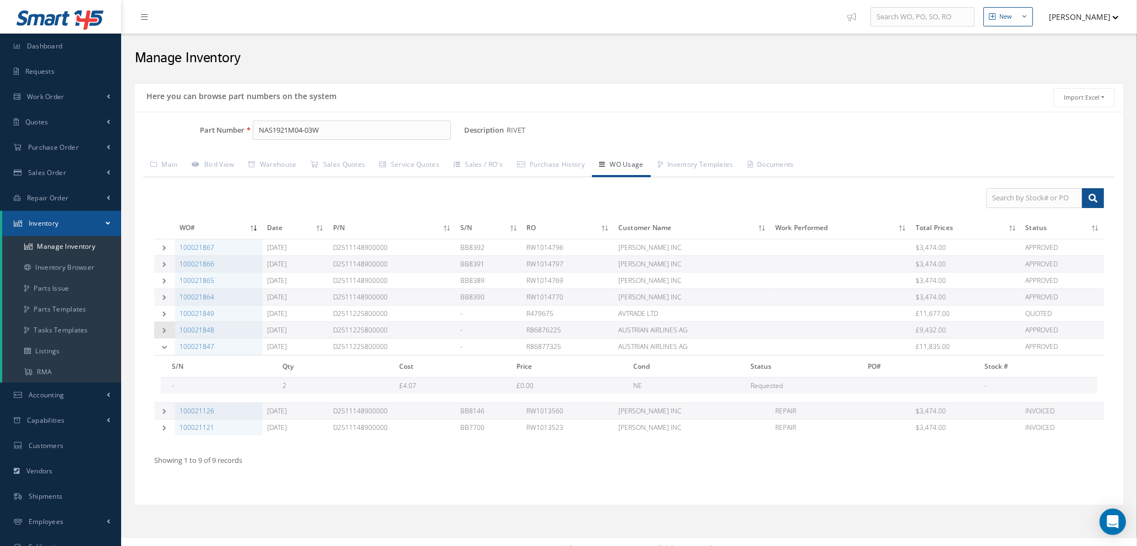
click at [166, 329] on icon at bounding box center [165, 331] width 8 height 6
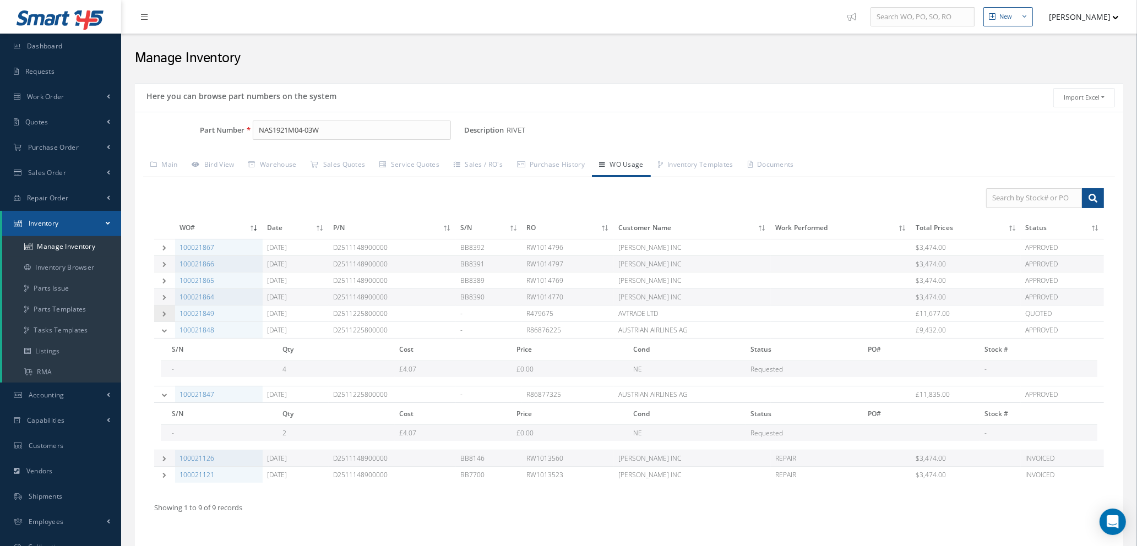
click at [166, 308] on td at bounding box center [164, 314] width 21 height 17
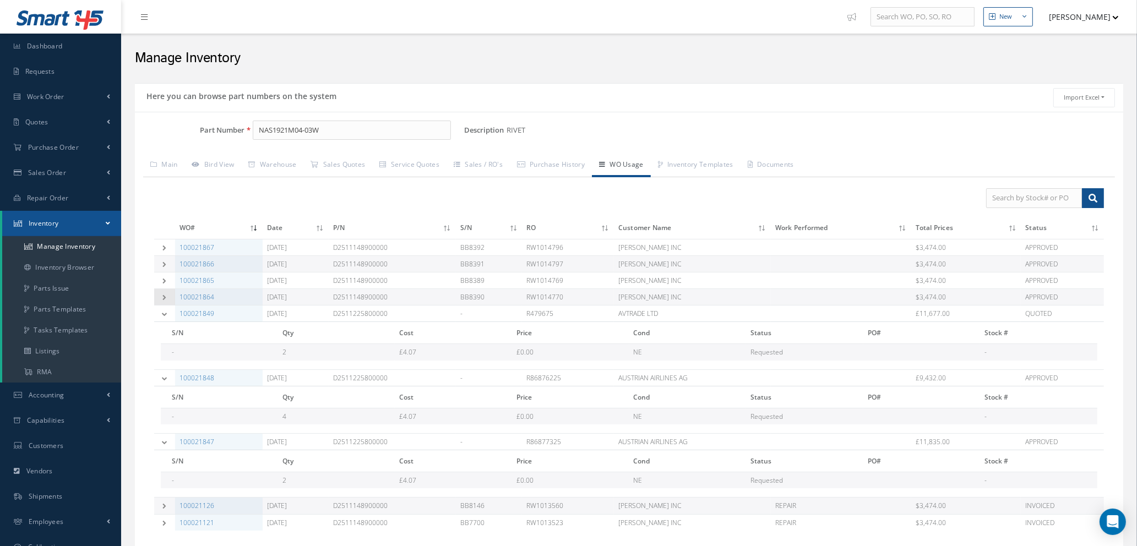
click at [164, 295] on icon at bounding box center [165, 298] width 8 height 6
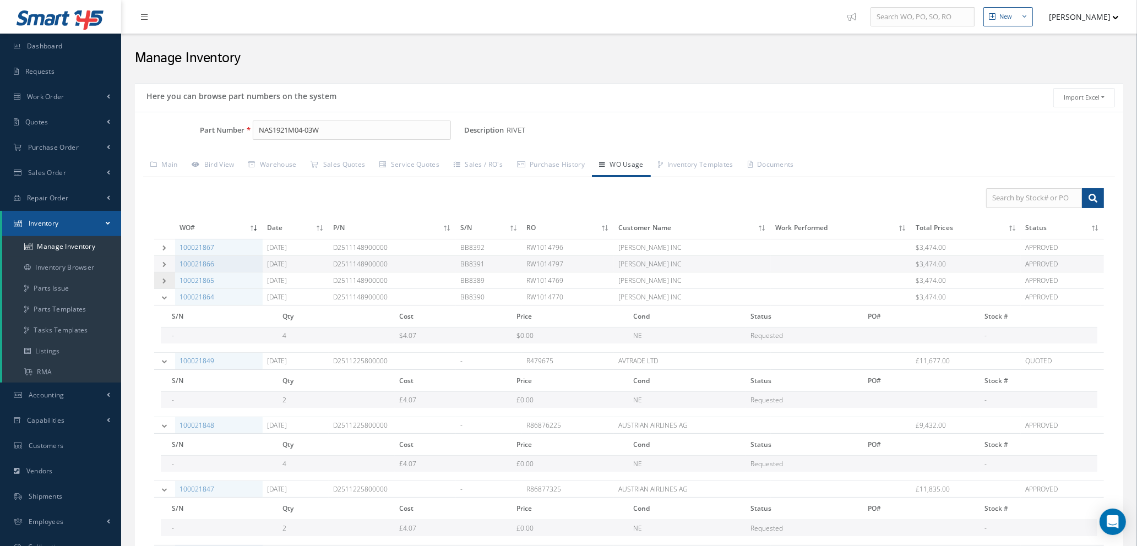
click at [163, 279] on icon at bounding box center [165, 281] width 8 height 6
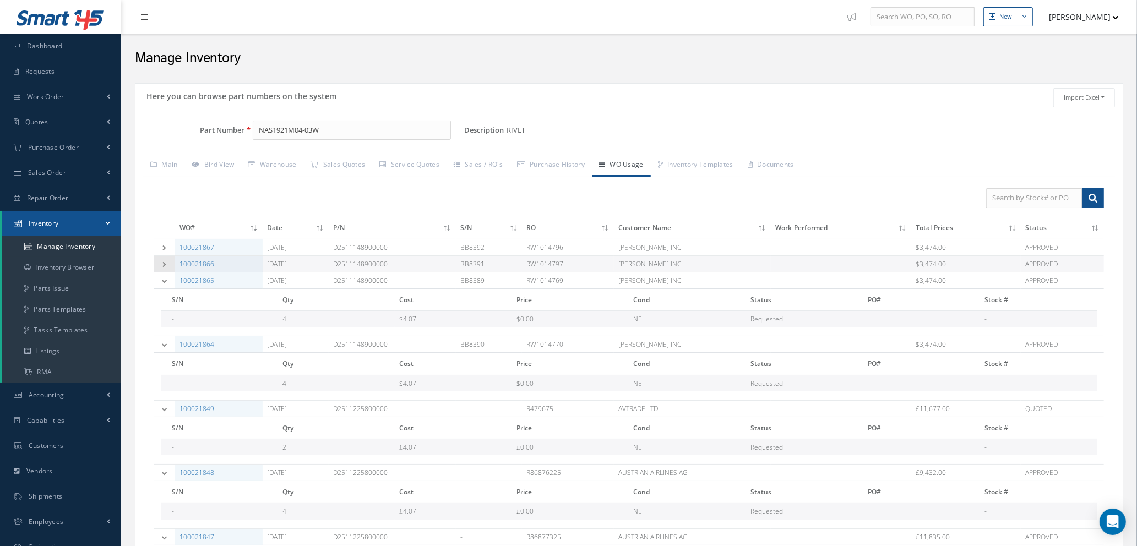
click at [162, 267] on td at bounding box center [164, 264] width 21 height 17
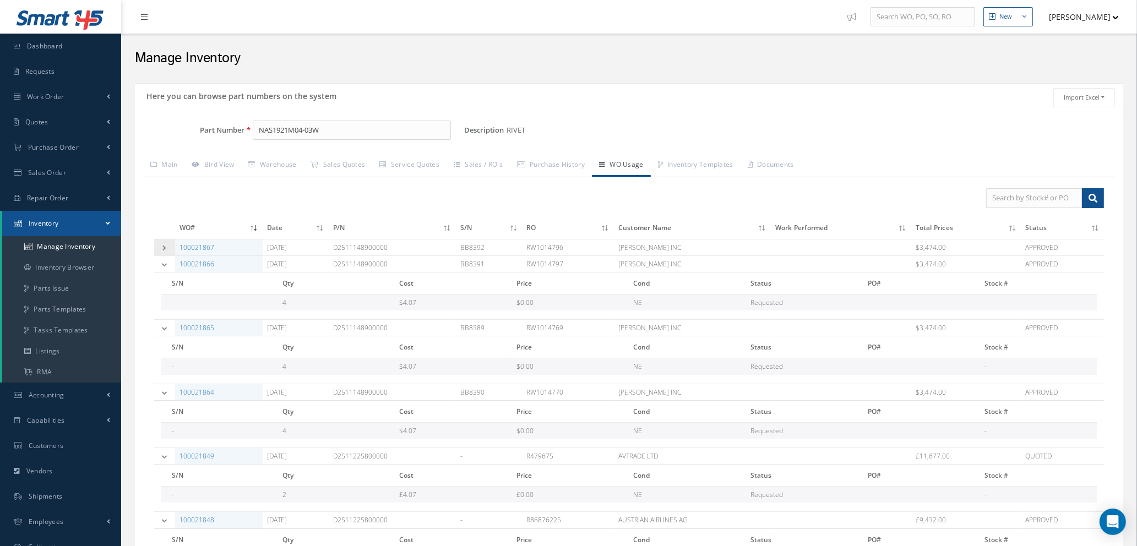
click at [162, 248] on icon at bounding box center [165, 248] width 8 height 6
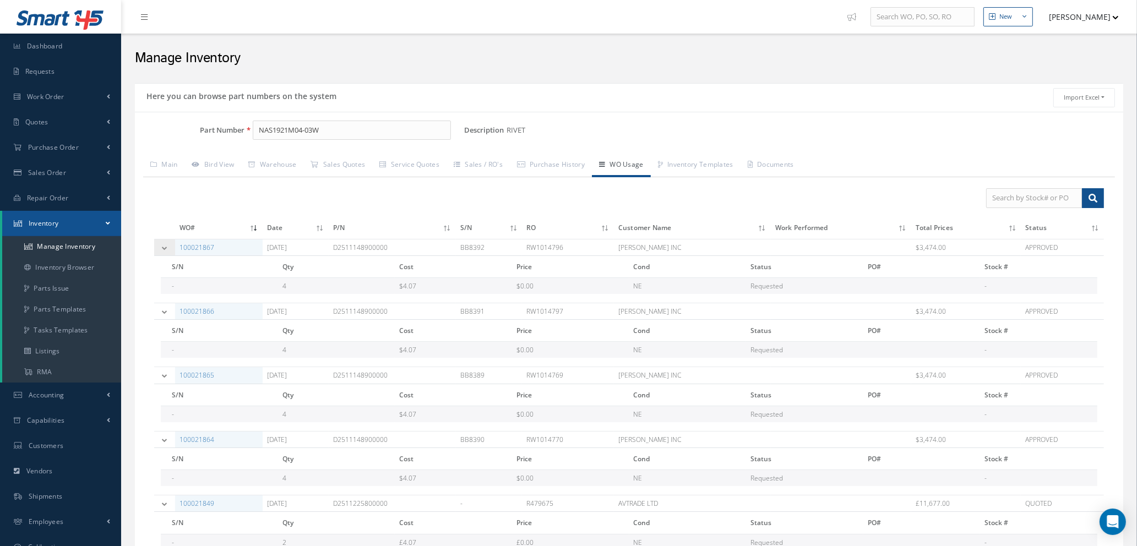
click at [162, 248] on icon at bounding box center [165, 248] width 8 height 6
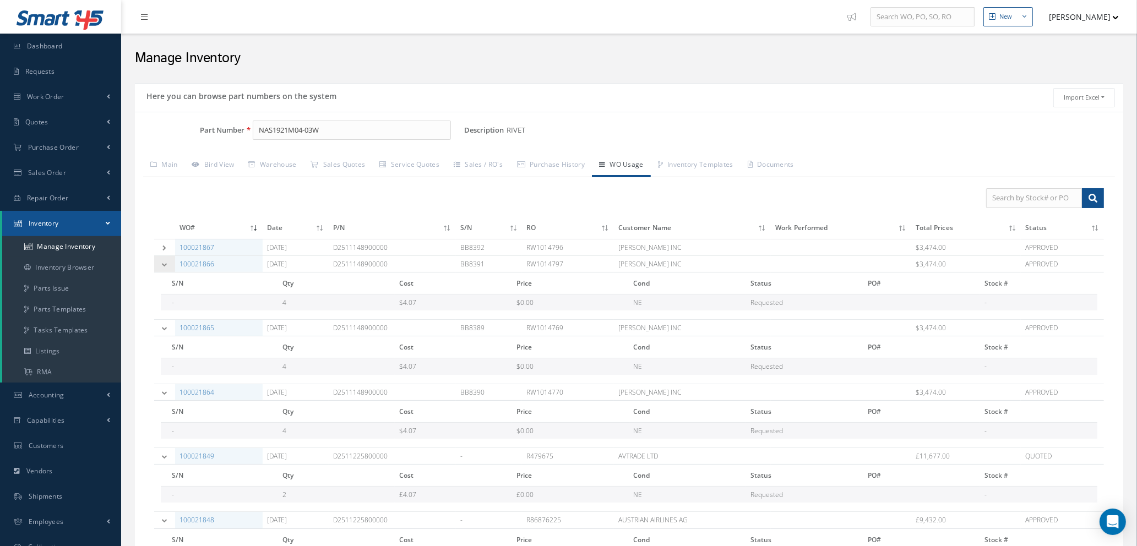
click at [166, 266] on icon at bounding box center [165, 265] width 8 height 6
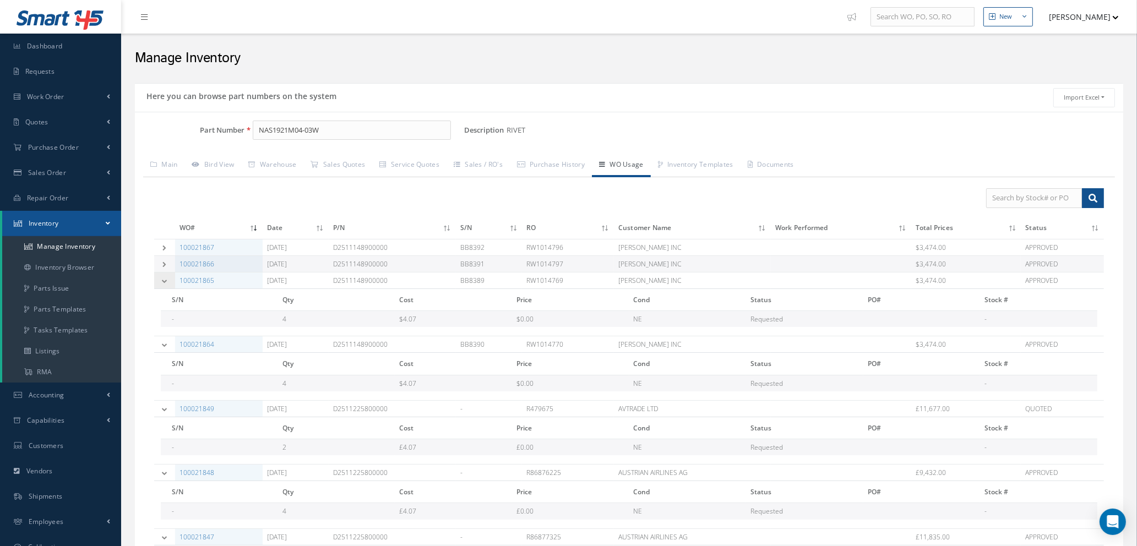
click at [162, 278] on td at bounding box center [164, 280] width 21 height 17
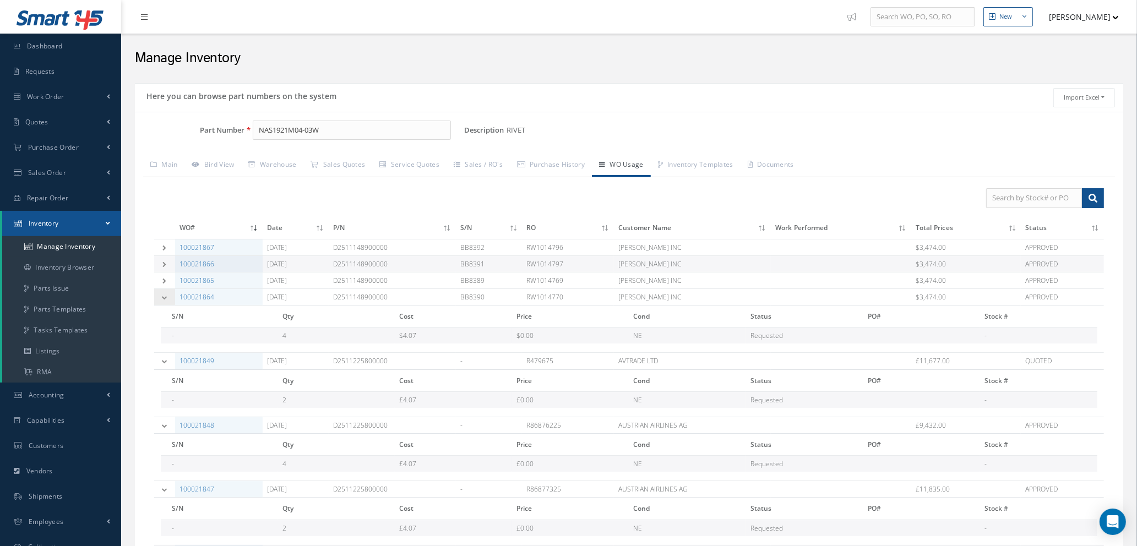
click at [164, 297] on icon at bounding box center [165, 298] width 8 height 6
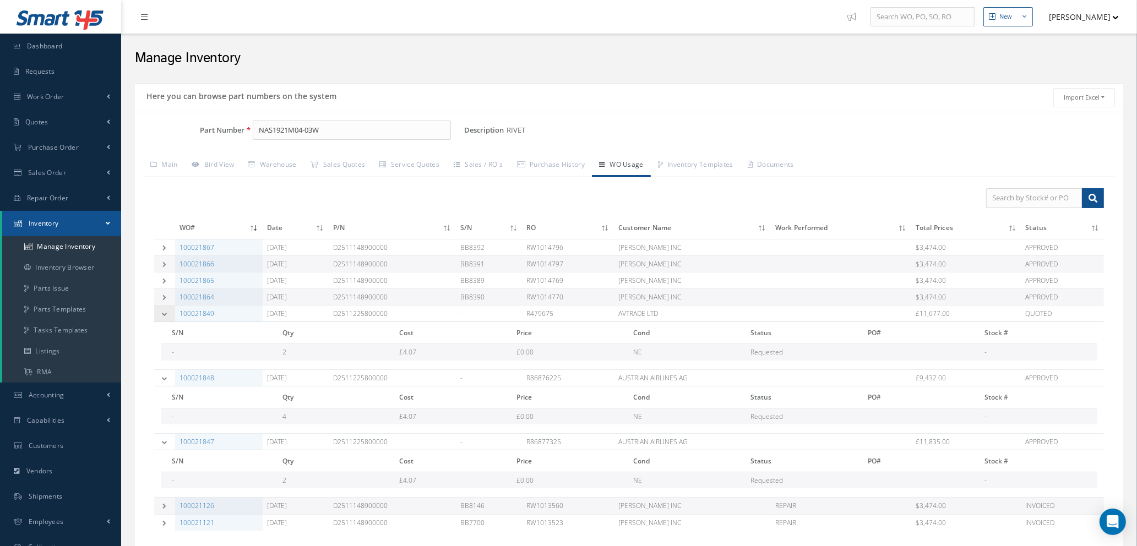
click at [167, 313] on icon at bounding box center [165, 314] width 8 height 6
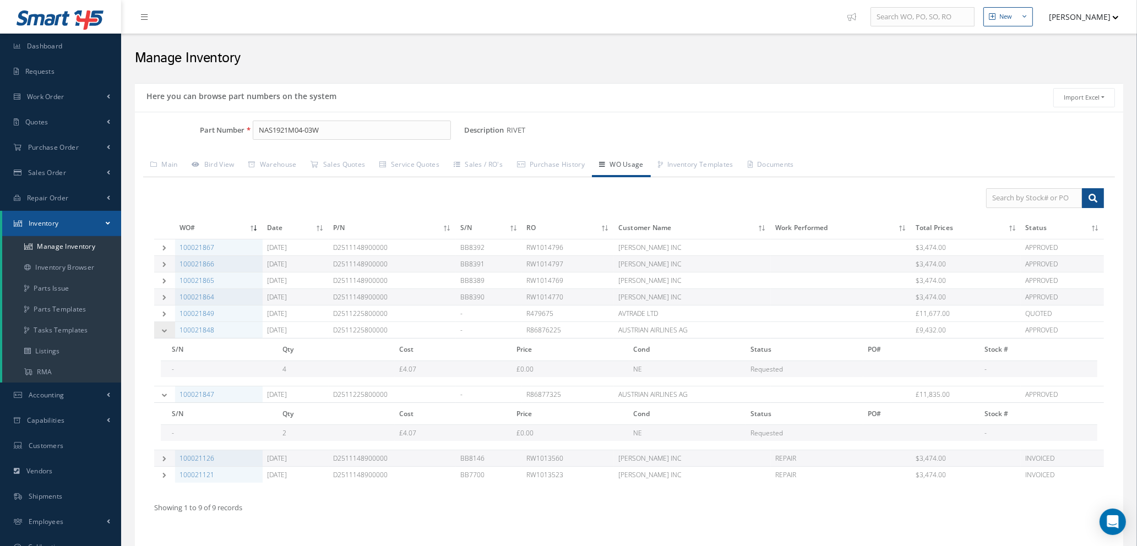
click at [167, 329] on icon at bounding box center [165, 331] width 8 height 6
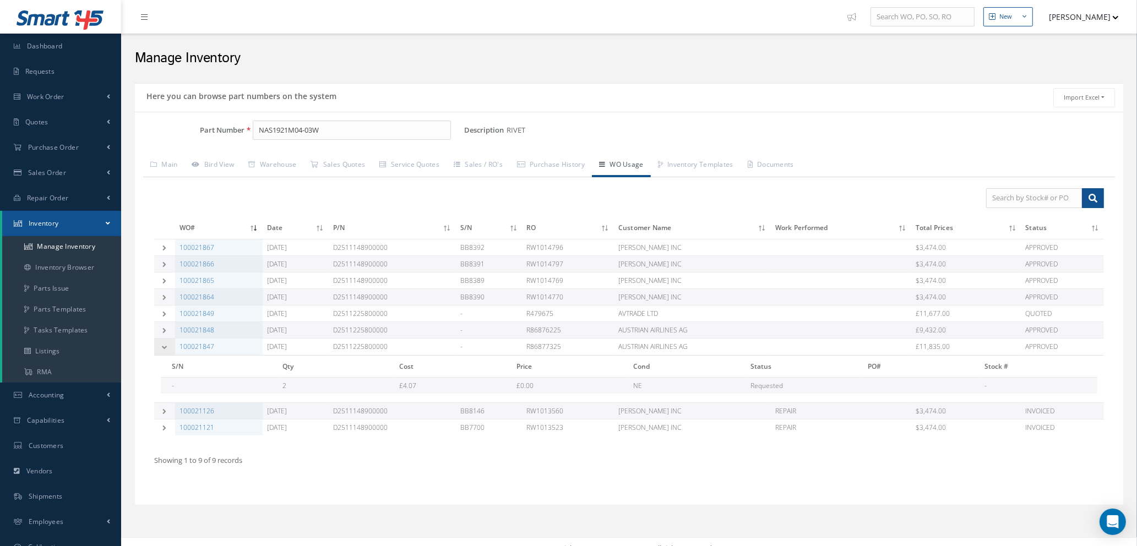
click at [162, 348] on icon at bounding box center [165, 347] width 8 height 6
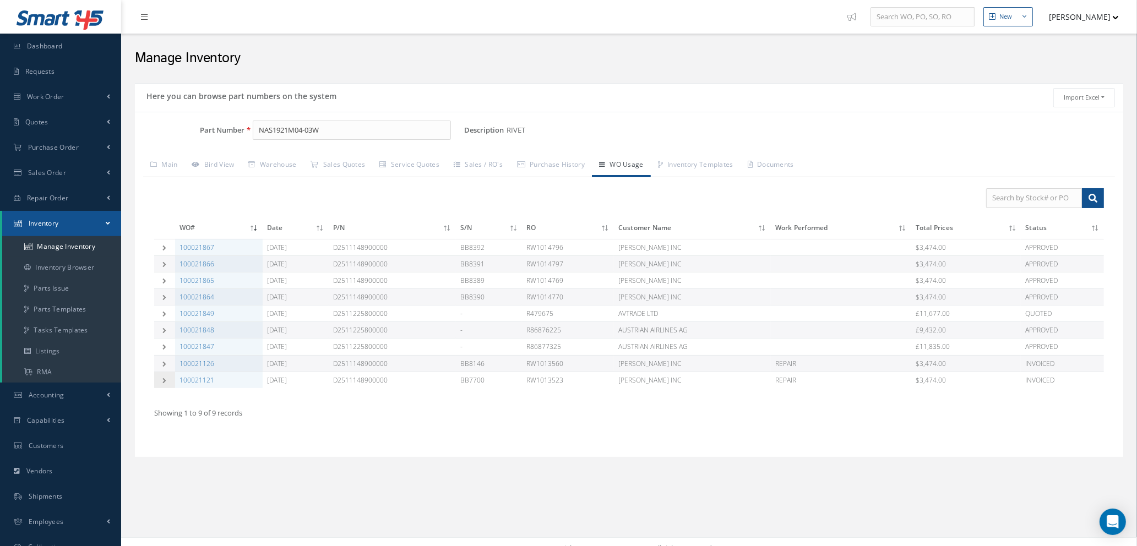
click at [162, 383] on icon at bounding box center [165, 381] width 8 height 6
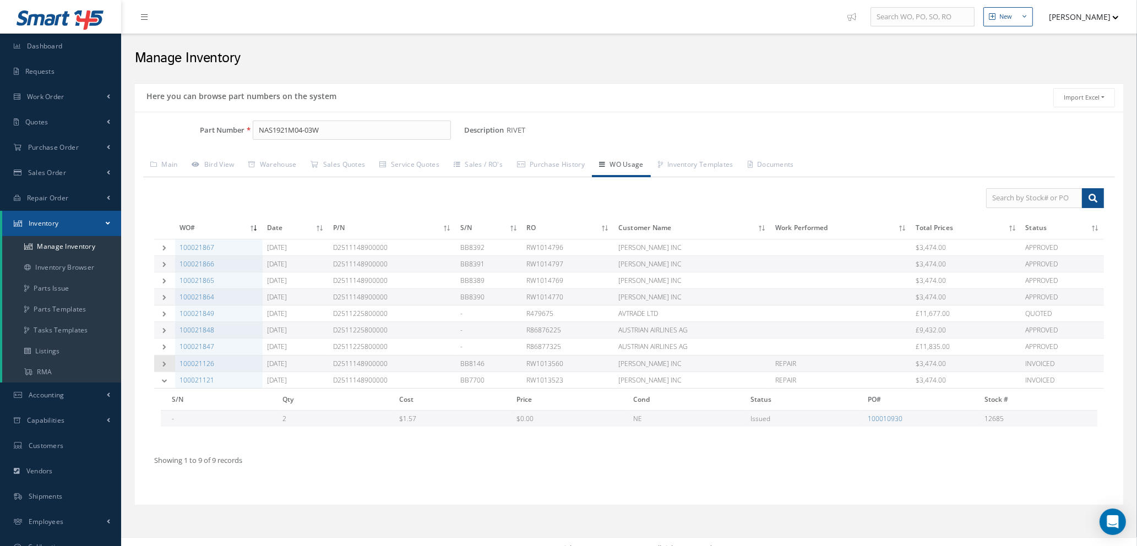
click at [167, 364] on icon at bounding box center [165, 364] width 8 height 6
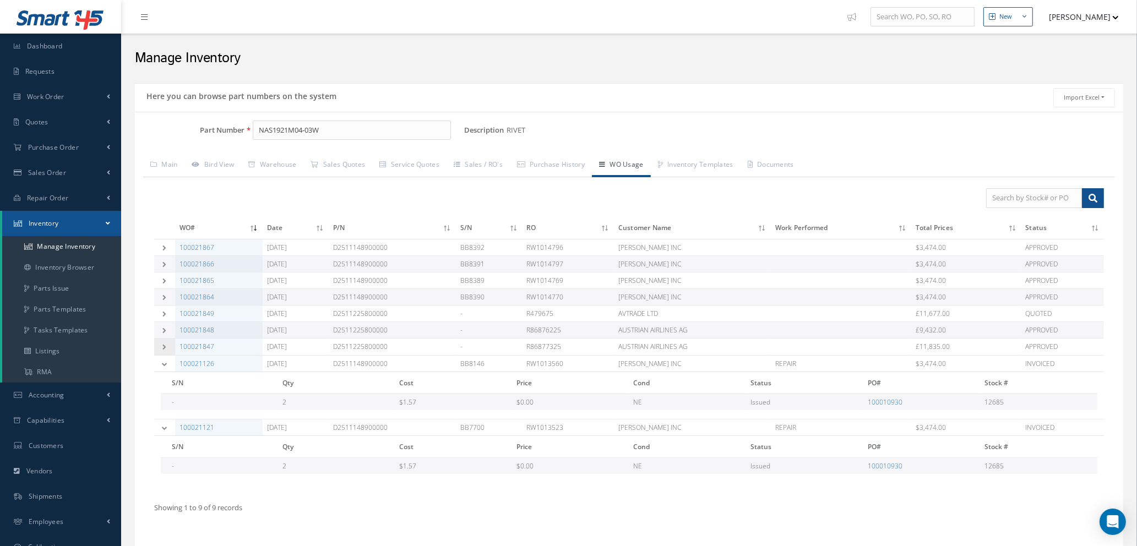
click at [166, 350] on td at bounding box center [164, 347] width 21 height 17
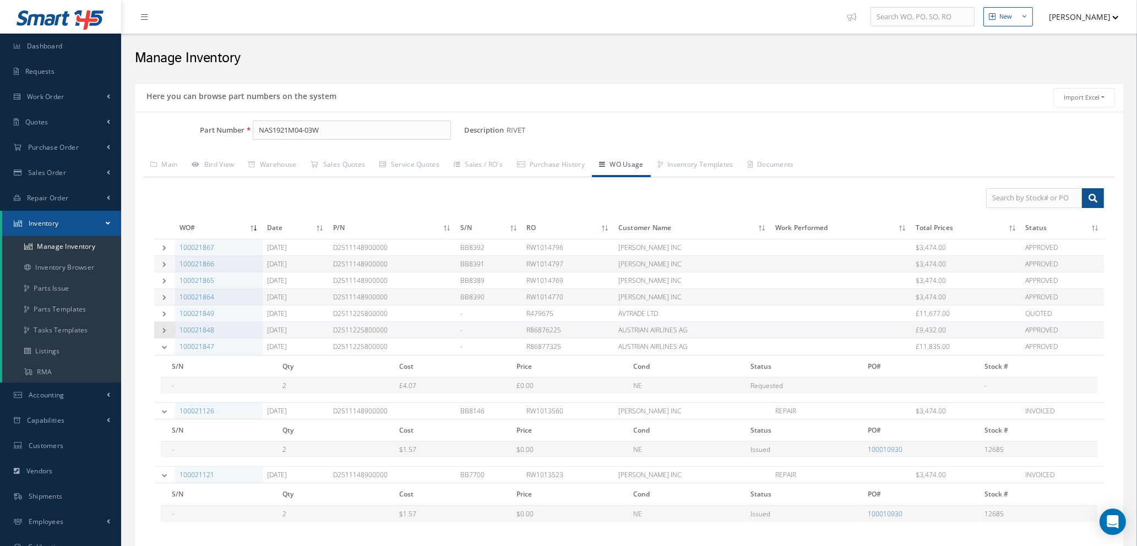
click at [165, 332] on icon at bounding box center [165, 331] width 8 height 6
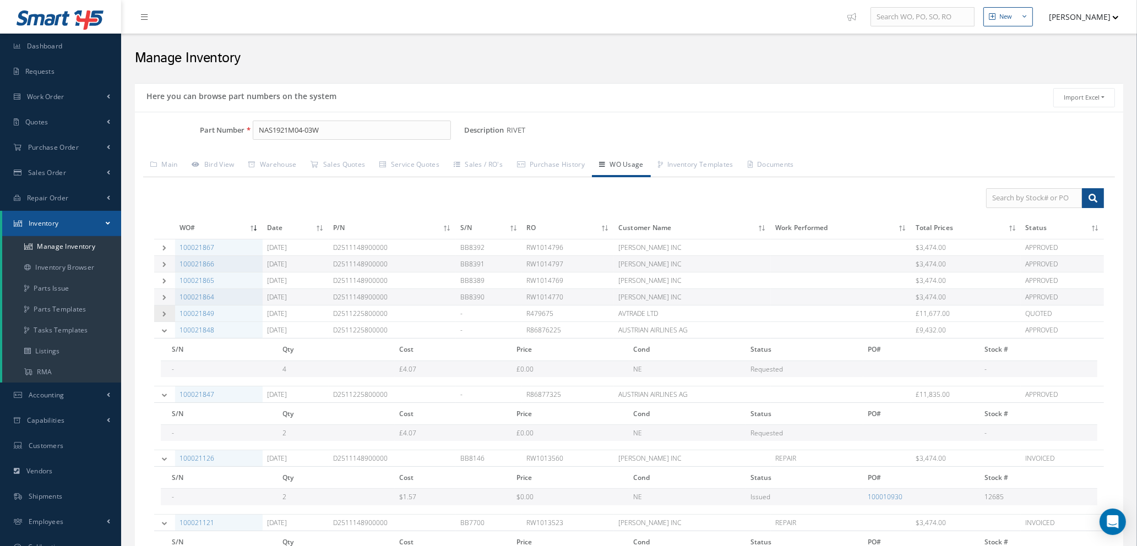
click at [164, 318] on td at bounding box center [164, 314] width 21 height 17
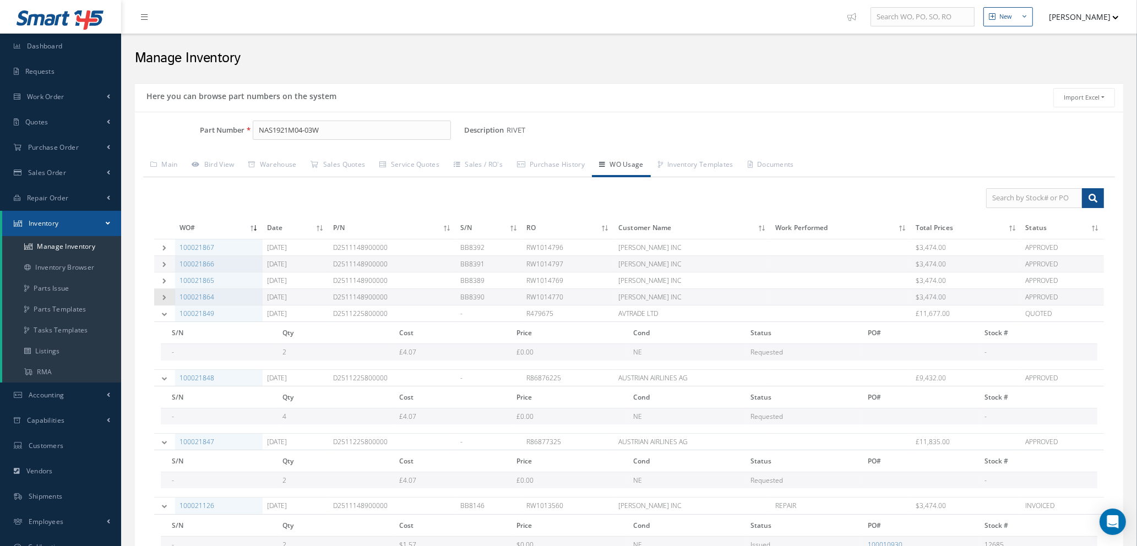
click at [164, 297] on icon at bounding box center [165, 298] width 8 height 6
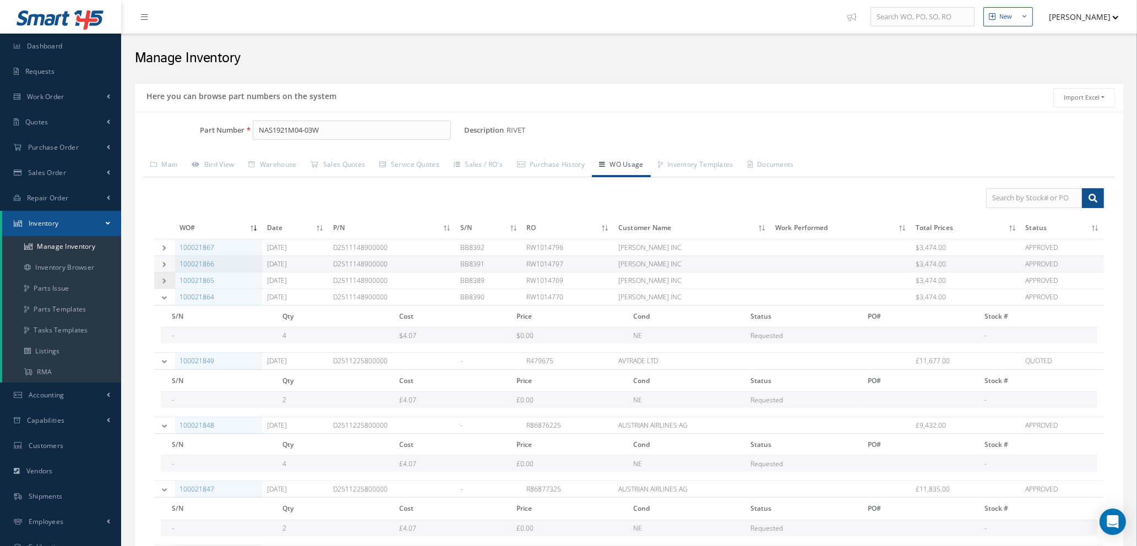
click at [162, 282] on icon at bounding box center [165, 281] width 8 height 6
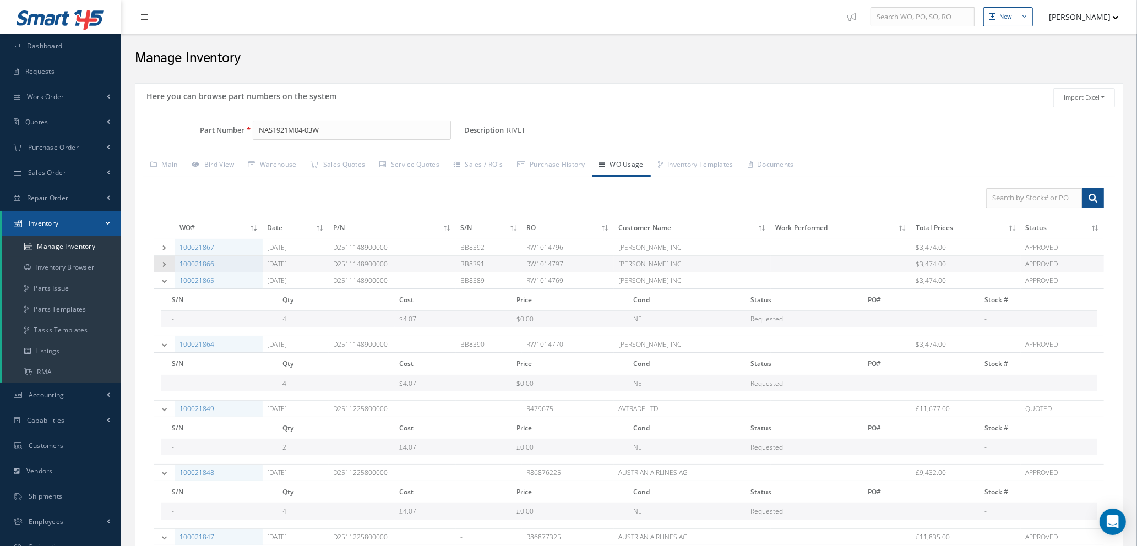
click at [161, 264] on icon at bounding box center [165, 265] width 8 height 6
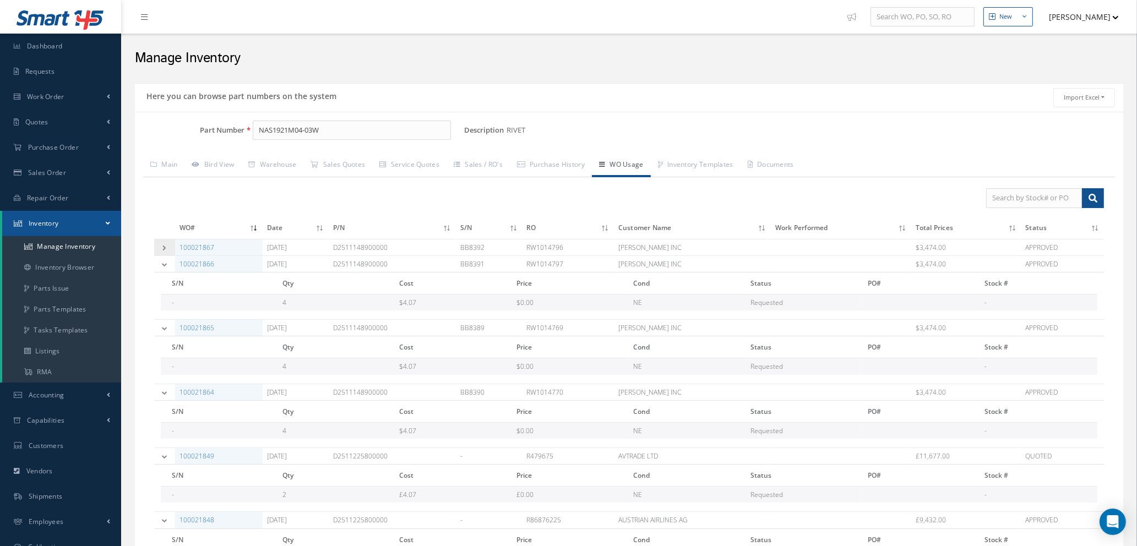
click at [161, 247] on icon at bounding box center [165, 248] width 8 height 6
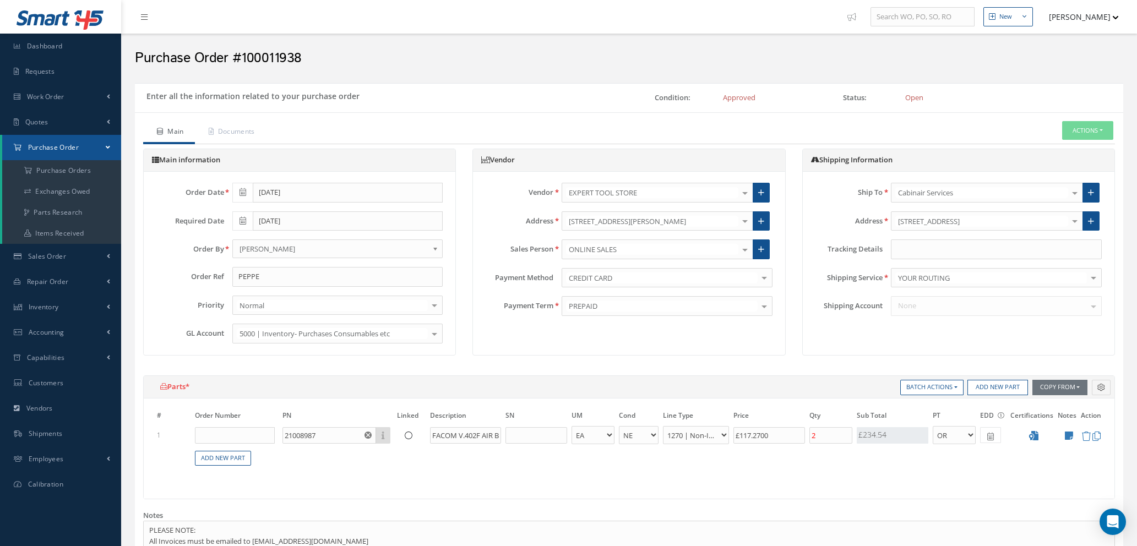
select select "1"
select select "5"
select select "114"
select select "1"
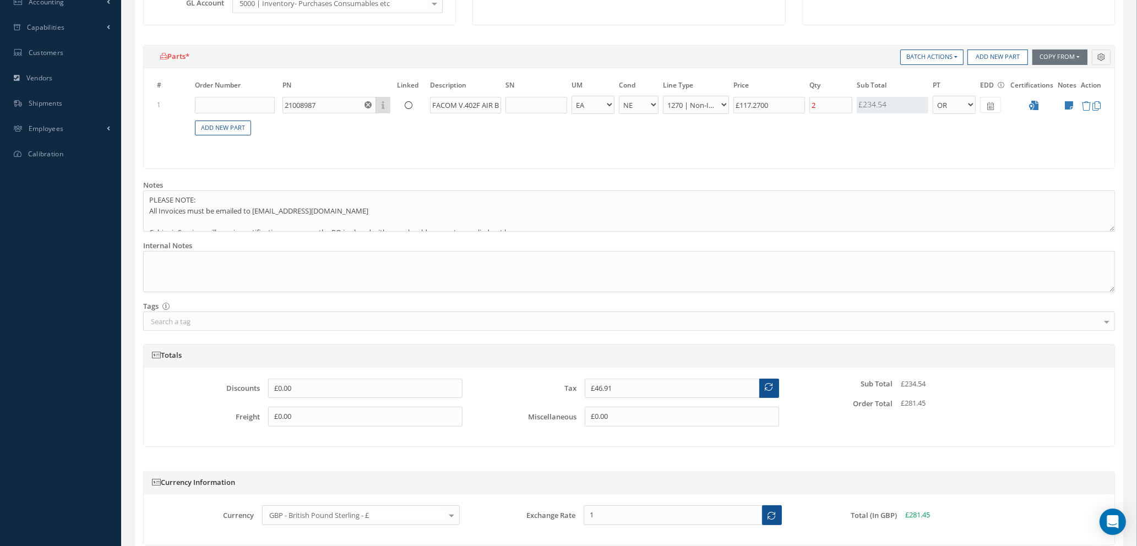
scroll to position [330, 0]
click at [238, 272] on textarea at bounding box center [629, 271] width 972 height 41
paste textarea "O.1000017557"
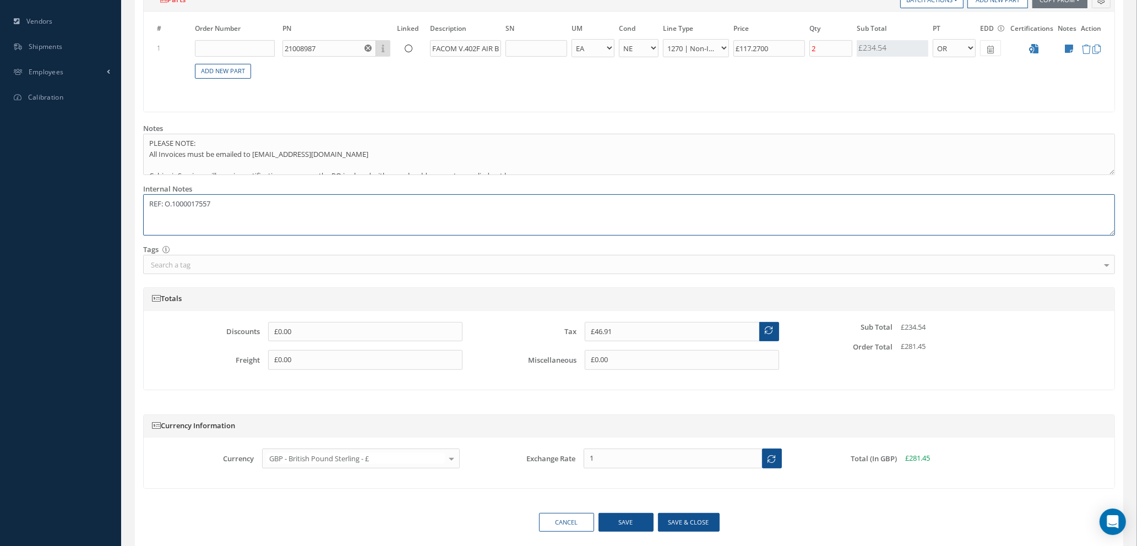
scroll to position [426, 0]
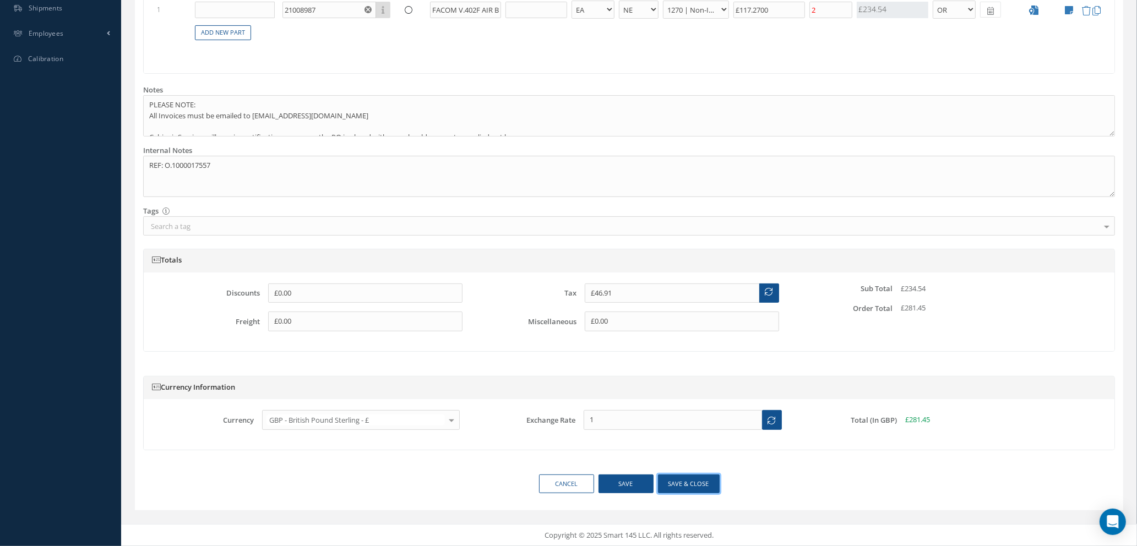
click at [692, 487] on button "Save & close" at bounding box center [689, 484] width 62 height 19
type textarea "REF: O.1000017557 -- [PERSON_NAME] [DATE] 07:28AM"
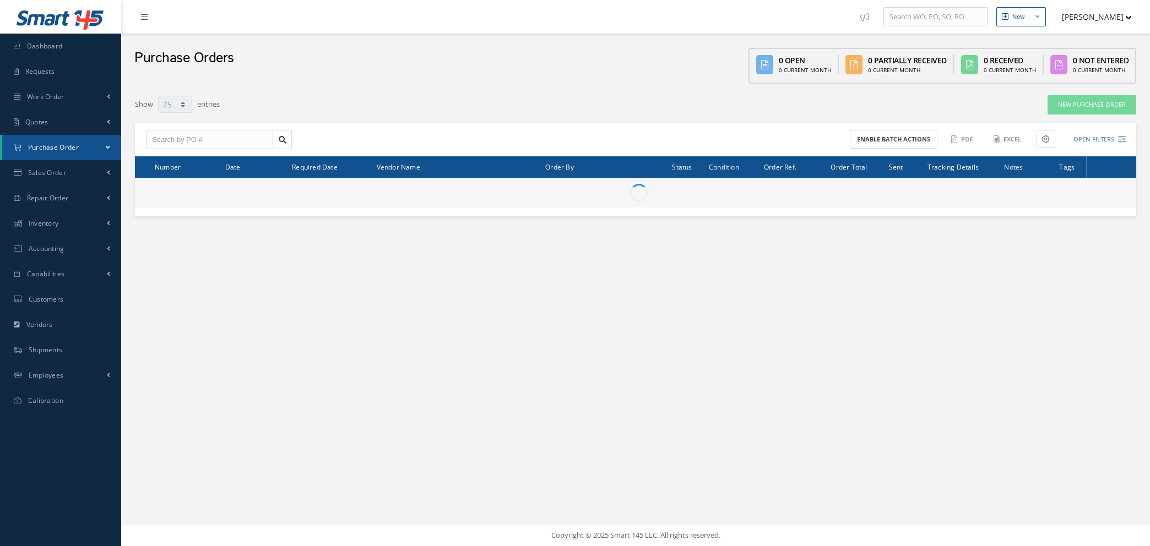
select select "25"
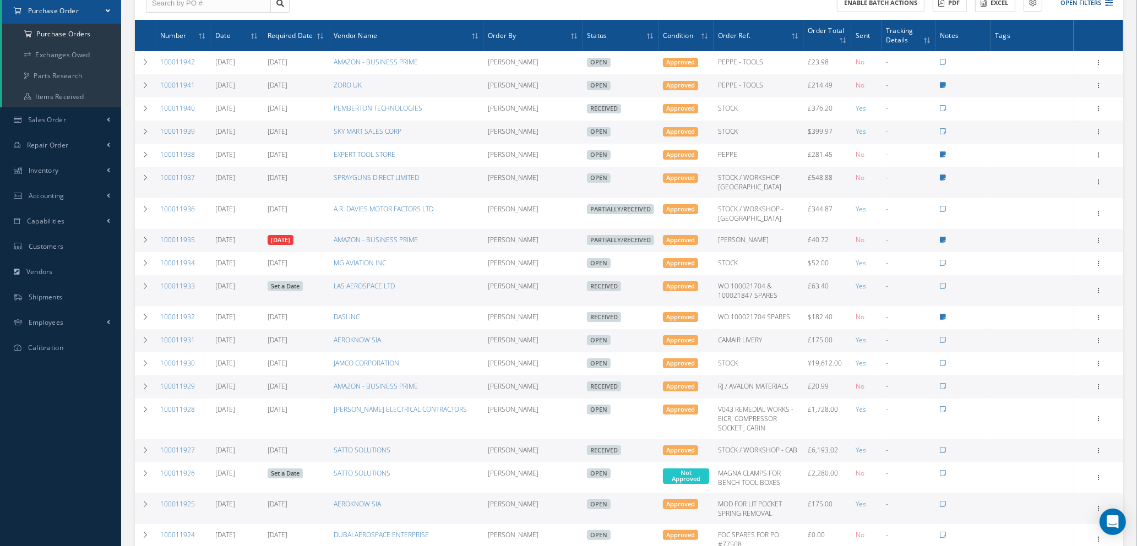
scroll to position [165, 0]
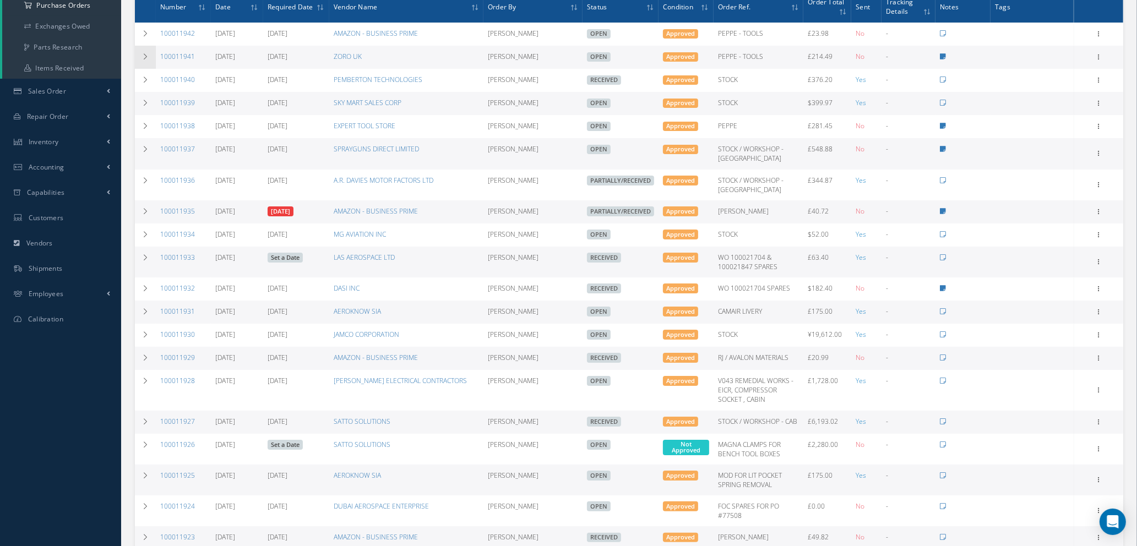
click at [145, 53] on icon at bounding box center [146, 56] width 8 height 7
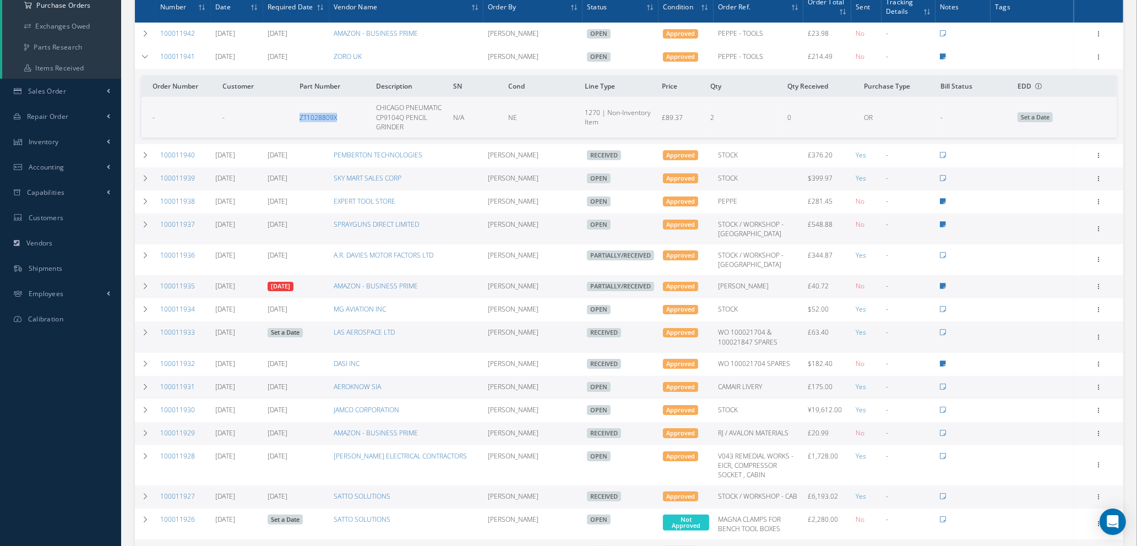
drag, startPoint x: 338, startPoint y: 117, endPoint x: 306, endPoint y: 120, distance: 31.6
click at [292, 118] on tr "- - ZT1028809X CHICAGO PNEUMATIC CP9104Q PENCIL GRINDER N/A NE 1270 | Non-Inven…" at bounding box center [629, 117] width 975 height 40
drag, startPoint x: 306, startPoint y: 120, endPoint x: 320, endPoint y: 117, distance: 14.2
click at [320, 117] on link "ZT1028809X" at bounding box center [318, 117] width 37 height 9
click at [150, 54] on td at bounding box center [145, 57] width 21 height 23
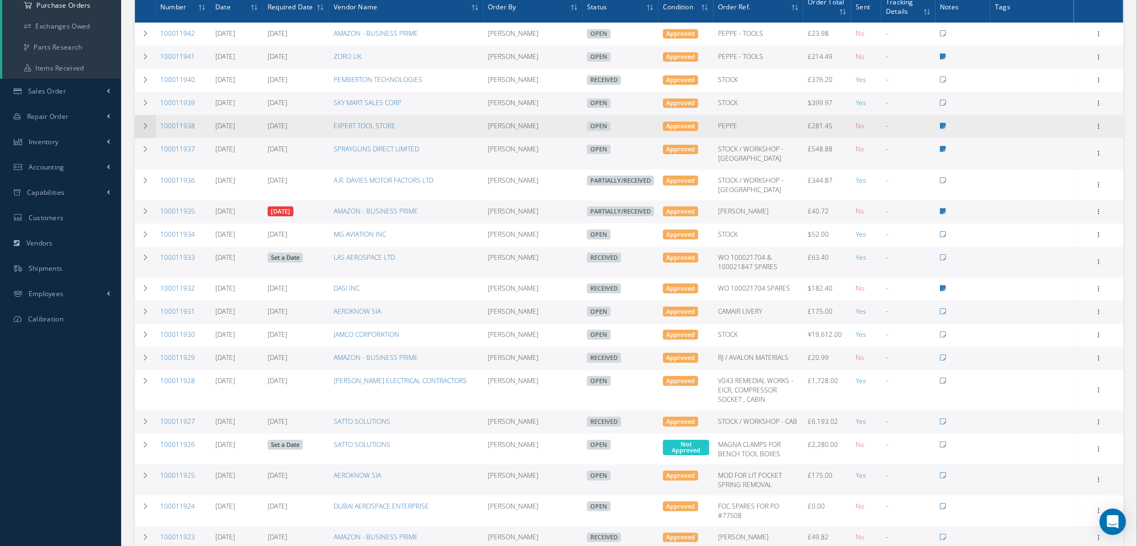
click at [149, 123] on td at bounding box center [145, 126] width 21 height 23
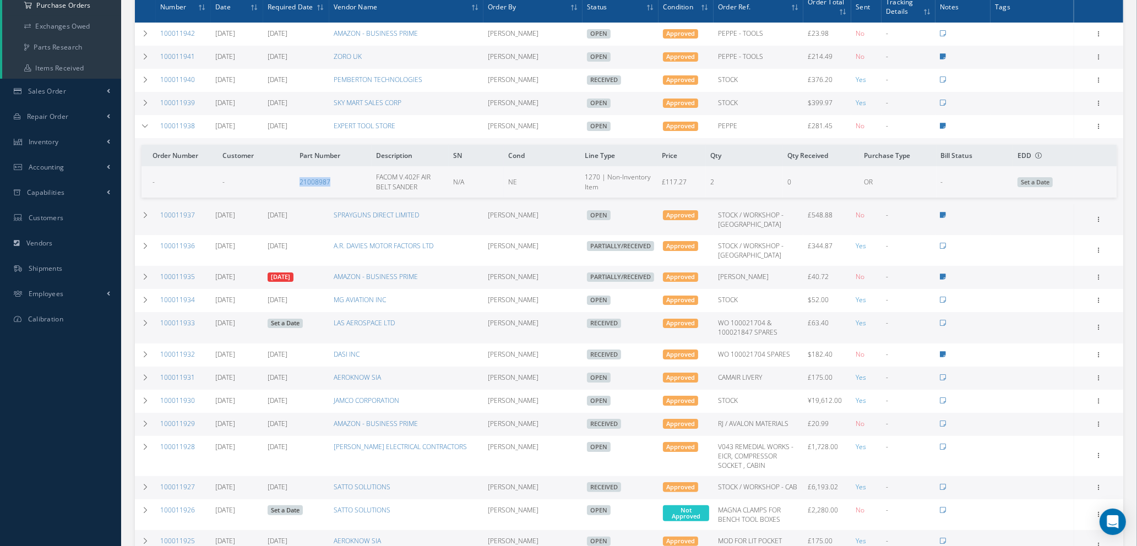
drag, startPoint x: 332, startPoint y: 178, endPoint x: 287, endPoint y: 180, distance: 44.6
click at [287, 180] on tr "- - 21008987 FACOM V.402F AIR BELT SANDER N/A NE 1270 | Non-Inventory Item £117…" at bounding box center [629, 181] width 975 height 31
copy tr "21008987"
click at [139, 56] on td at bounding box center [145, 57] width 21 height 23
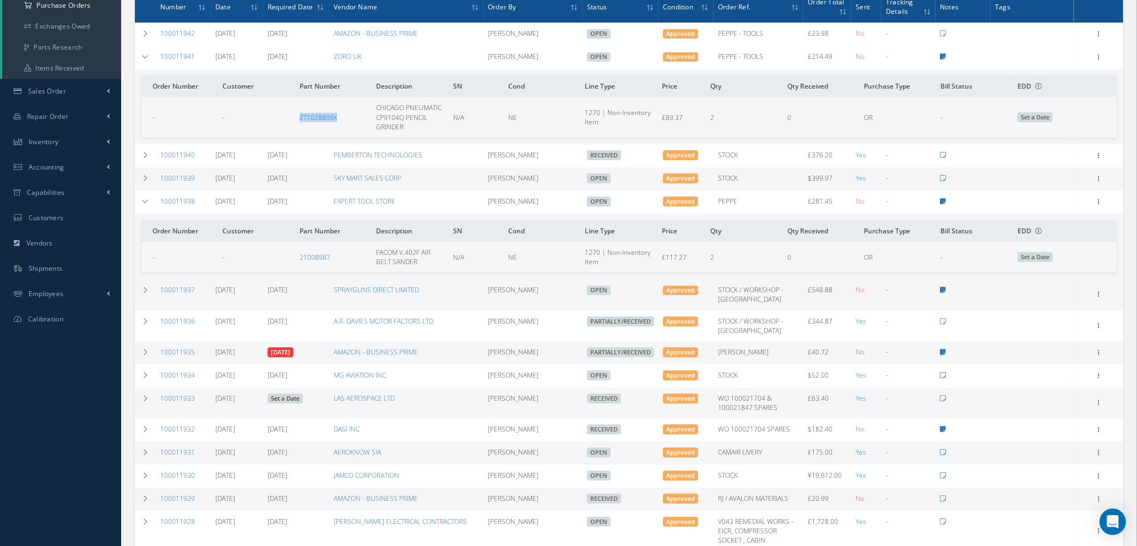
drag, startPoint x: 340, startPoint y: 115, endPoint x: 295, endPoint y: 119, distance: 45.3
click at [295, 119] on td "ZT1028809X" at bounding box center [333, 117] width 77 height 40
copy link "ZT1028809X"
click at [143, 53] on icon at bounding box center [146, 56] width 8 height 7
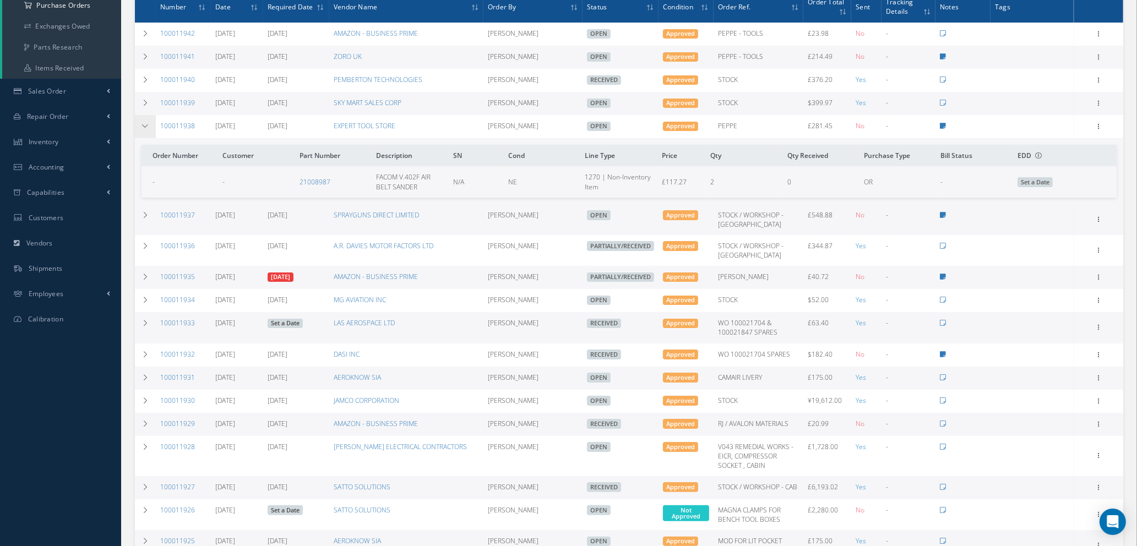
click at [147, 123] on icon at bounding box center [146, 126] width 8 height 7
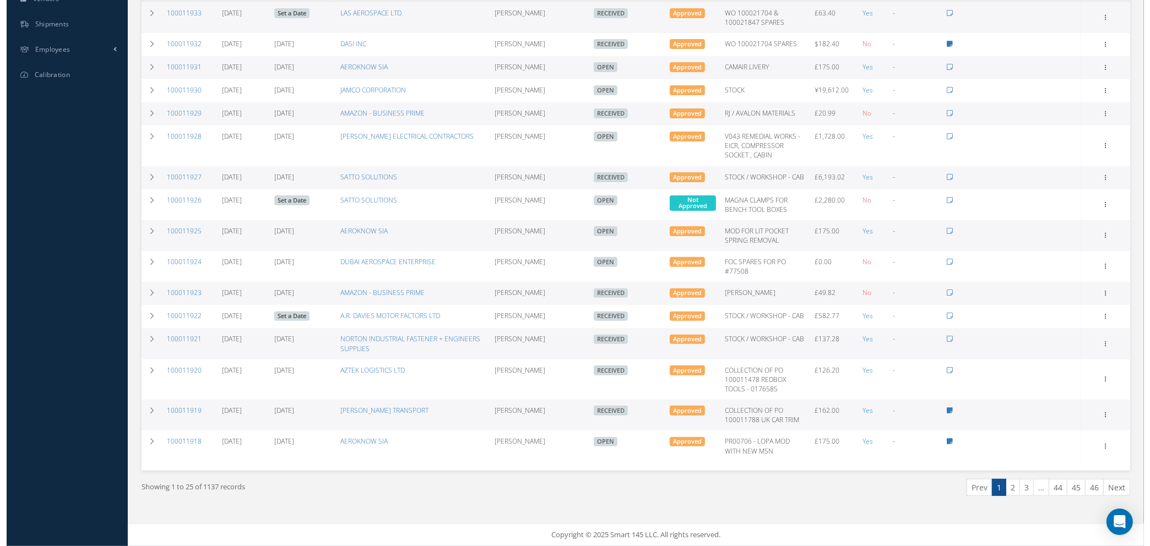
scroll to position [0, 0]
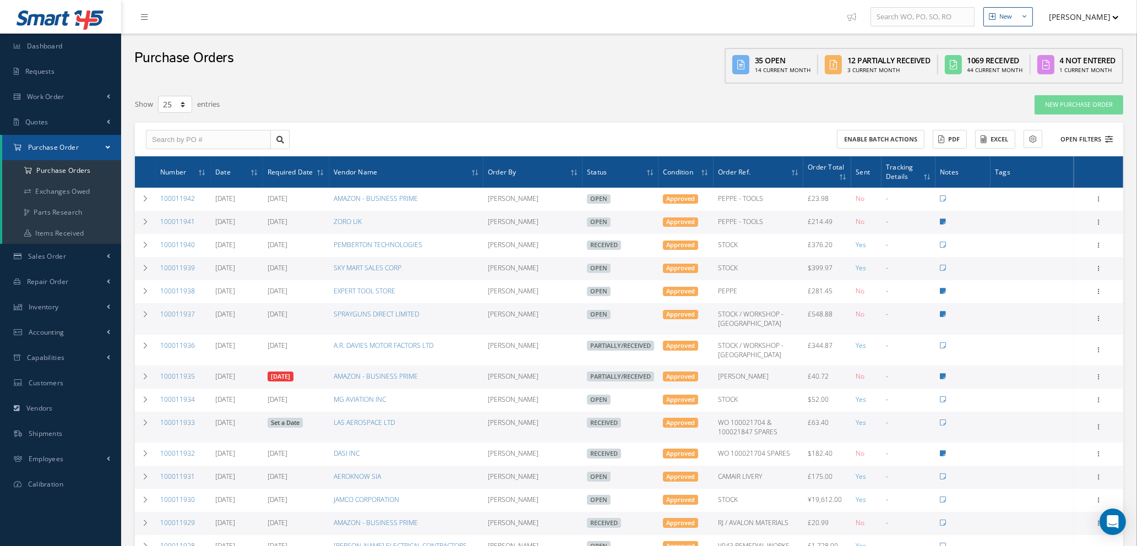
click at [1106, 133] on button "Open Filters" at bounding box center [1082, 140] width 62 height 18
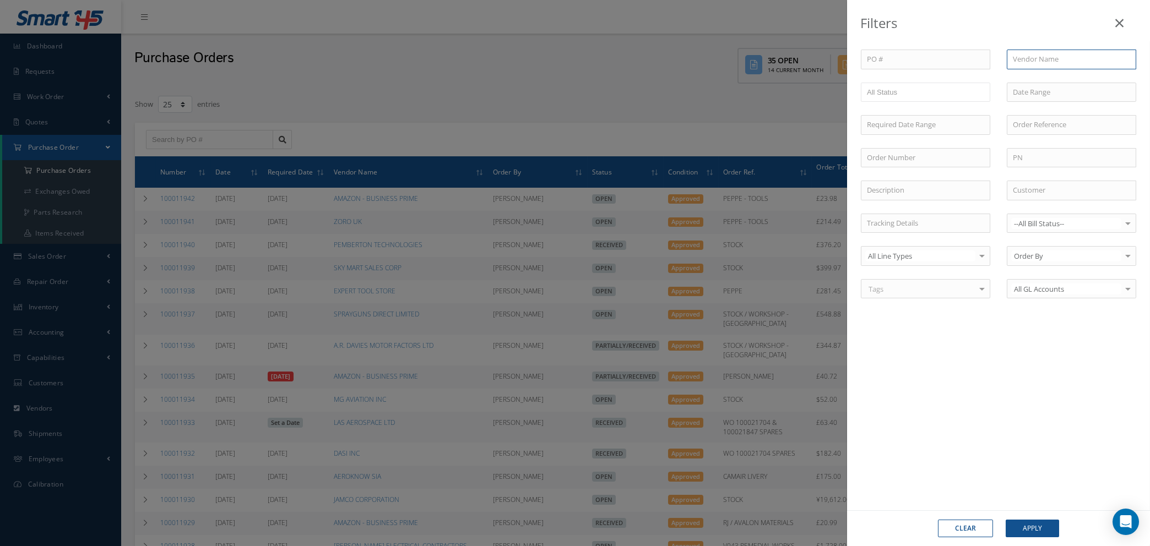
click at [1033, 58] on input "text" at bounding box center [1071, 60] width 129 height 20
type input "8"
click at [964, 529] on button "Clear" at bounding box center [965, 529] width 55 height 18
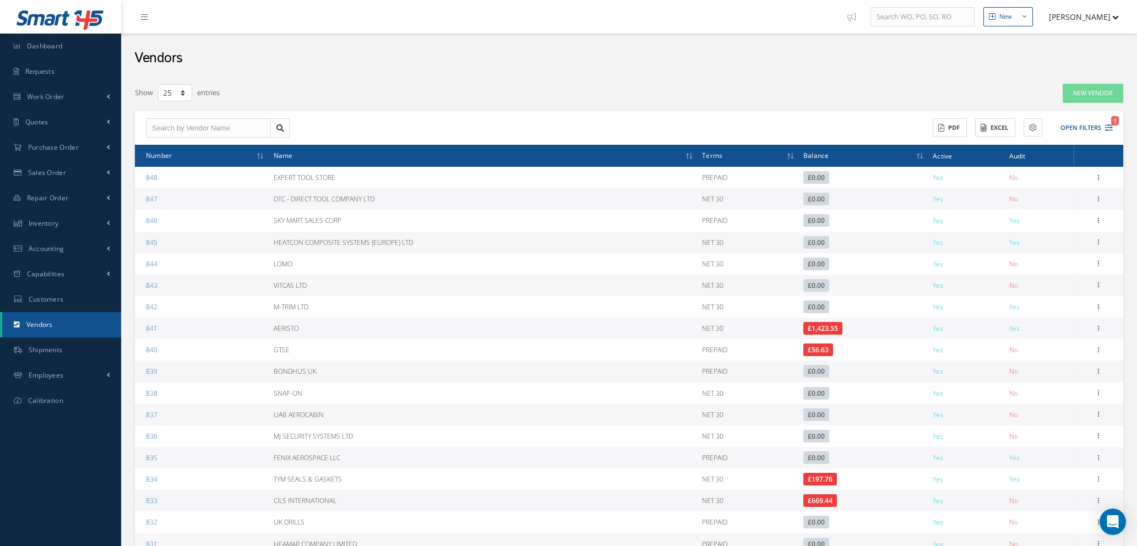
select select "25"
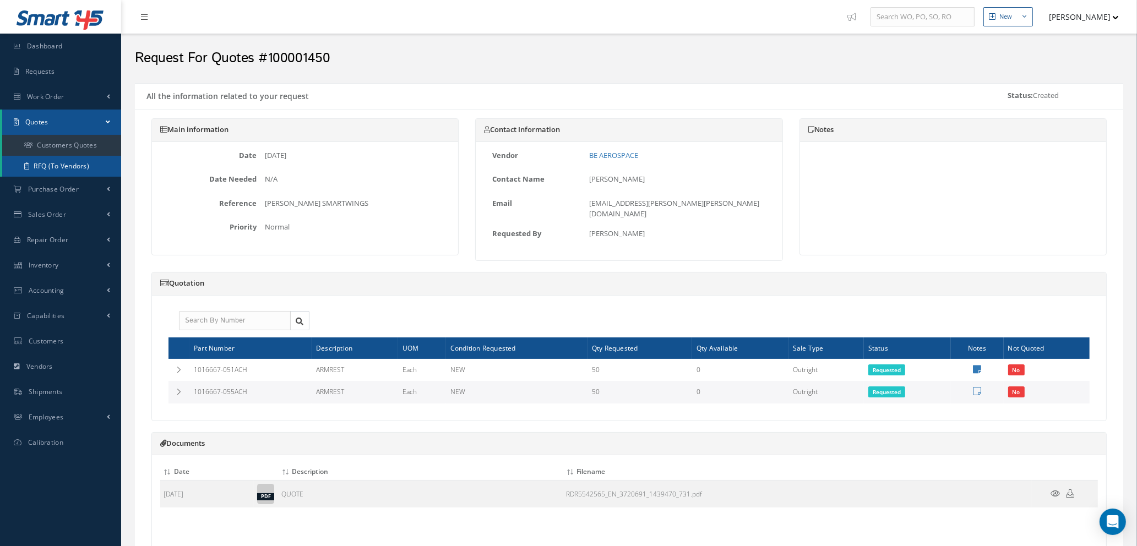
click at [52, 162] on link "RFQ (To Vendors)" at bounding box center [61, 166] width 119 height 21
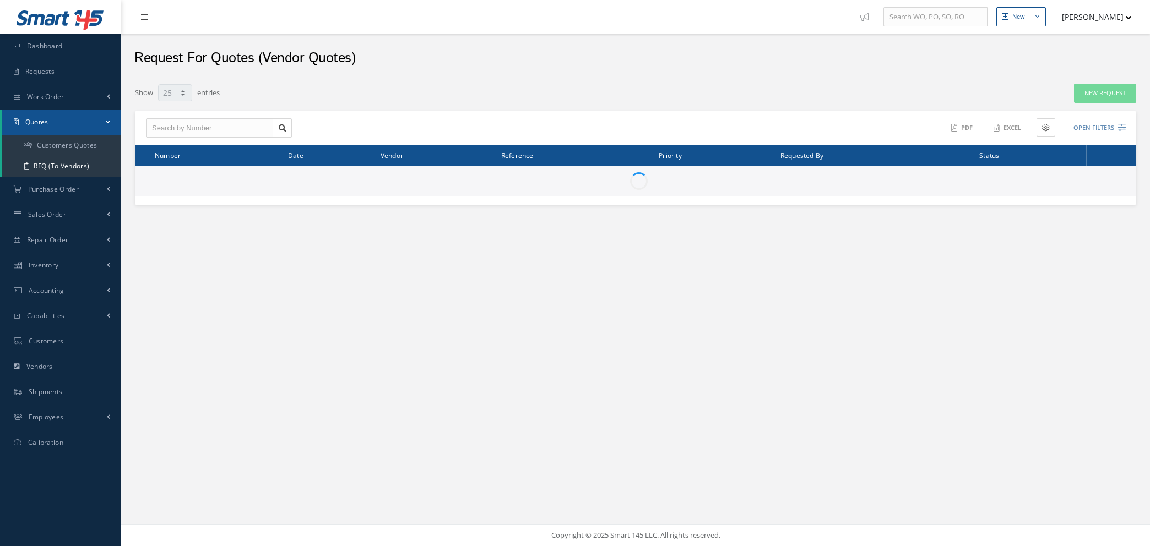
select select "25"
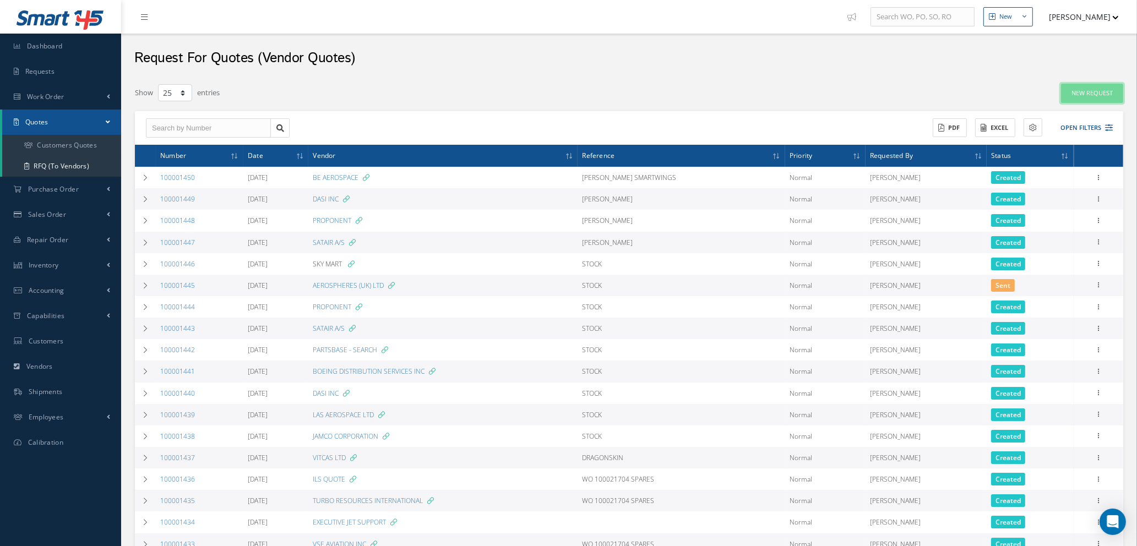
click at [1073, 97] on link "New Request" at bounding box center [1092, 93] width 62 height 19
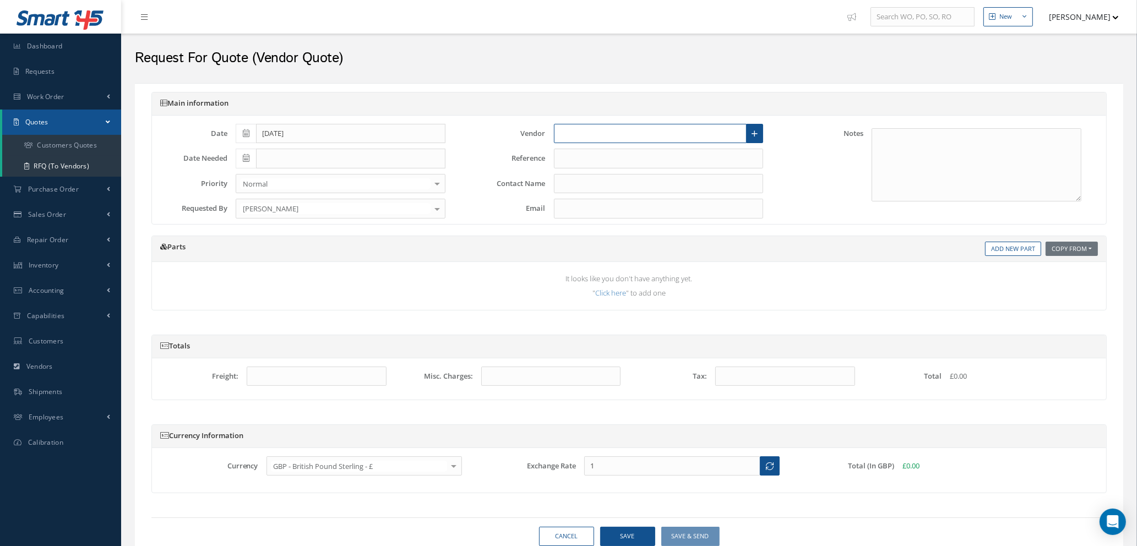
click at [664, 130] on input "text" at bounding box center [650, 134] width 193 height 20
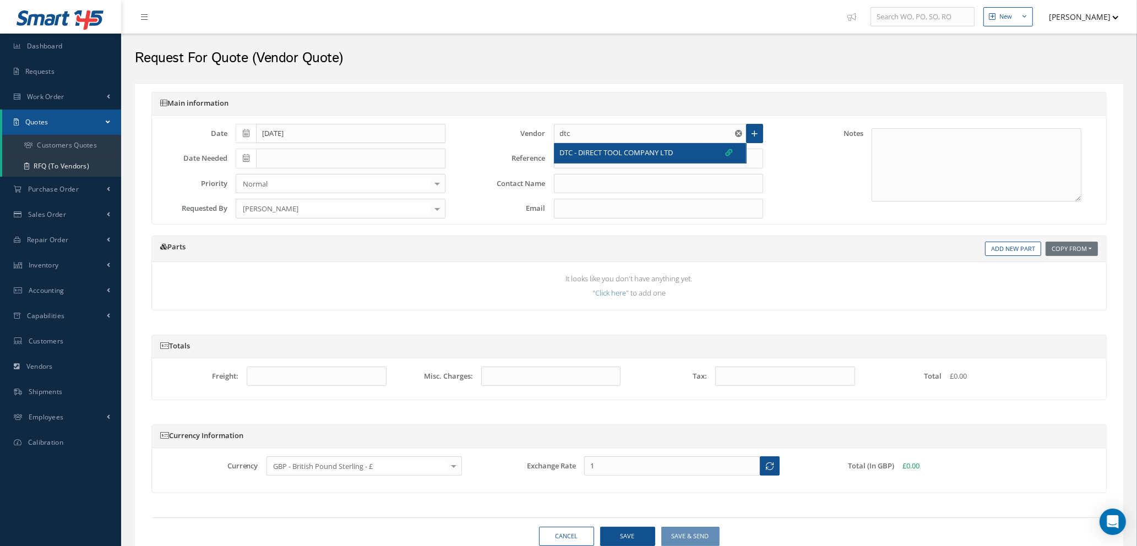
click at [657, 152] on span "DTC - DIRECT TOOL COMPANY LTD" at bounding box center [616, 153] width 113 height 11
type input "DTC - DIRECT TOOL COMPANY LTD"
type input "ISAIAH OJO"
type input "Isaiah.Ojo@dtc-uk.com"
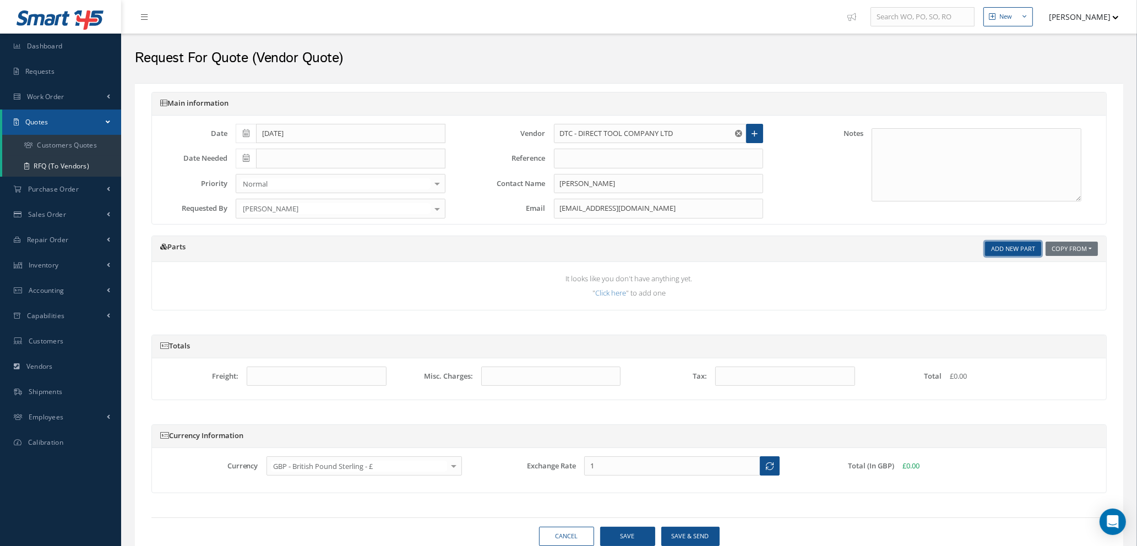
click at [1000, 247] on link "Add New Part" at bounding box center [1013, 249] width 56 height 15
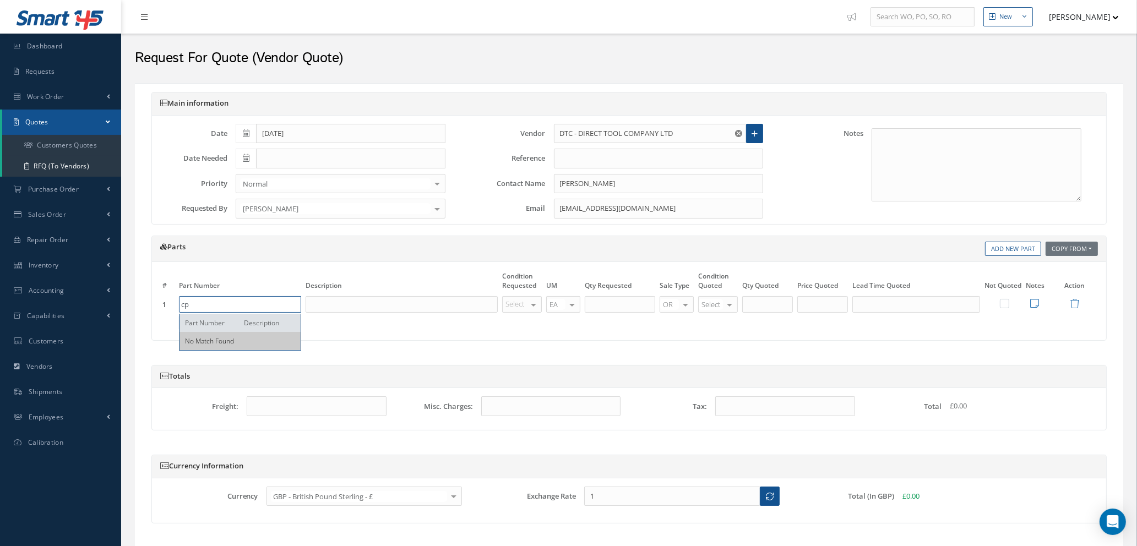
type input "c"
type input "CP9104Q"
click at [368, 302] on input "text" at bounding box center [402, 304] width 192 height 17
type input "F"
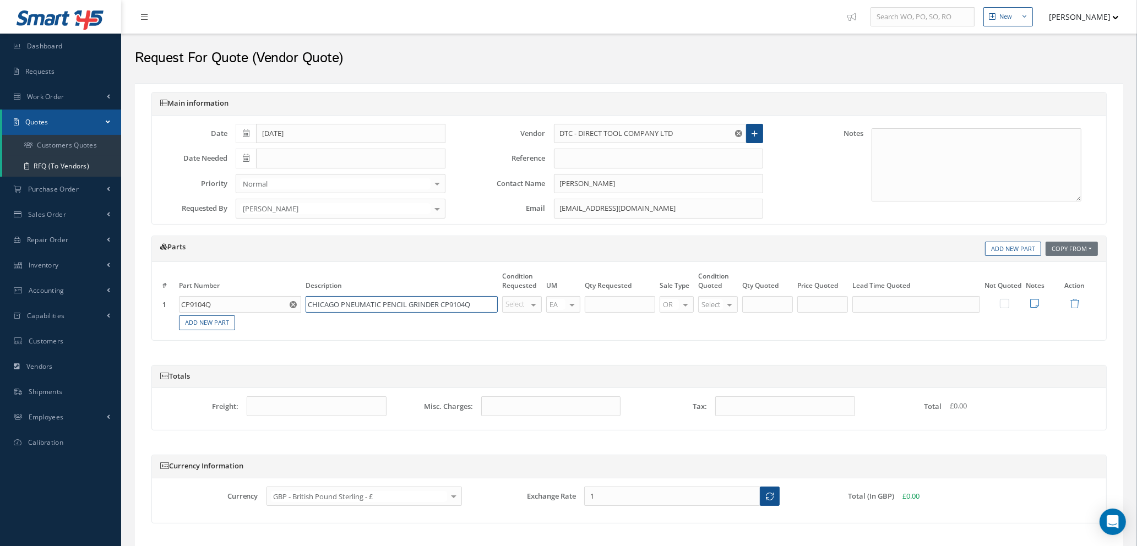
type input "CHICAGO PNEUMATIC PENCIL GRINDER CP9104Q"
click at [529, 306] on div at bounding box center [533, 305] width 15 height 16
type input "NE"
click at [528, 324] on span "NE" at bounding box center [524, 323] width 39 height 19
click at [615, 301] on input "text" at bounding box center [620, 304] width 71 height 17
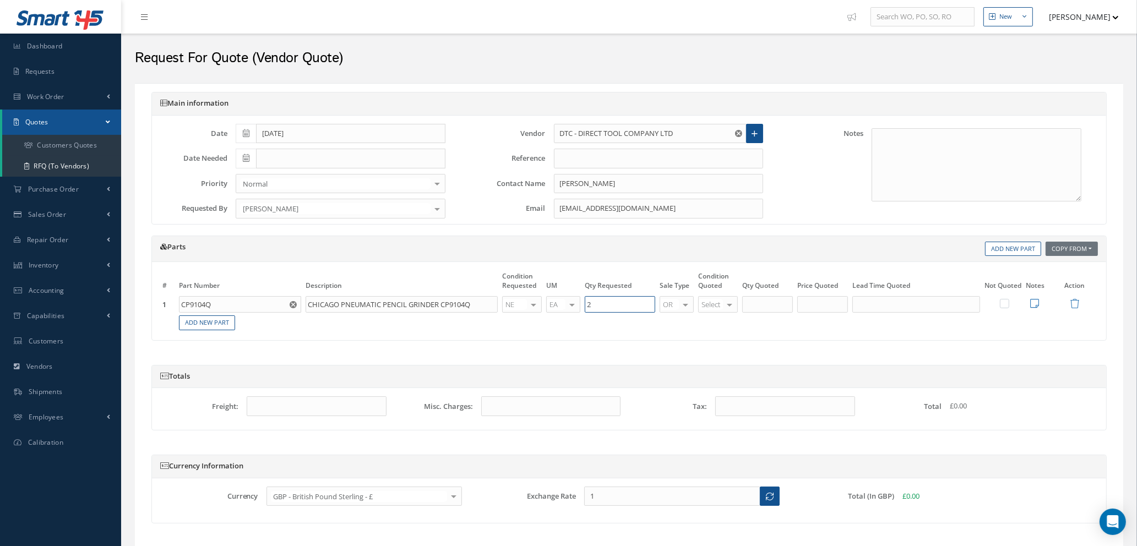
type input "2"
click at [725, 306] on div at bounding box center [729, 305] width 15 height 16
click at [714, 412] on span "NE" at bounding box center [712, 417] width 9 height 10
type input "2"
click at [765, 299] on input "2" at bounding box center [768, 304] width 51 height 17
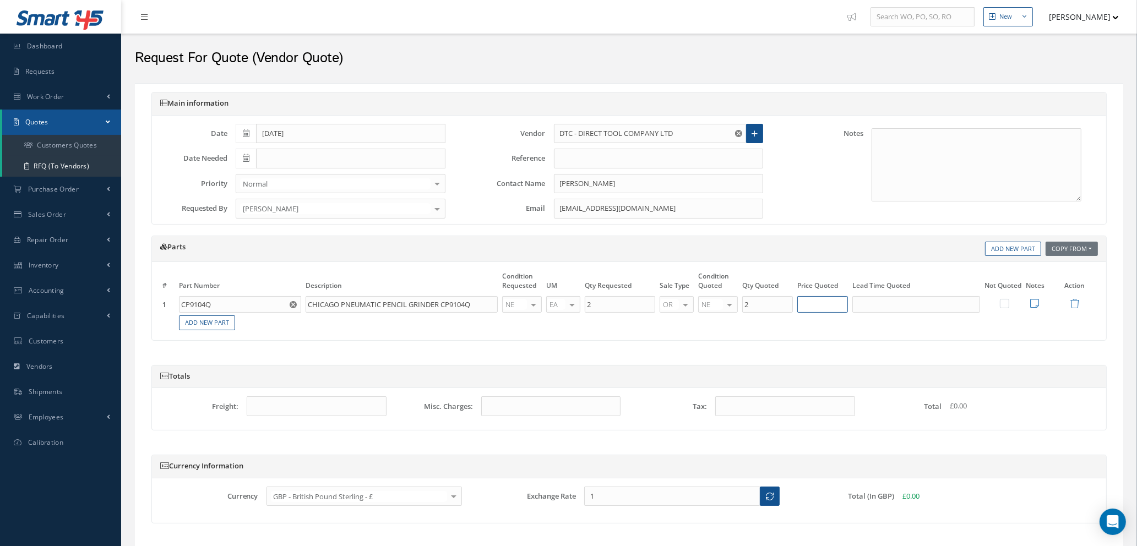
click at [822, 306] on input "text" at bounding box center [823, 304] width 51 height 17
type input "£96.48"
click at [190, 322] on link "Add New Part" at bounding box center [207, 323] width 56 height 15
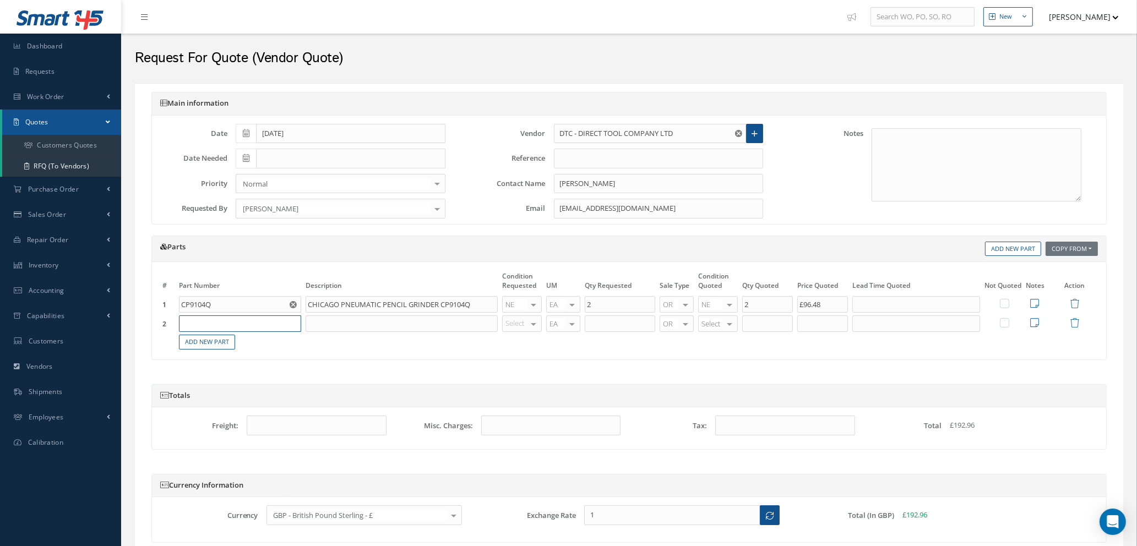
click at [196, 319] on input "text" at bounding box center [240, 324] width 122 height 17
type input "V.402F"
click at [326, 322] on input "text" at bounding box center [402, 324] width 192 height 17
type input "FACOM AIR BELT [PERSON_NAME]402F"
type input "NE"
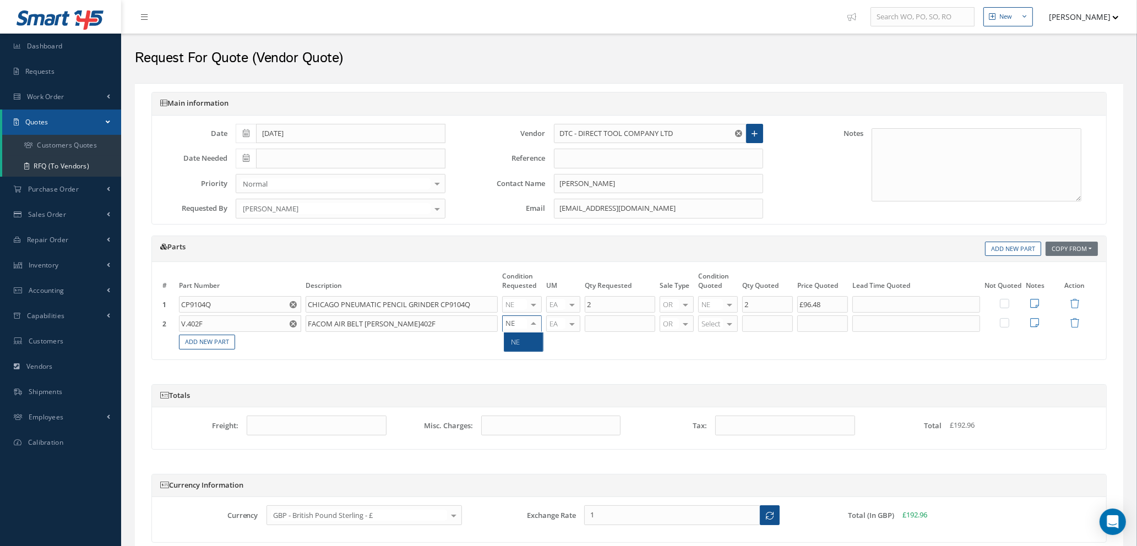
drag, startPoint x: 521, startPoint y: 345, endPoint x: 569, endPoint y: 333, distance: 49.4
click at [522, 345] on span "NE" at bounding box center [524, 342] width 39 height 19
click at [617, 322] on input "text" at bounding box center [620, 324] width 71 height 17
type input "2"
click at [725, 322] on div at bounding box center [729, 324] width 15 height 16
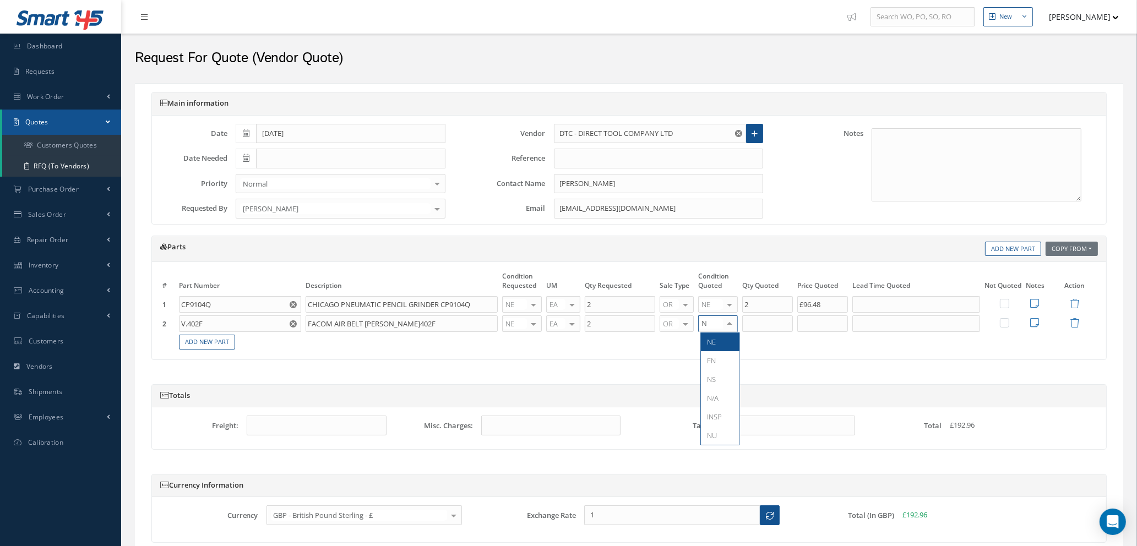
type input "NE"
drag, startPoint x: 727, startPoint y: 347, endPoint x: 733, endPoint y: 342, distance: 8.6
click at [727, 346] on span "NE" at bounding box center [720, 342] width 39 height 19
type input "2"
click at [755, 326] on input "2" at bounding box center [768, 324] width 51 height 17
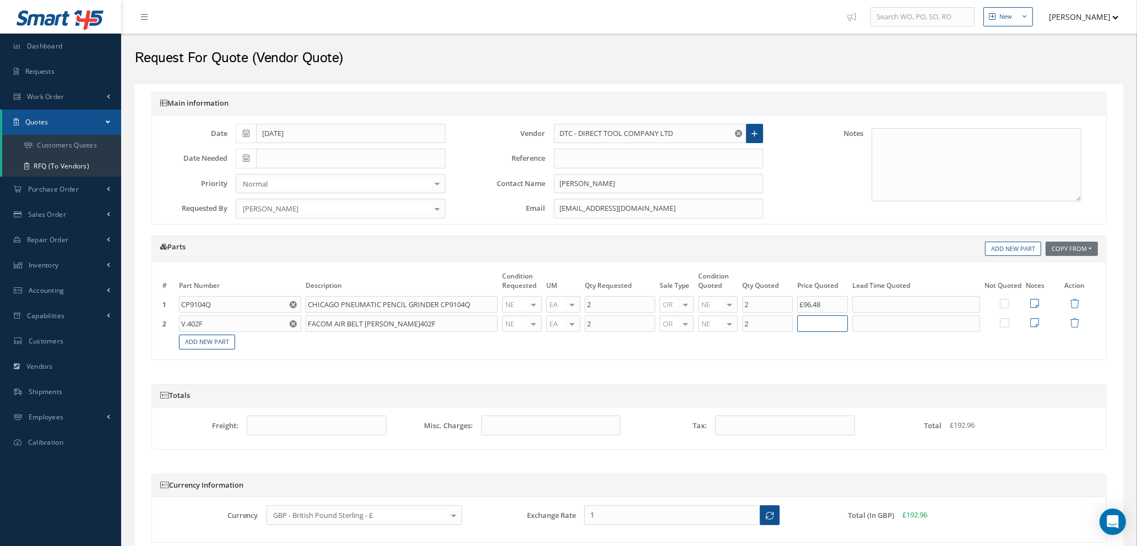
click at [837, 324] on input "text" at bounding box center [823, 324] width 51 height 17
type input "£135.00"
click at [189, 343] on link "Add New Part" at bounding box center [207, 342] width 56 height 15
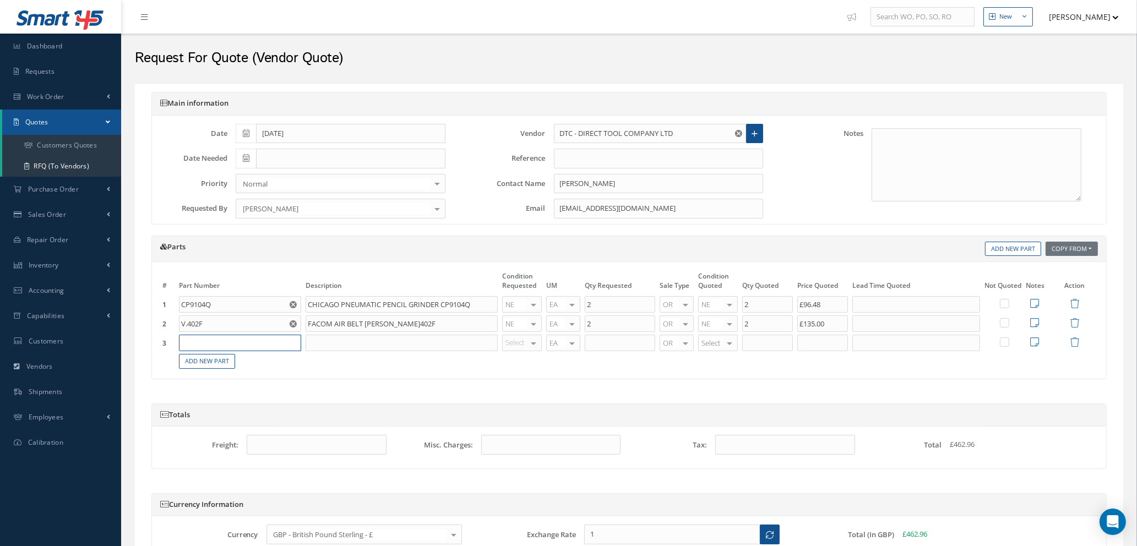
click at [201, 339] on input "text" at bounding box center [240, 343] width 122 height 17
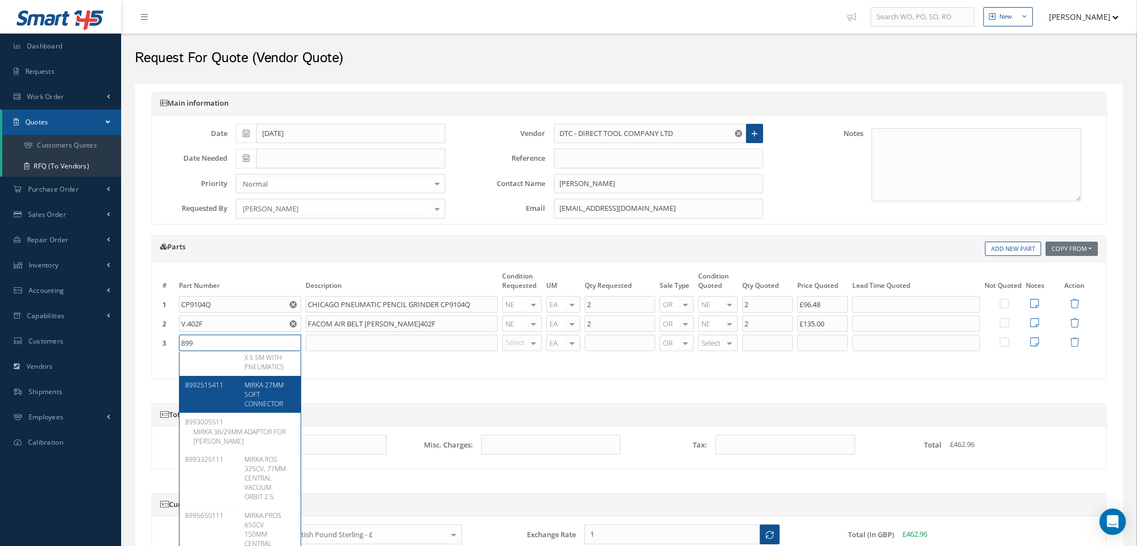
scroll to position [165, 0]
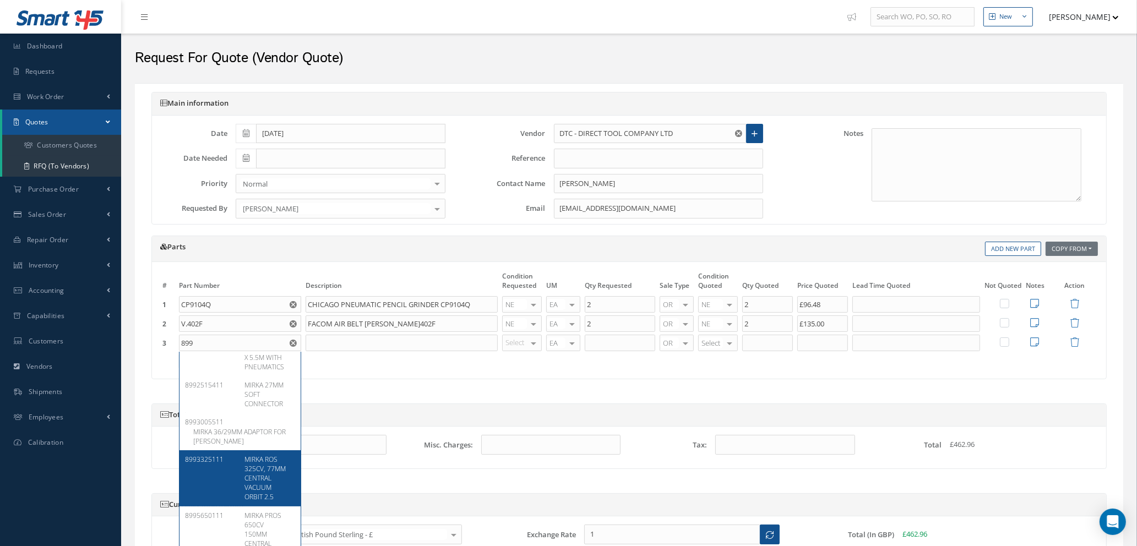
click at [258, 480] on span "MIRKA ROS 325CV, 77MM CENTRAL VACUUM ORBIT 2.5" at bounding box center [265, 478] width 41 height 47
type input "8993325111"
type input "MIRKA ROS 325CV, 77MM CENTRAL VACUUM ORBIT 2.5"
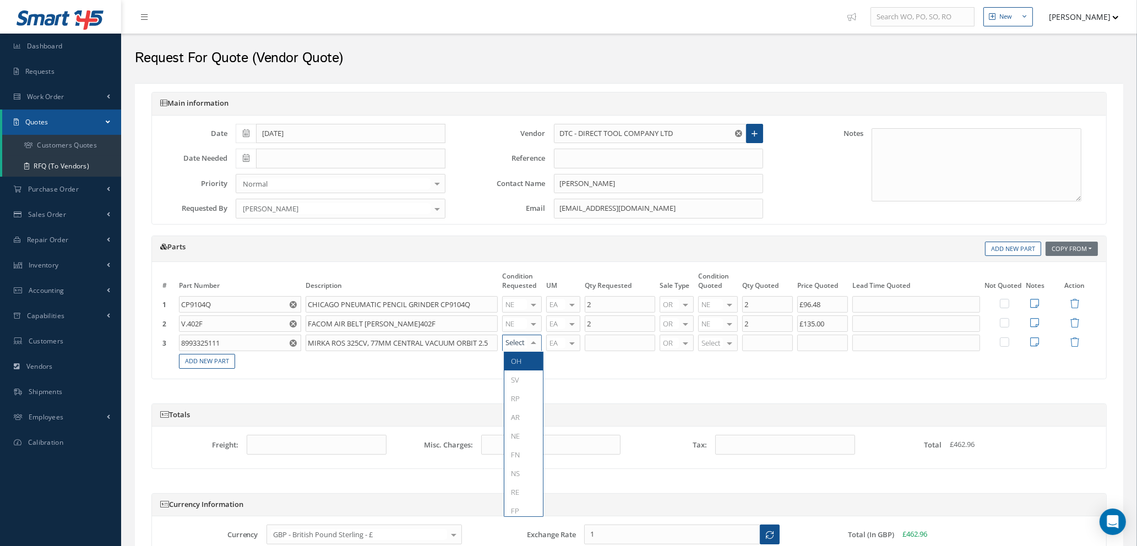
click at [529, 345] on div at bounding box center [533, 343] width 15 height 16
type input "NE"
drag, startPoint x: 525, startPoint y: 368, endPoint x: 597, endPoint y: 369, distance: 71.1
click at [525, 370] on span "NE" at bounding box center [524, 361] width 39 height 19
click at [621, 346] on input "text" at bounding box center [620, 343] width 71 height 17
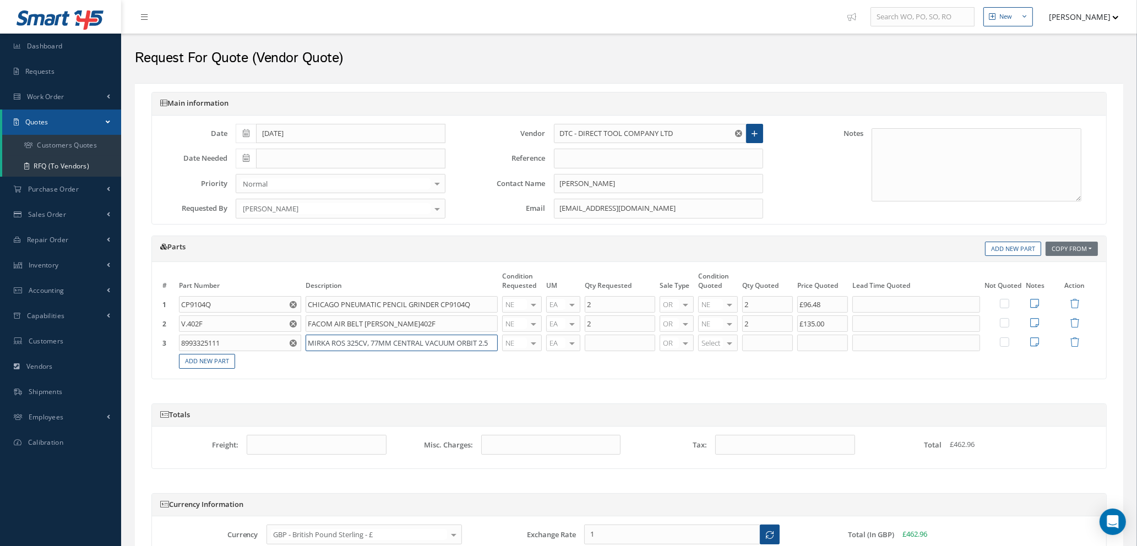
drag, startPoint x: 306, startPoint y: 342, endPoint x: 588, endPoint y: 361, distance: 282.7
click at [588, 361] on table "# Part Number Description Condition Requested UM Qty Requested Sale Type Condit…" at bounding box center [629, 320] width 938 height 100
click at [290, 343] on use "Reset" at bounding box center [293, 343] width 7 height 7
click at [267, 344] on input "text" at bounding box center [240, 343] width 122 height 17
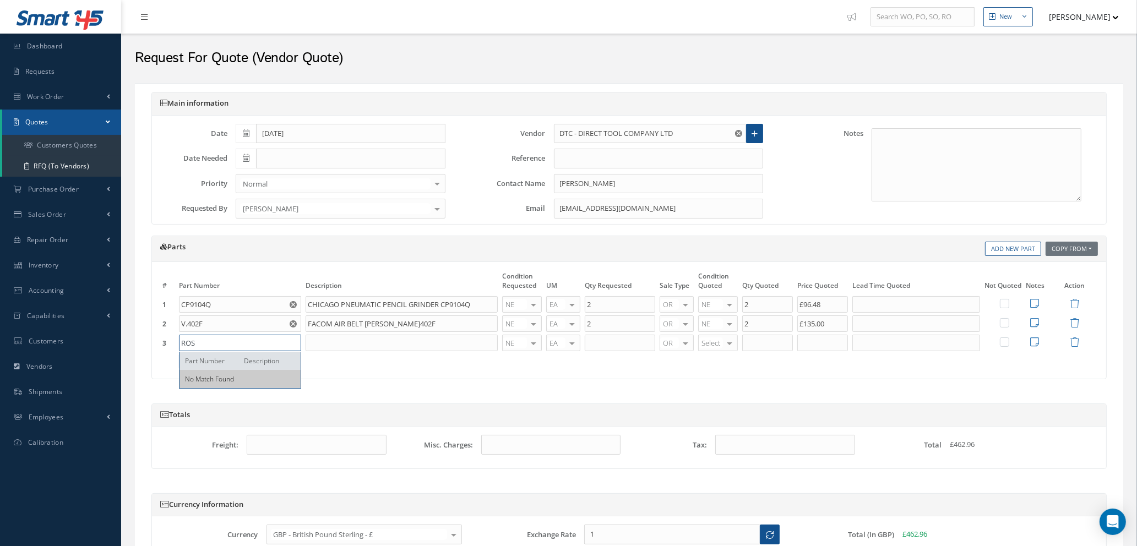
scroll to position [0, 0]
type input "ROS325CV"
click at [319, 342] on input "text" at bounding box center [402, 343] width 192 height 17
paste input "MIRKA ROS 325CV, 77MM CENTRAL VACUUM ORBIT 2.5"
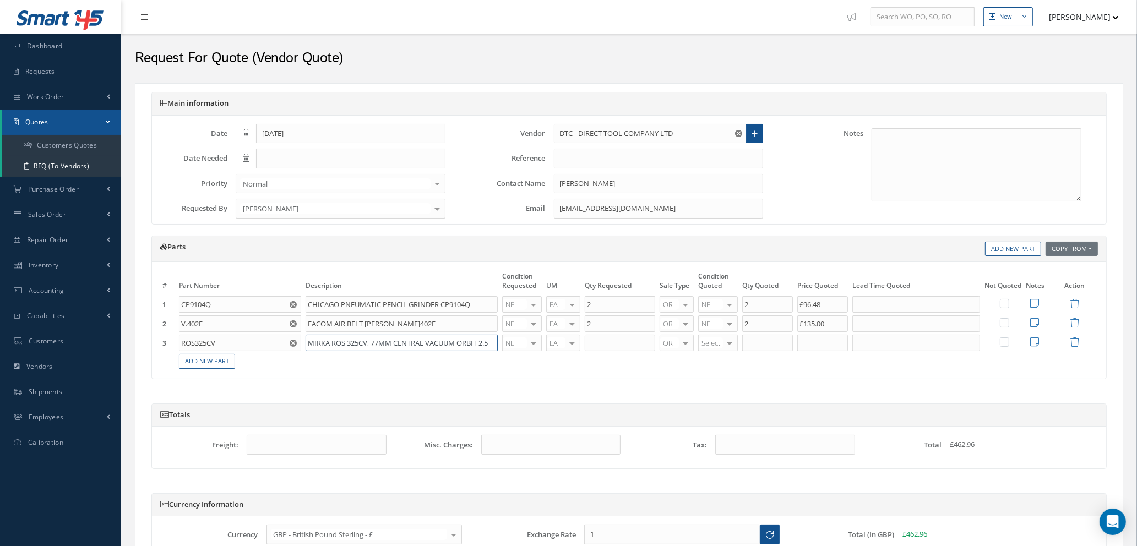
type input "MIRKA ROS 325CV, 77MM CENTRAL VACUUM ORBIT 2.5"
click at [593, 342] on input "text" at bounding box center [620, 343] width 71 height 17
type input "2"
type input "5"
type input "NE"
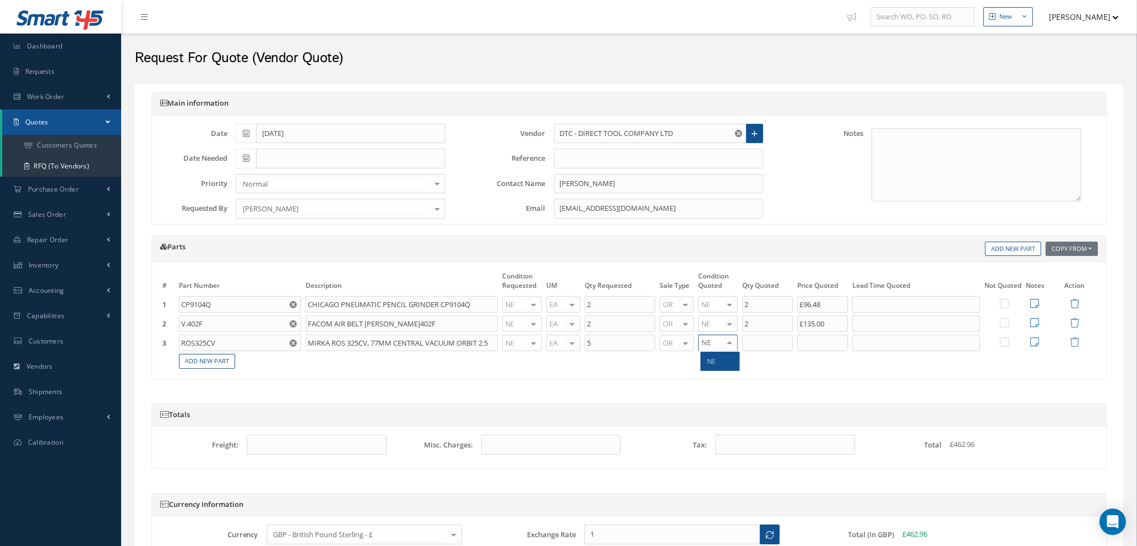
click at [719, 366] on span "NE" at bounding box center [720, 361] width 39 height 19
type input "5"
click at [765, 346] on input "5" at bounding box center [768, 343] width 51 height 17
click at [827, 345] on input "text" at bounding box center [823, 343] width 51 height 17
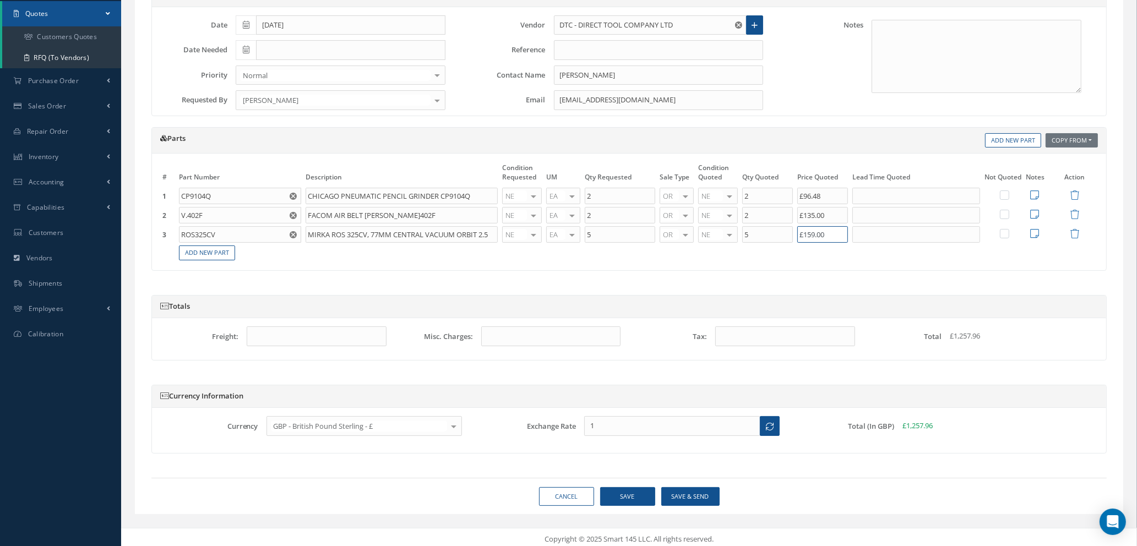
scroll to position [113, 0]
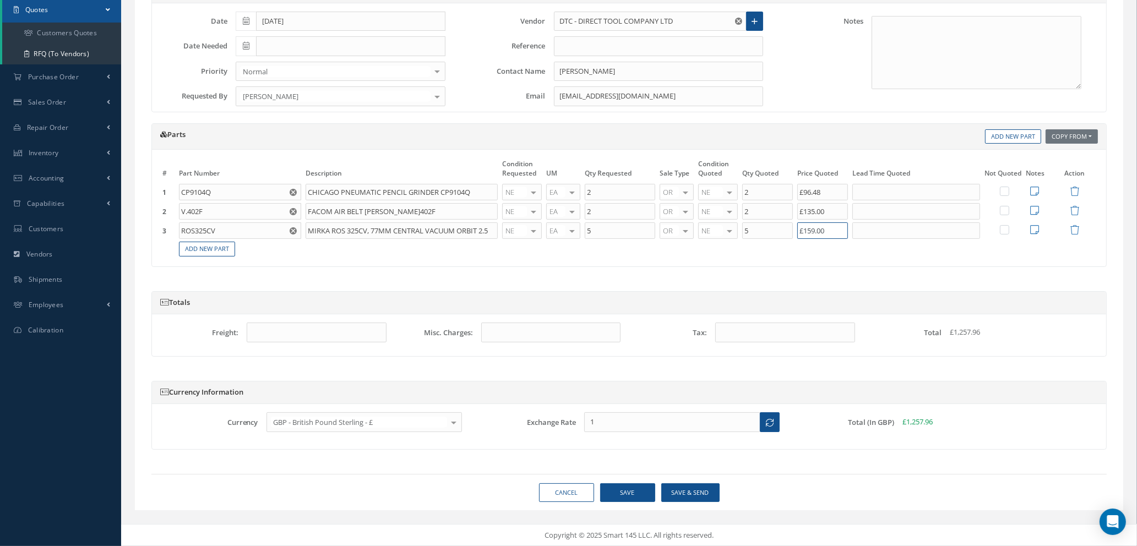
type input "£159.00"
click at [619, 494] on button "Save" at bounding box center [627, 493] width 55 height 19
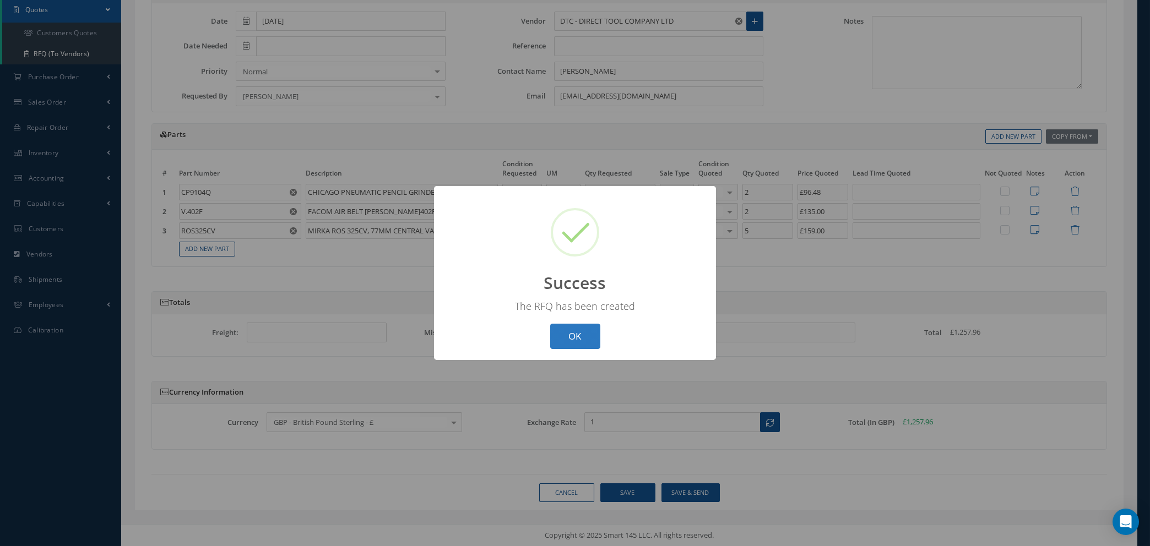
click at [561, 332] on button "OK" at bounding box center [575, 337] width 50 height 26
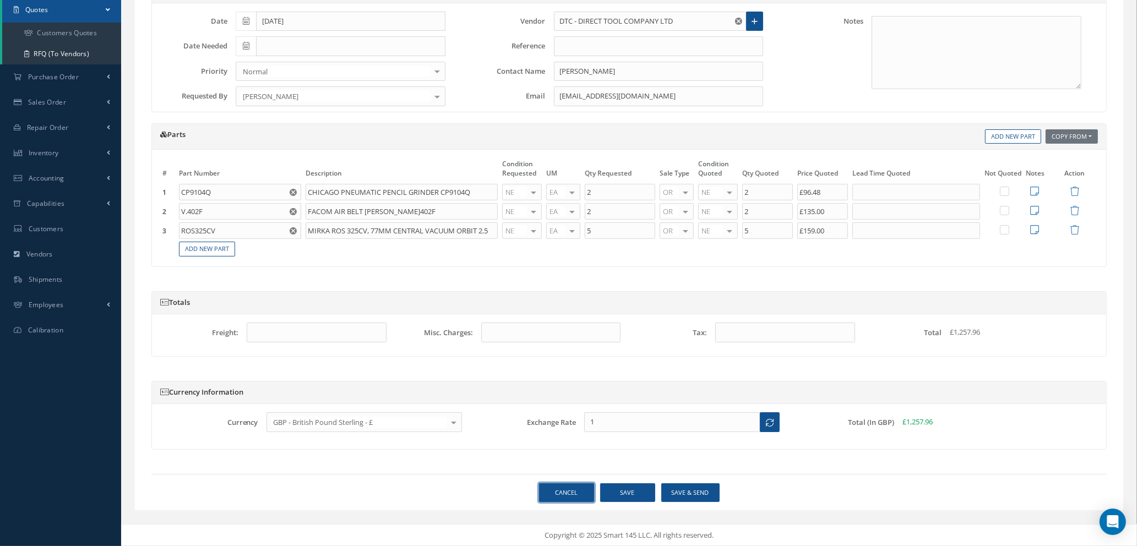
click at [573, 489] on link "Cancel" at bounding box center [566, 493] width 55 height 19
select select "25"
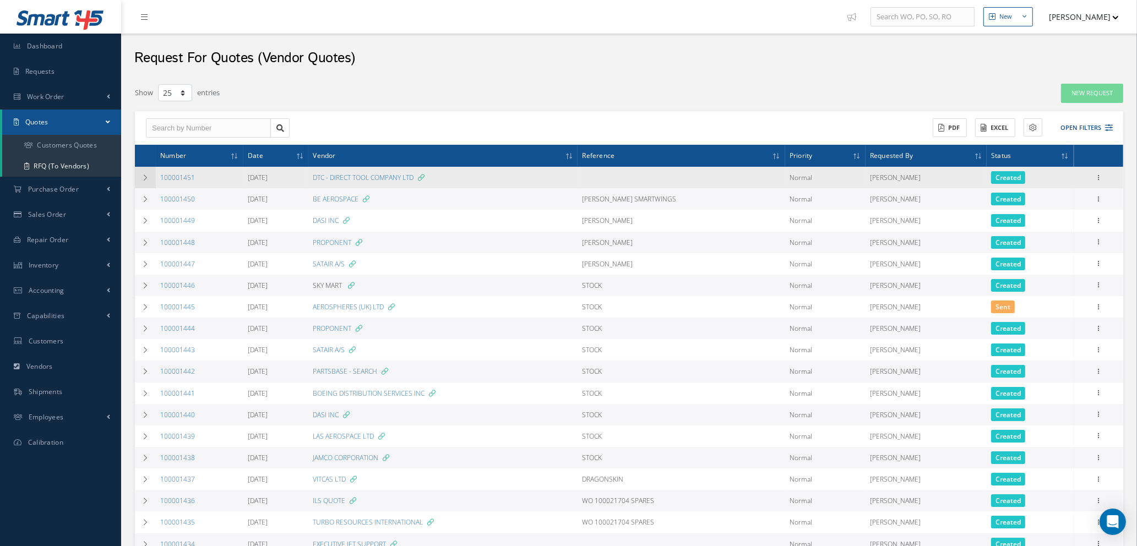
click at [145, 176] on icon at bounding box center [146, 178] width 8 height 7
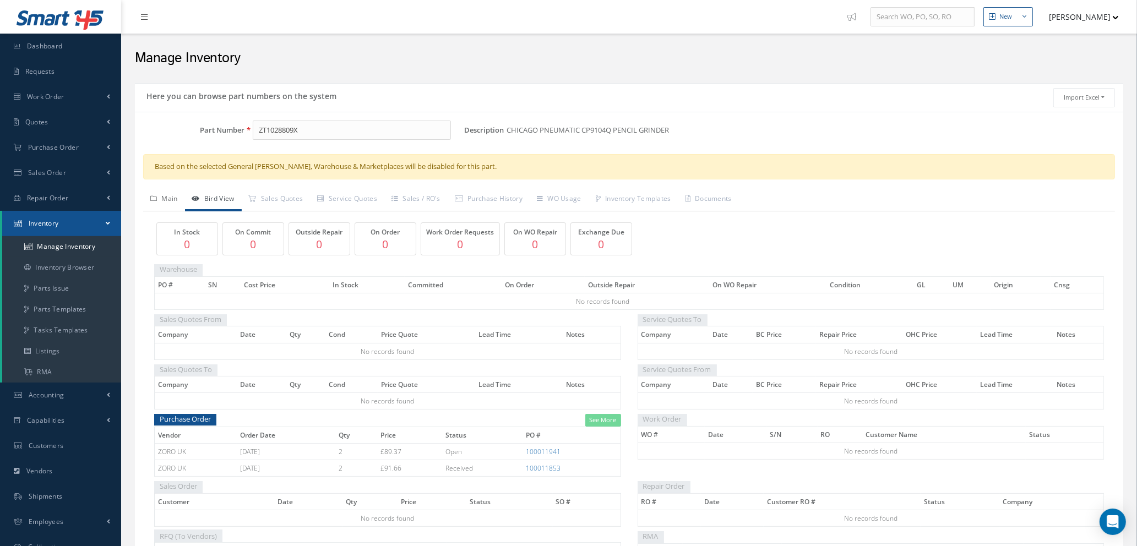
click at [167, 197] on link "Main" at bounding box center [164, 199] width 42 height 23
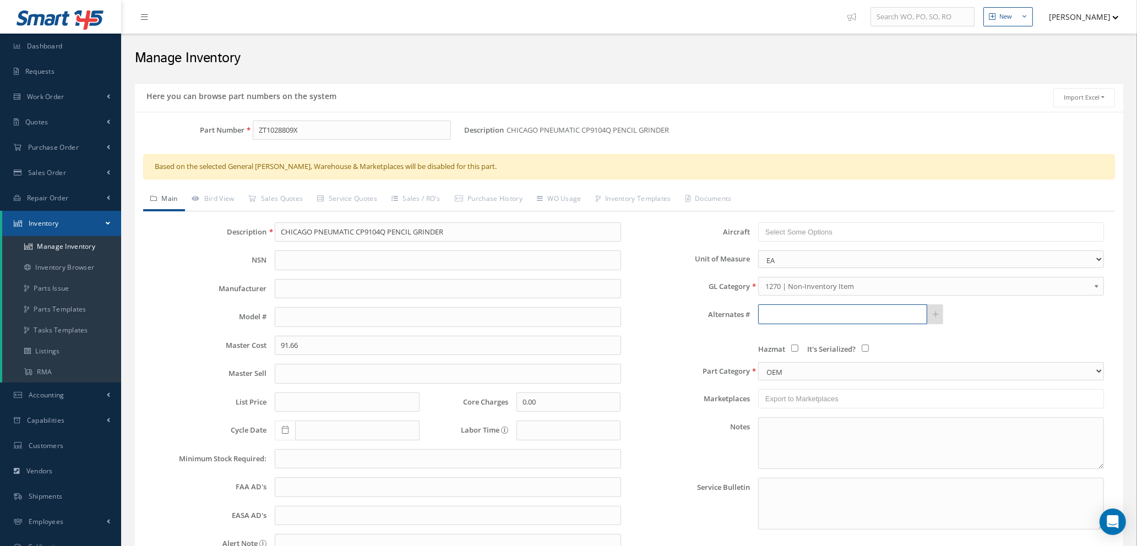
click at [832, 319] on input "text" at bounding box center [842, 315] width 169 height 20
click at [812, 349] on span "CP9104Q" at bounding box center [811, 344] width 99 height 12
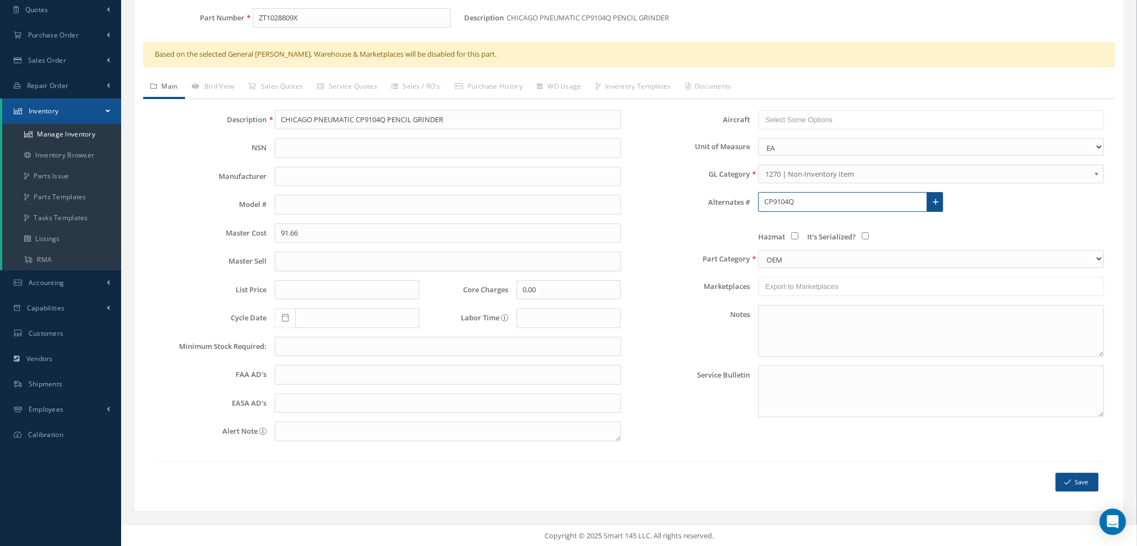
scroll to position [113, 0]
type input "CP9104Q"
click at [1069, 476] on button "Save" at bounding box center [1077, 482] width 43 height 19
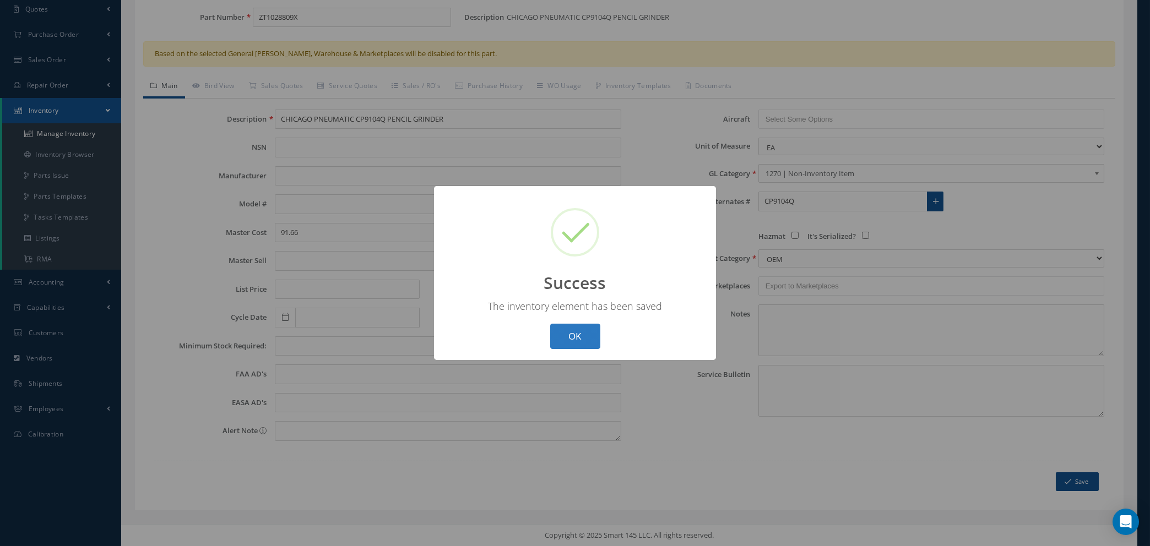
click at [593, 337] on button "OK" at bounding box center [575, 337] width 50 height 26
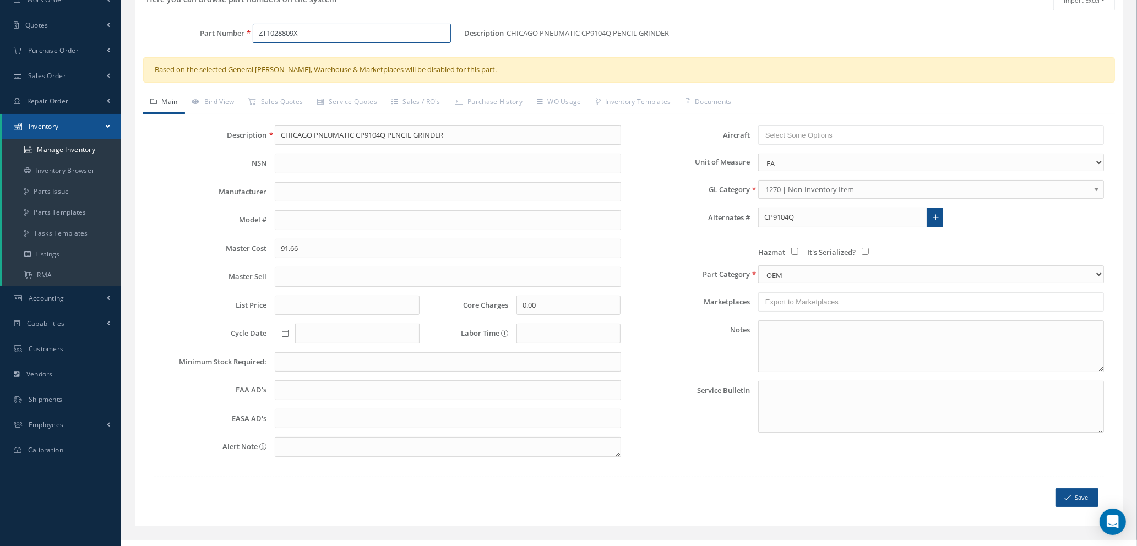
scroll to position [86, 0]
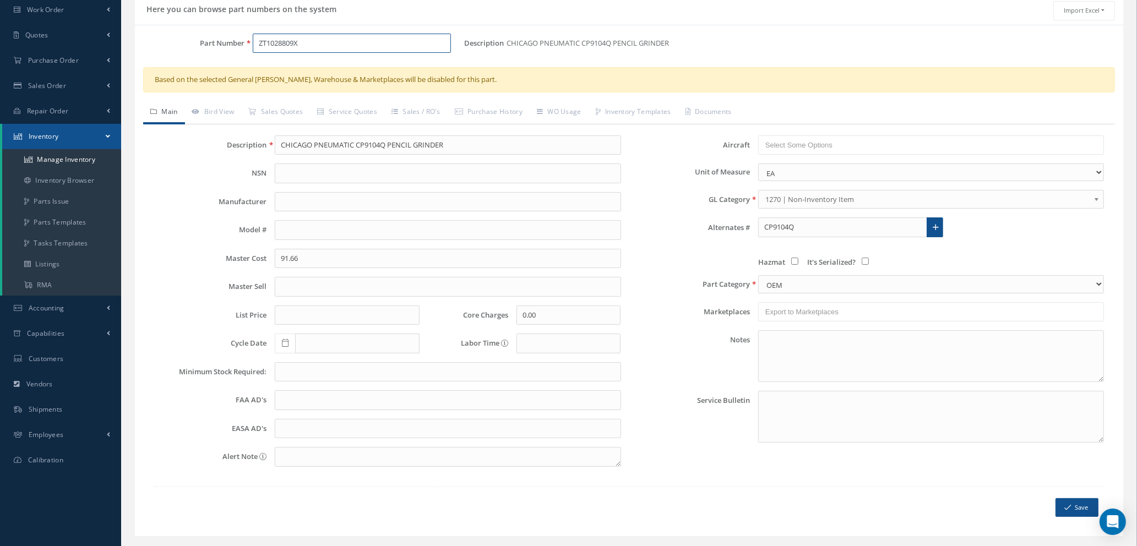
drag, startPoint x: 307, startPoint y: 17, endPoint x: 223, endPoint y: 10, distance: 84.5
click at [223, 10] on div "Here you can browse part numbers on the system Import Excel to undefined Column…" at bounding box center [629, 266] width 989 height 540
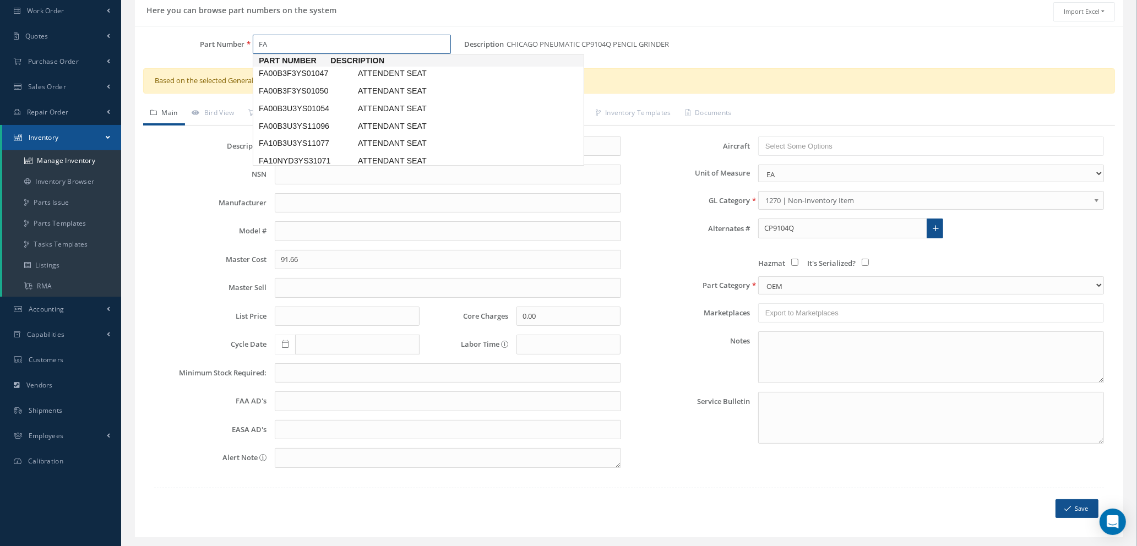
type input "F"
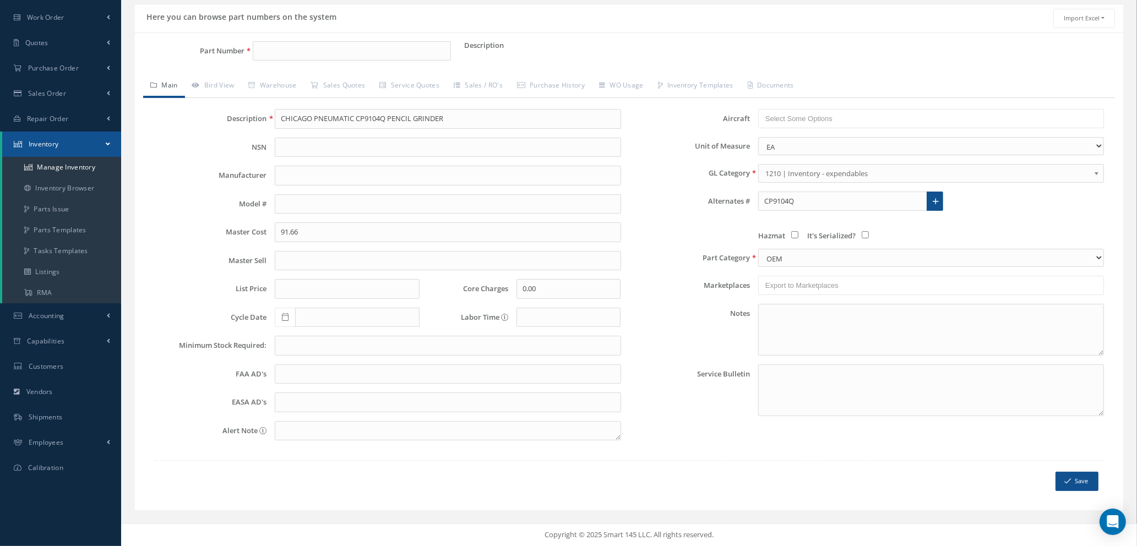
scroll to position [0, 0]
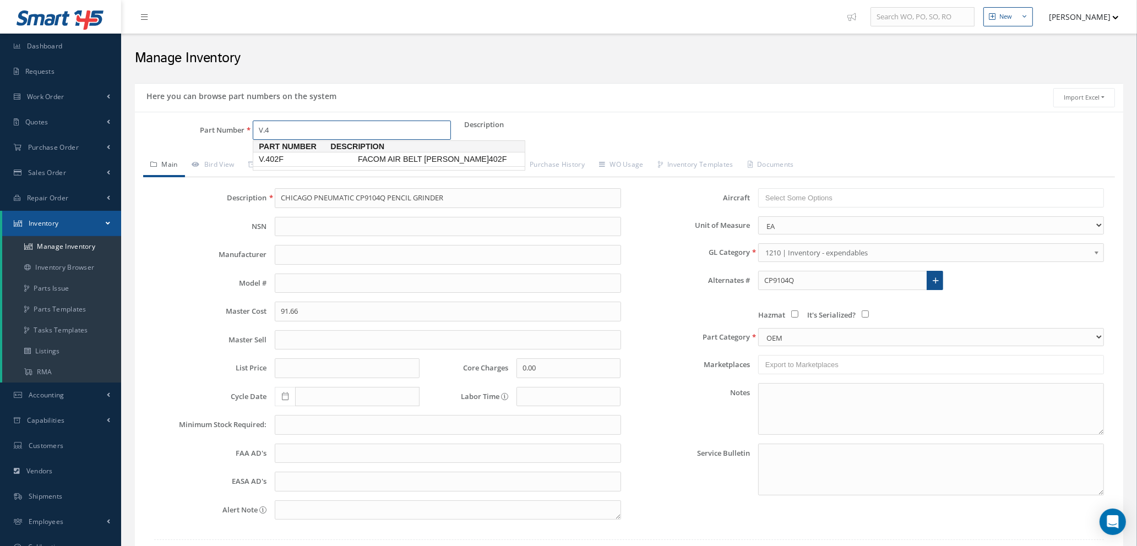
click at [295, 160] on span "V.402F" at bounding box center [306, 160] width 99 height 12
type input "V.402F"
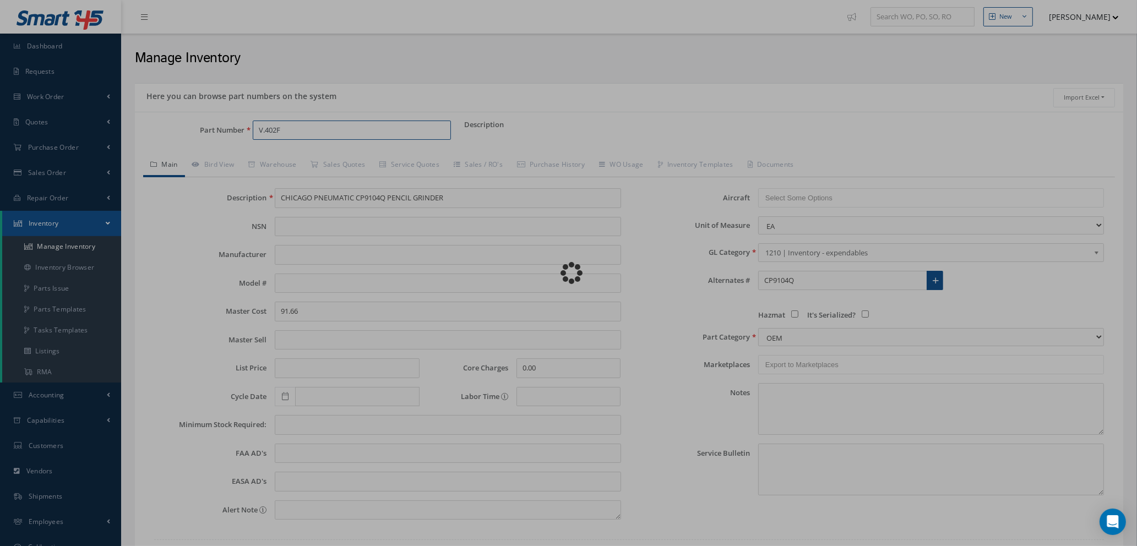
type input "FACOM AIR BELT [PERSON_NAME]402F"
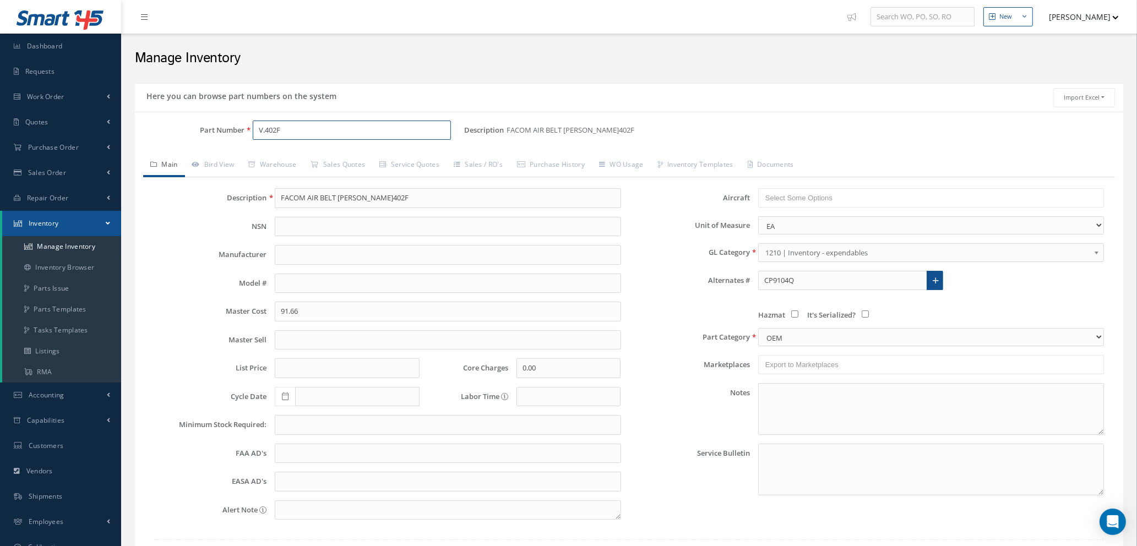
type input "V.402F"
click at [781, 285] on input "CP9104Q" at bounding box center [842, 281] width 169 height 20
paste input "21008987"
click at [798, 312] on span "21008987" at bounding box center [811, 310] width 99 height 12
type input "21008987"
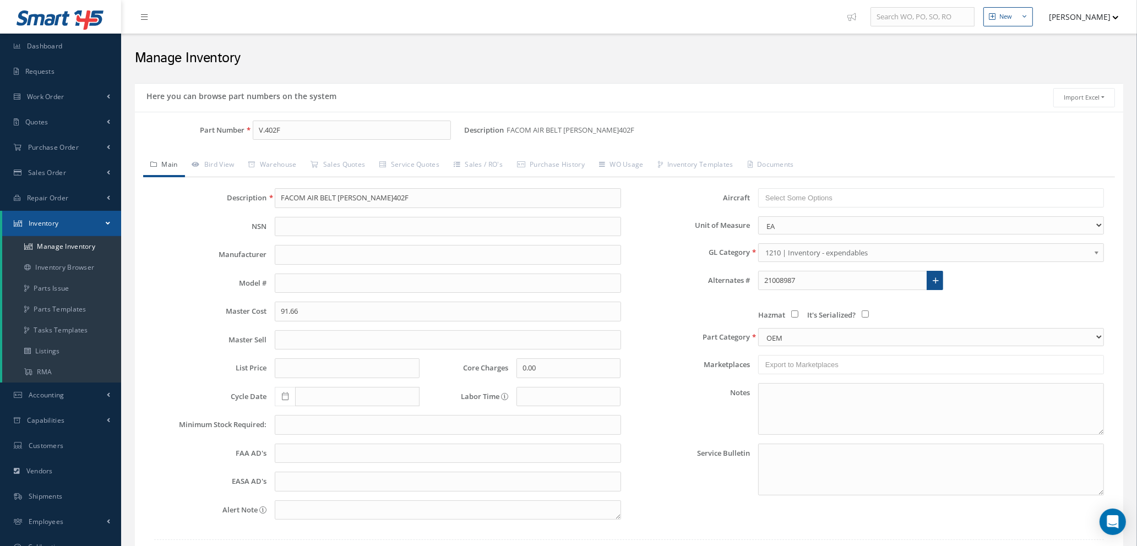
click at [935, 280] on icon at bounding box center [936, 281] width 6 height 8
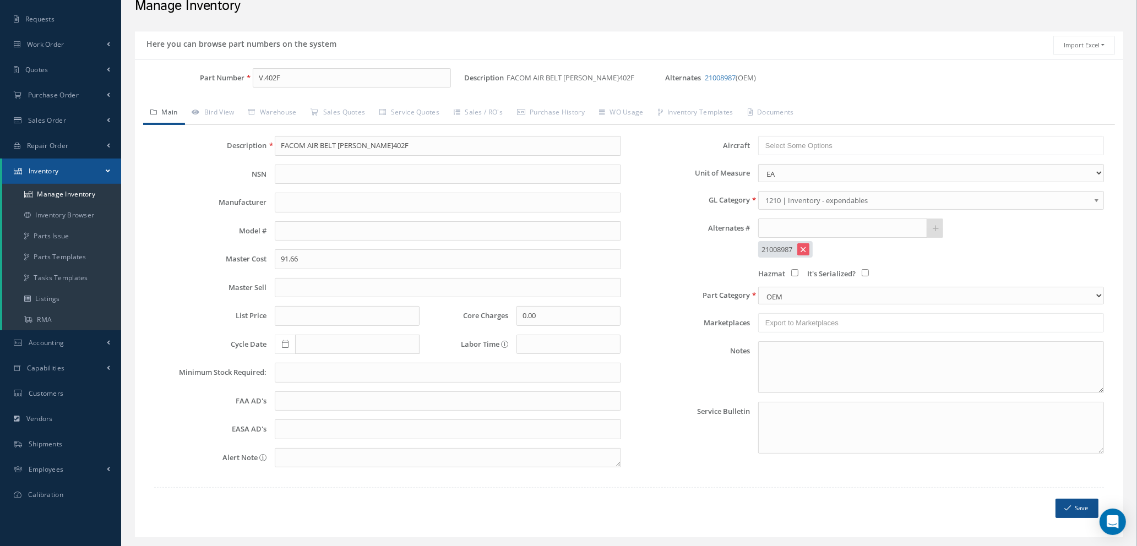
scroll to position [79, 0]
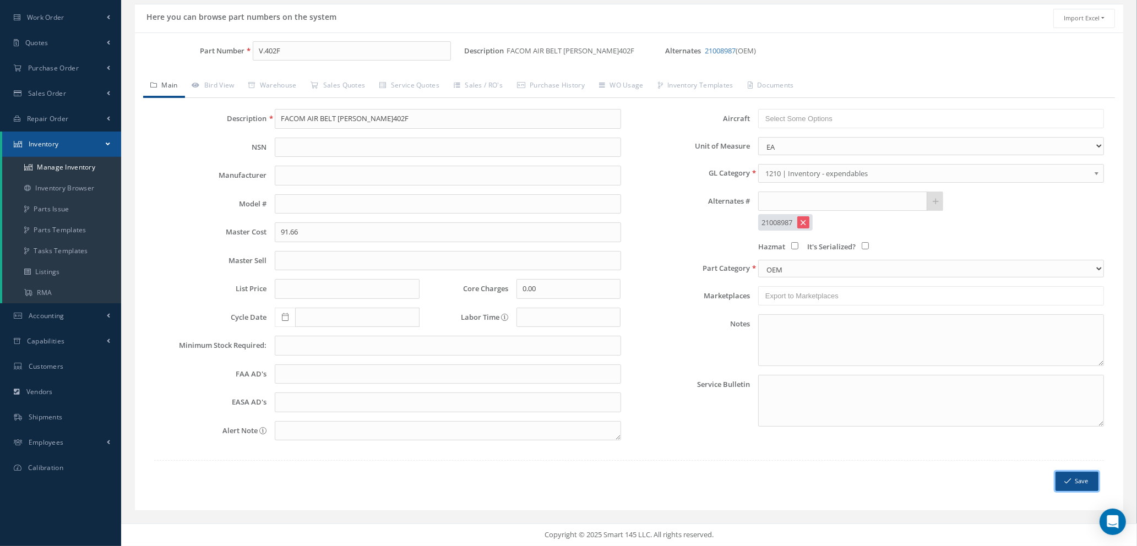
click at [1070, 484] on icon "submit" at bounding box center [1068, 482] width 7 height 8
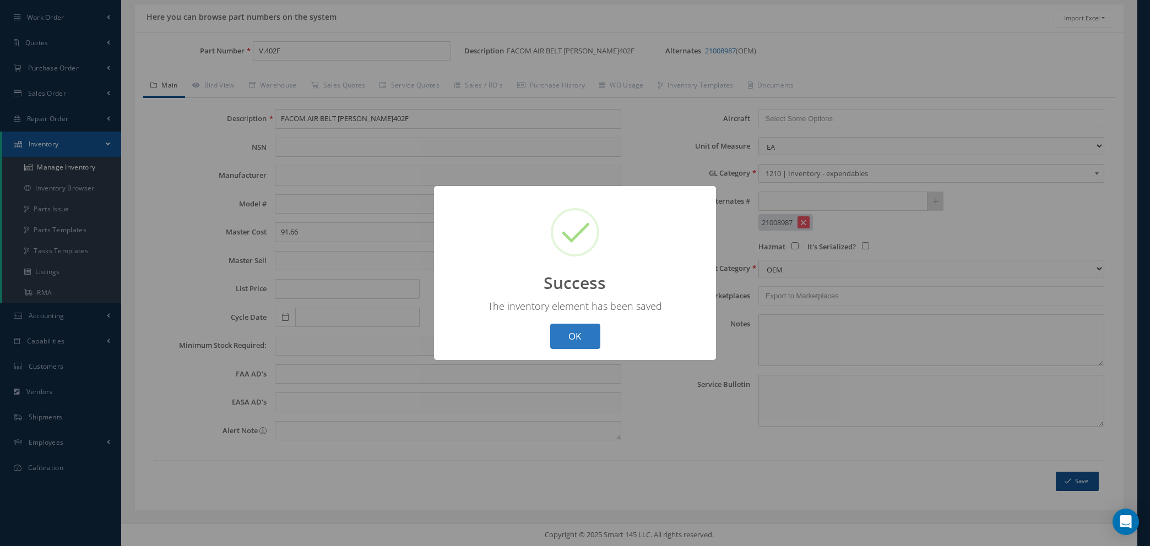
click at [573, 335] on button "OK" at bounding box center [575, 337] width 50 height 26
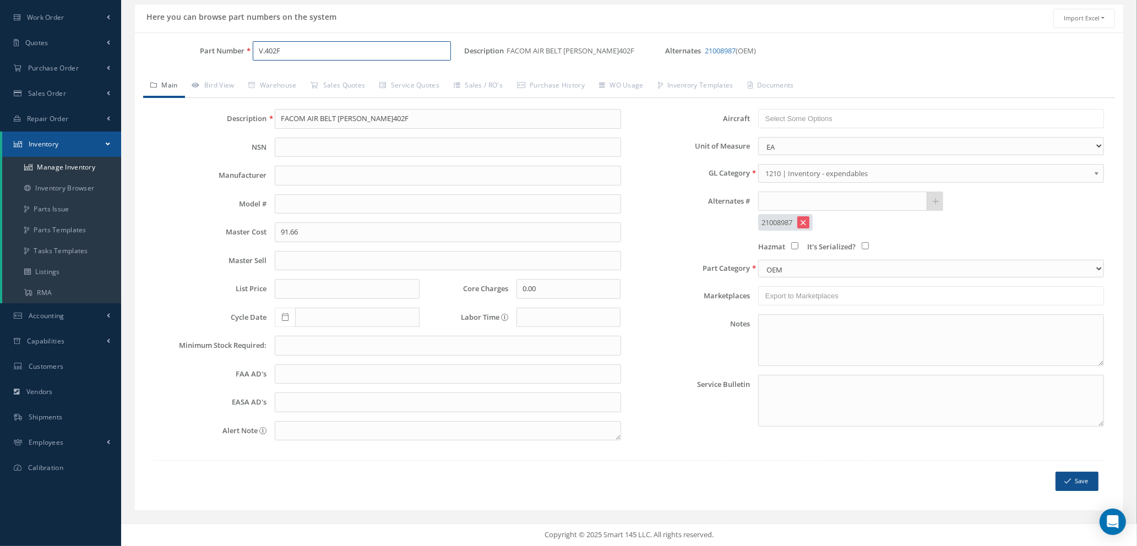
drag, startPoint x: 308, startPoint y: 54, endPoint x: 152, endPoint y: 52, distance: 155.9
click at [152, 52] on div "Part Number V.402F" at bounding box center [299, 51] width 329 height 20
click at [388, 84] on span "CHICAGO PNEUMATIC PENCIL GRINDER CP9104Q" at bounding box center [438, 86] width 165 height 24
type input "CP9104Q"
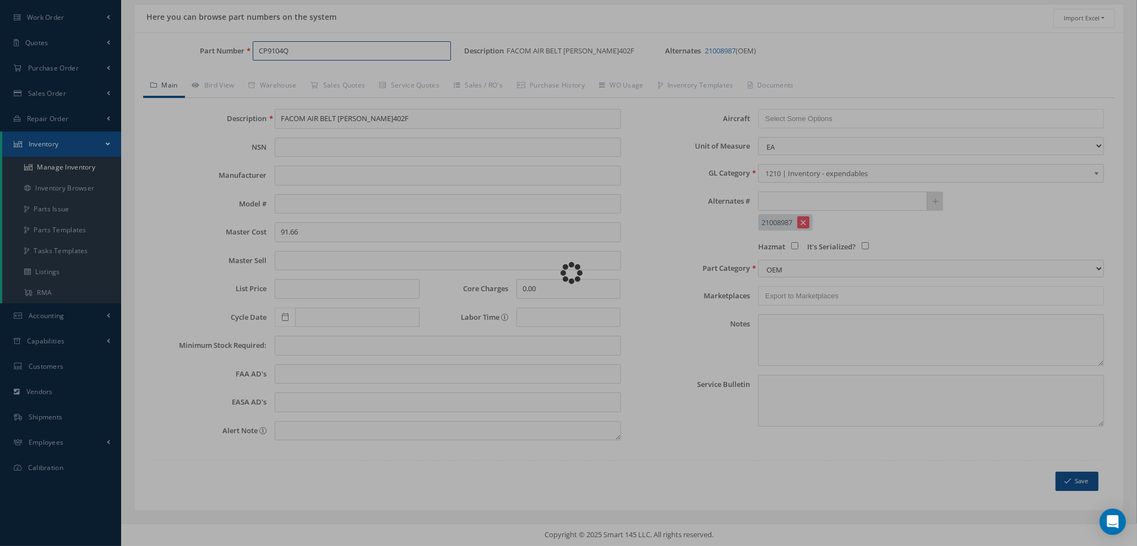
type input "CHICAGO PNEUMATIC PENCIL GRINDER CP9104Q"
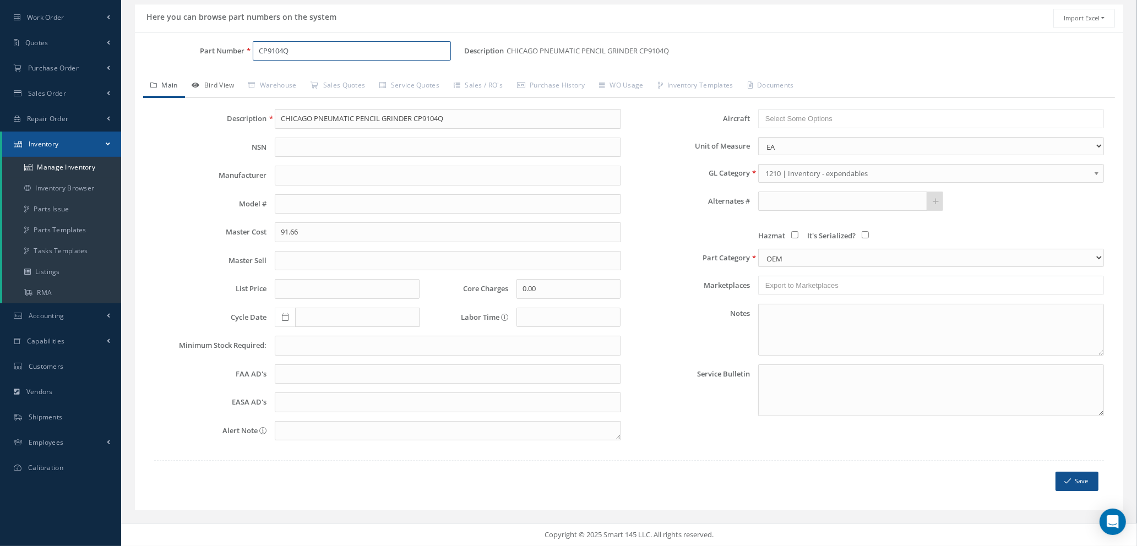
type input "CP9104Q"
click at [204, 87] on link "Bird View" at bounding box center [213, 86] width 57 height 23
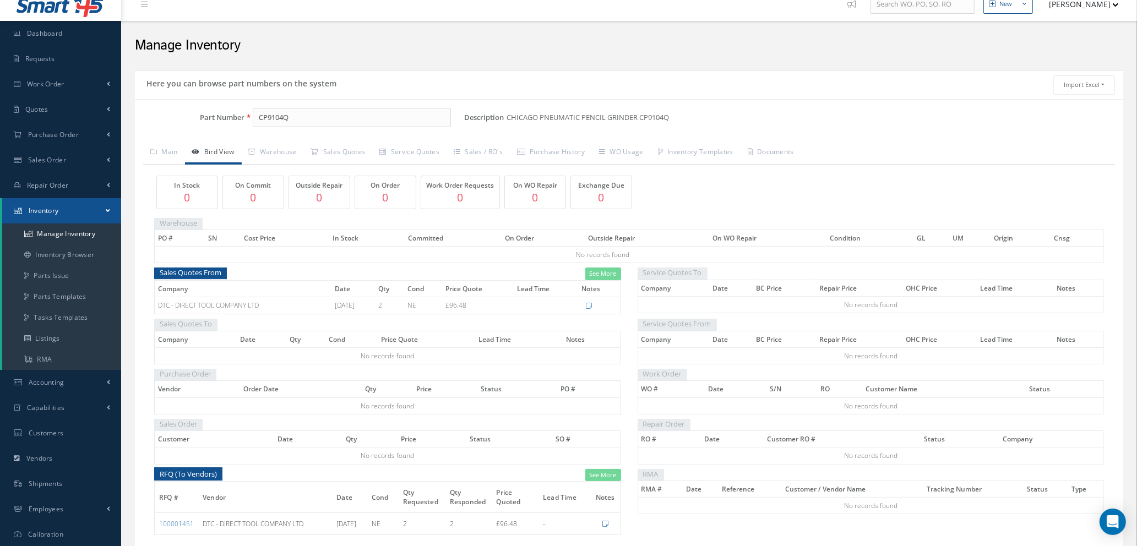
scroll to position [62, 0]
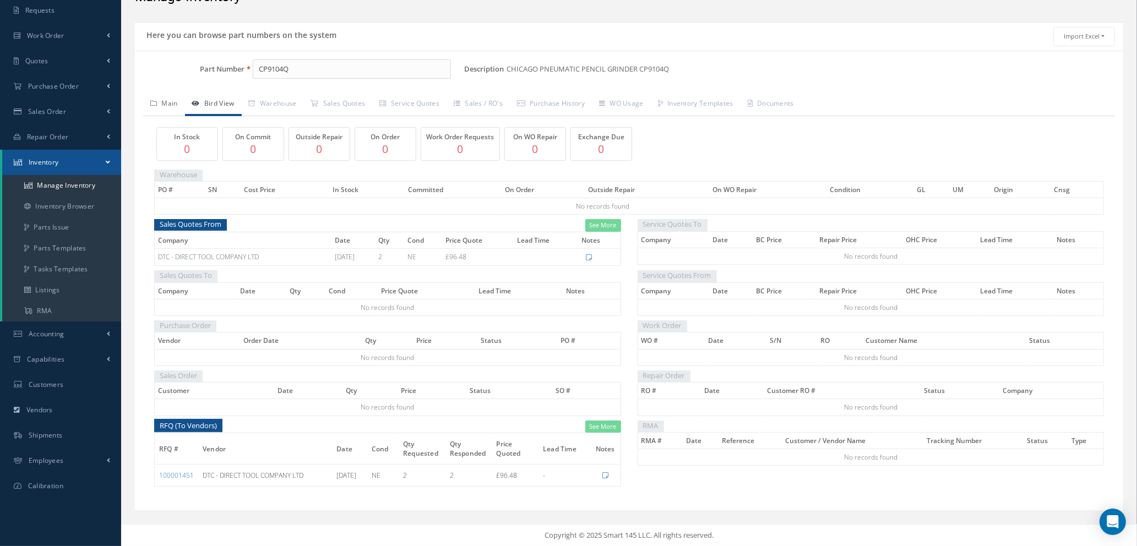
click at [169, 106] on link "Main" at bounding box center [164, 104] width 42 height 23
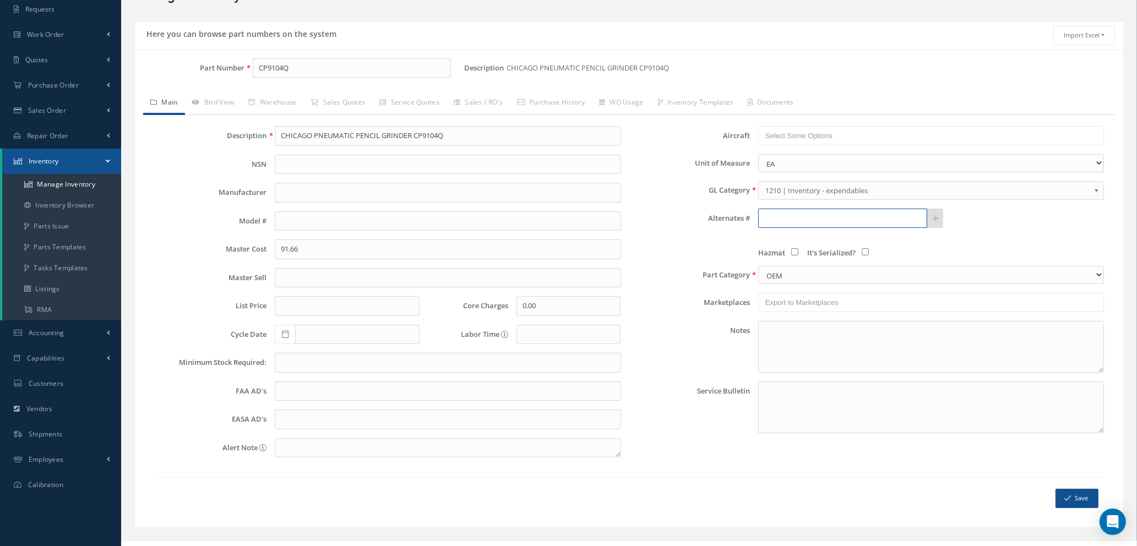
click at [786, 218] on input "text" at bounding box center [842, 219] width 169 height 20
click at [774, 217] on input "ZT" at bounding box center [842, 219] width 169 height 20
type input "Z"
paste input "ZT1028809X"
click at [791, 248] on span "ZT1028809X" at bounding box center [811, 248] width 99 height 12
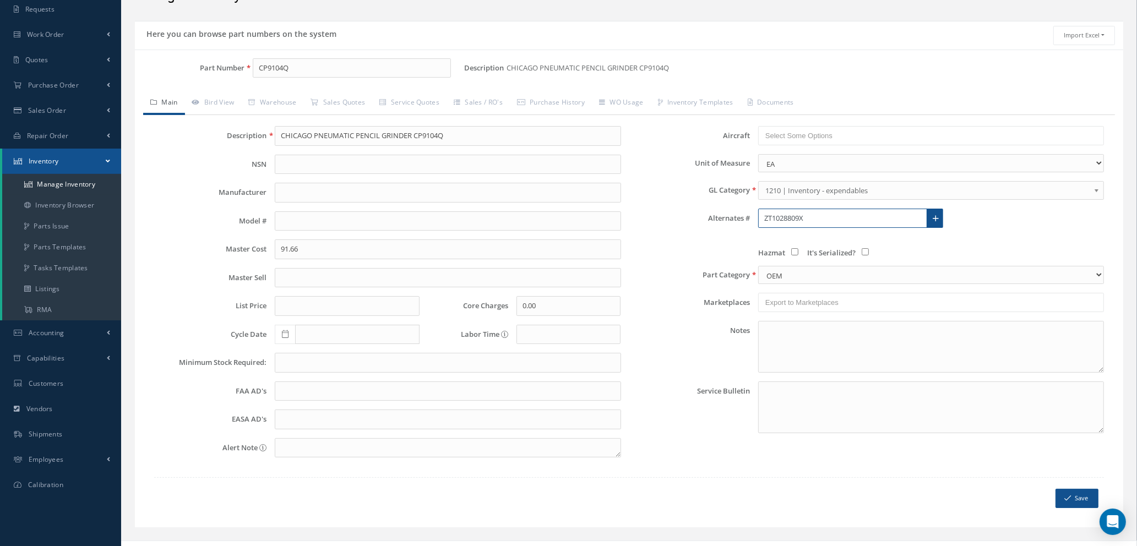
type input "ZT1028809X"
click at [931, 218] on link at bounding box center [935, 219] width 17 height 20
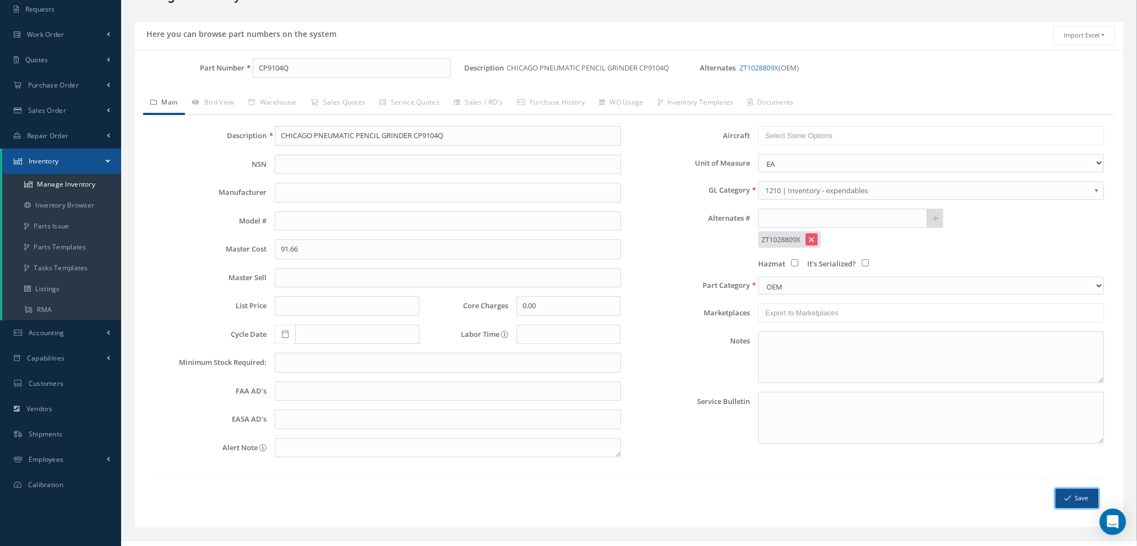
click at [1076, 501] on button "Save" at bounding box center [1077, 498] width 43 height 19
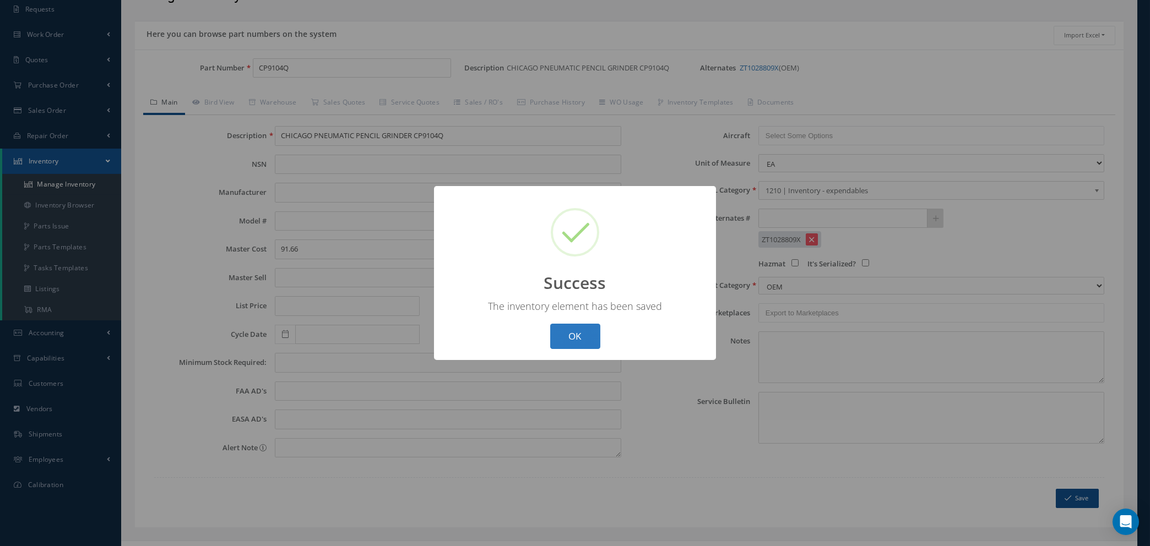
click at [569, 336] on button "OK" at bounding box center [575, 337] width 50 height 26
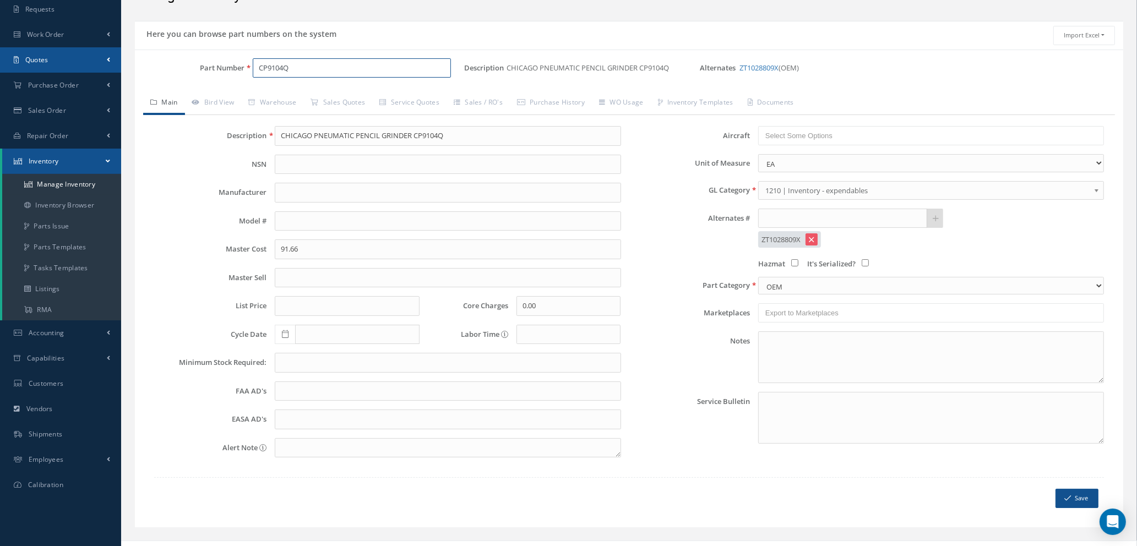
drag, startPoint x: 314, startPoint y: 68, endPoint x: 1, endPoint y: 50, distance: 313.9
click at [1, 50] on div "Smart 145 Dashboard Requests Work Order Work Order Work Order Quotes" at bounding box center [568, 251] width 1137 height 626
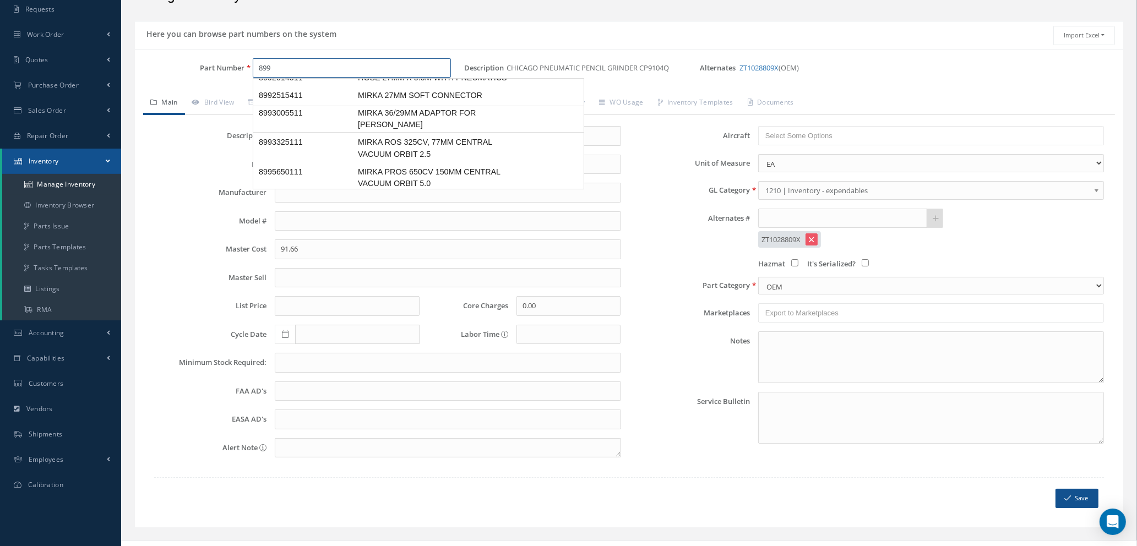
scroll to position [71, 0]
click at [388, 139] on span "MIRKA ROS 325CV, 77MM CENTRAL VACUUM ORBIT 2.5" at bounding box center [438, 144] width 165 height 24
type input "8993325111"
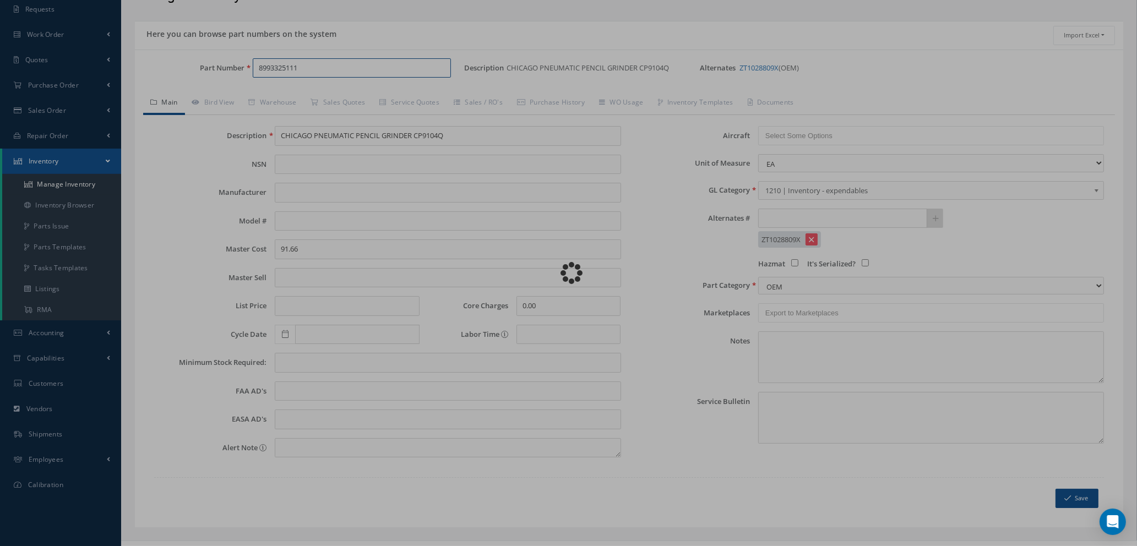
type input "MIRKA ROS 325CV, 77MM CENTRAL VACUUM ORBIT 2.5"
type input "177.68"
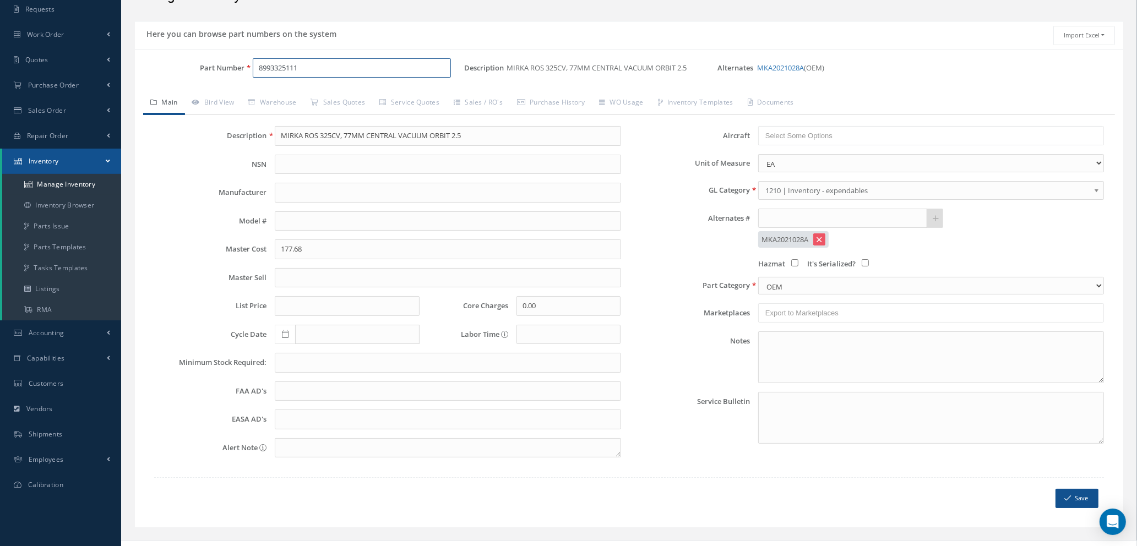
type input "8993325111"
click at [776, 218] on input "text" at bounding box center [842, 219] width 169 height 20
click at [794, 252] on span "ROS325CV" at bounding box center [811, 248] width 99 height 12
type input "ROS325CV"
click at [944, 217] on link at bounding box center [935, 219] width 17 height 20
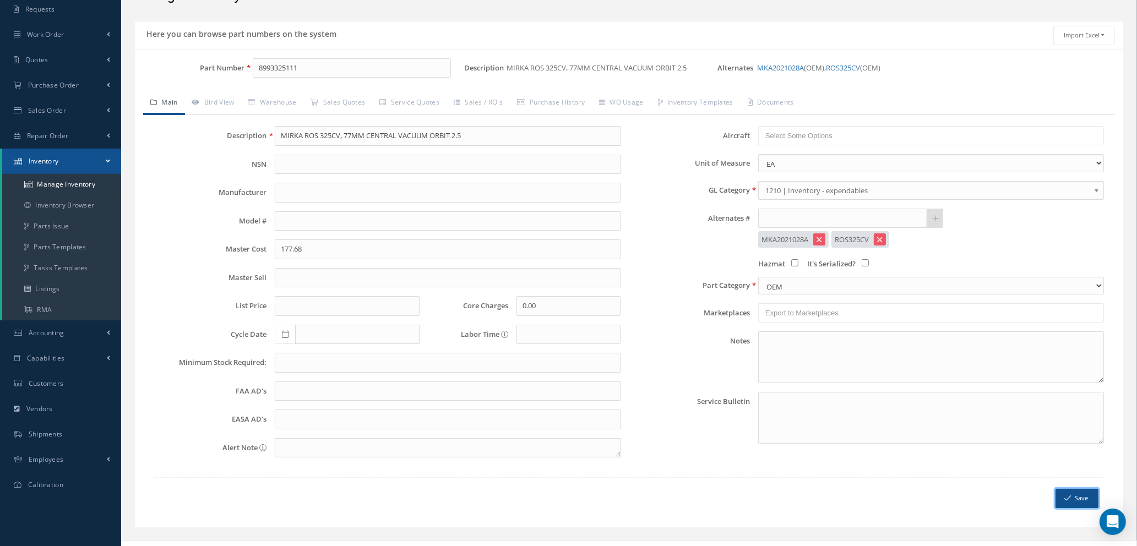
click at [1071, 495] on icon "submit" at bounding box center [1068, 499] width 7 height 8
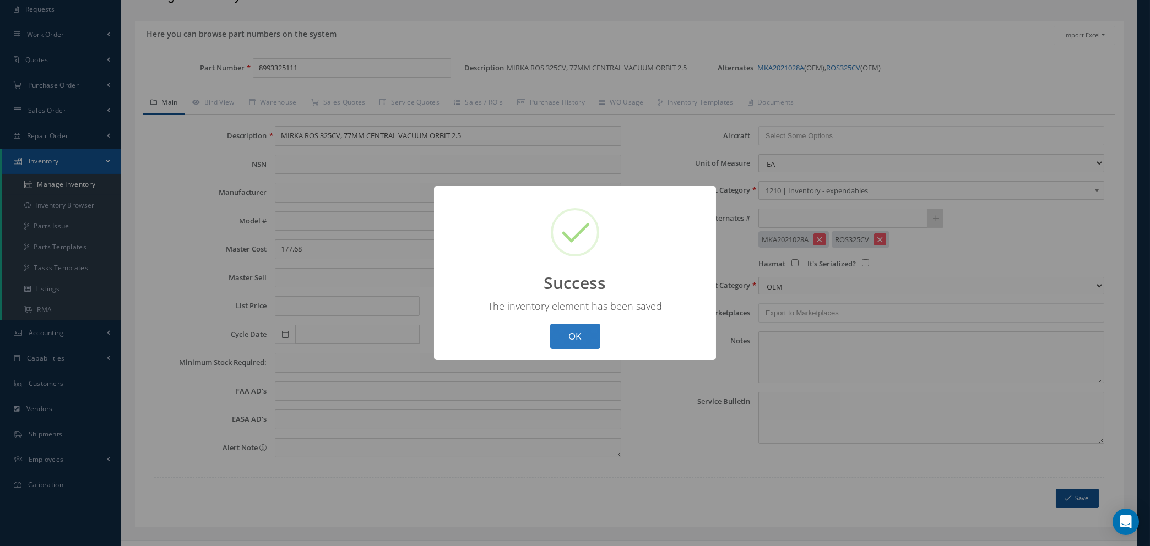
click at [563, 333] on button "OK" at bounding box center [575, 337] width 50 height 26
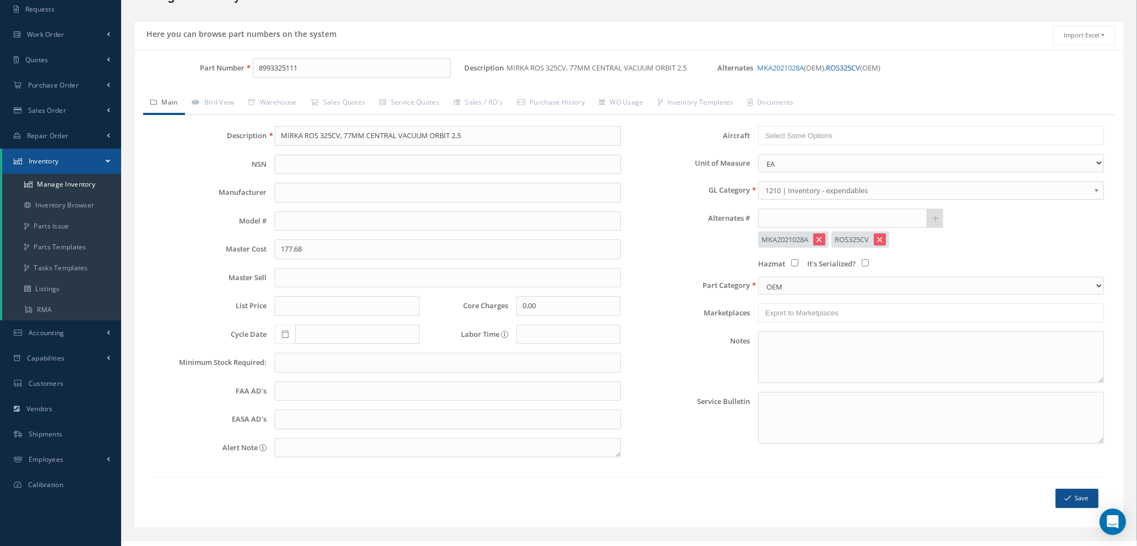
click at [848, 67] on link "ROS325CV" at bounding box center [843, 68] width 34 height 10
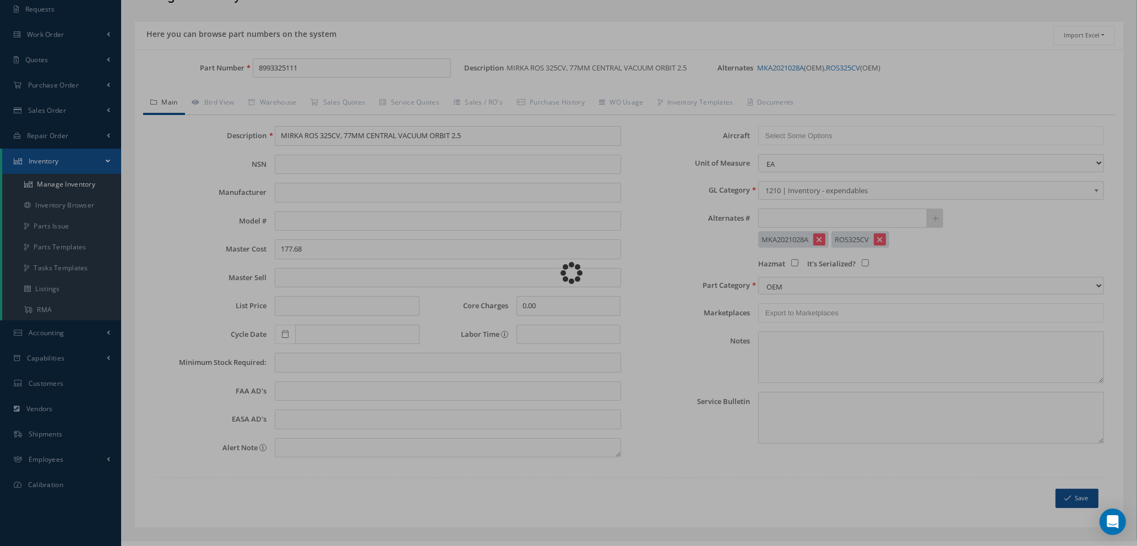
type input "ROS325CV"
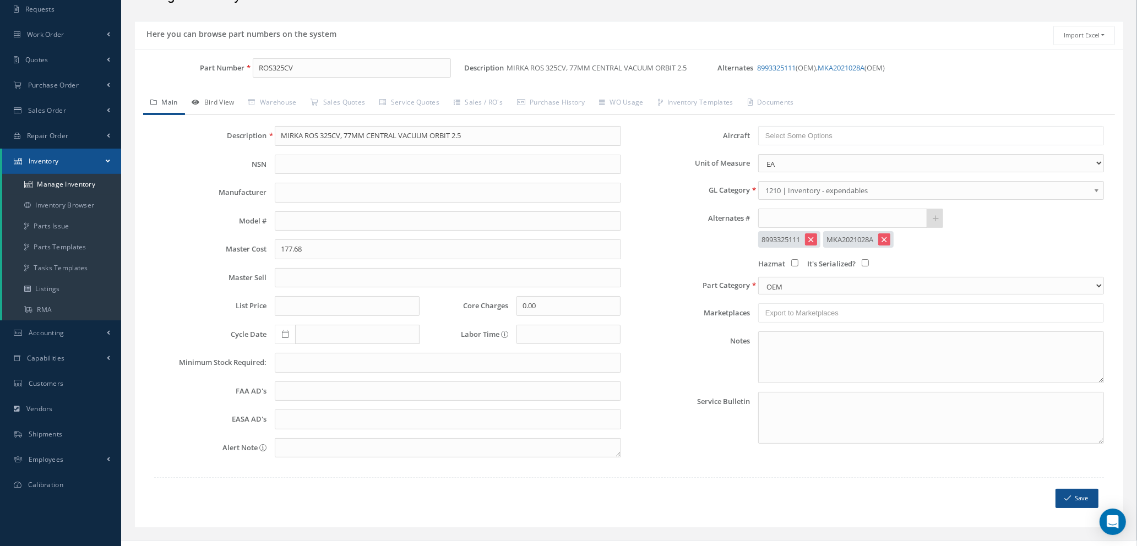
click at [215, 102] on link "Bird View" at bounding box center [213, 103] width 57 height 23
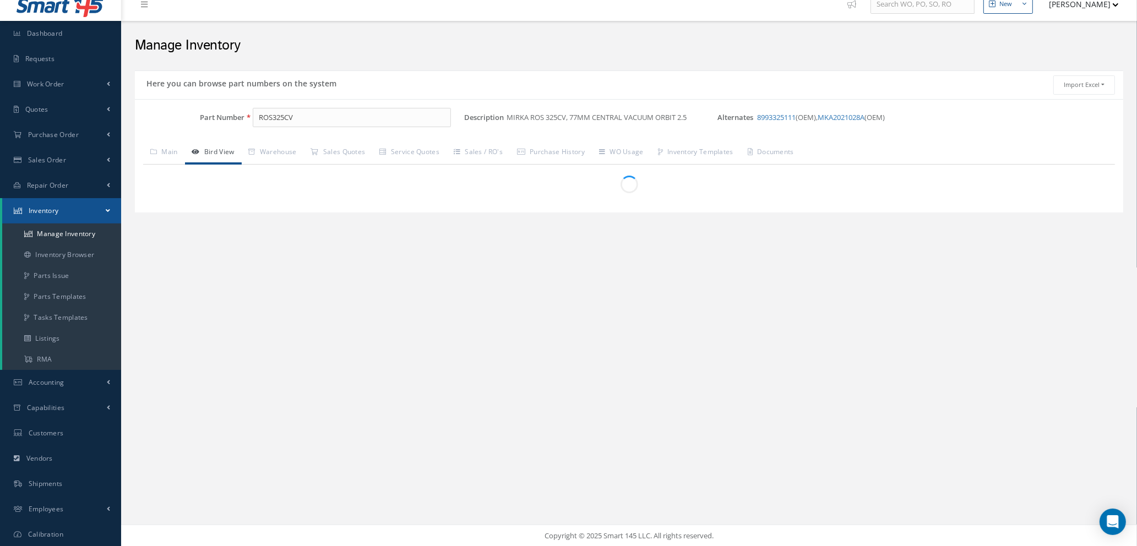
scroll to position [62, 0]
